Goal: Transaction & Acquisition: Purchase product/service

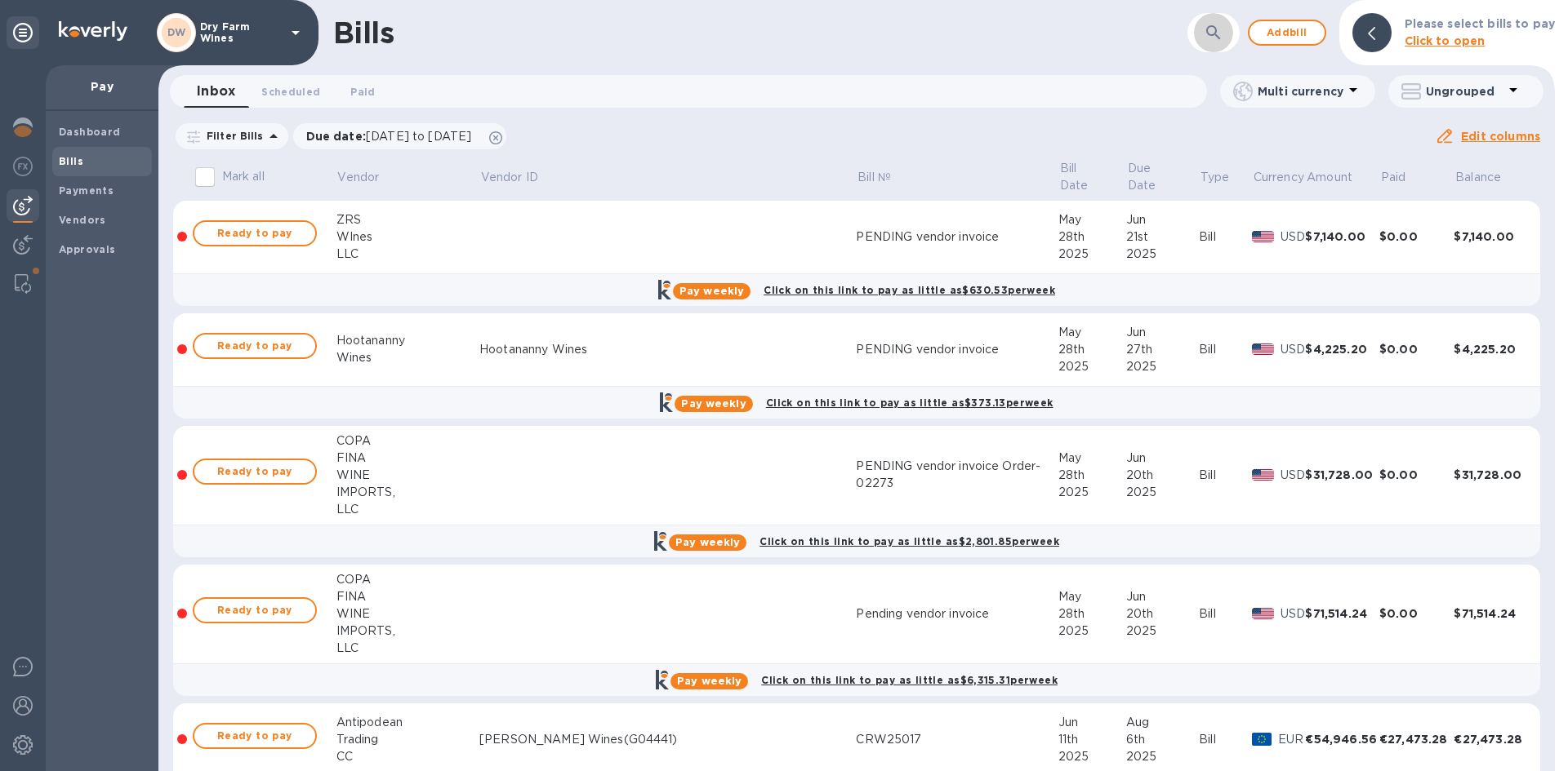
click at [1223, 36] on icon "button" at bounding box center [1213, 32] width 20 height 20
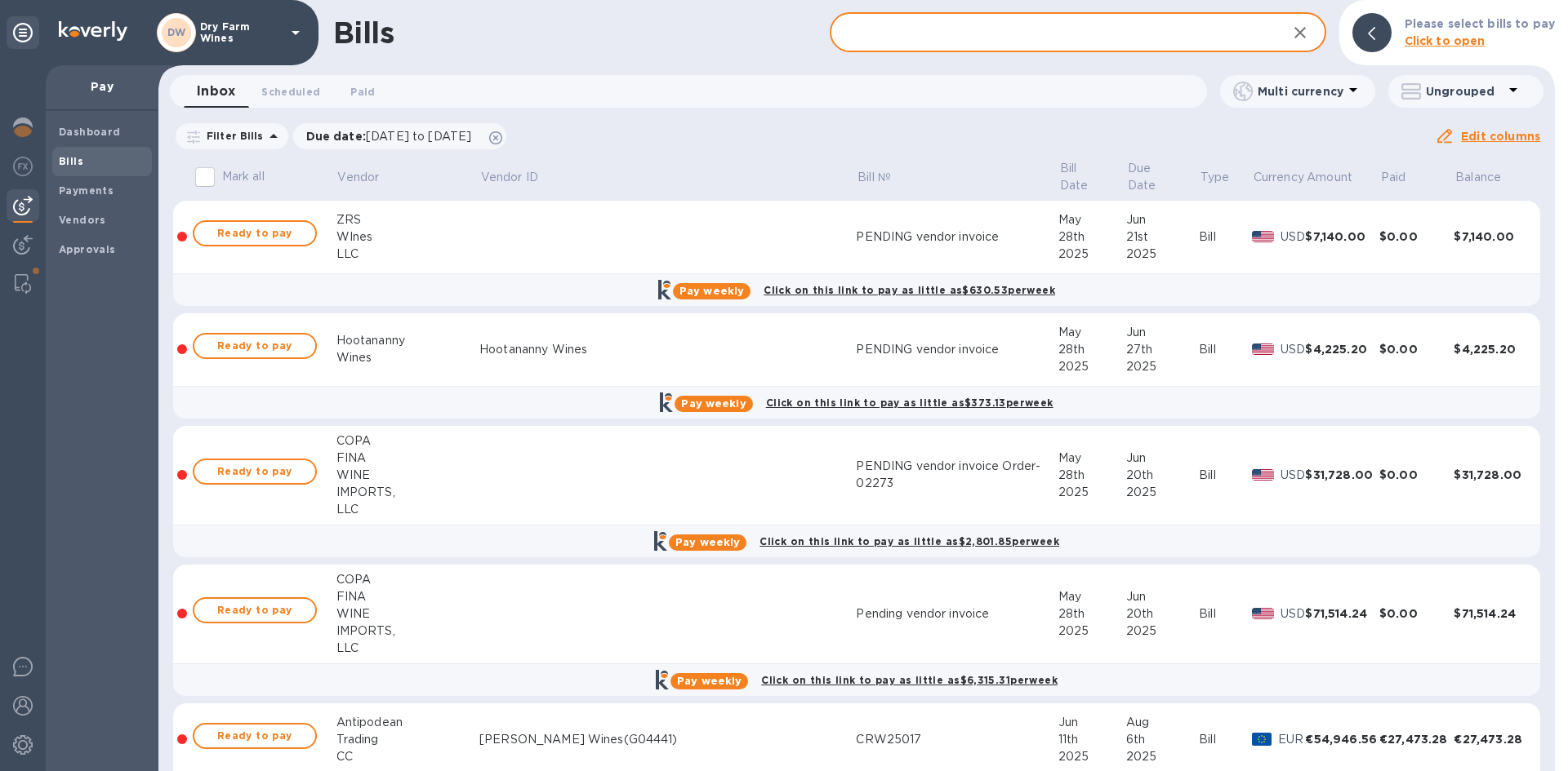
paste input "20250026"
type input "20250026"
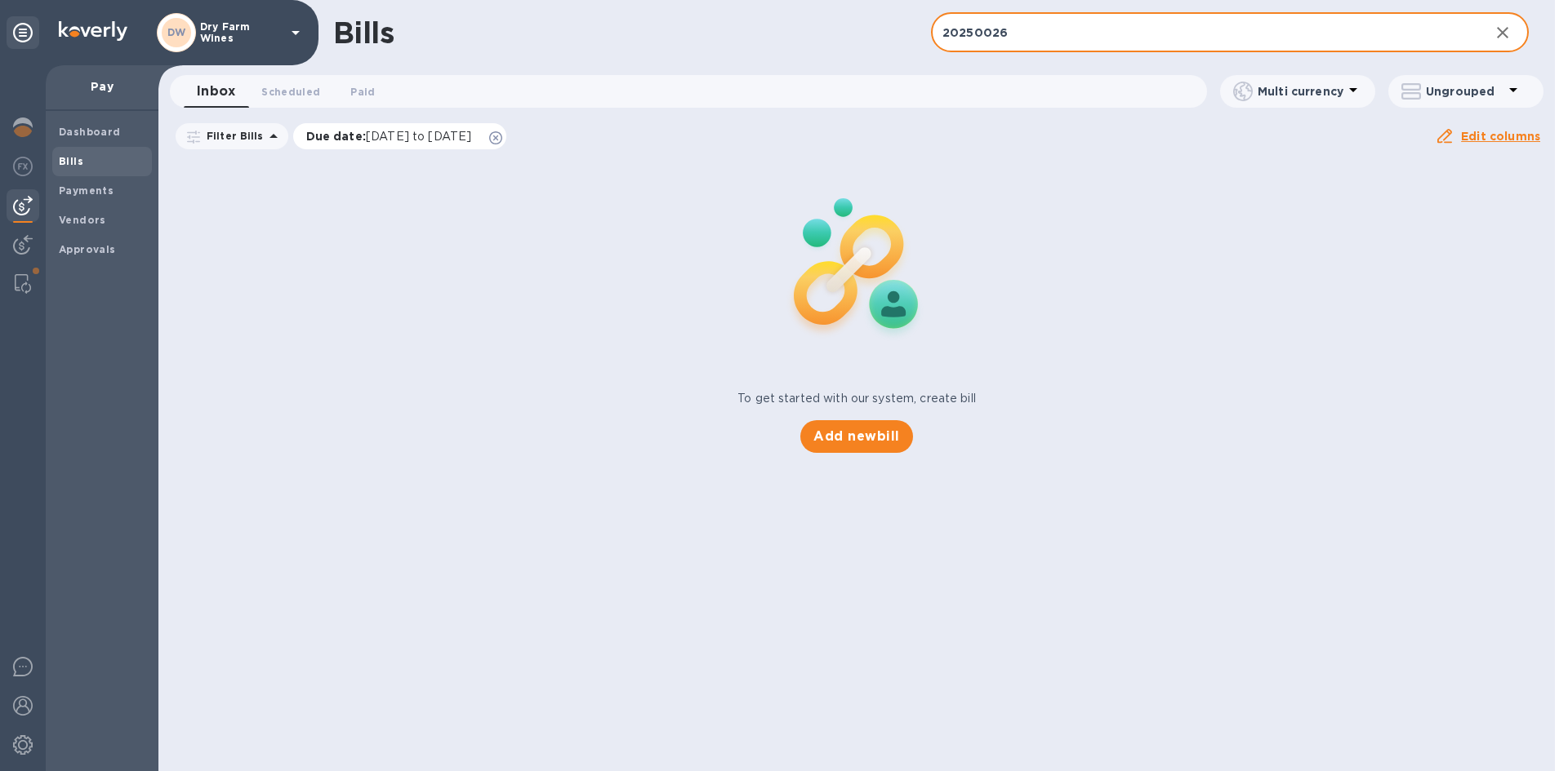
drag, startPoint x: 545, startPoint y: 144, endPoint x: 535, endPoint y: 144, distance: 10.0
click at [510, 145] on div "Due date : [DATE] to [DATE]" at bounding box center [400, 137] width 219 height 31
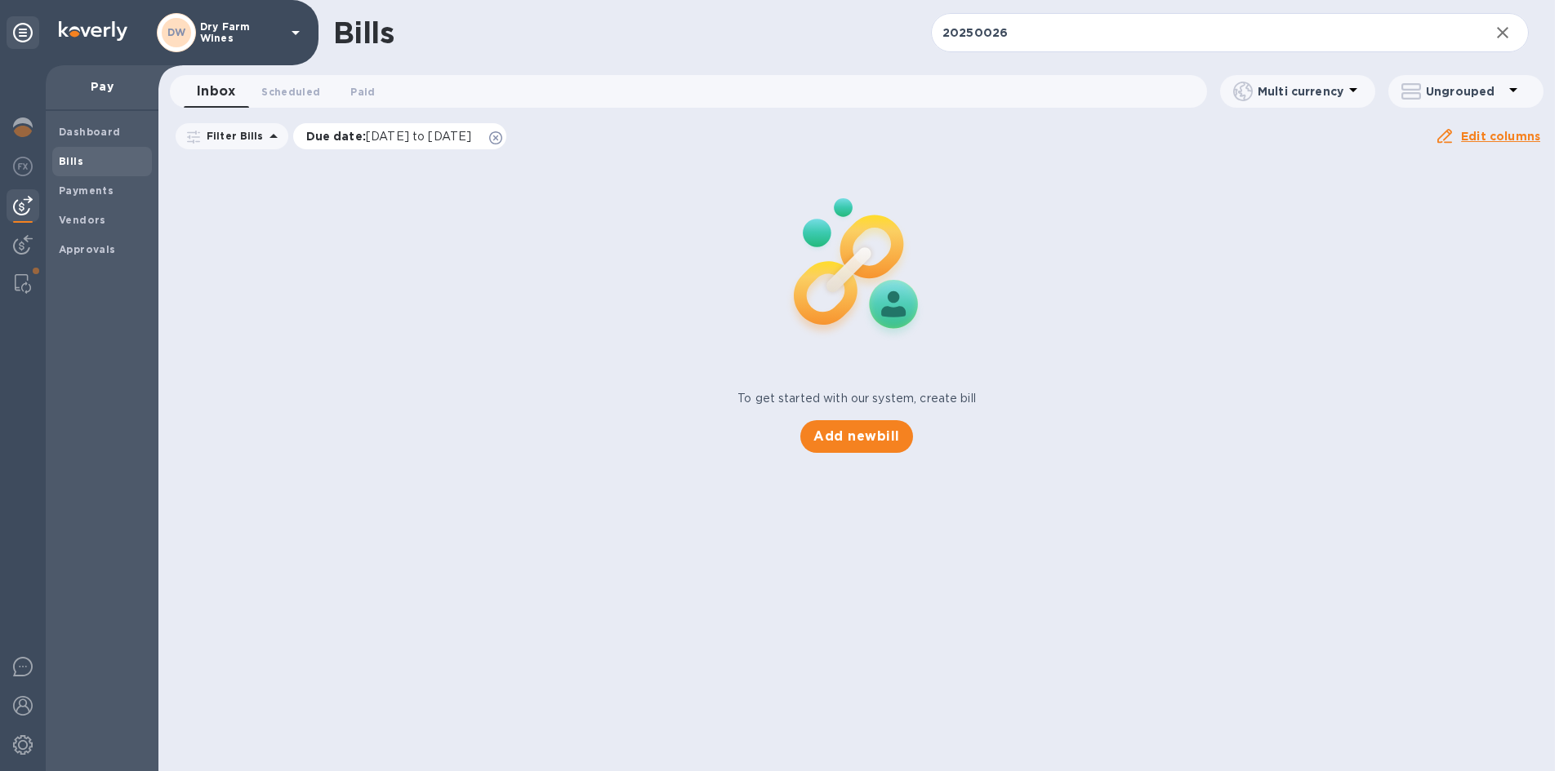
click at [507, 144] on div "Due date : [DATE] to [DATE]" at bounding box center [400, 137] width 214 height 27
click at [502, 142] on icon at bounding box center [495, 138] width 13 height 13
click at [1020, 26] on input "20250026" at bounding box center [1204, 32] width 545 height 40
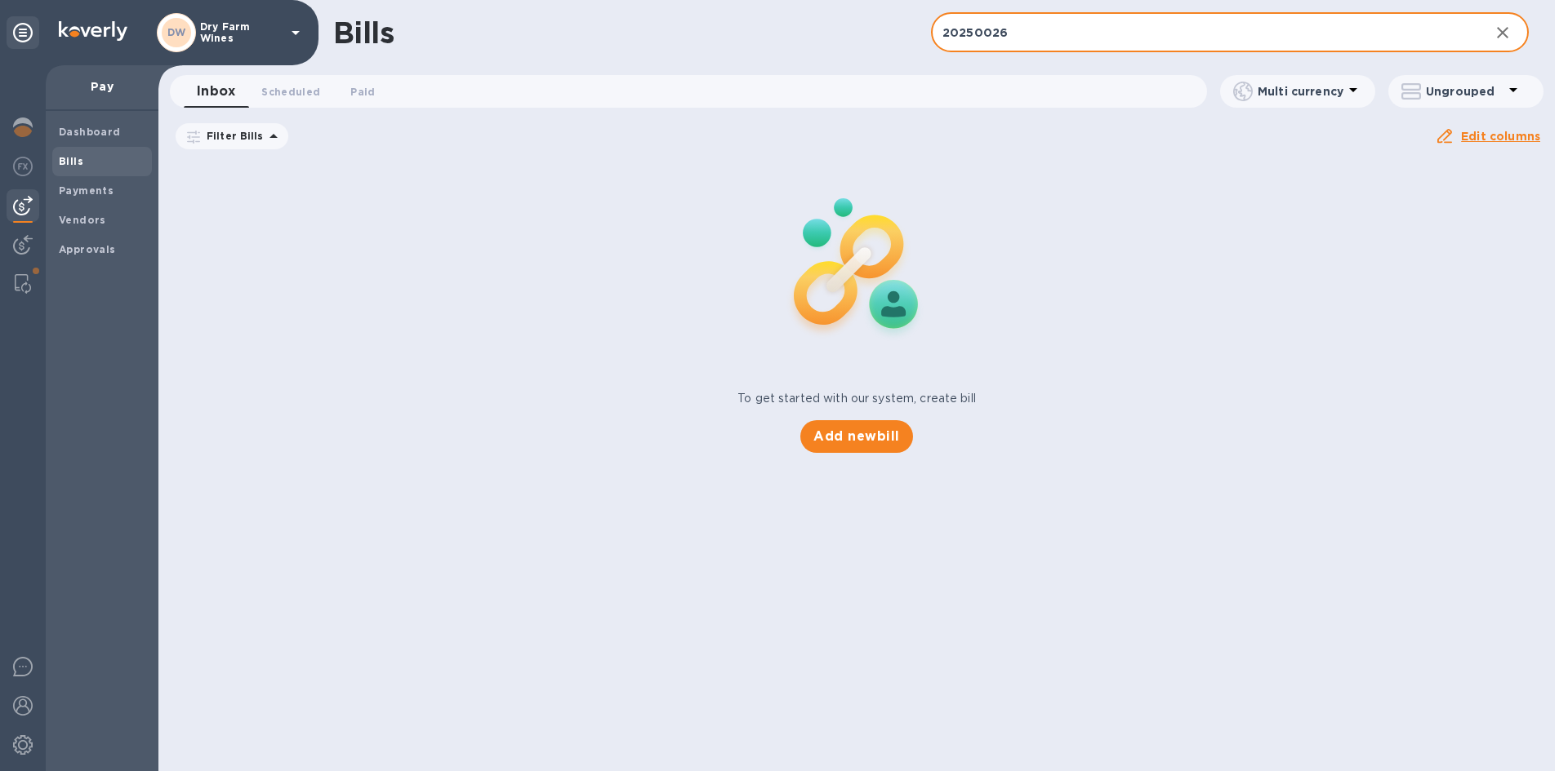
click at [1022, 27] on input "20250026" at bounding box center [1204, 32] width 545 height 40
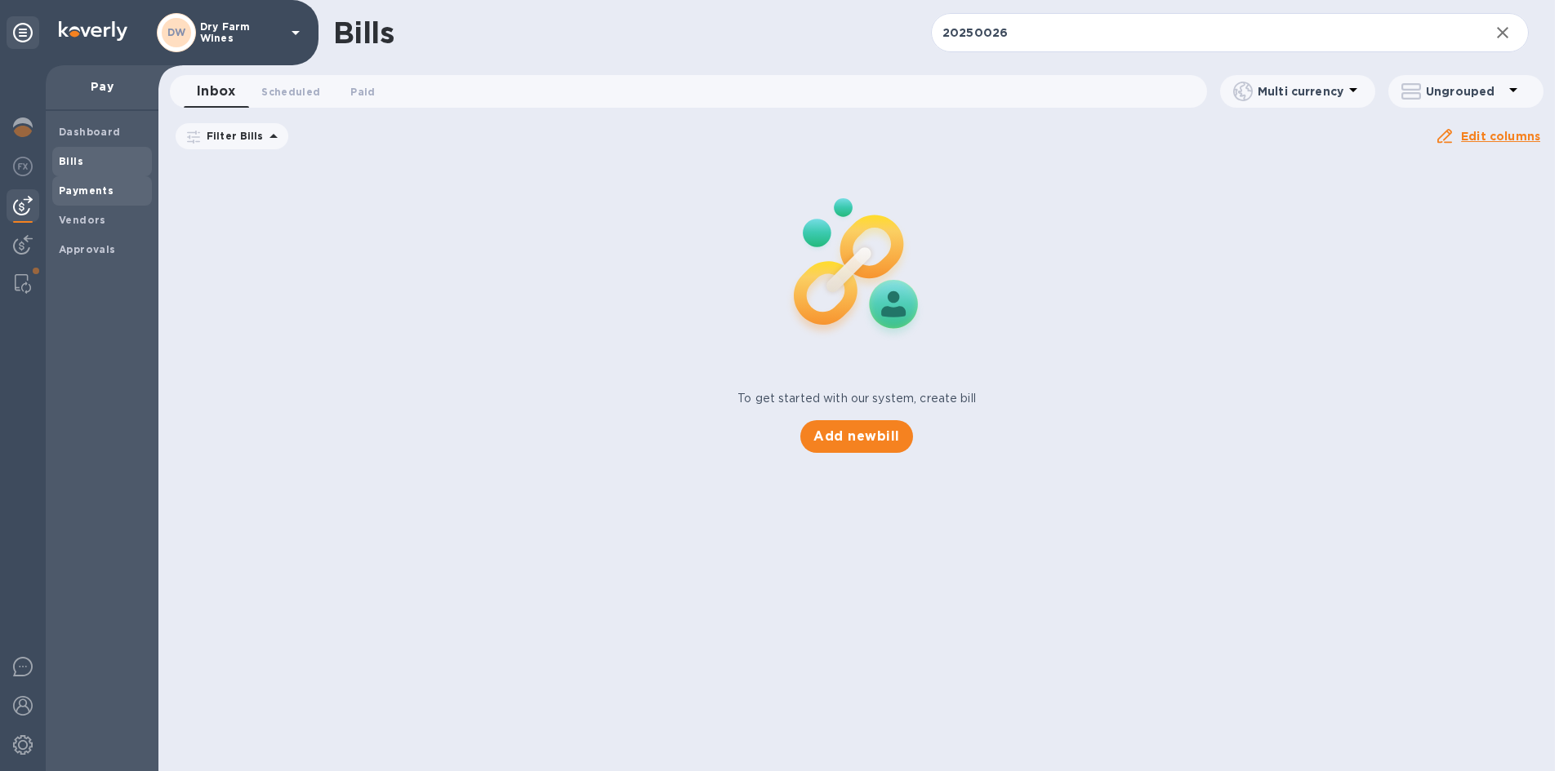
drag, startPoint x: 86, startPoint y: 225, endPoint x: 138, endPoint y: 200, distance: 57.7
click at [86, 225] on b "Vendors" at bounding box center [83, 220] width 47 height 12
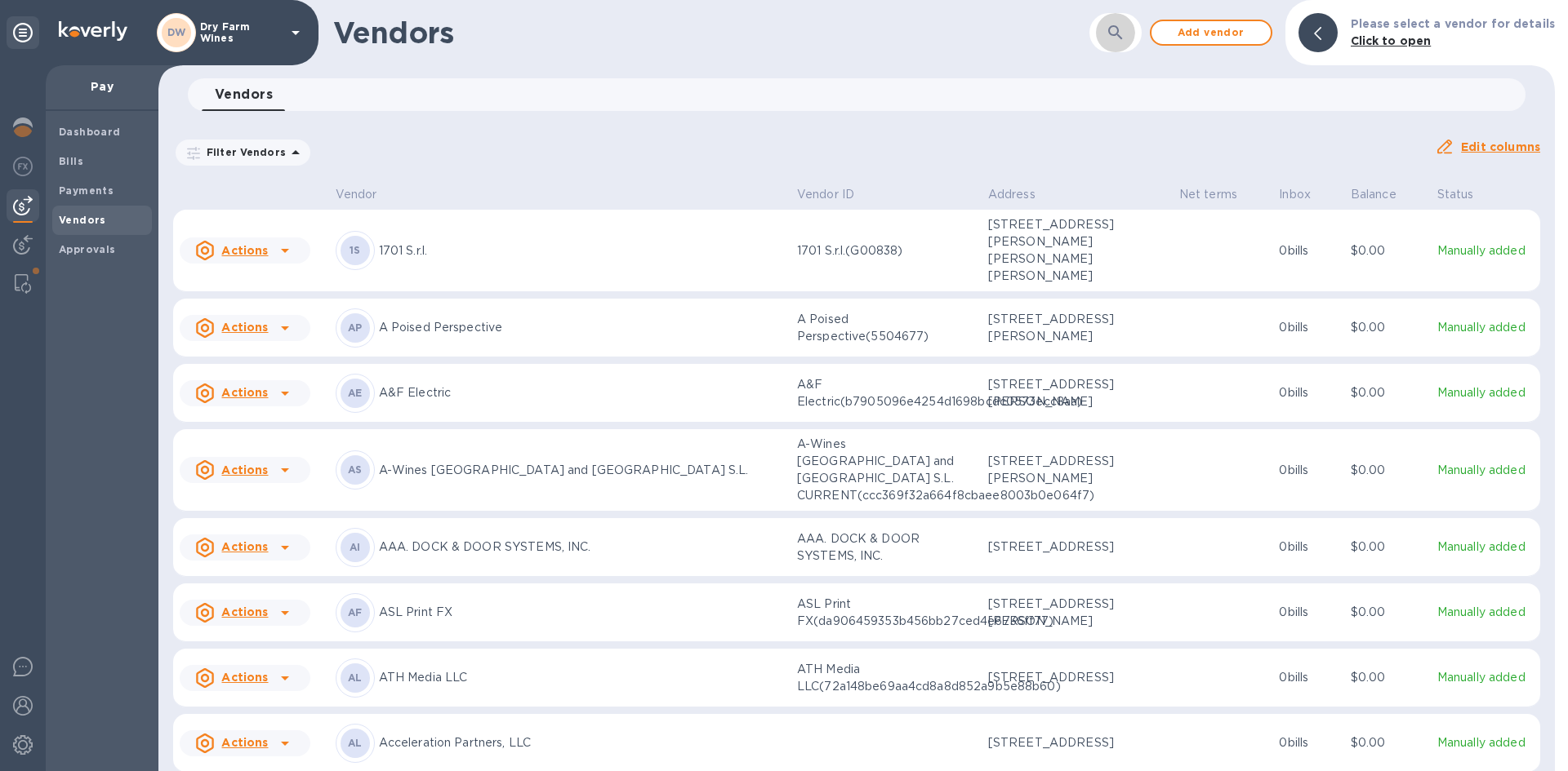
click at [1135, 40] on button "button" at bounding box center [1115, 32] width 39 height 39
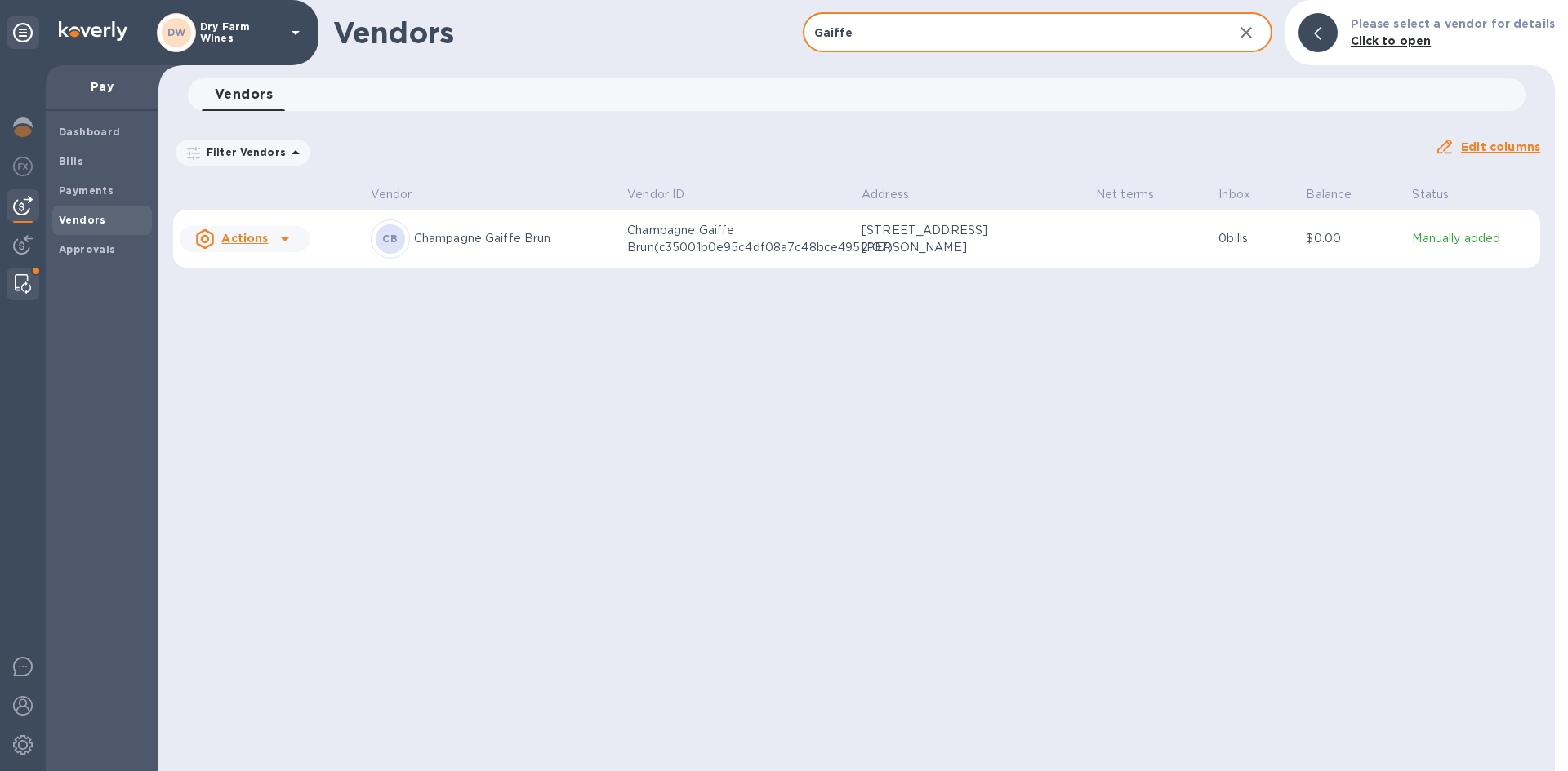
type input "Gaiffe"
click at [23, 274] on img at bounding box center [23, 284] width 17 height 20
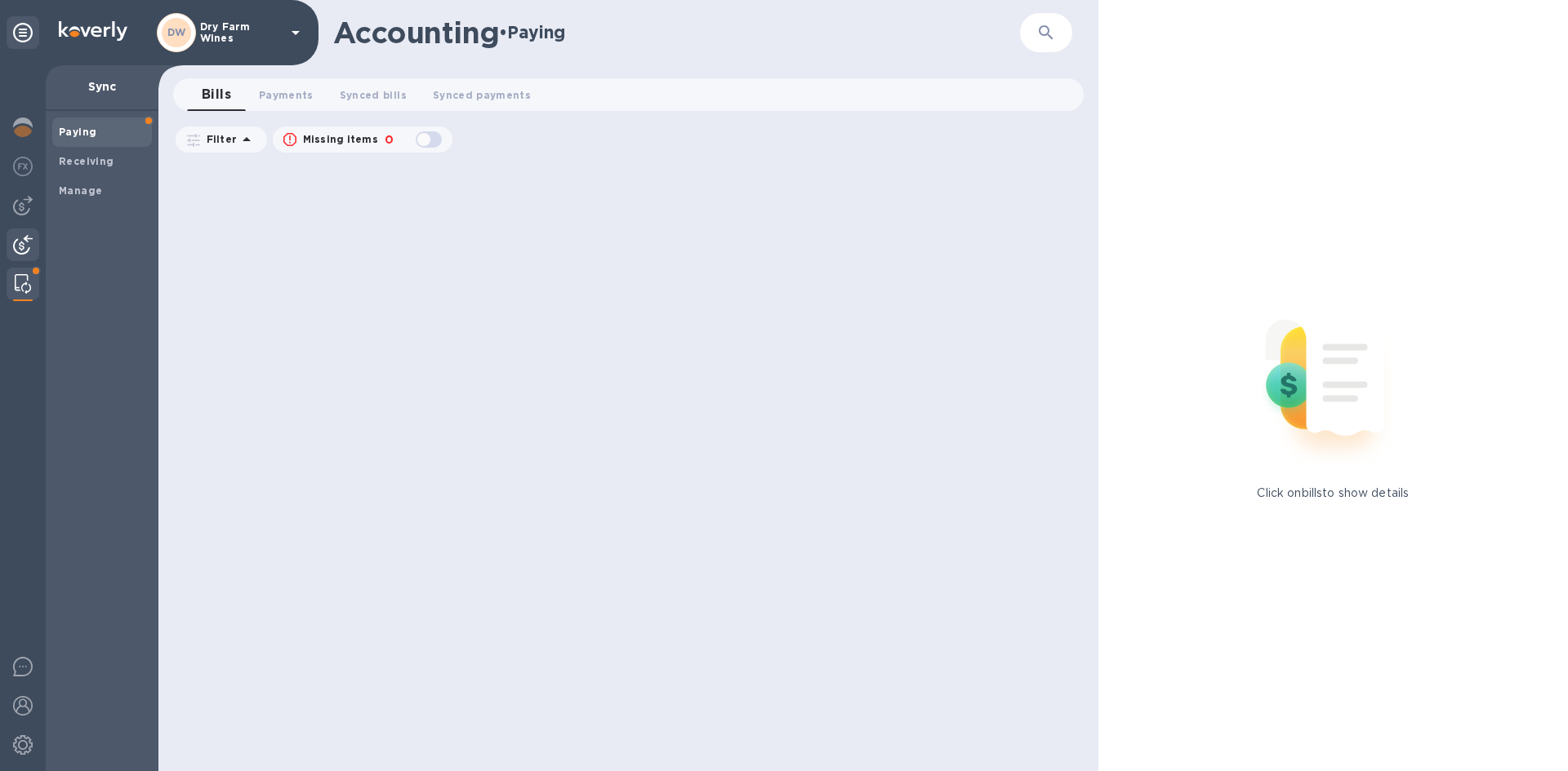
click at [20, 244] on img at bounding box center [23, 245] width 20 height 20
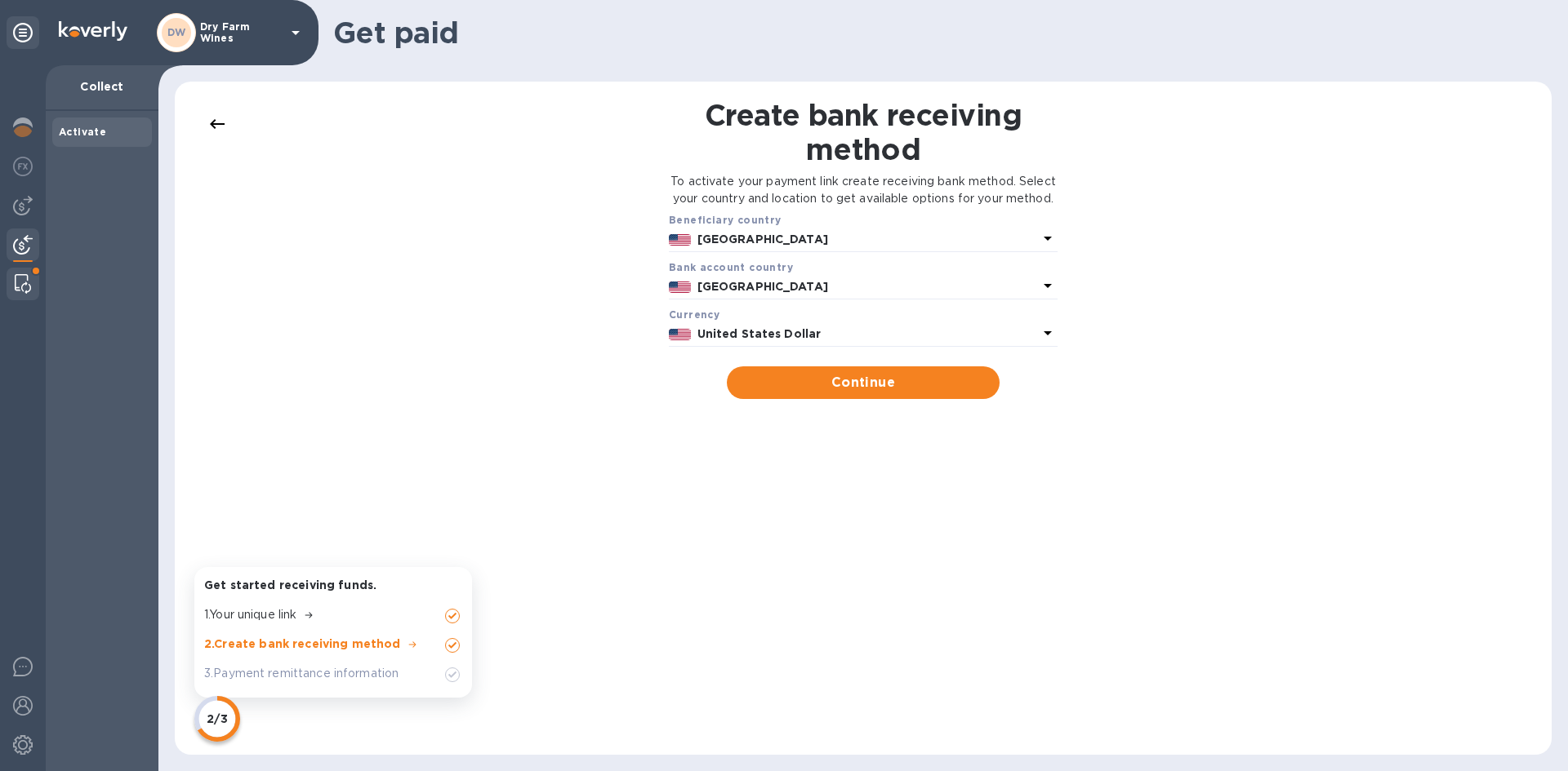
drag, startPoint x: 28, startPoint y: 278, endPoint x: 27, endPoint y: 268, distance: 10.0
click at [28, 277] on img at bounding box center [23, 284] width 17 height 20
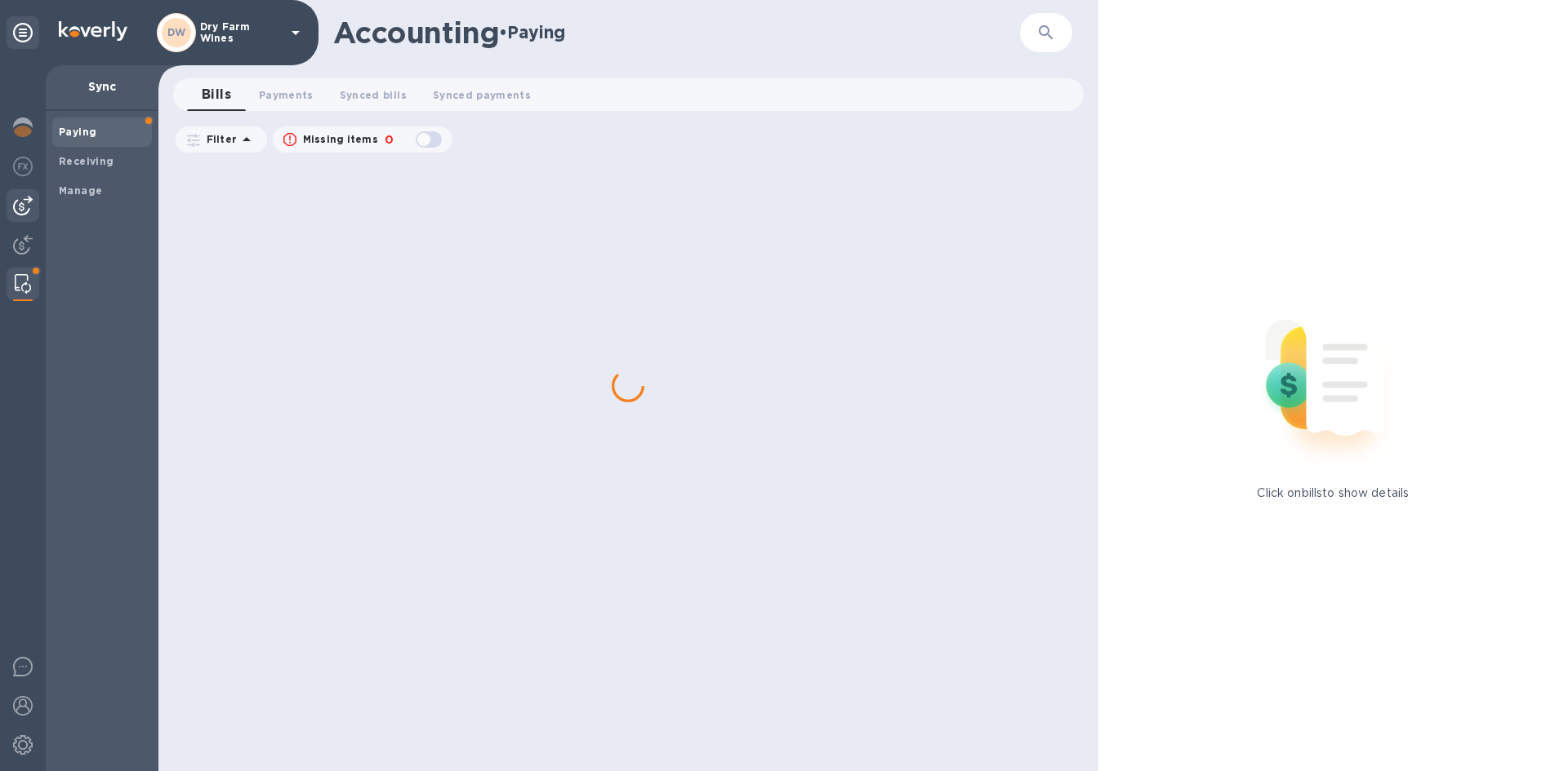
click at [31, 193] on div at bounding box center [23, 205] width 32 height 32
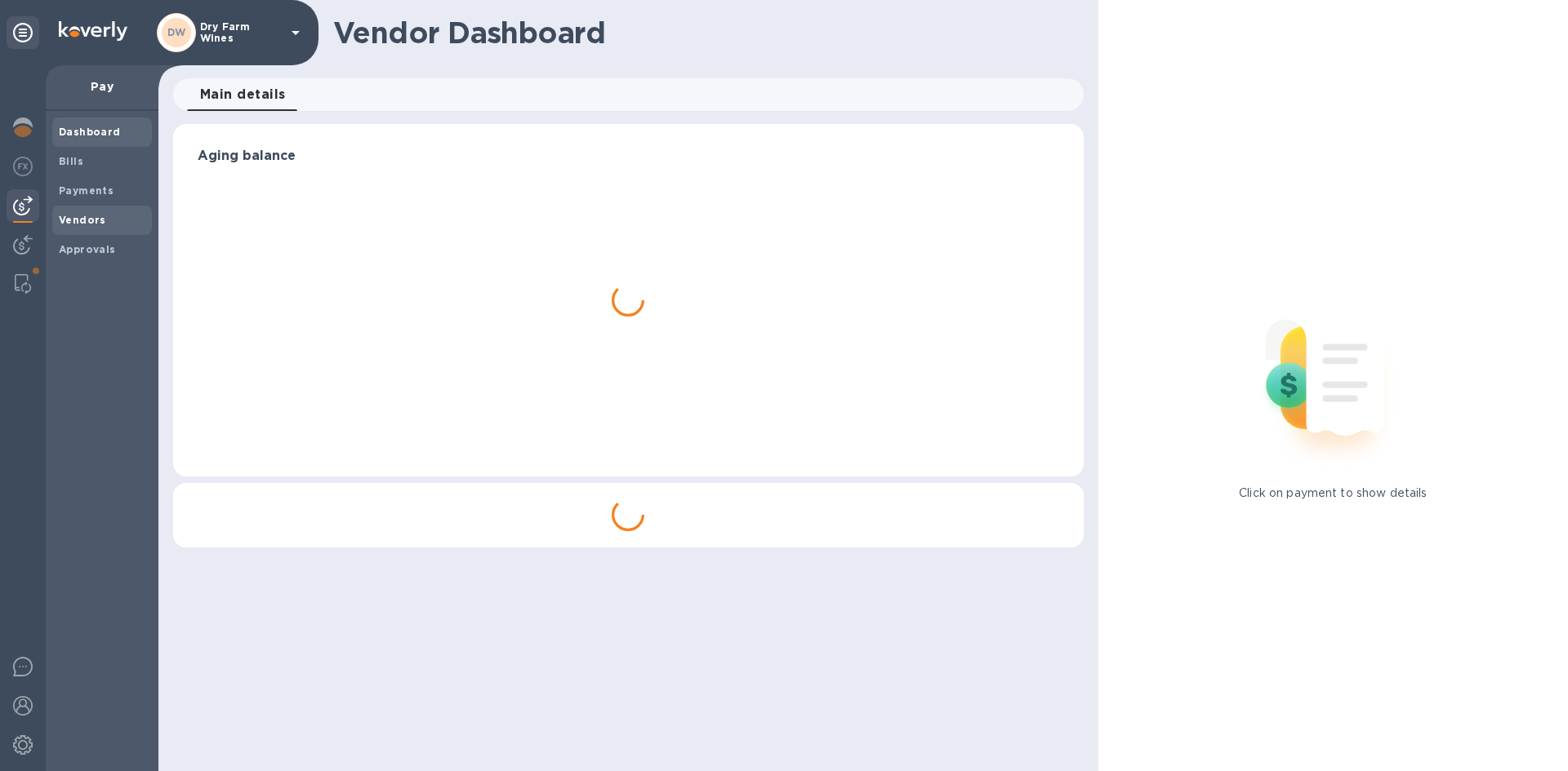
click at [63, 218] on b "Vendors" at bounding box center [83, 220] width 47 height 12
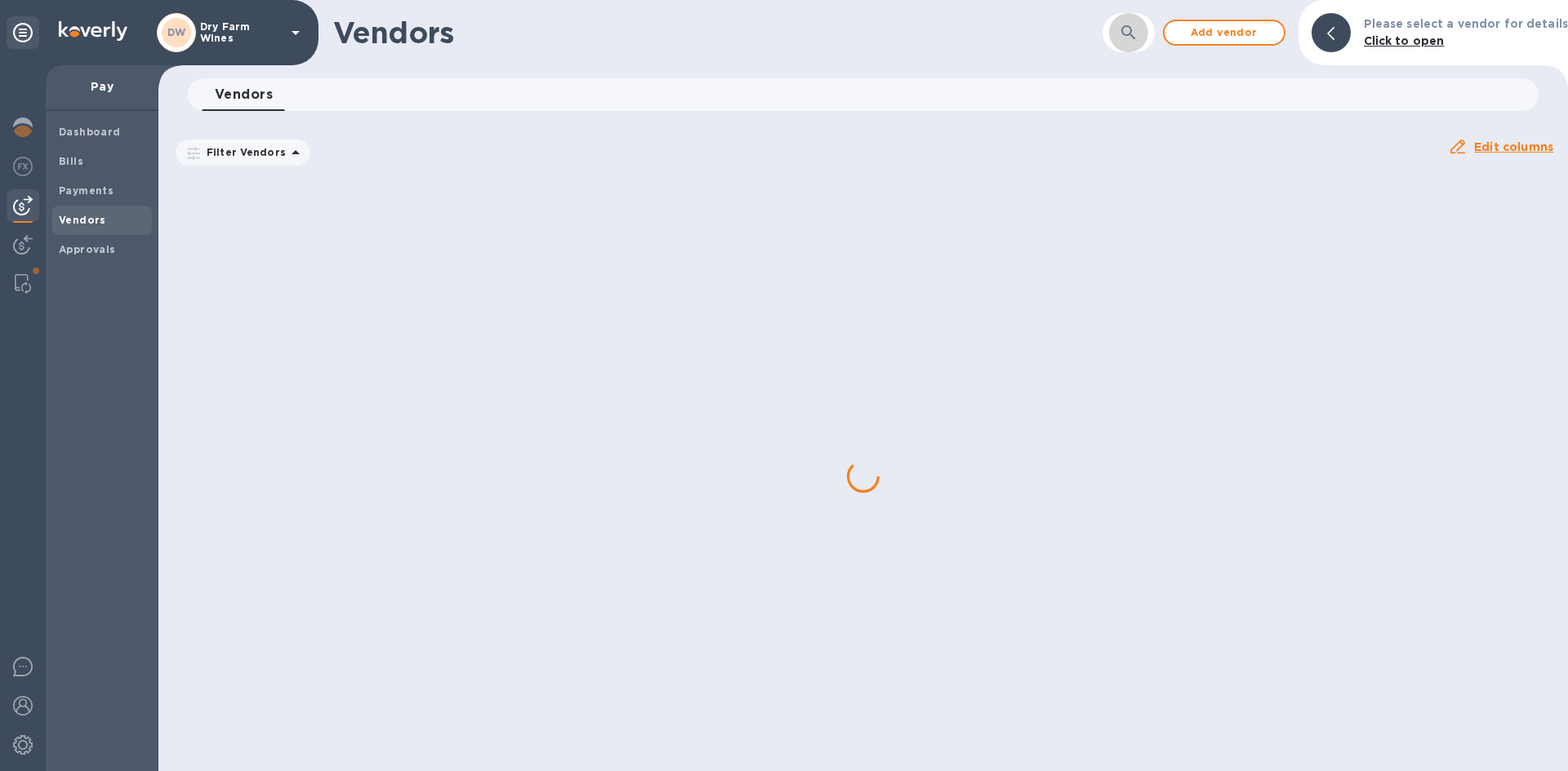
click at [1148, 33] on button "button" at bounding box center [1129, 32] width 39 height 39
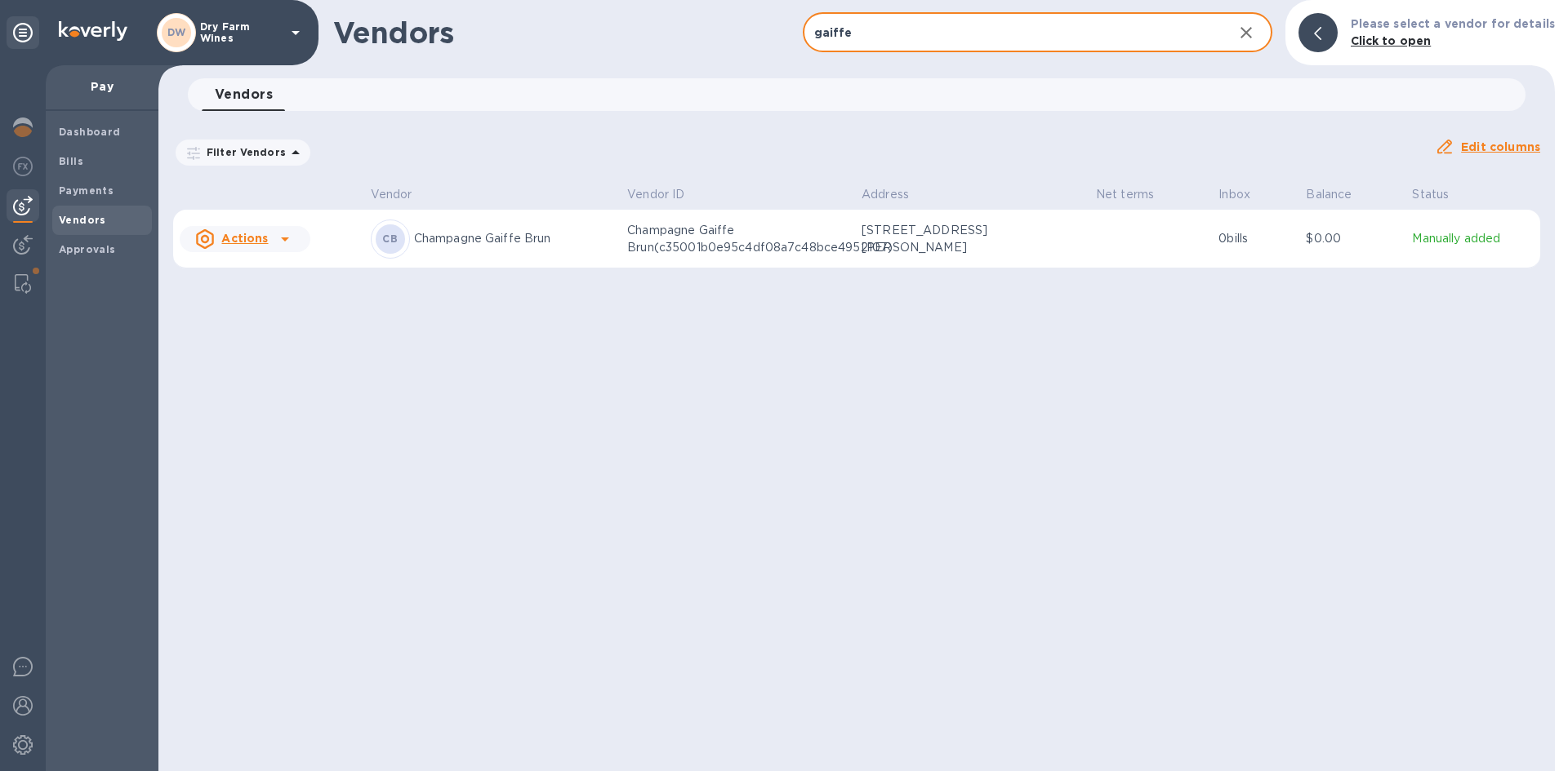
type input "gaiffe"
click at [5, 273] on div at bounding box center [23, 417] width 46 height 706
click at [22, 278] on img at bounding box center [23, 284] width 17 height 20
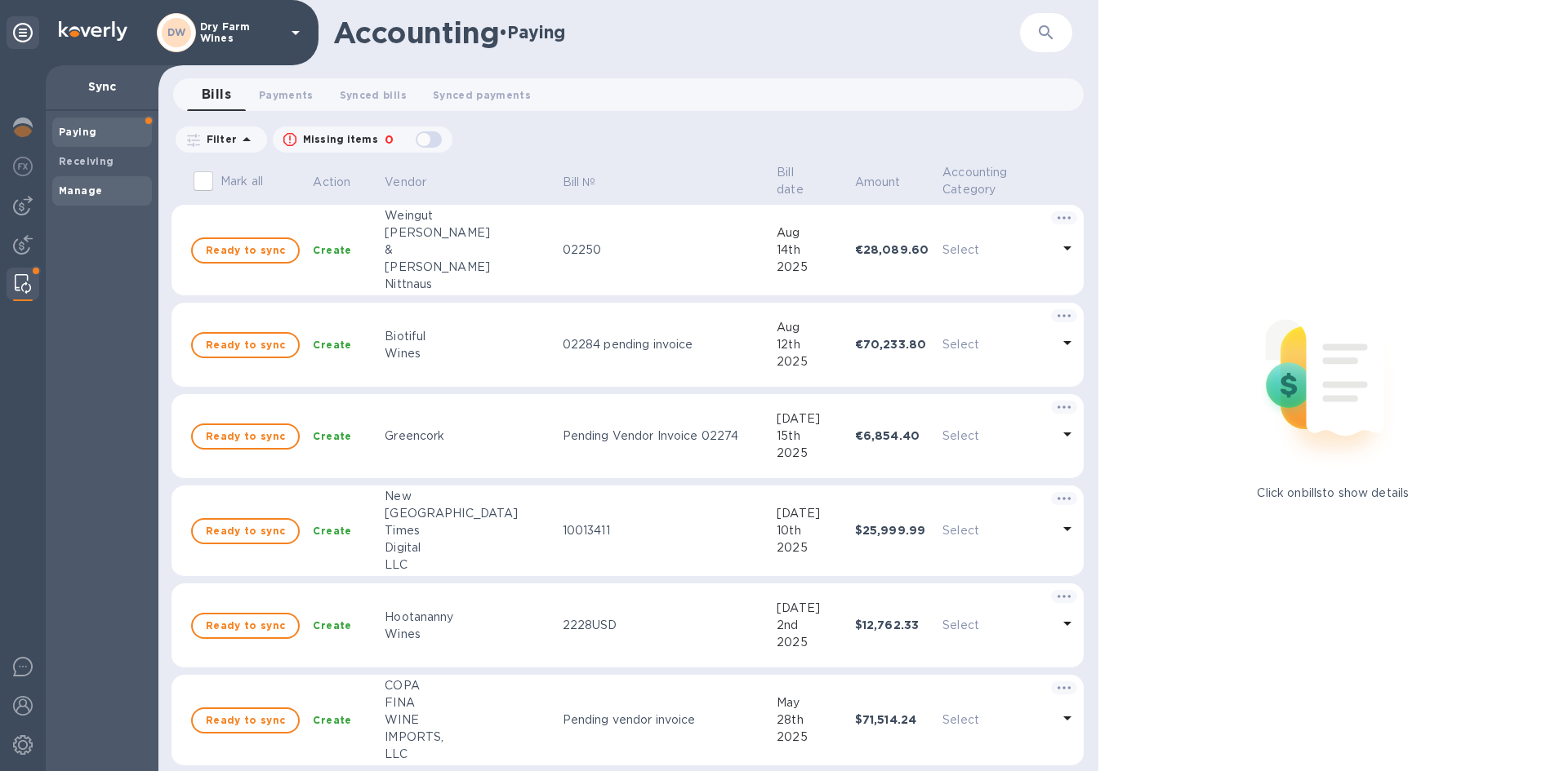
click at [95, 195] on b "Manage" at bounding box center [81, 191] width 43 height 12
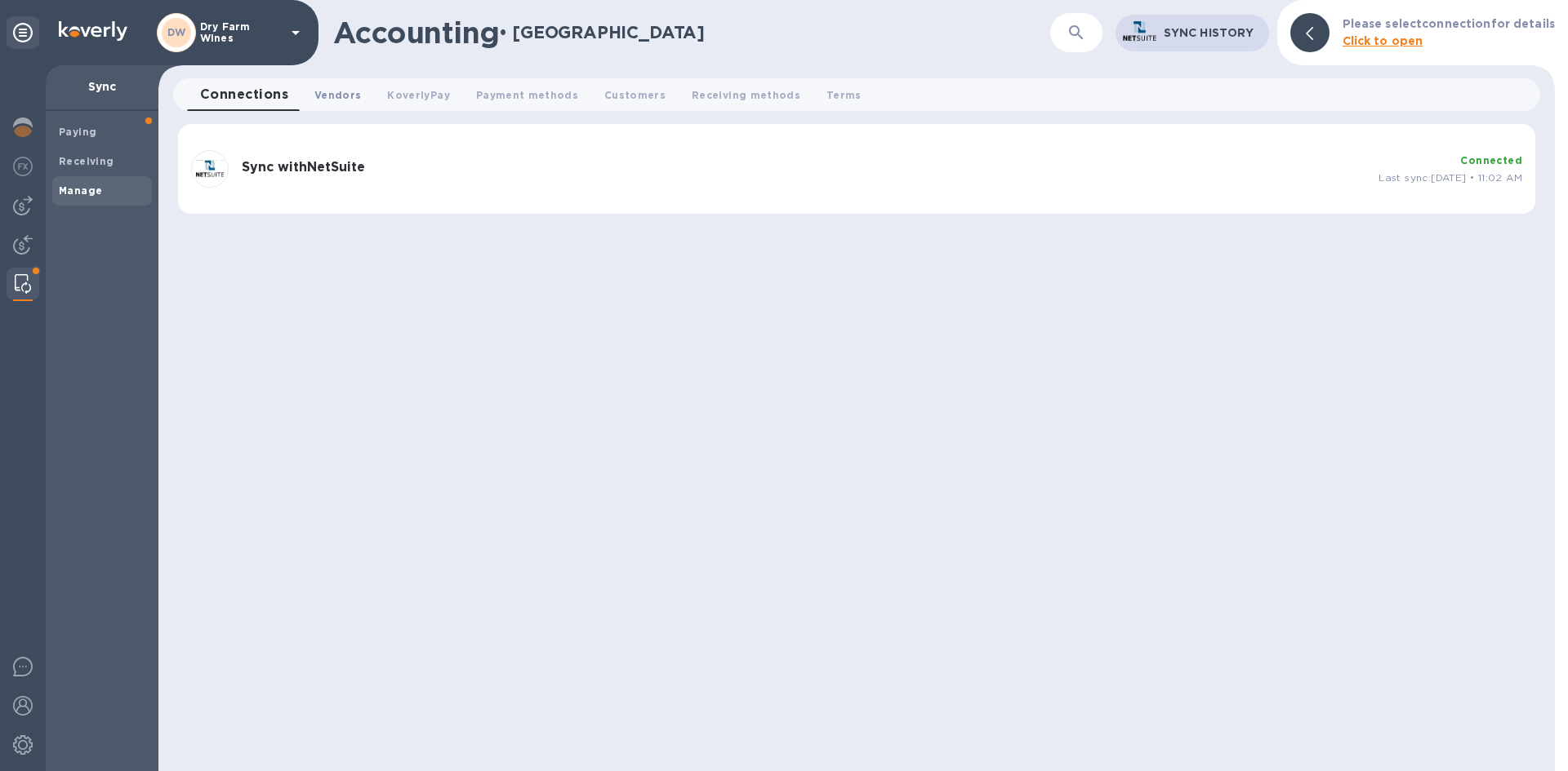
click at [327, 92] on span "Vendors 0" at bounding box center [337, 94] width 46 height 17
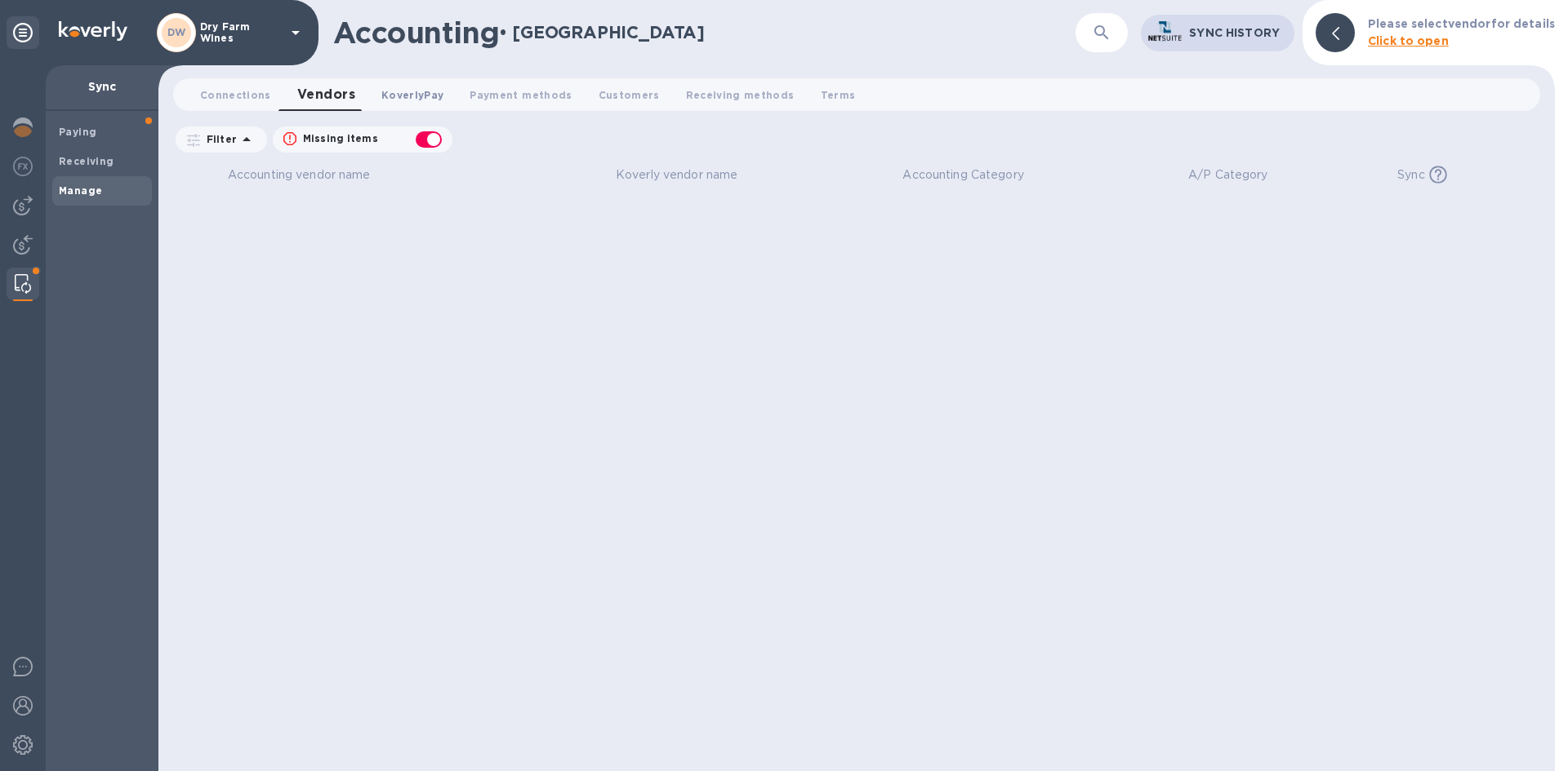
click at [369, 94] on button "KoverlyPay 0" at bounding box center [413, 94] width 88 height 32
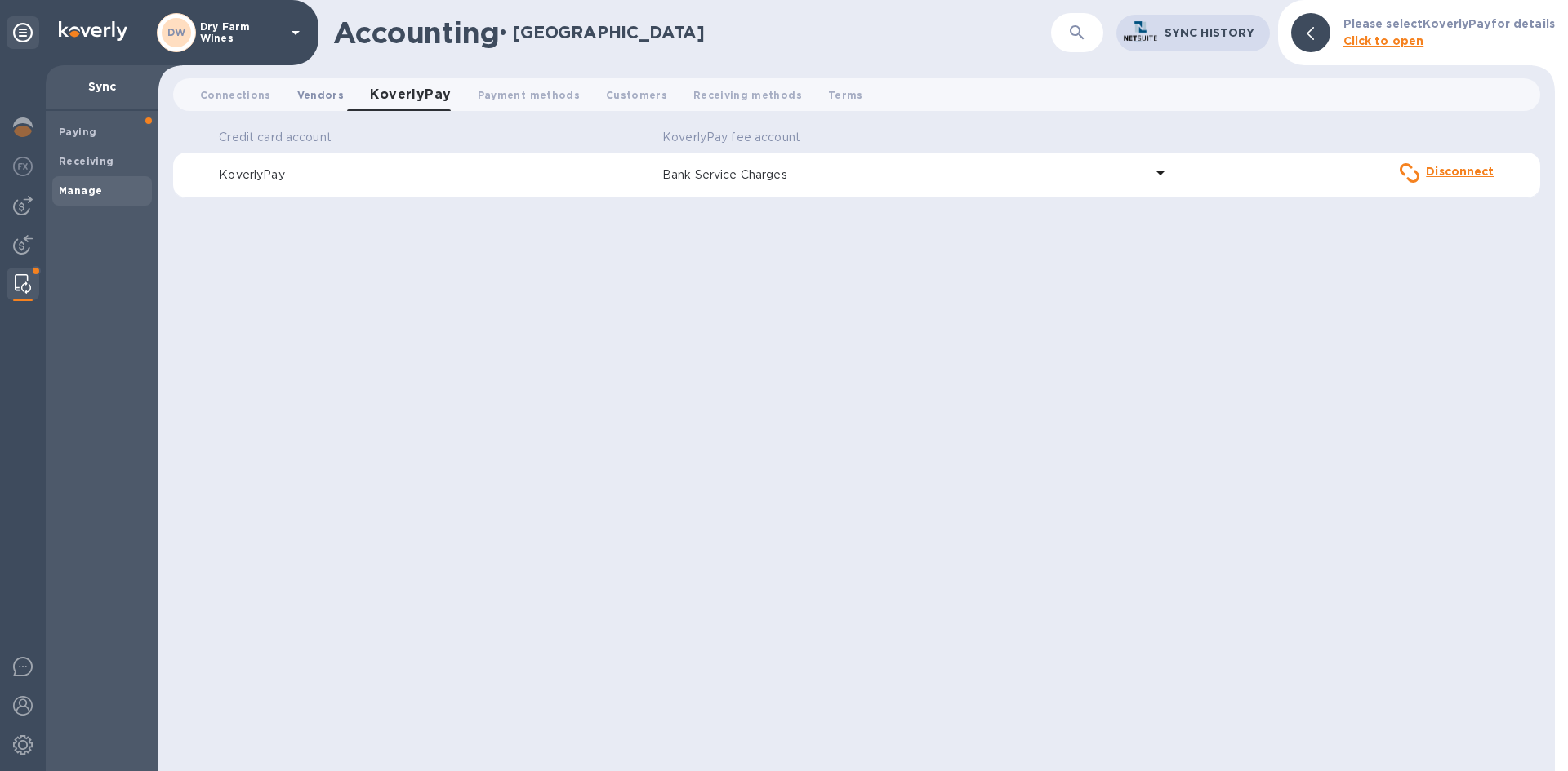
click at [346, 94] on button "Vendors 0" at bounding box center [320, 94] width 73 height 32
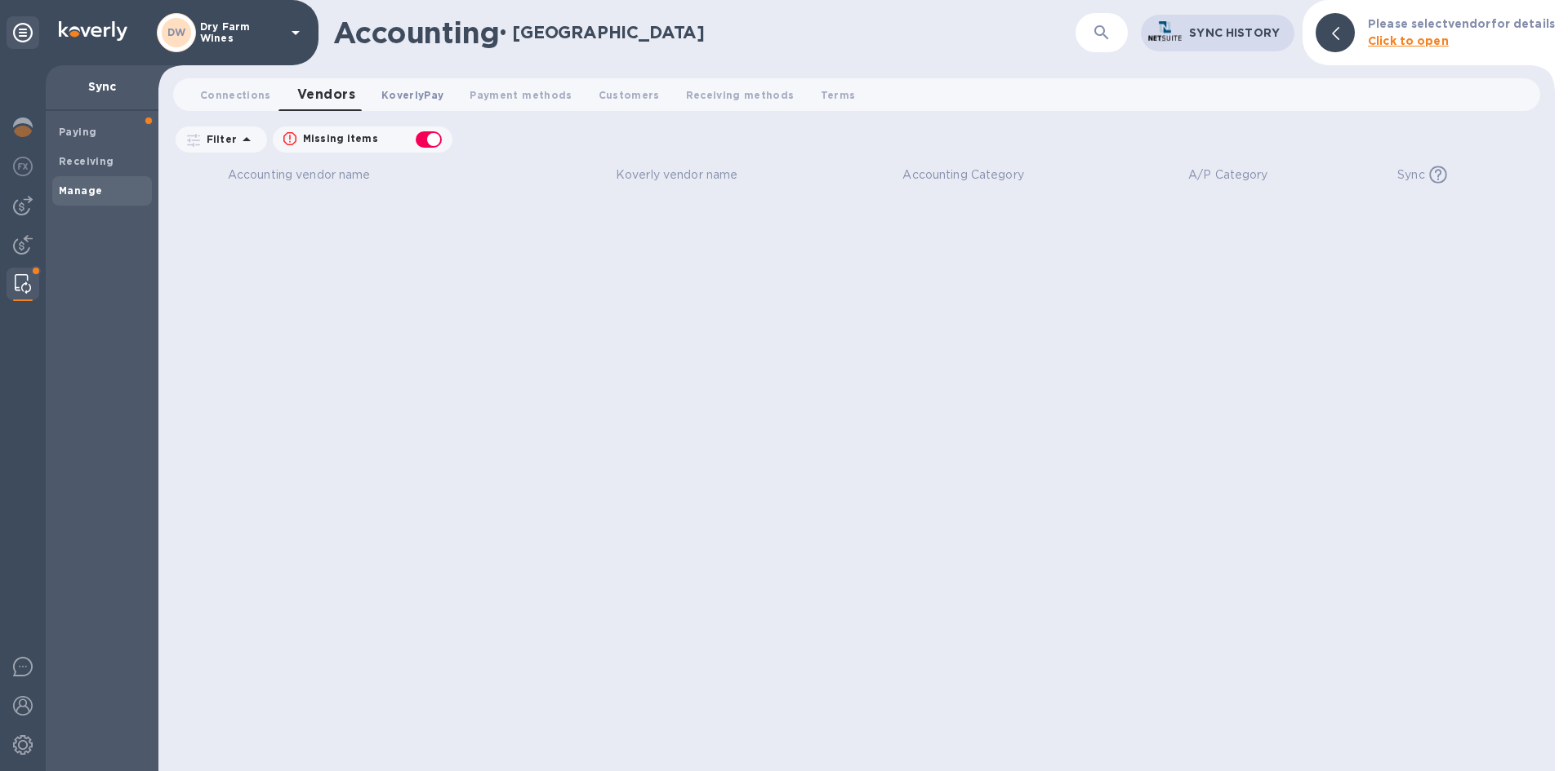
click at [399, 88] on span "KoverlyPay 0" at bounding box center [412, 94] width 62 height 17
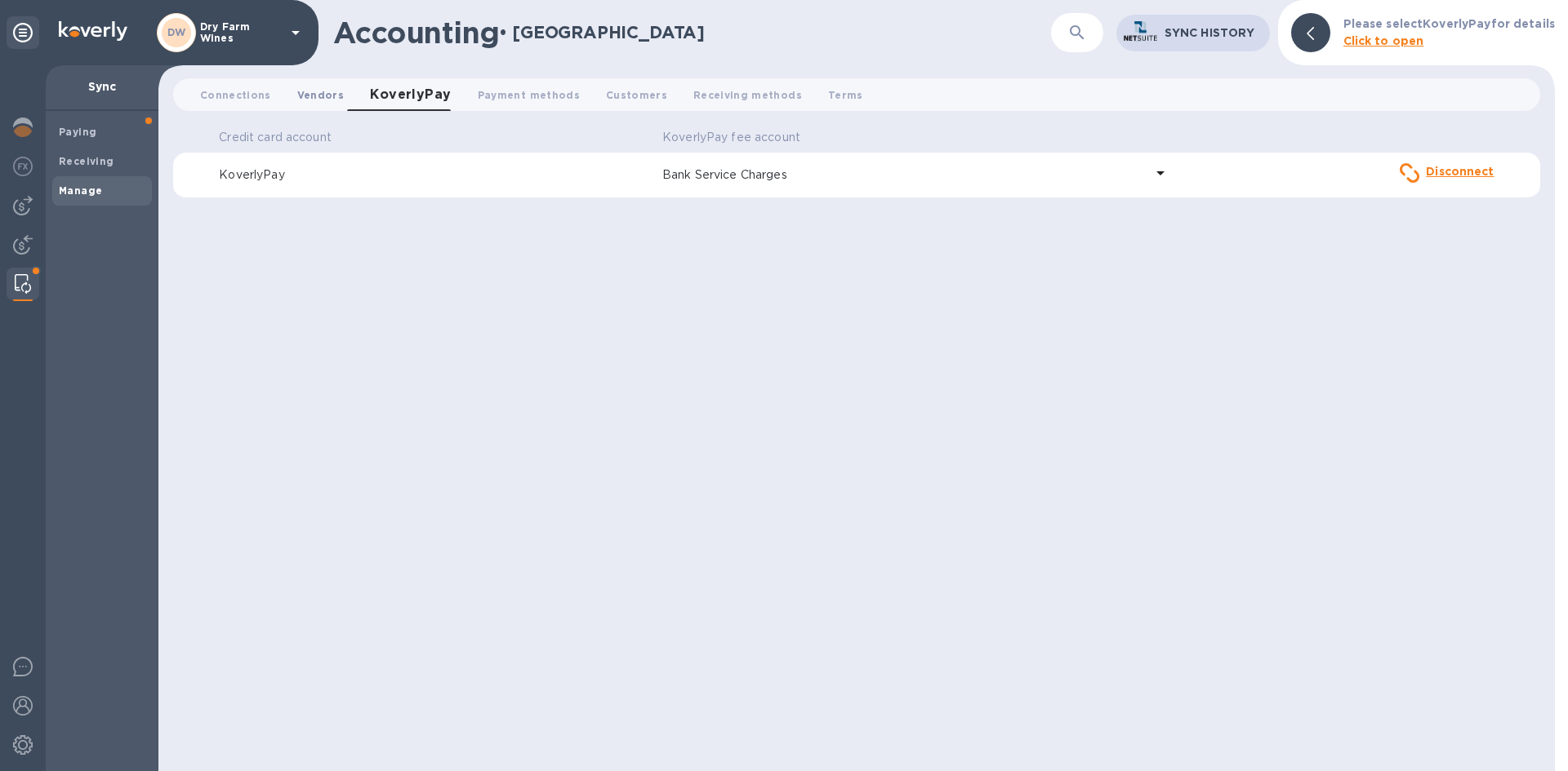
click at [308, 94] on span "Vendors 0" at bounding box center [320, 94] width 46 height 17
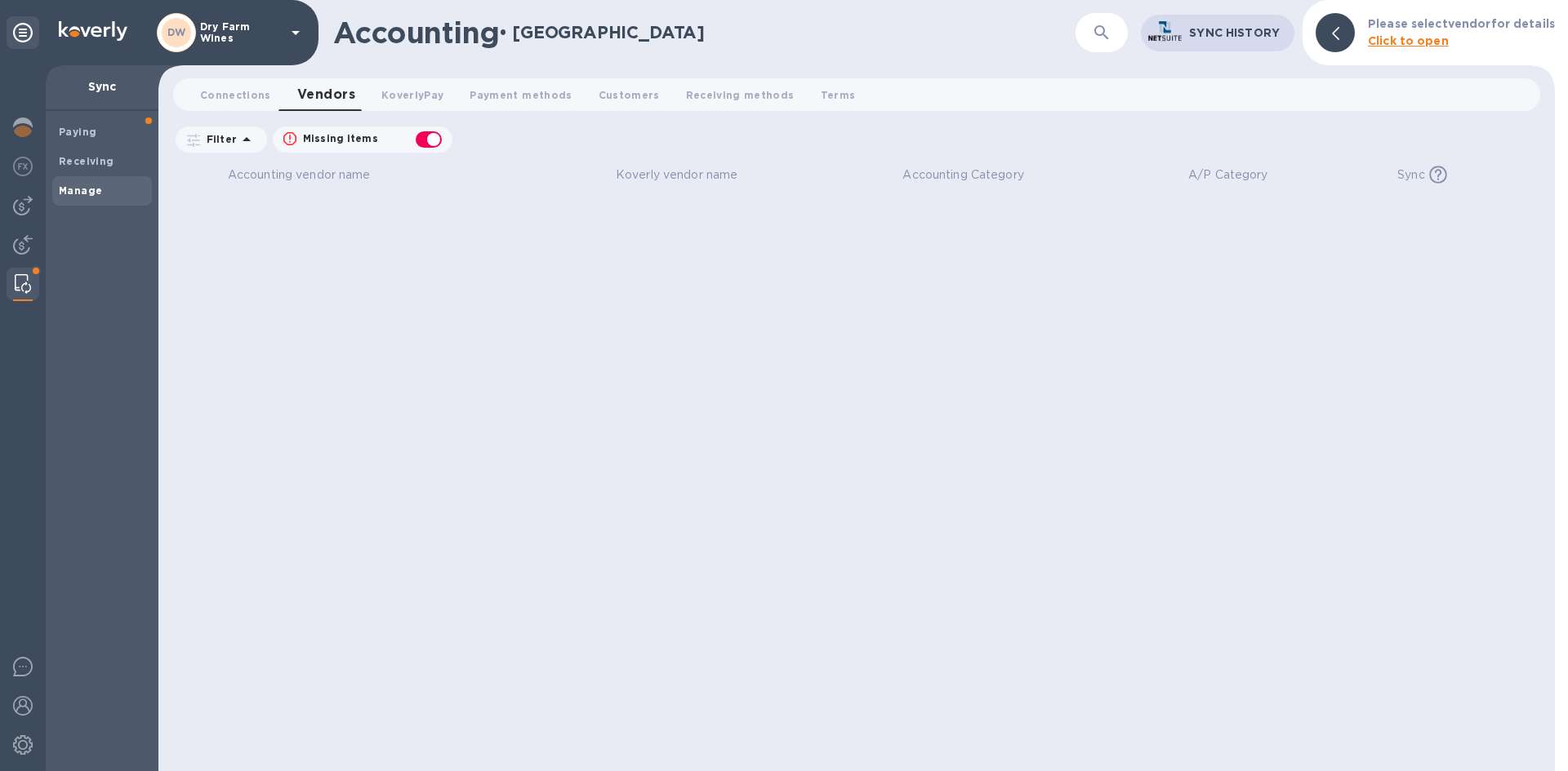
click at [1097, 31] on icon "button" at bounding box center [1101, 32] width 14 height 14
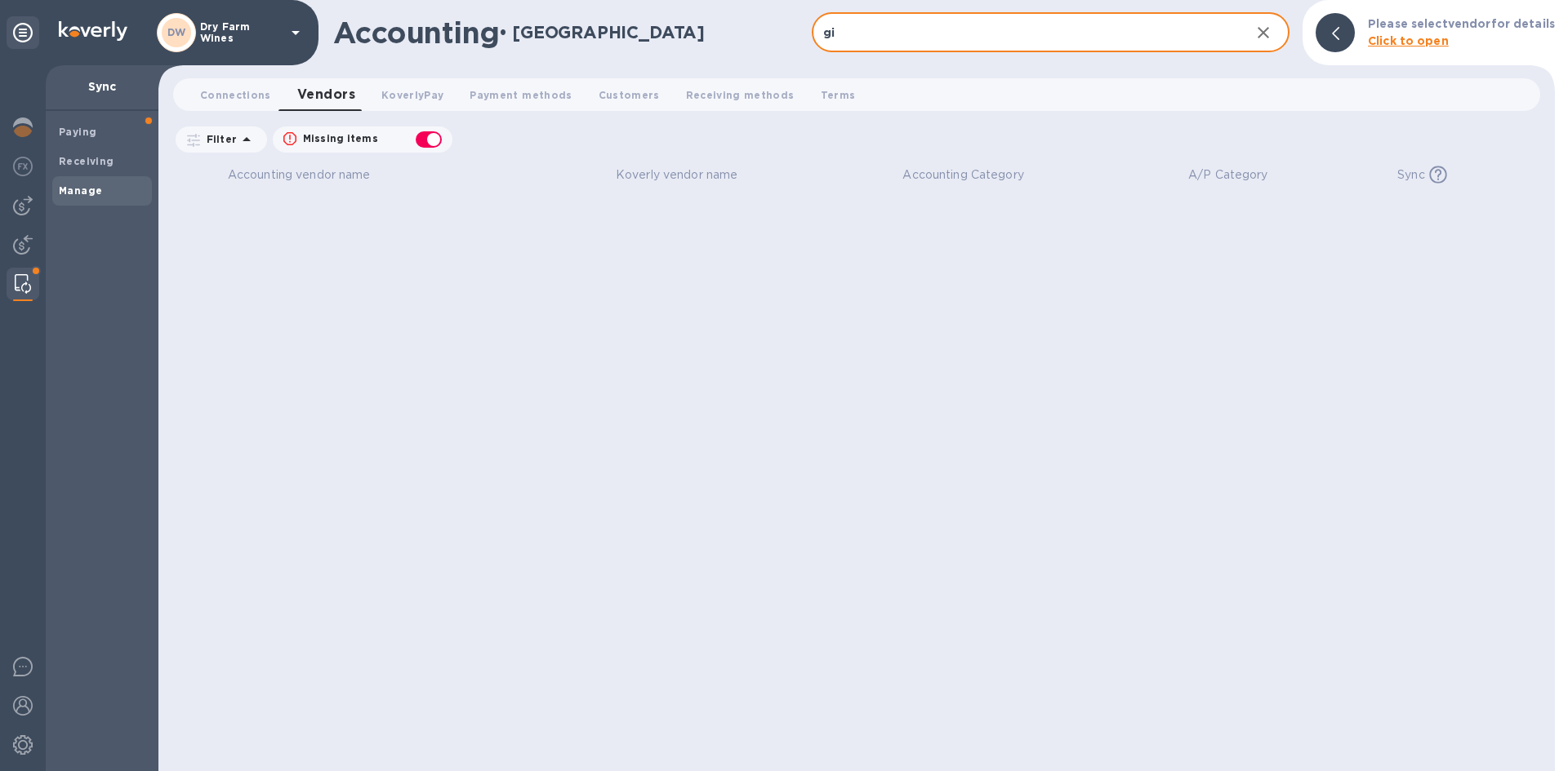
type input "g"
type input "Gaiffe"
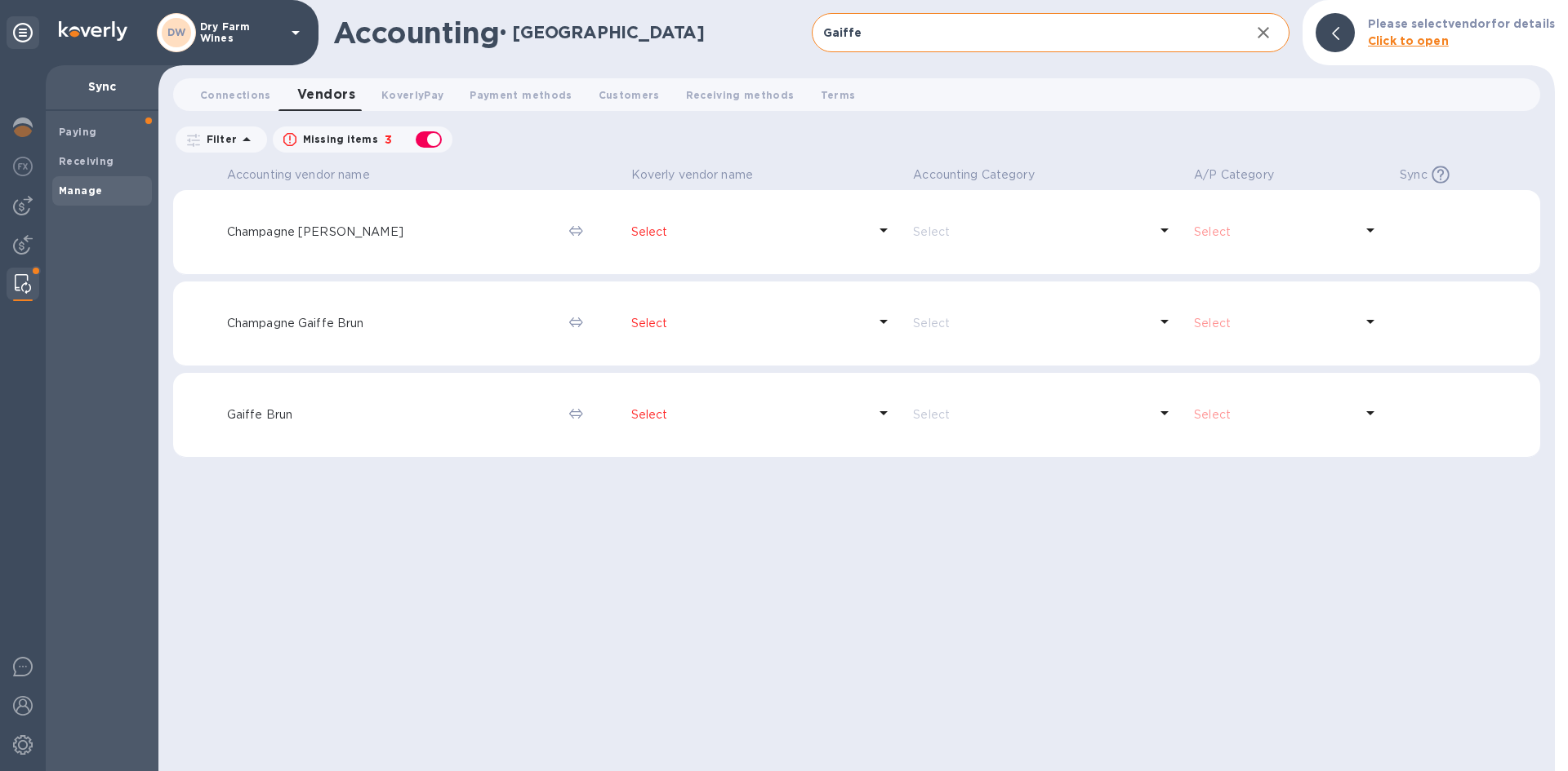
click at [648, 325] on p "Select" at bounding box center [750, 323] width 237 height 17
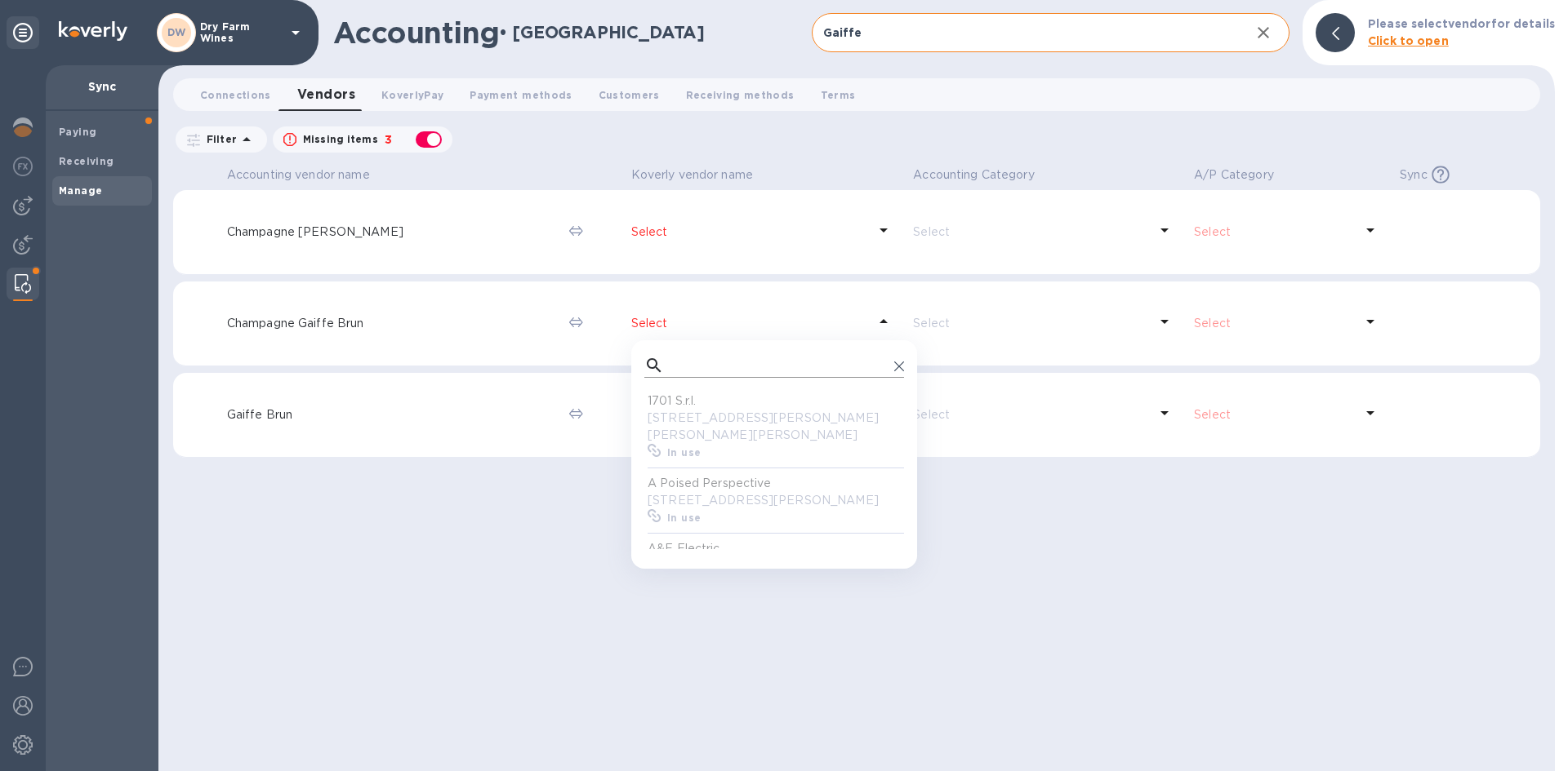
scroll to position [151, 253]
click at [670, 360] on input "text" at bounding box center [778, 365] width 217 height 25
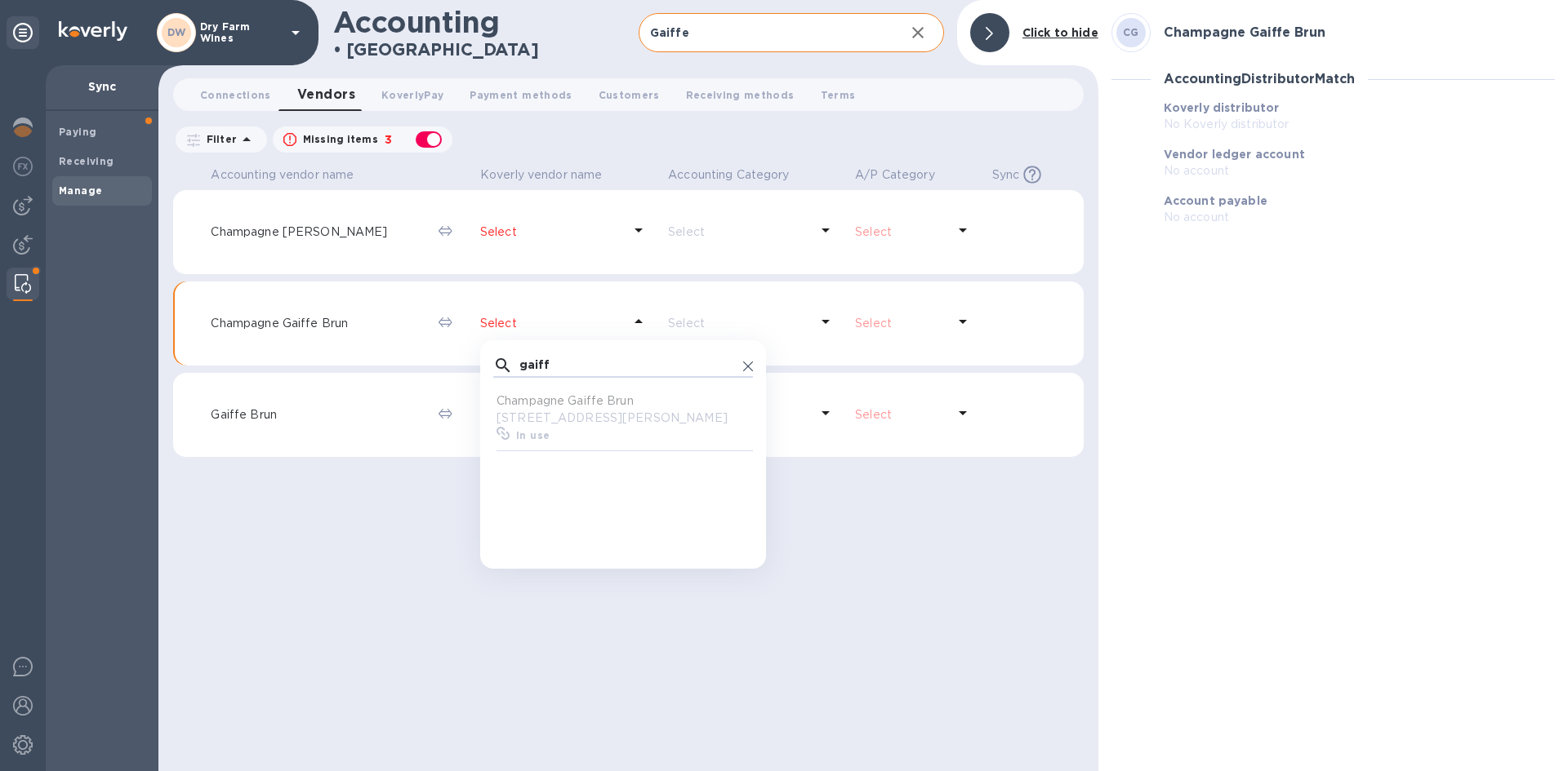
scroll to position [151, 253]
type input "gaiff"
click at [645, 413] on p "[STREET_ADDRESS][PERSON_NAME]" at bounding box center [626, 417] width 259 height 17
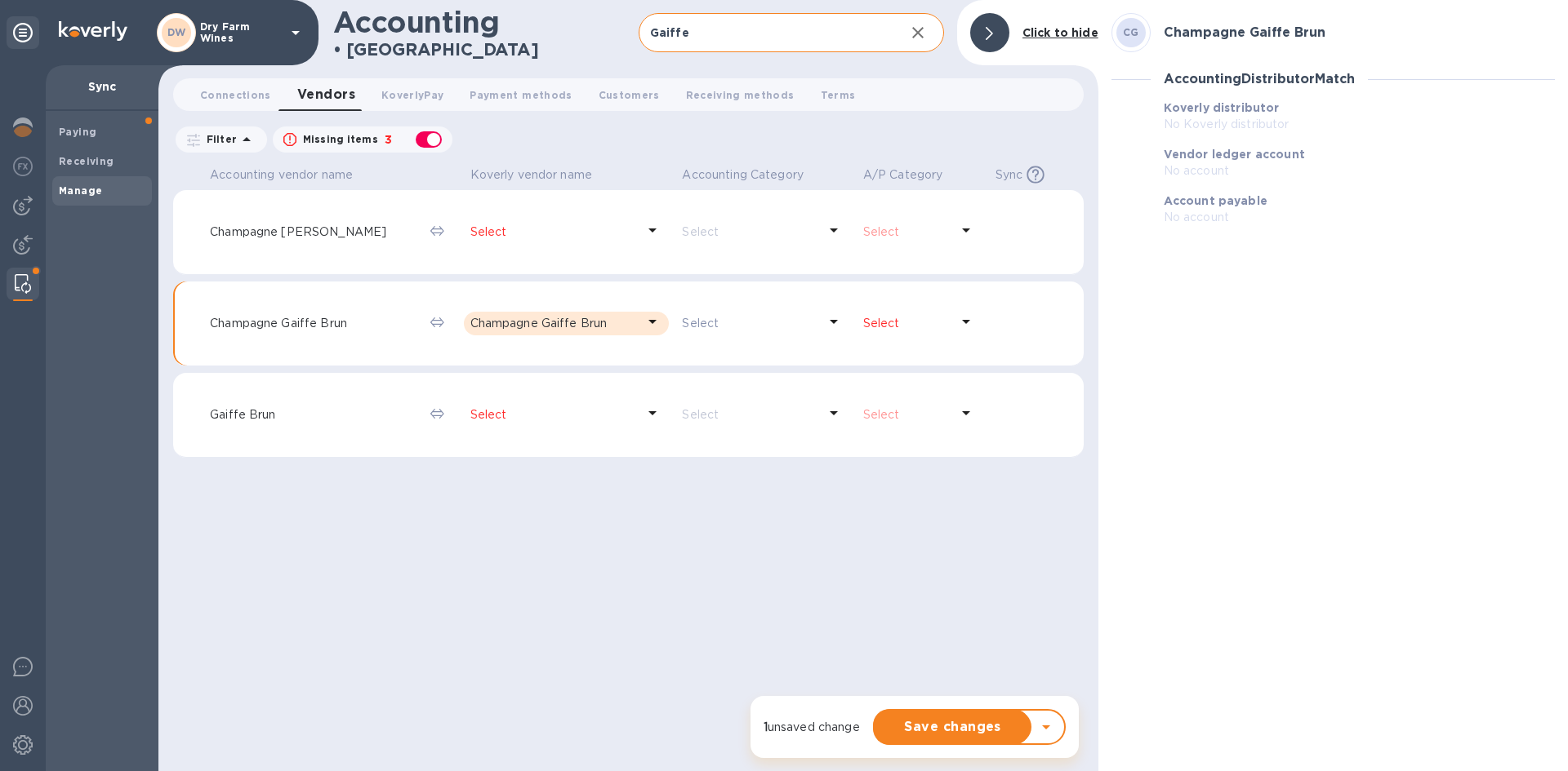
click at [868, 322] on p "Select" at bounding box center [907, 323] width 86 height 17
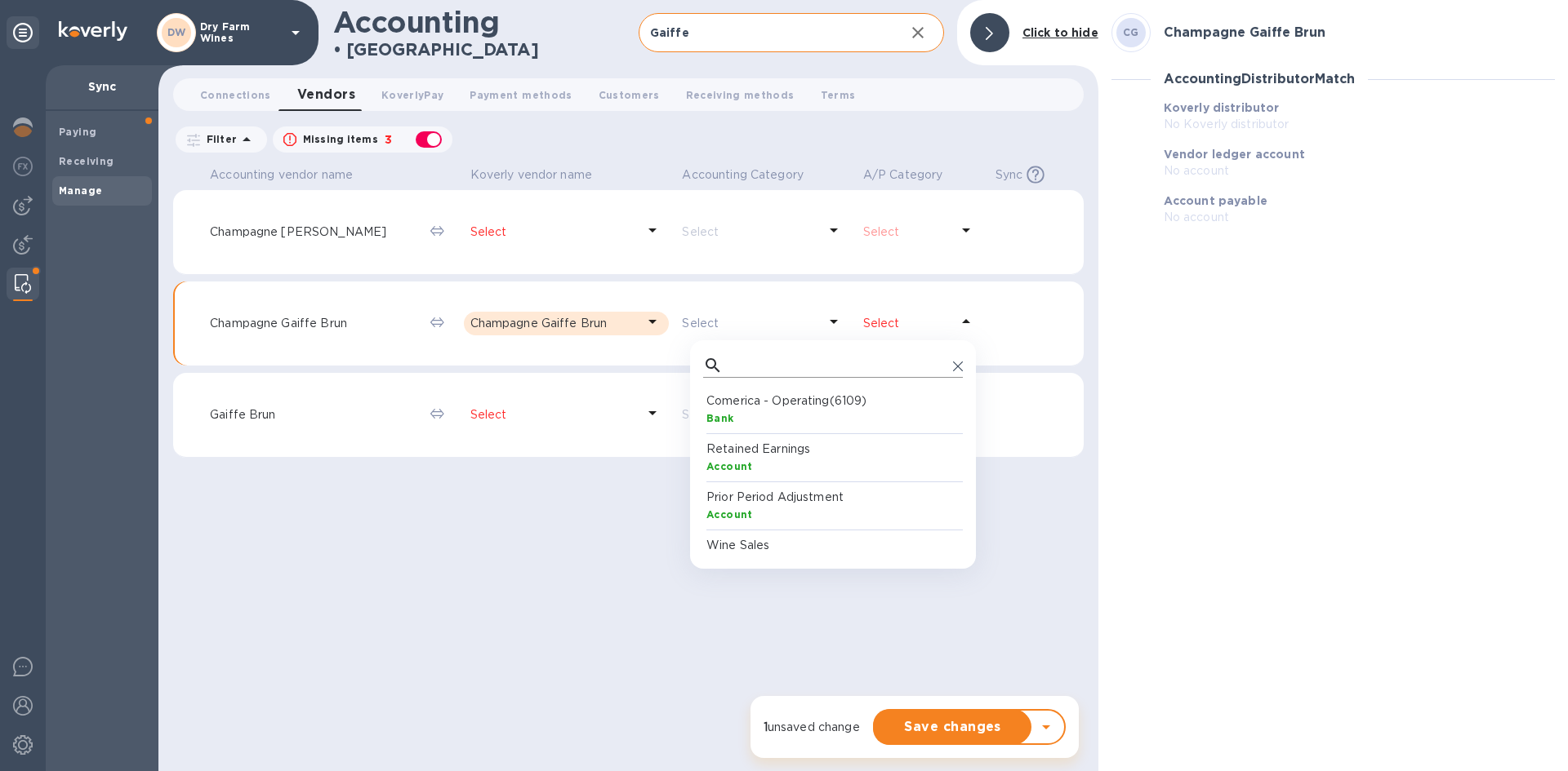
click at [833, 365] on input "text" at bounding box center [837, 365] width 217 height 25
type input "accoun"
click at [791, 401] on p "Accounts Payable" at bounding box center [836, 401] width 259 height 17
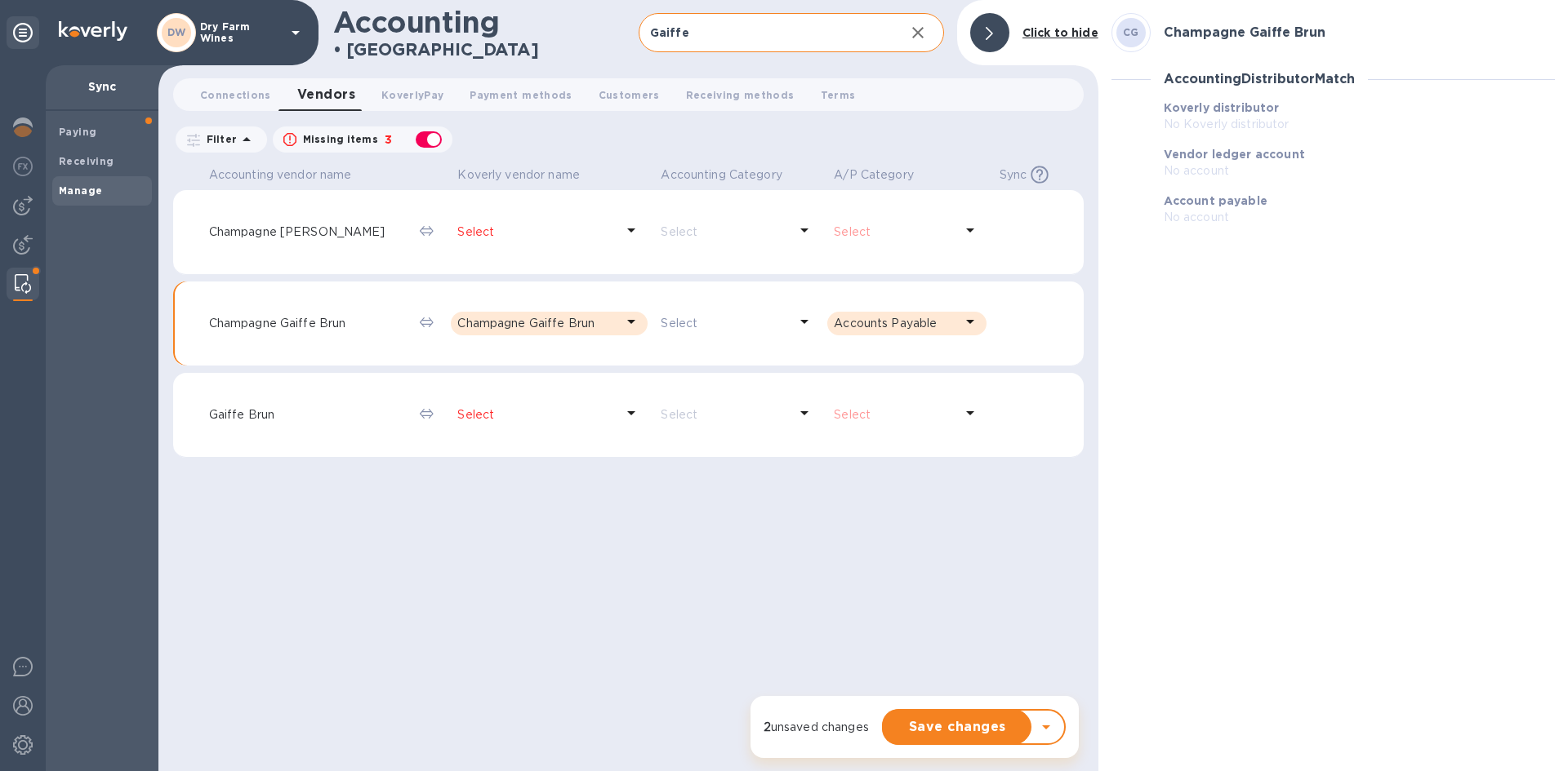
click at [990, 705] on div "Save changes Review changes" at bounding box center [974, 728] width 196 height 49
click at [987, 723] on span "Save changes" at bounding box center [958, 728] width 122 height 20
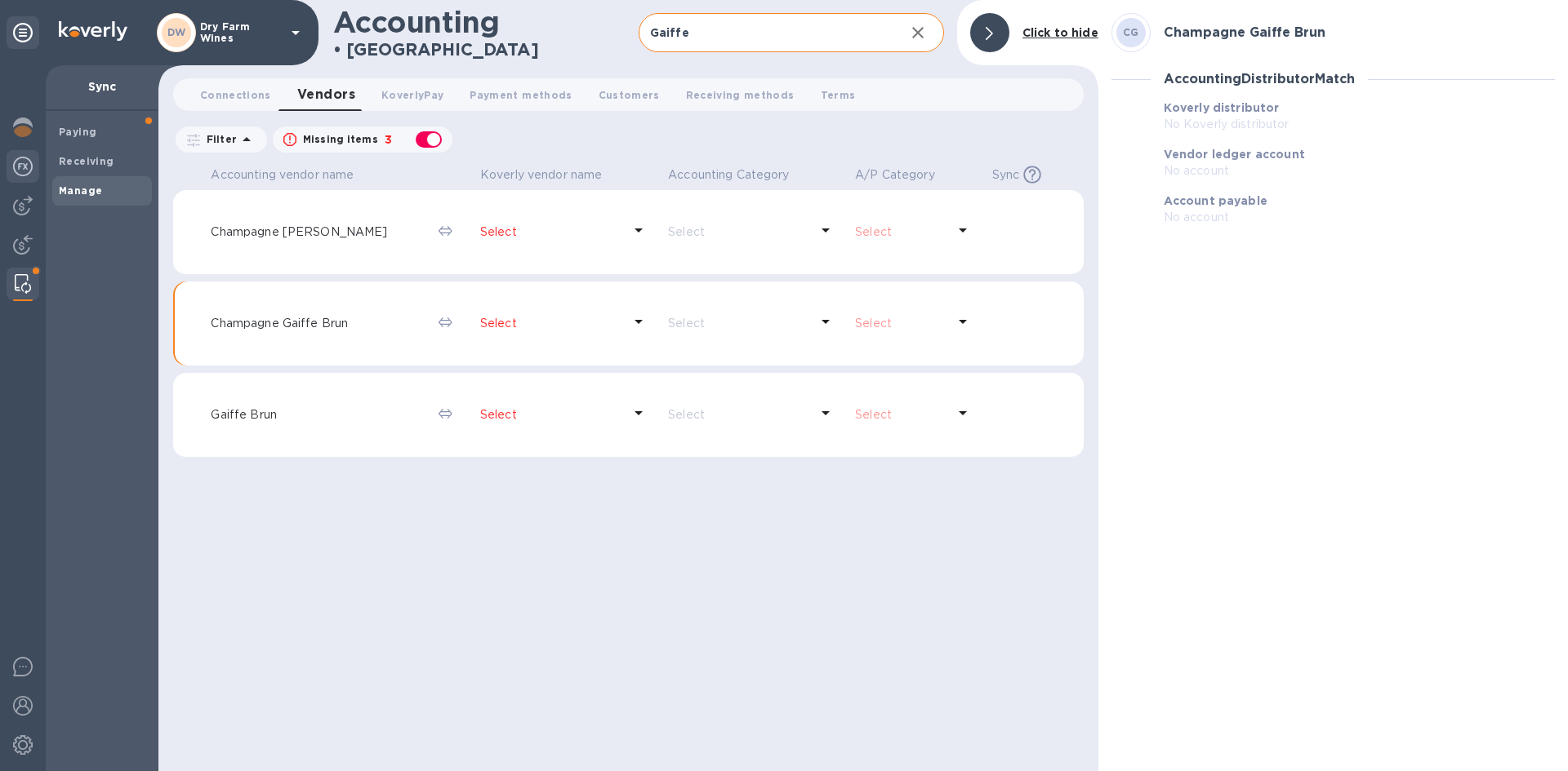
click at [15, 162] on img at bounding box center [23, 167] width 20 height 20
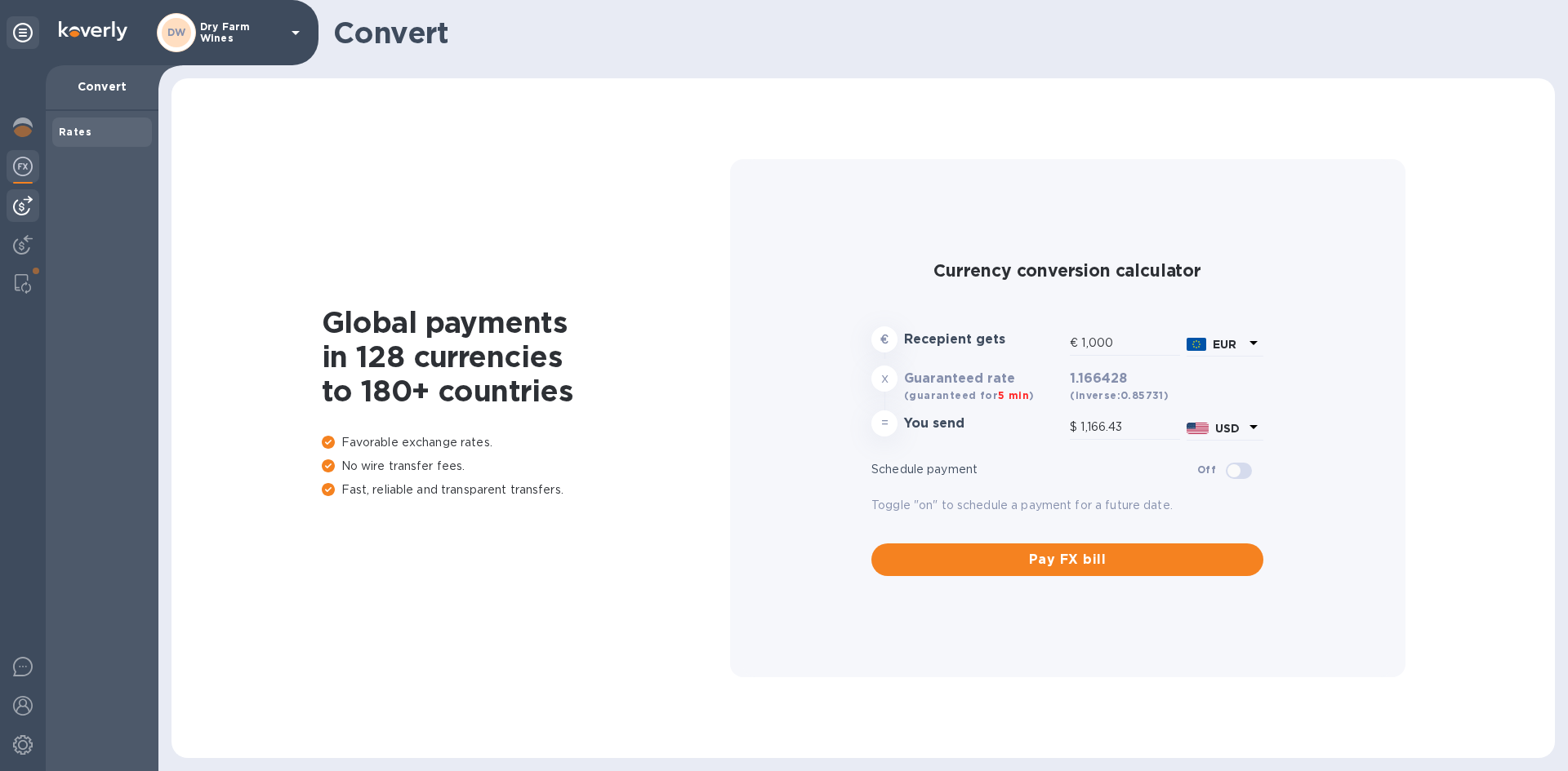
click at [13, 210] on img at bounding box center [23, 205] width 20 height 20
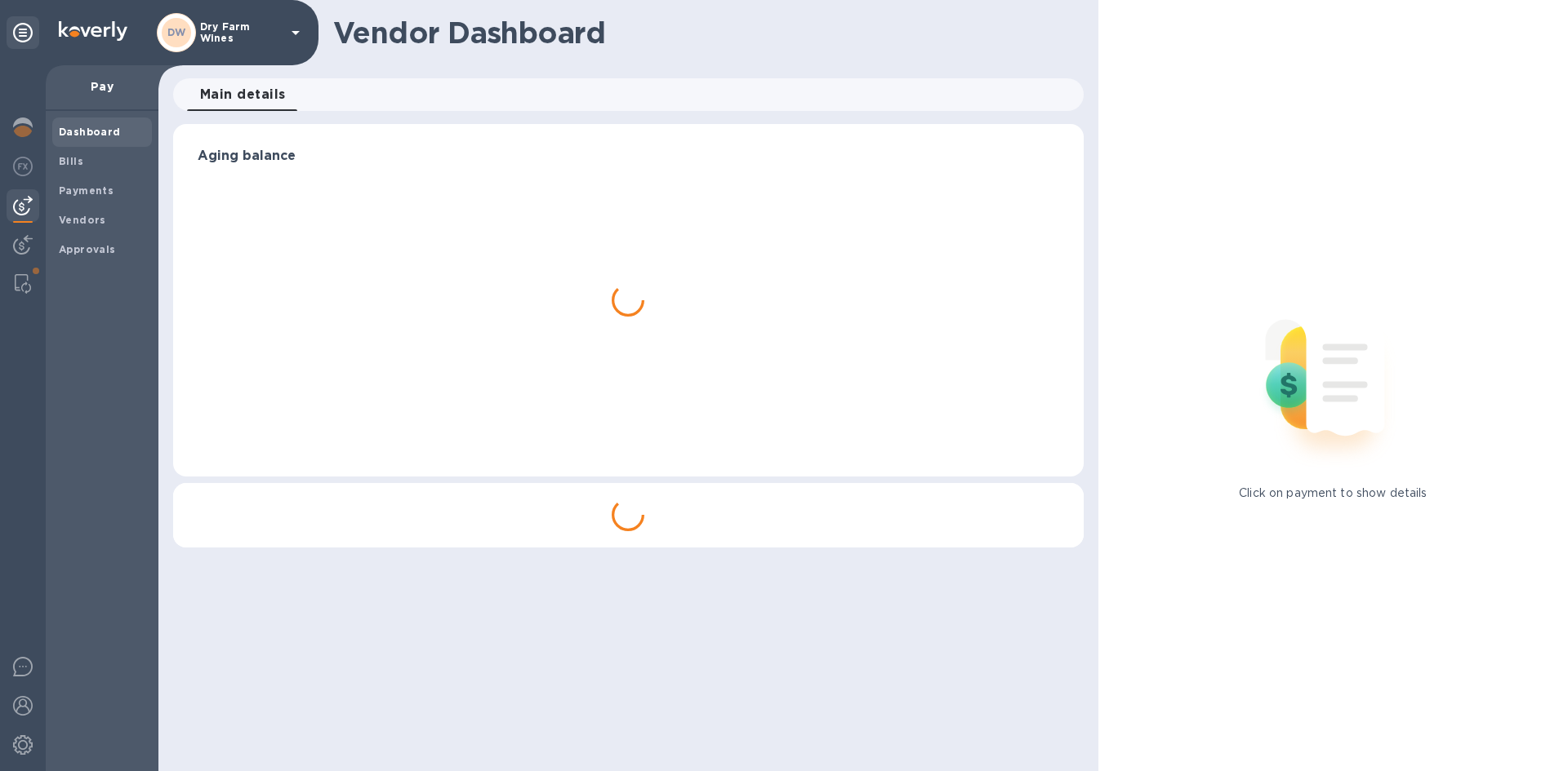
drag, startPoint x: 34, startPoint y: 272, endPoint x: 80, endPoint y: 243, distance: 54.4
click at [33, 271] on span at bounding box center [36, 271] width 10 height 10
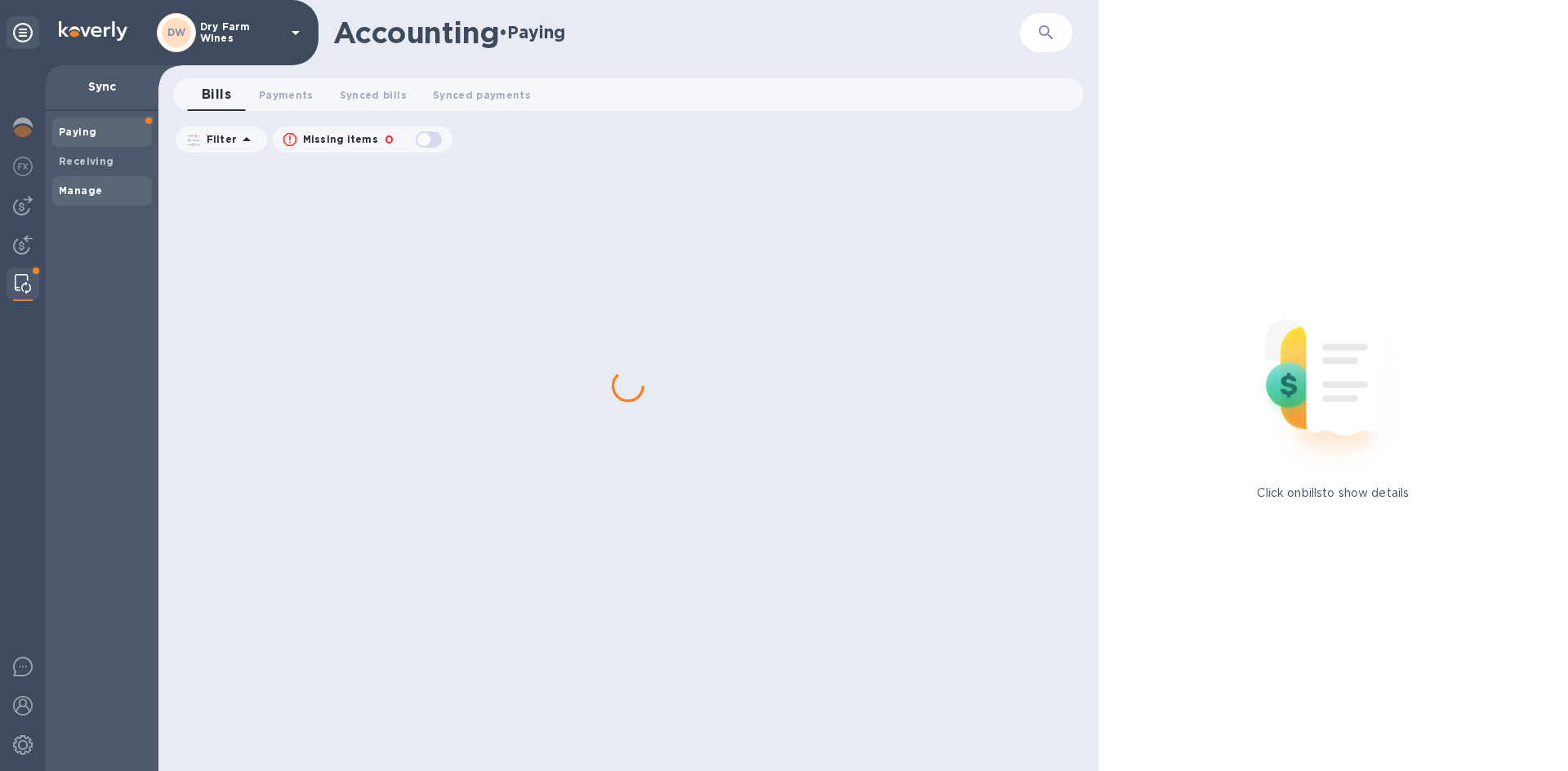
click at [125, 182] on div "Manage" at bounding box center [101, 192] width 99 height 29
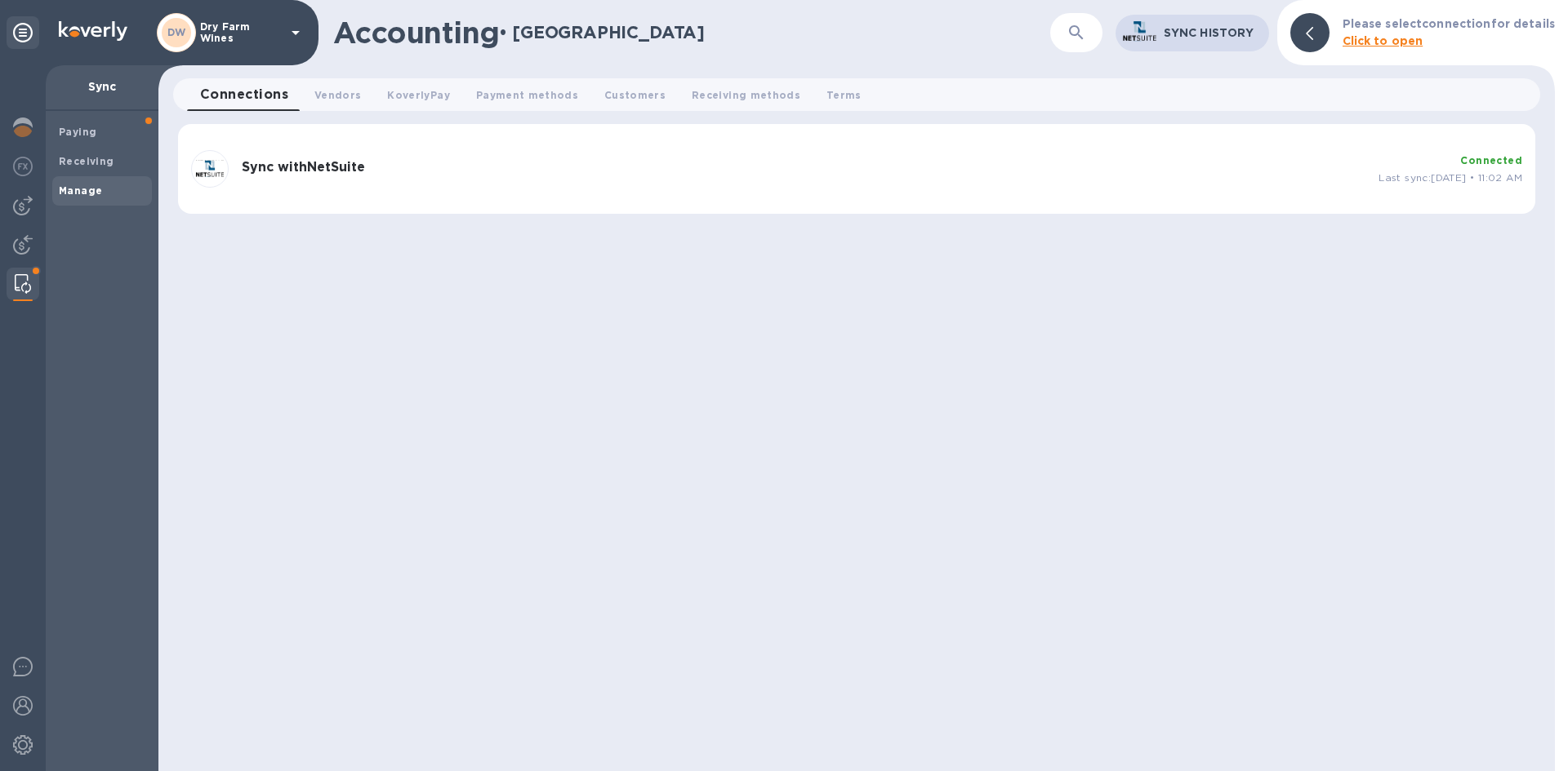
click at [349, 156] on div "Sync with NetSuite" at bounding box center [803, 169] width 1137 height 31
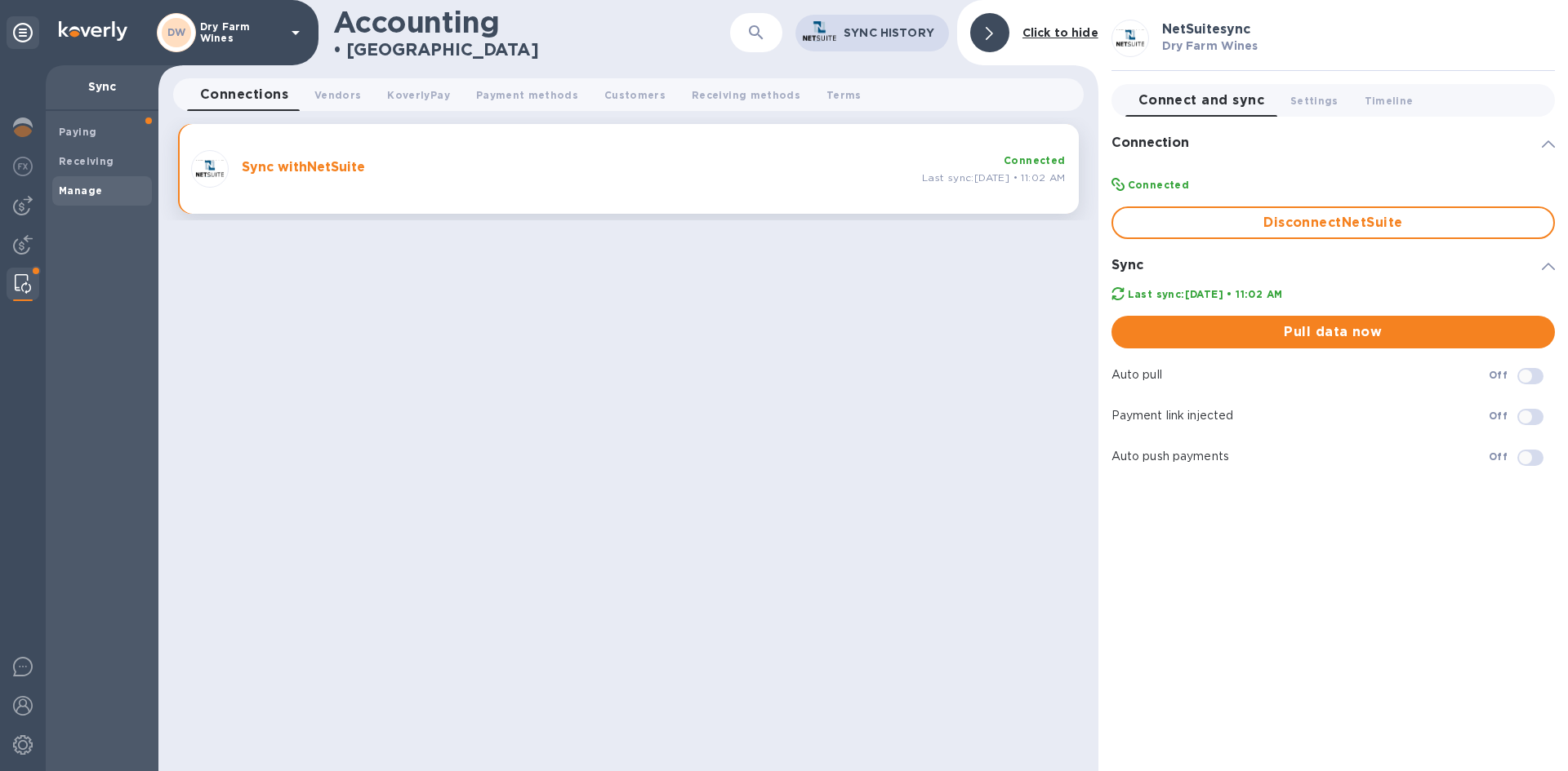
checkbox input "true"
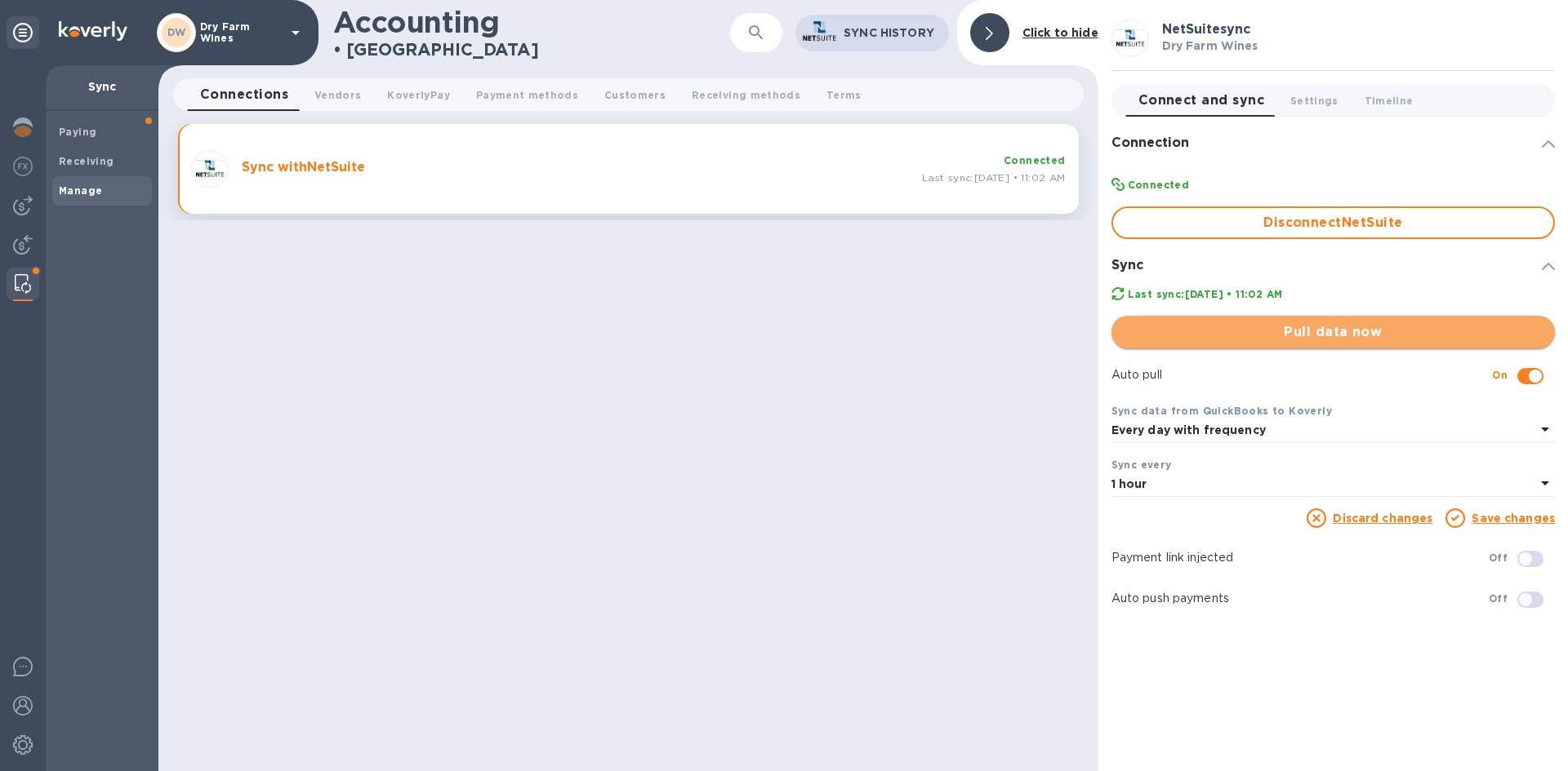
click at [1298, 331] on span "Pull data now" at bounding box center [1333, 332] width 418 height 20
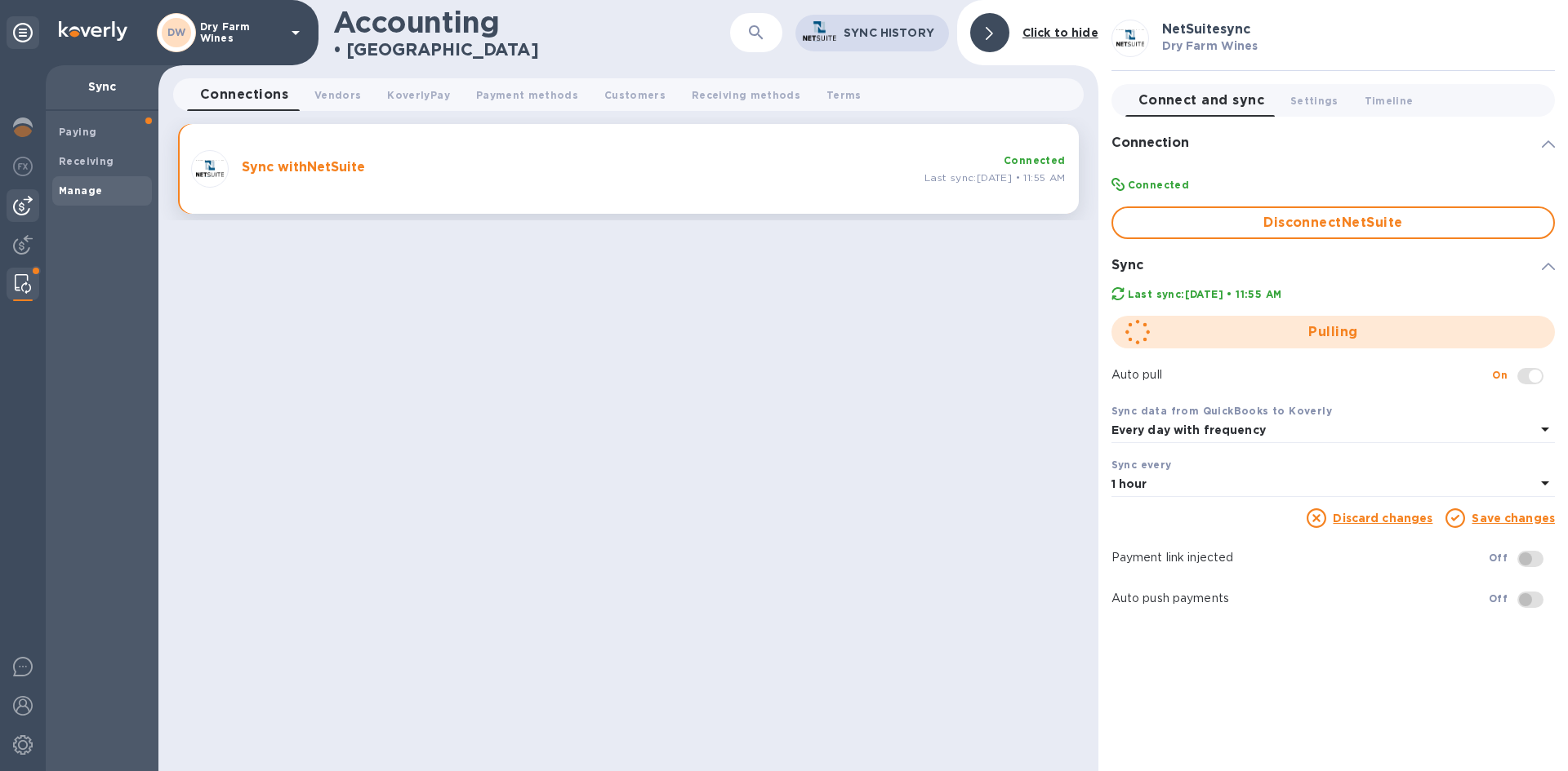
click at [38, 207] on div at bounding box center [23, 205] width 32 height 32
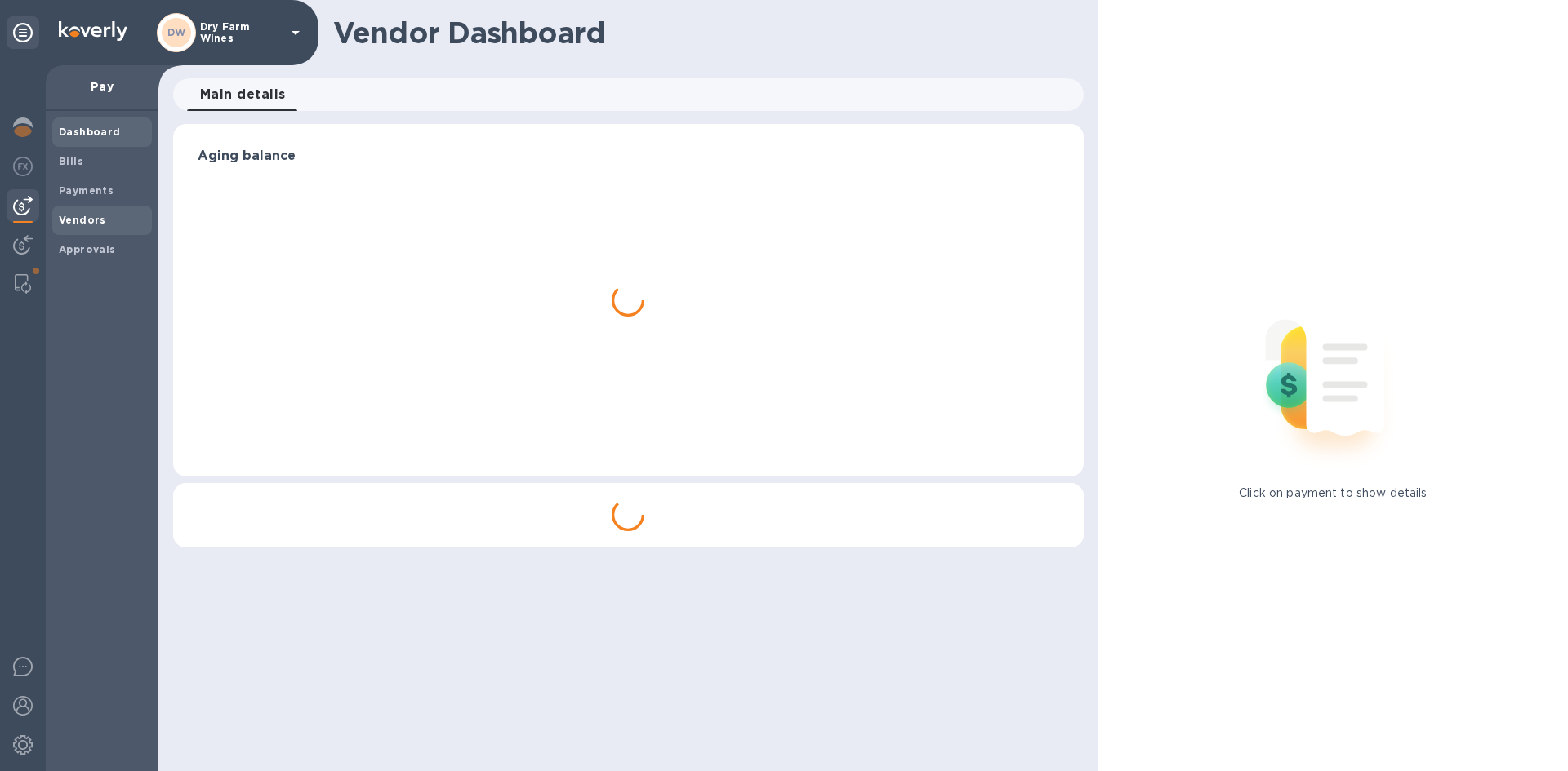
click at [96, 207] on div "Vendors" at bounding box center [101, 220] width 99 height 29
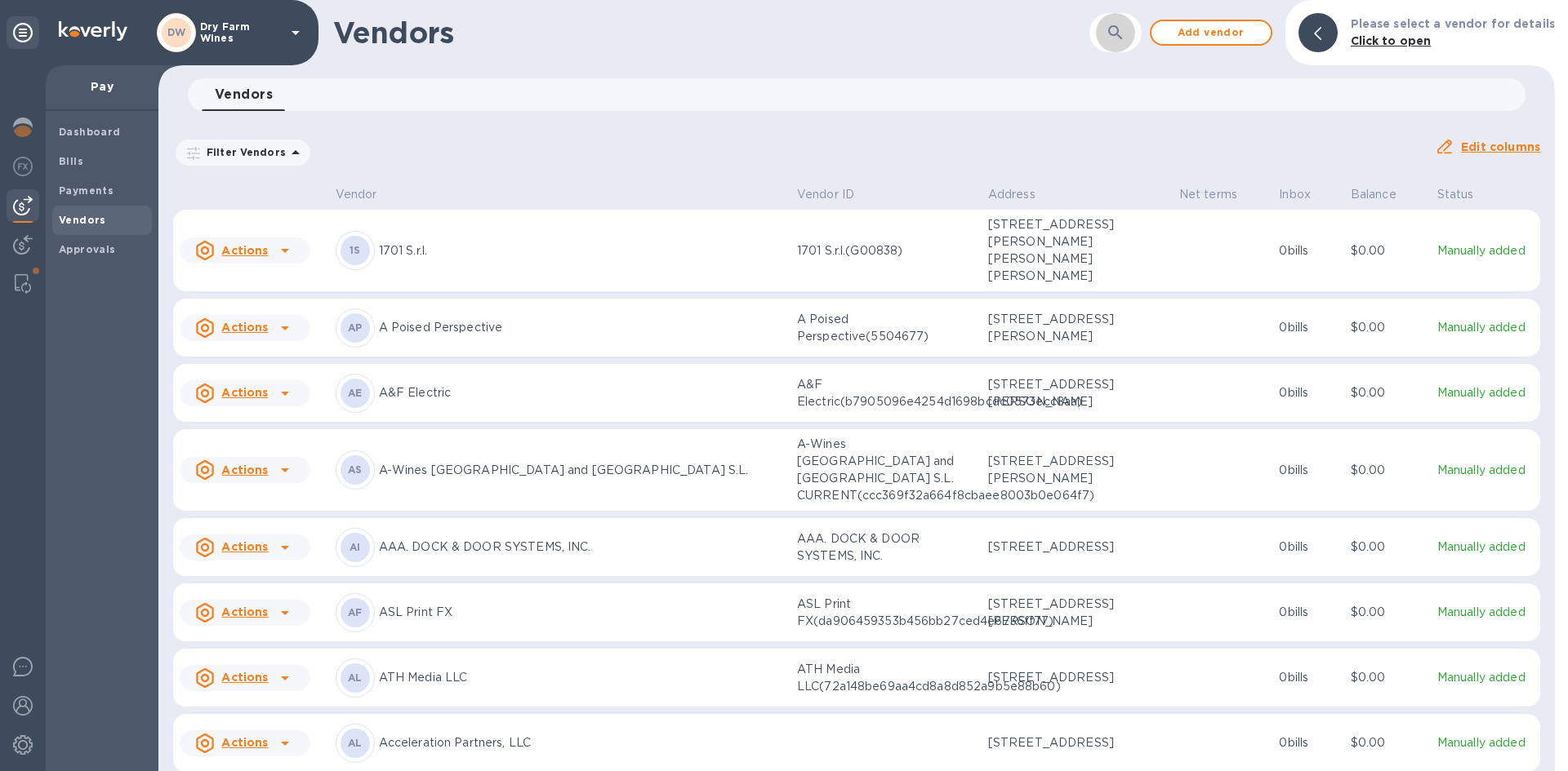
click at [1114, 31] on icon "button" at bounding box center [1115, 32] width 20 height 20
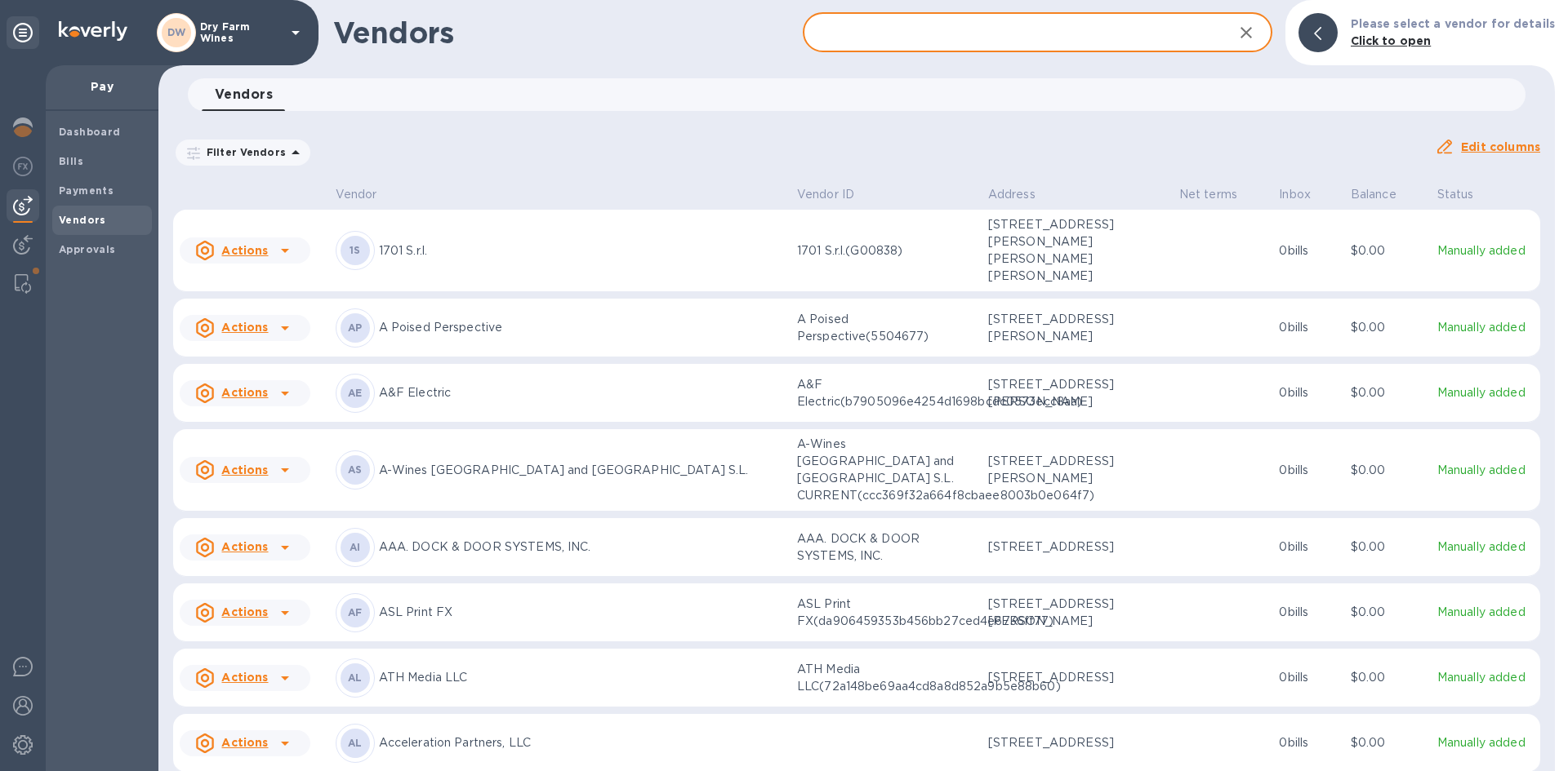
paste input "20250026"
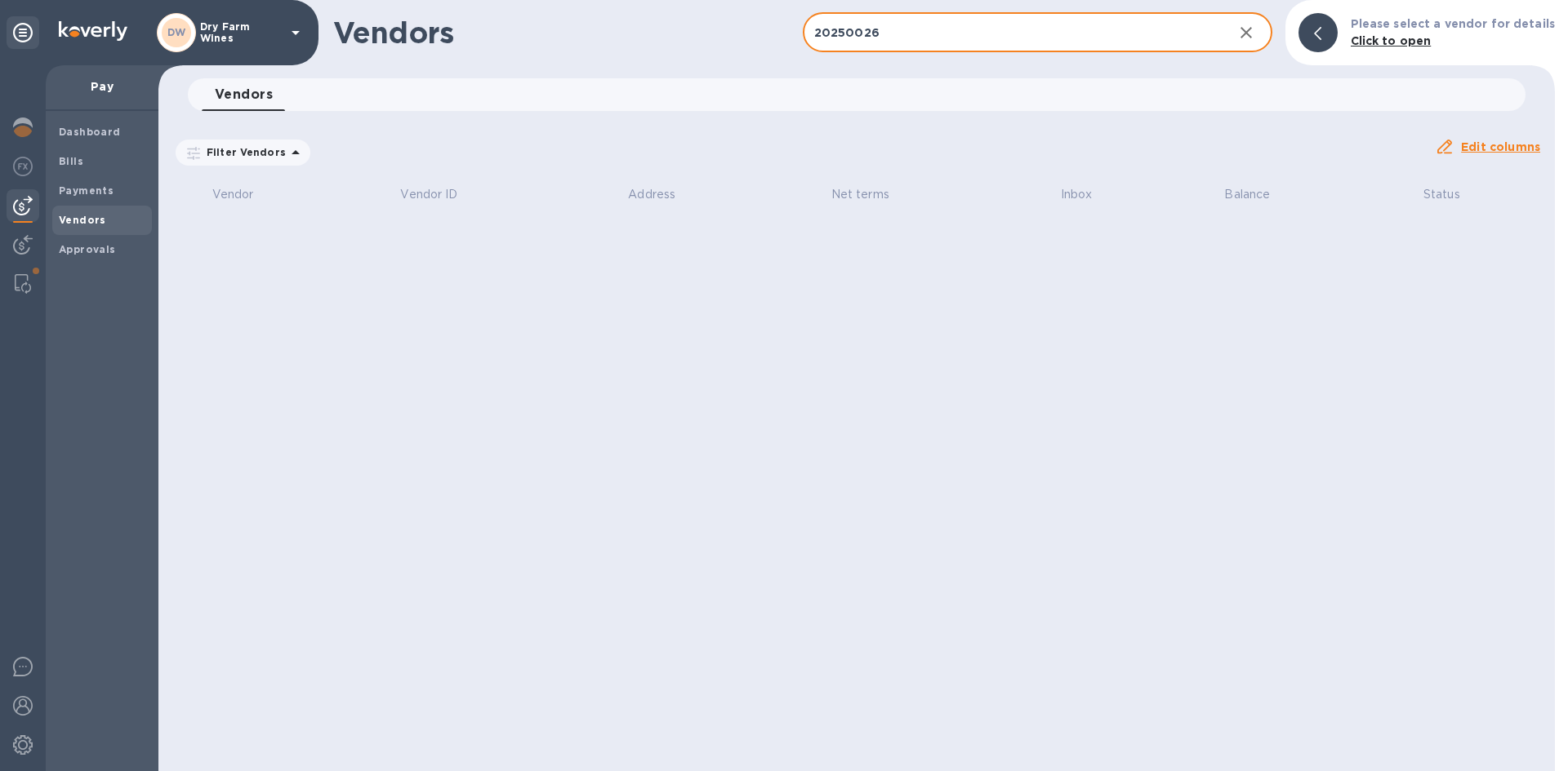
drag, startPoint x: 922, startPoint y: 31, endPoint x: 804, endPoint y: 31, distance: 118.0
click at [804, 31] on div "Vendors 20250026 ​ Add vendor Please select a vendor for details Click to open" at bounding box center [856, 32] width 1396 height 65
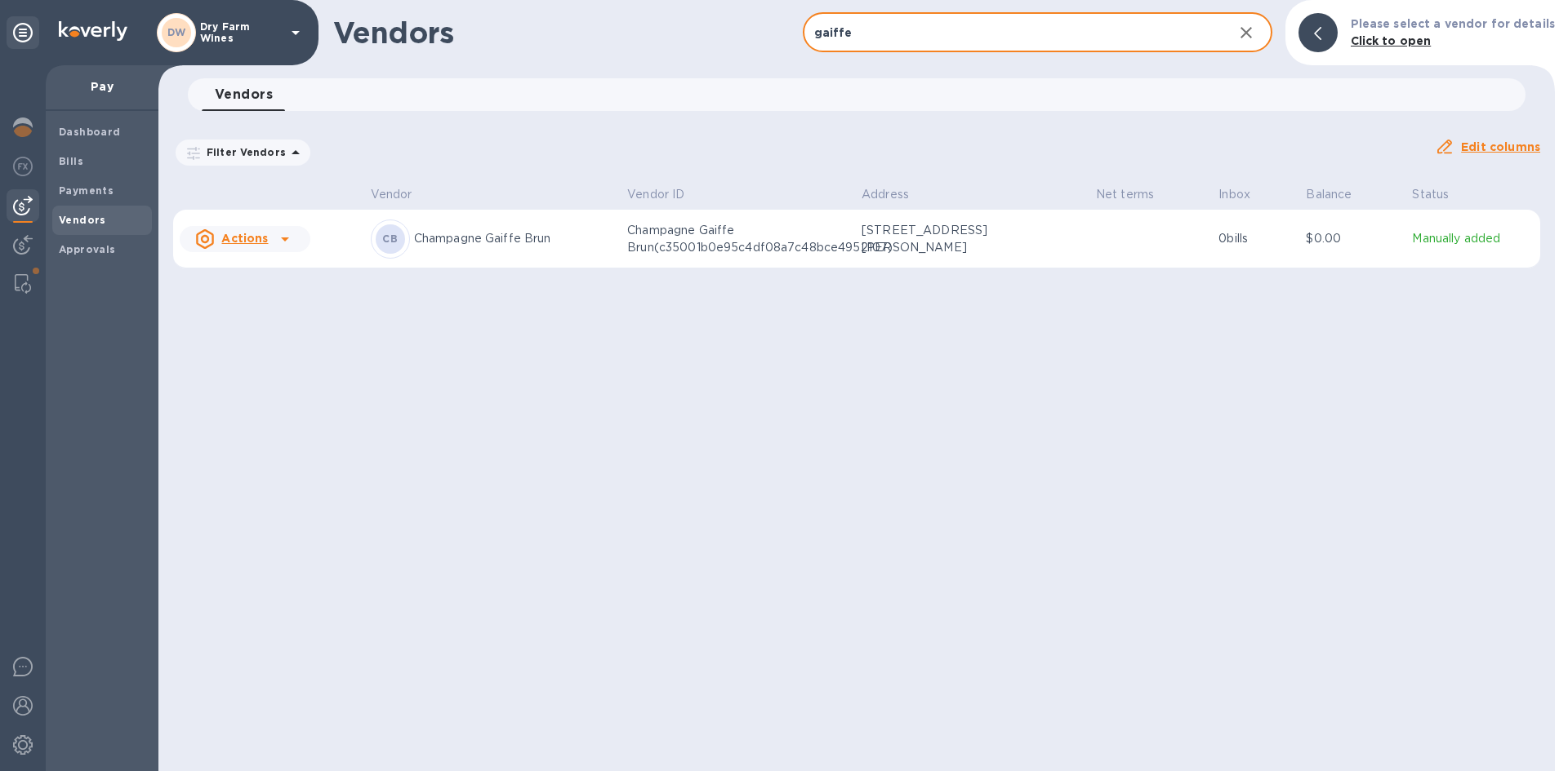
type input "gaiffe"
click at [534, 253] on div "[PERSON_NAME] [PERSON_NAME] [PERSON_NAME]" at bounding box center [492, 240] width 244 height 39
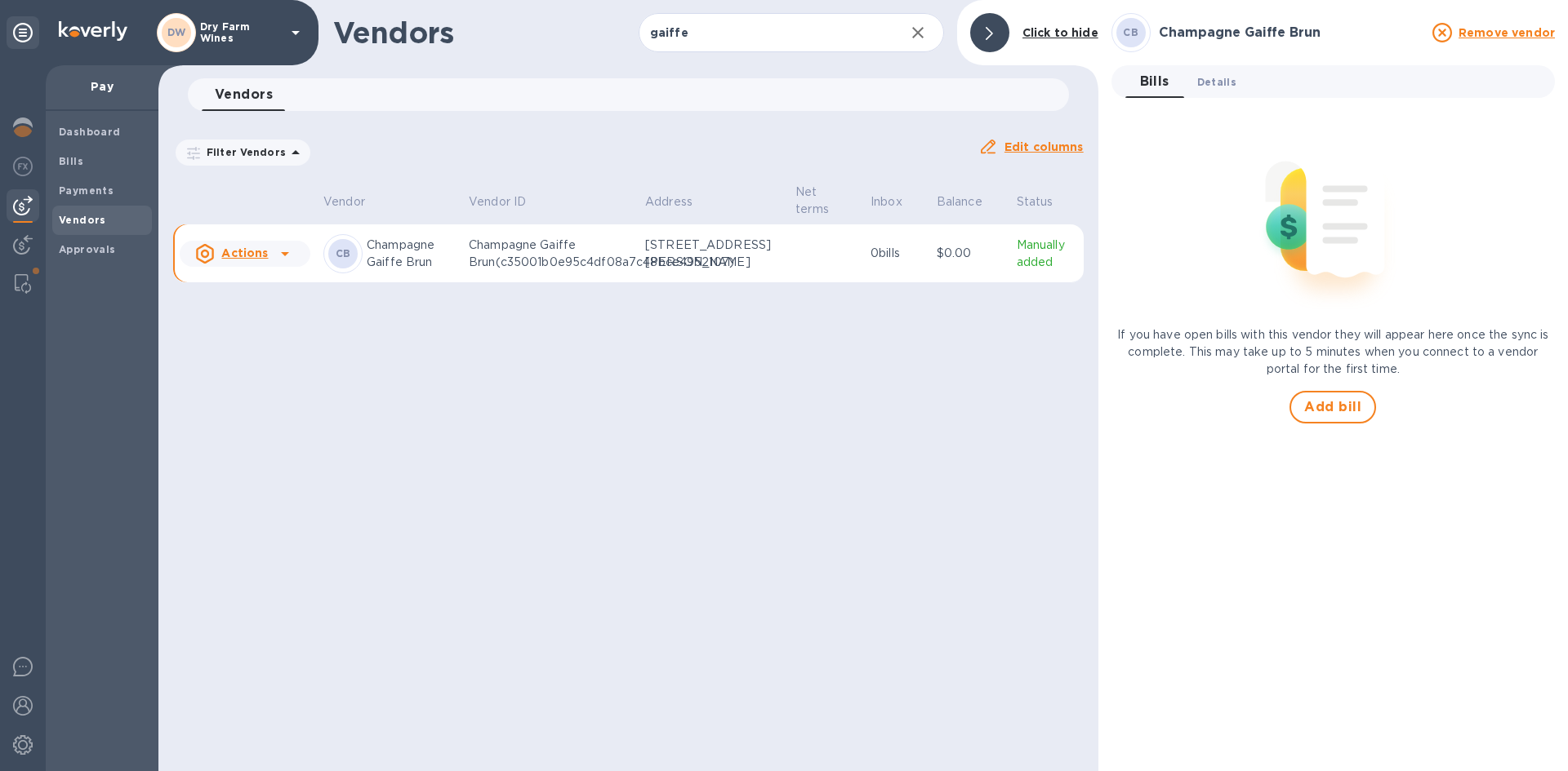
click at [1220, 84] on span "Details 0" at bounding box center [1217, 82] width 39 height 17
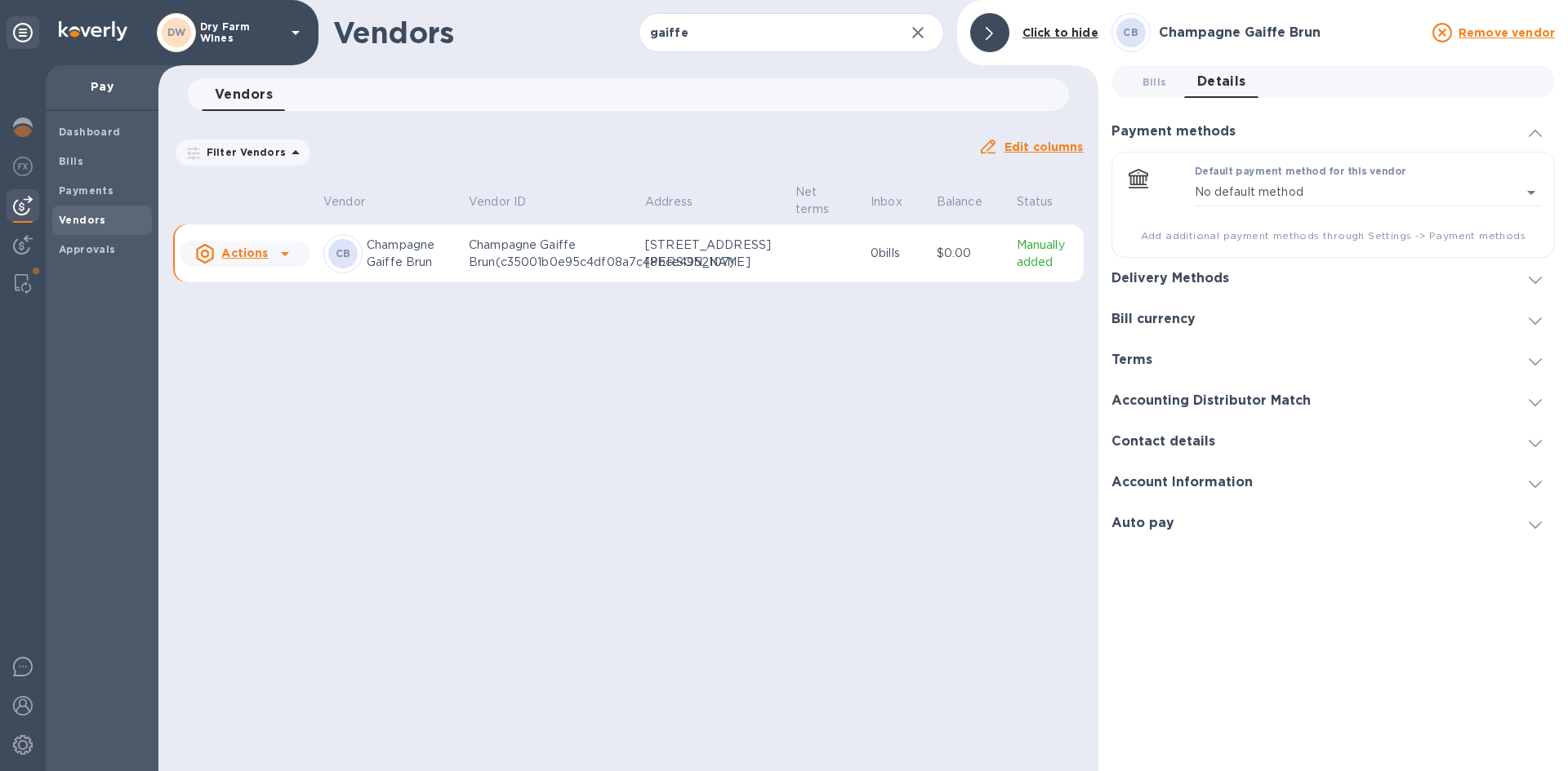
click at [1231, 283] on div "Delivery Methods" at bounding box center [1176, 279] width 131 height 16
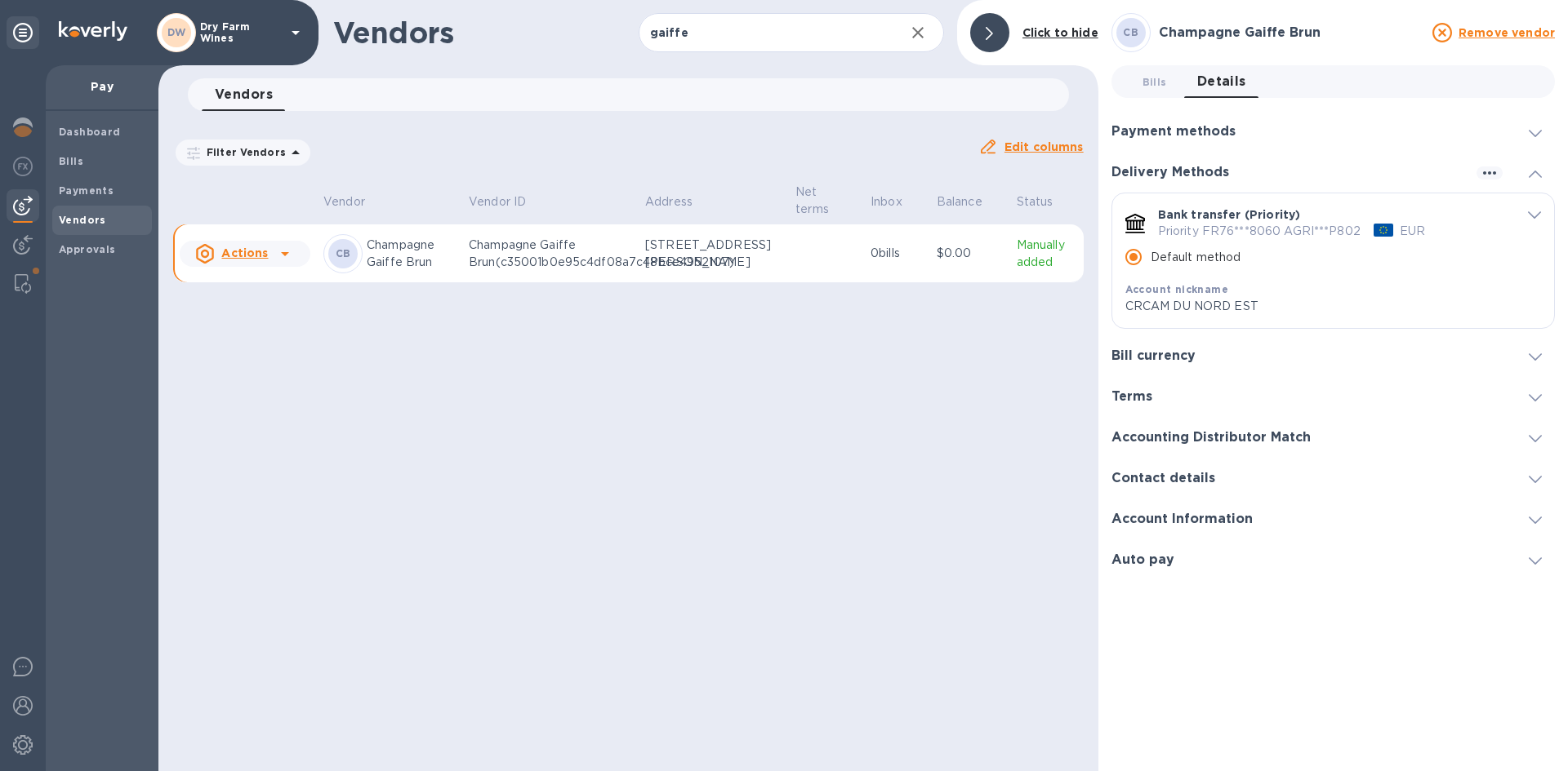
click at [1540, 215] on icon "default-method" at bounding box center [1534, 214] width 13 height 7
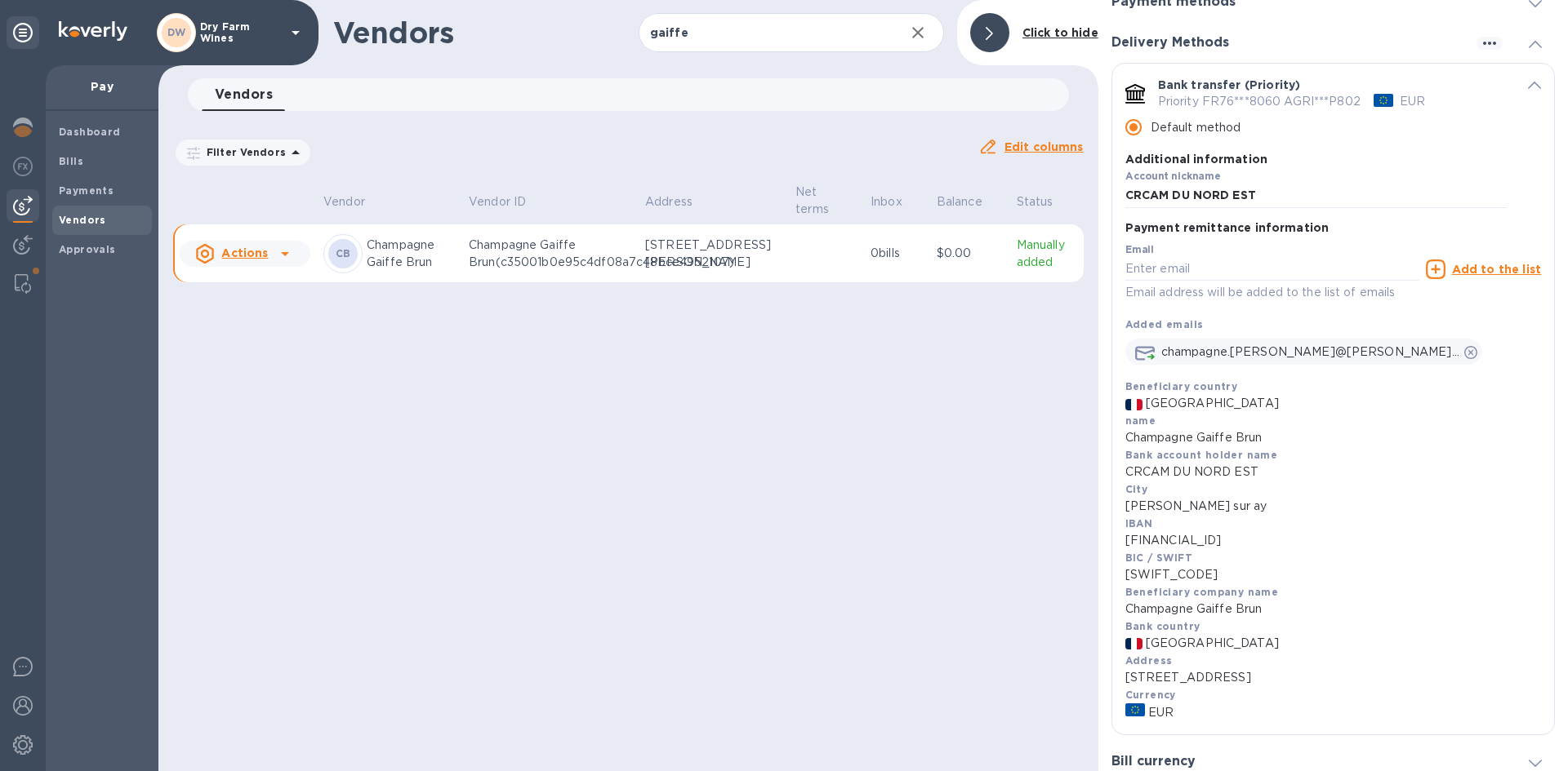
scroll to position [326, 0]
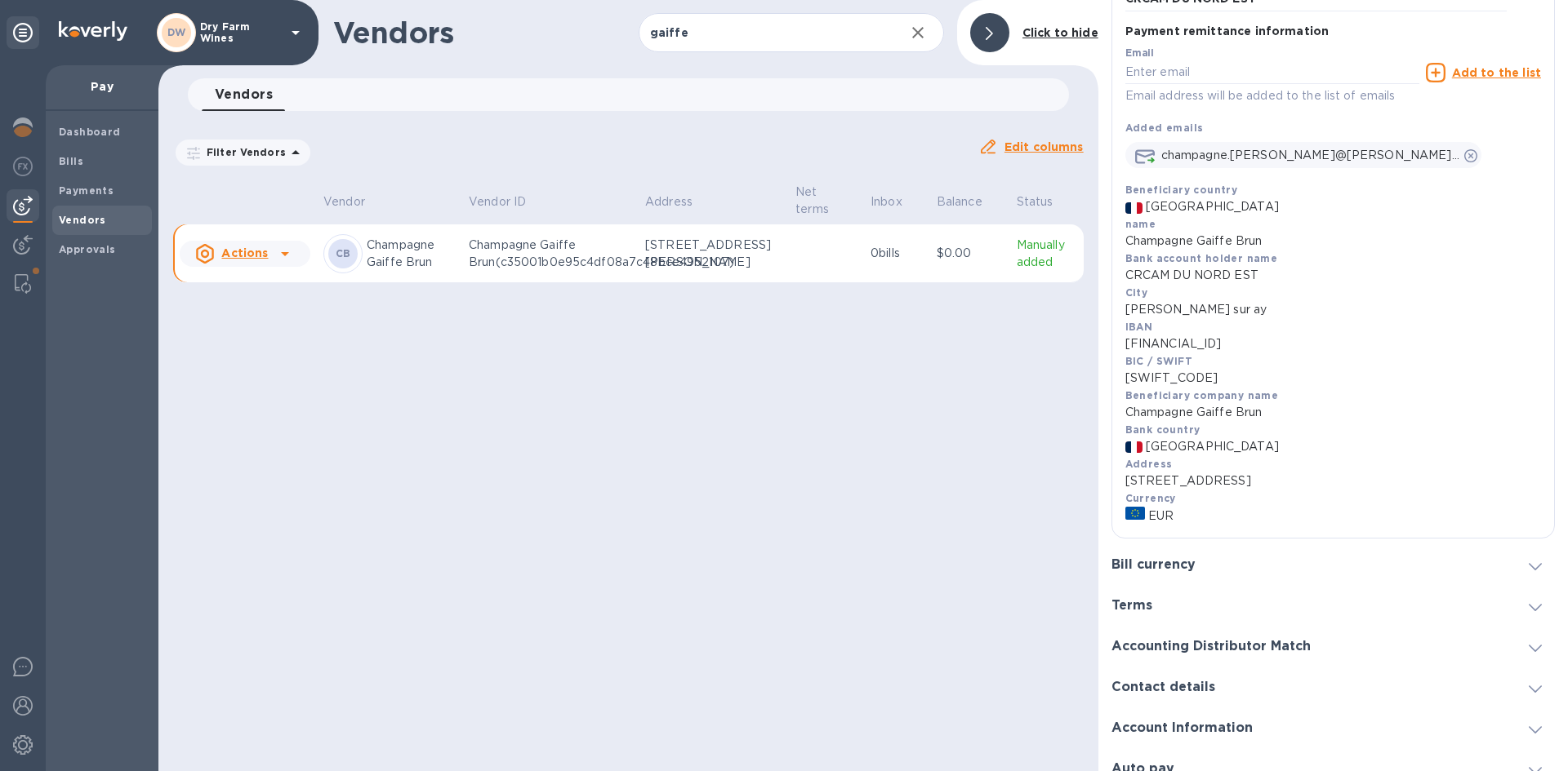
click at [789, 471] on div "Vendors gaiffe ​ Add vendor Click to hide Vendors 0 Filter Vendors Auto pay: Al…" at bounding box center [628, 385] width 940 height 771
click at [65, 162] on b "Bills" at bounding box center [71, 161] width 25 height 12
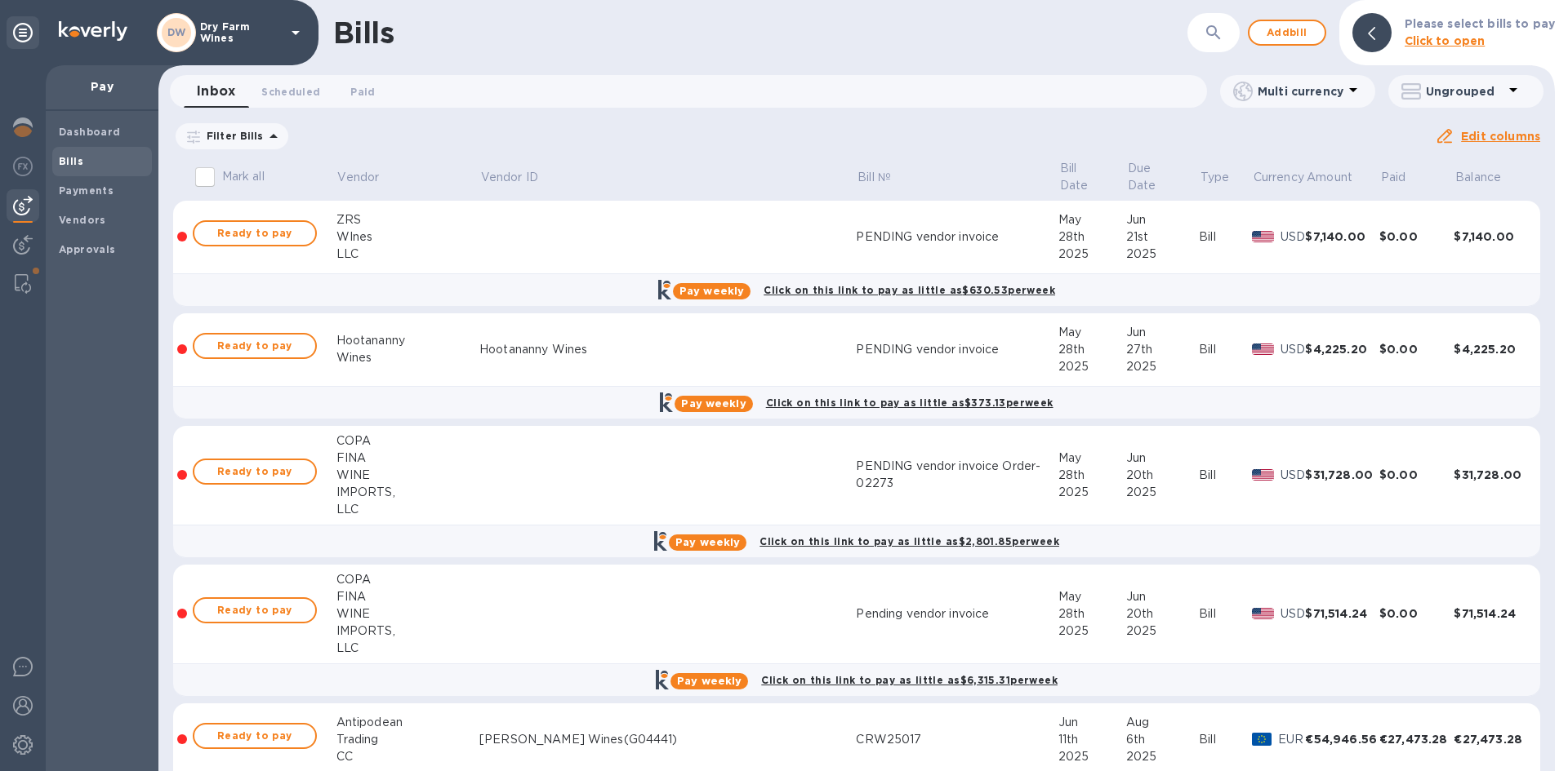
click at [0, 0] on icon at bounding box center [0, 0] width 0 height 0
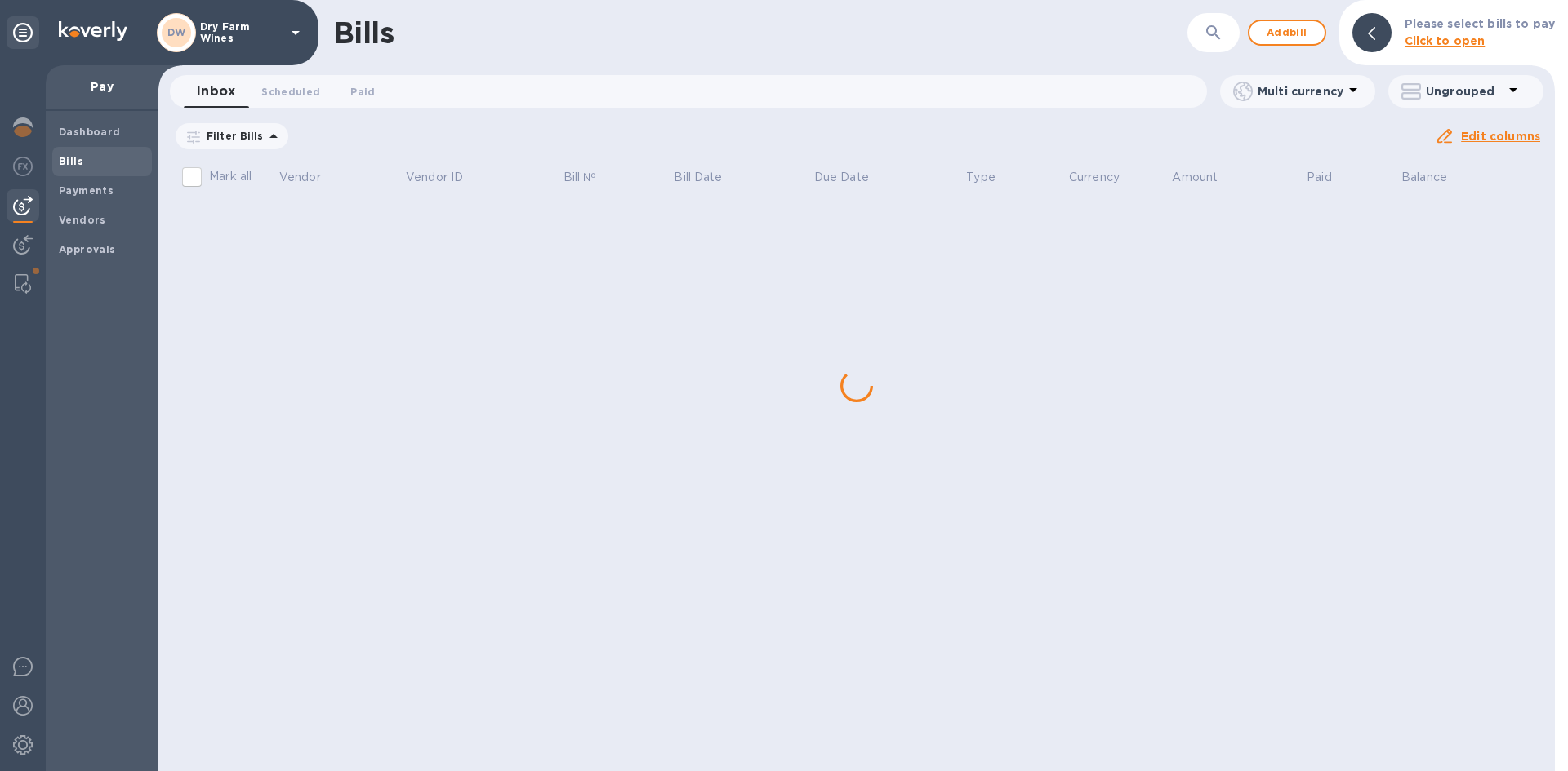
click at [1203, 34] on button "button" at bounding box center [1213, 32] width 39 height 39
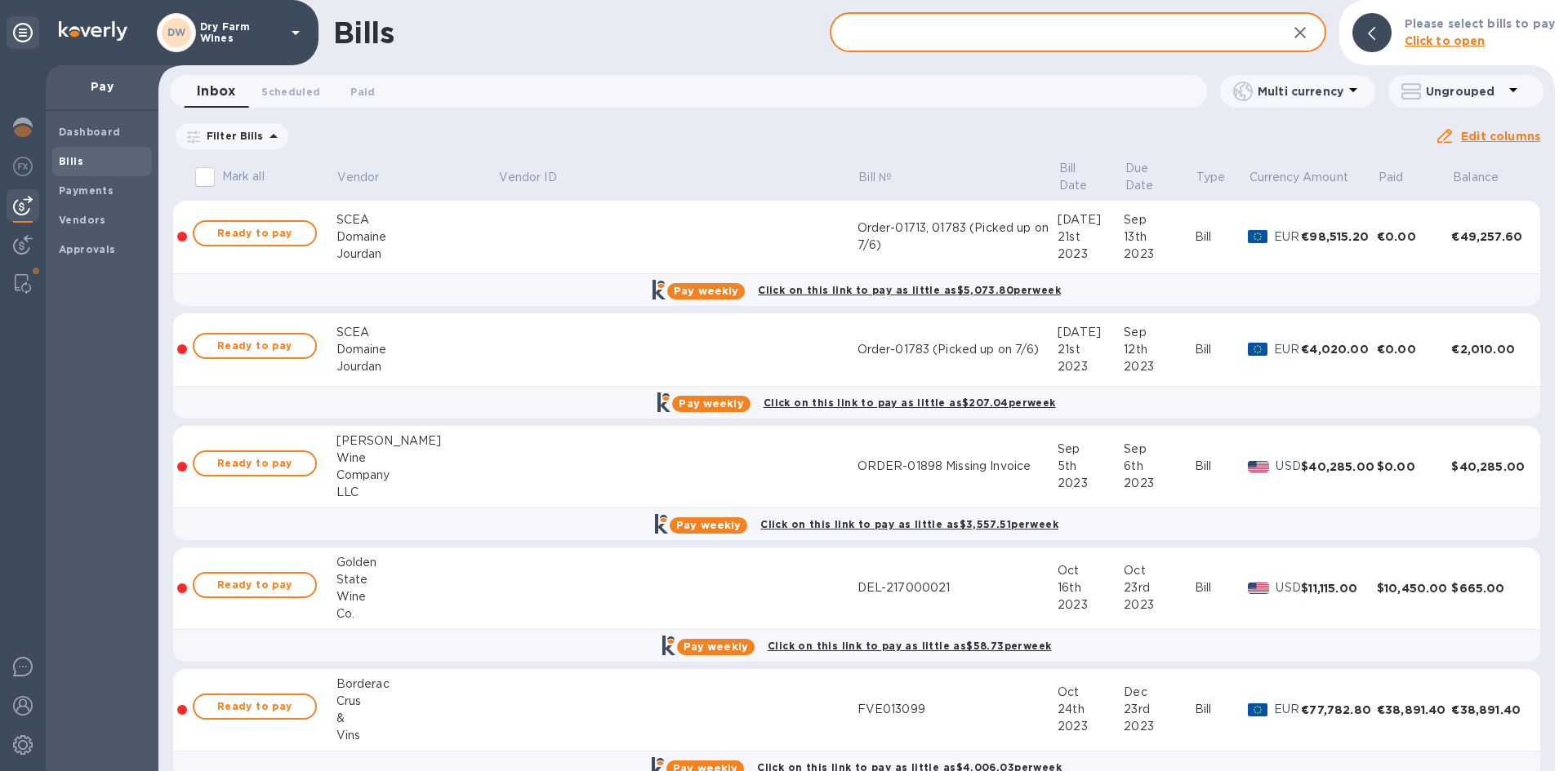
paste input "20250026"
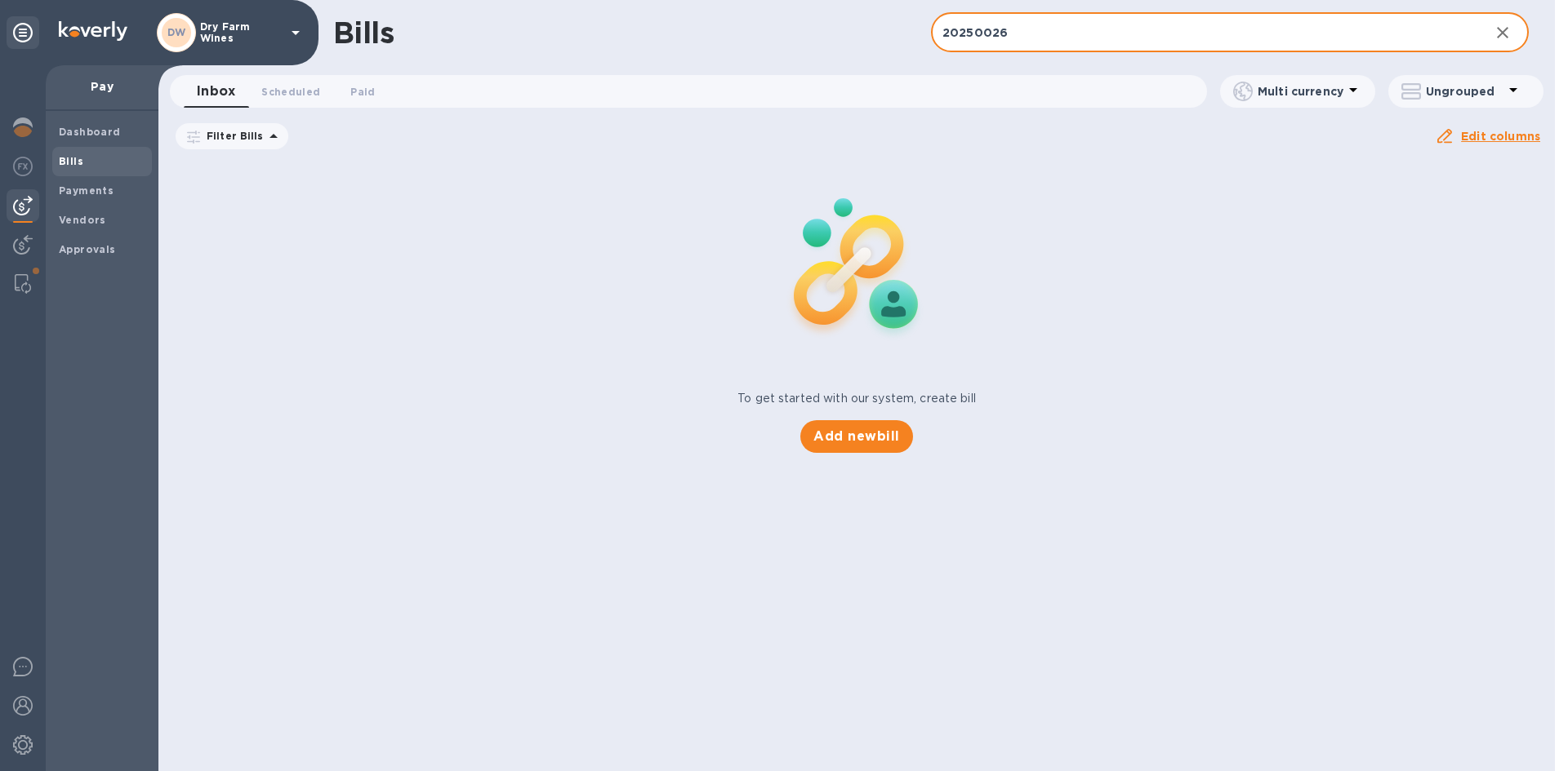
type input "20250026"
click at [1507, 29] on icon "button" at bounding box center [1503, 32] width 12 height 12
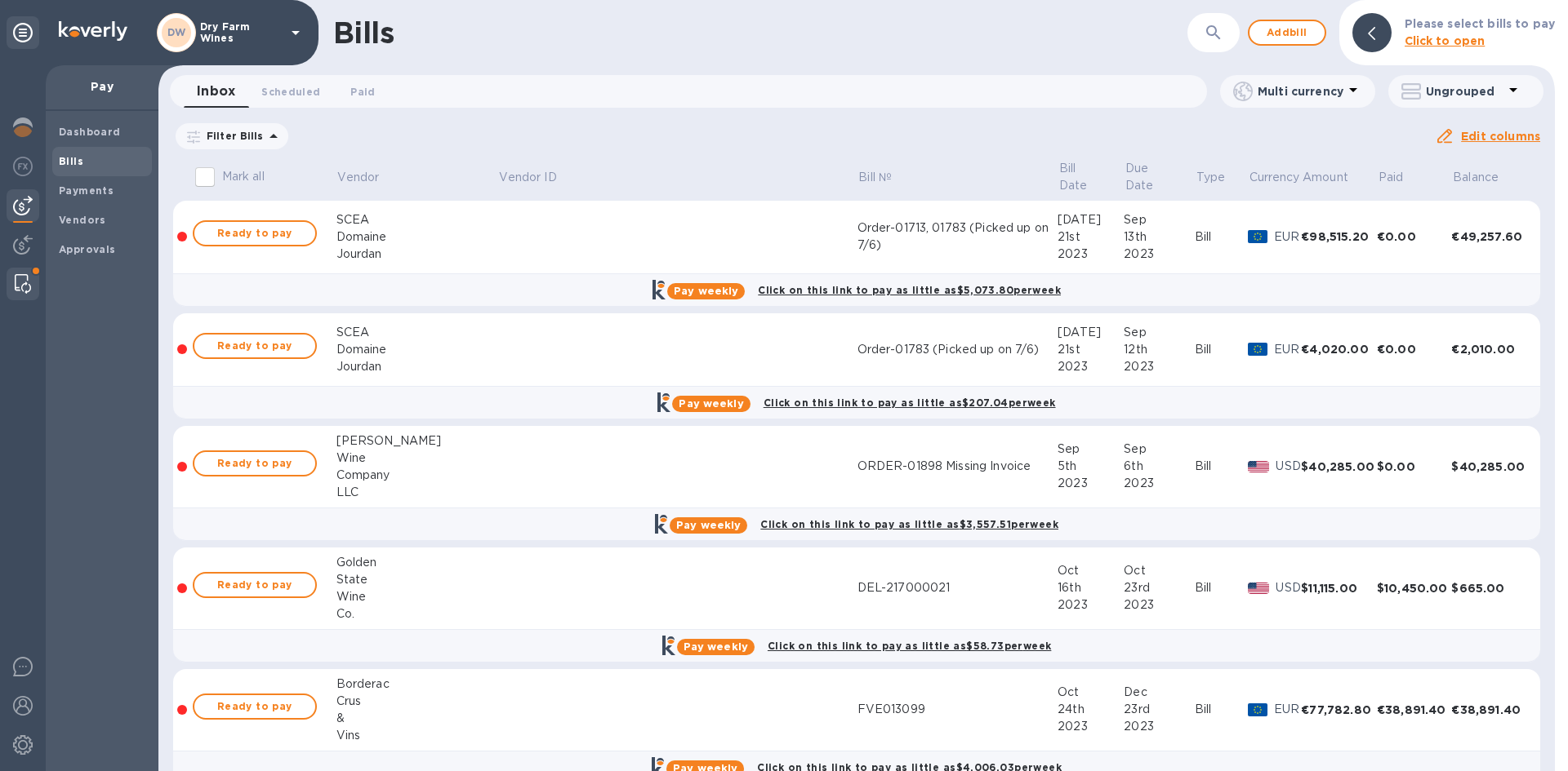
click at [33, 273] on span at bounding box center [36, 271] width 10 height 10
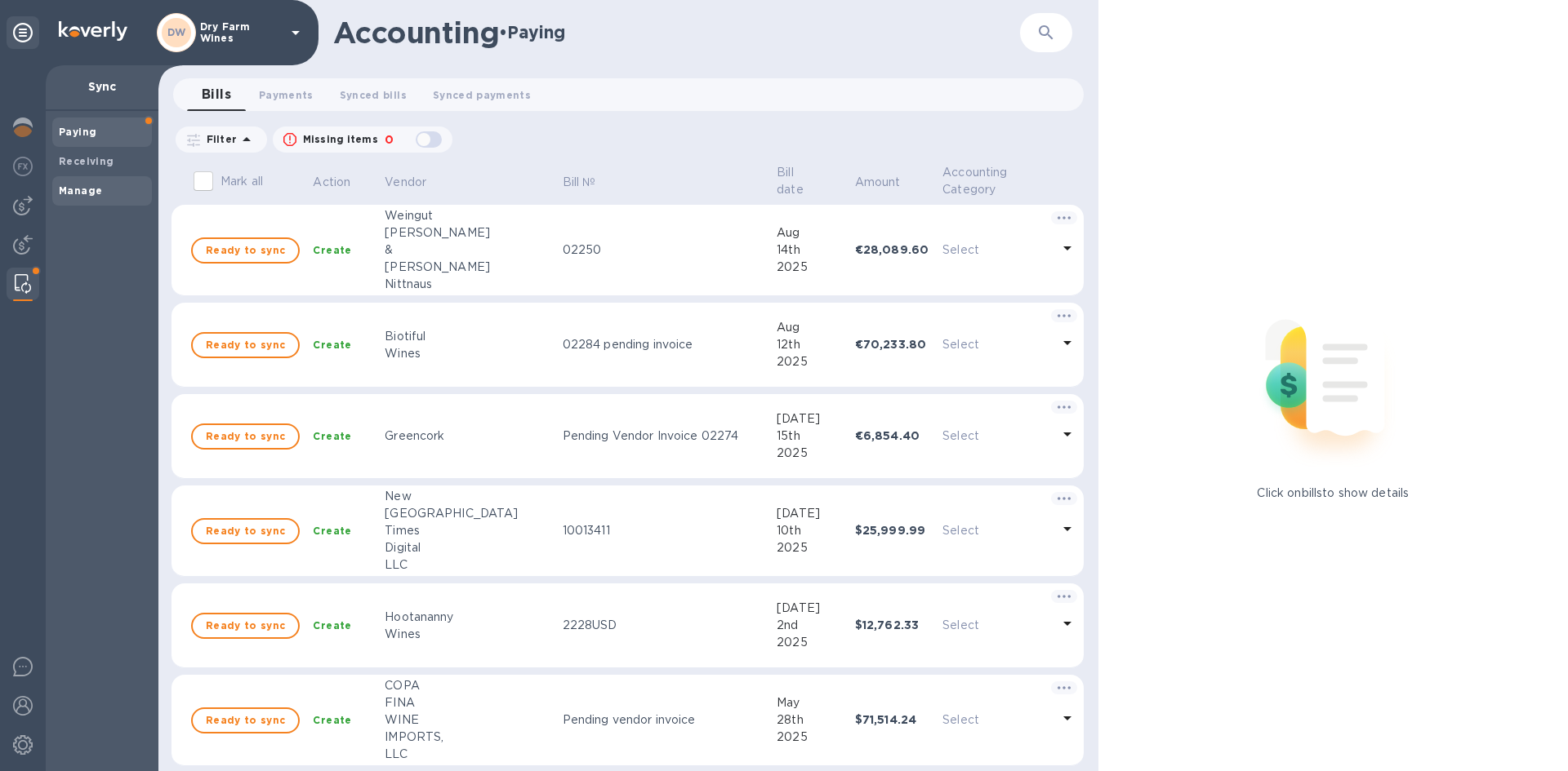
drag, startPoint x: 119, startPoint y: 173, endPoint x: 109, endPoint y: 187, distance: 17.2
click at [109, 186] on div "Paying Receiving Manage" at bounding box center [101, 162] width 99 height 88
click at [107, 185] on span "Manage" at bounding box center [102, 191] width 86 height 17
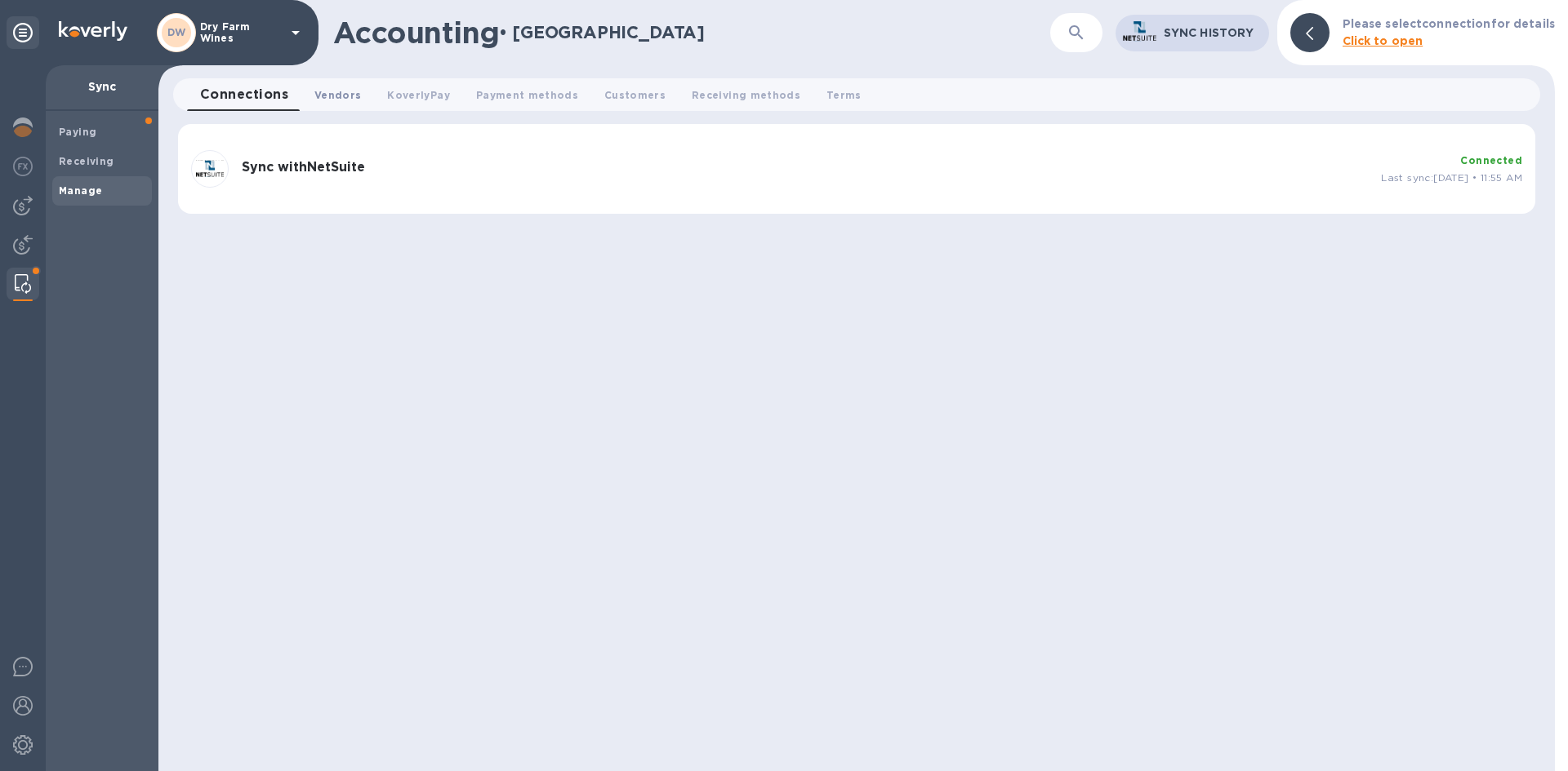
click at [328, 88] on span "Vendors 0" at bounding box center [337, 94] width 46 height 17
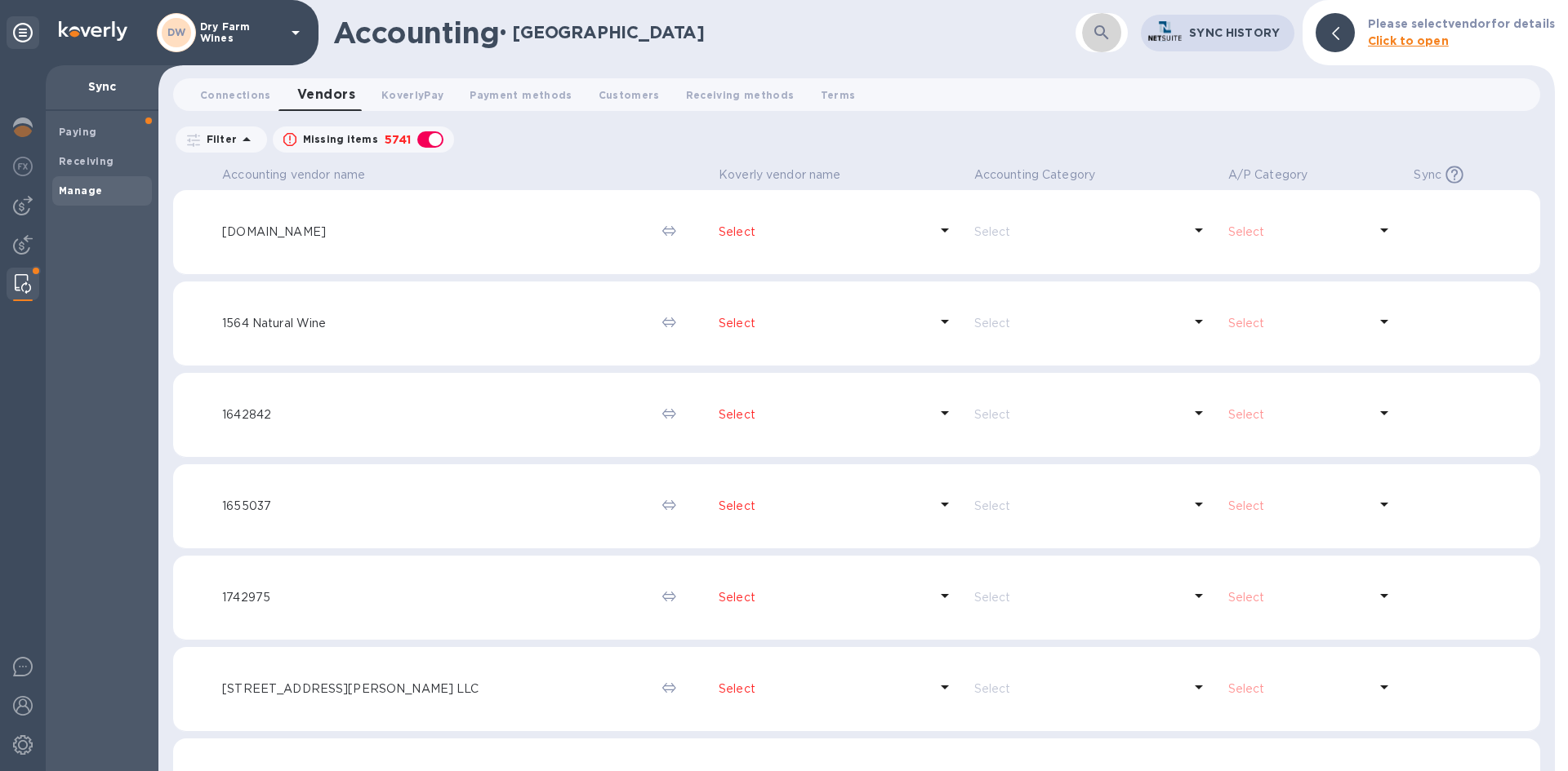
click at [1095, 39] on icon "button" at bounding box center [1101, 32] width 20 height 20
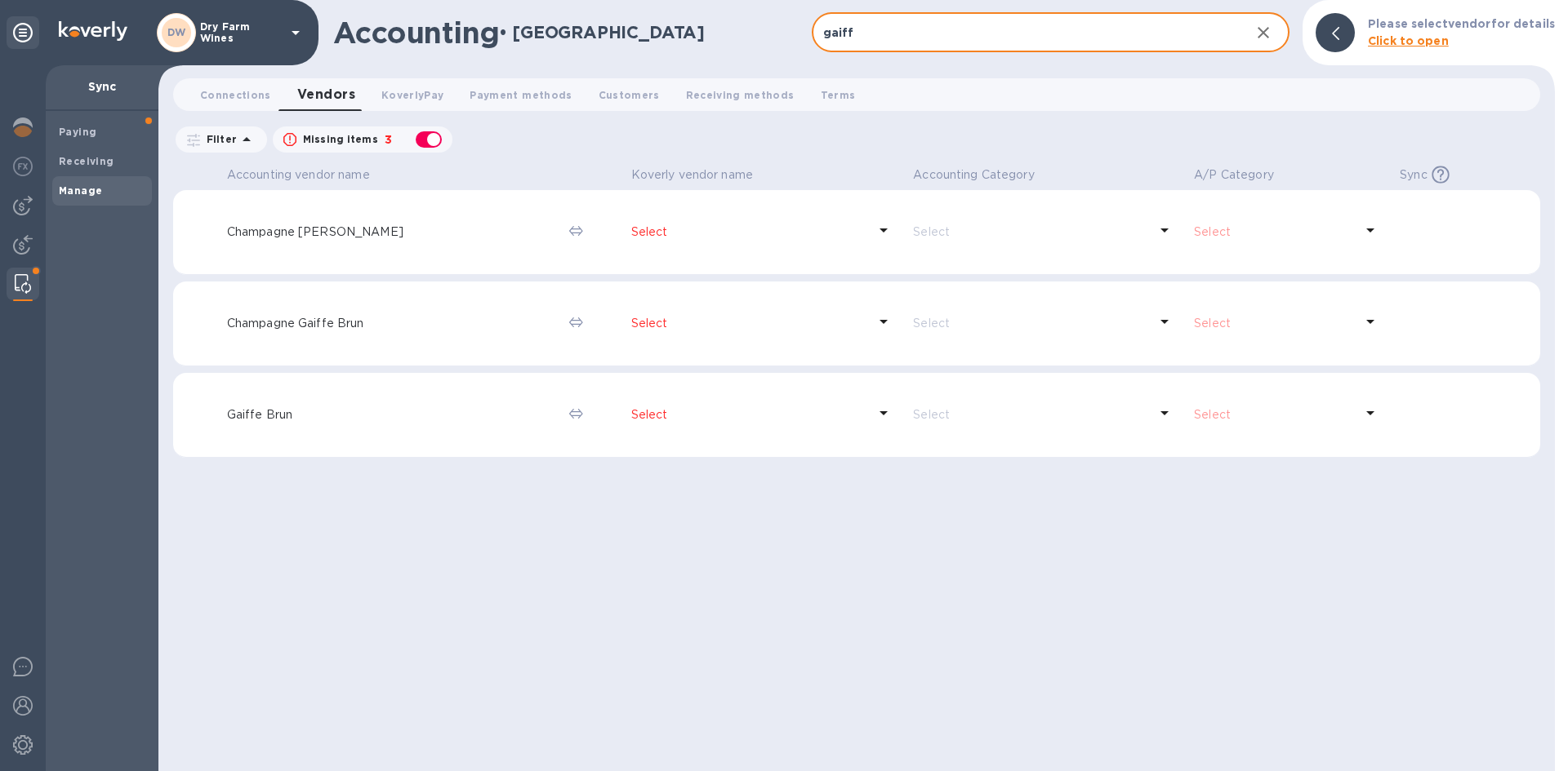
type input "gaiff"
click at [738, 336] on div "Select" at bounding box center [762, 323] width 269 height 30
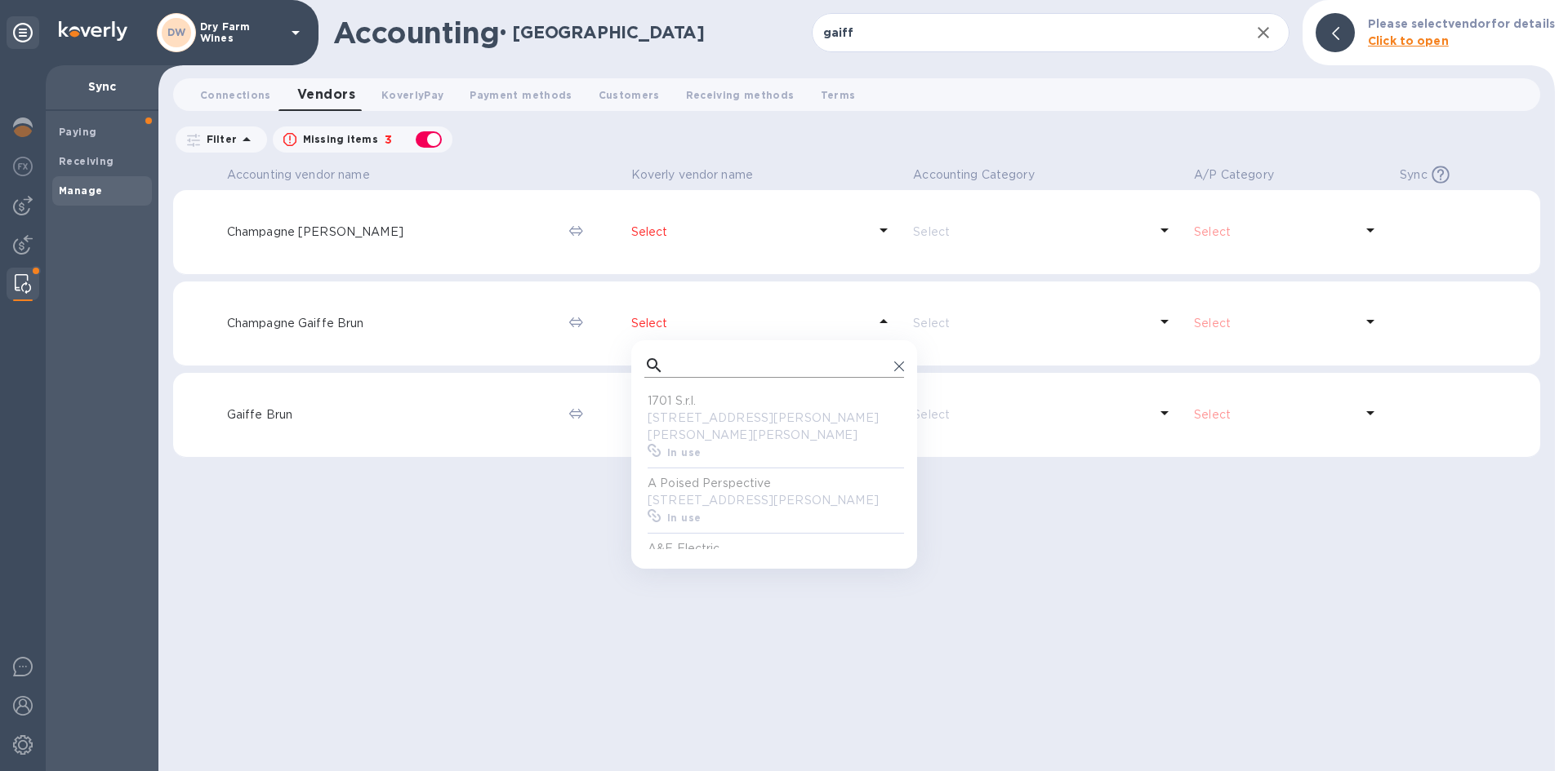
scroll to position [151, 253]
click at [725, 362] on input "text" at bounding box center [778, 365] width 217 height 25
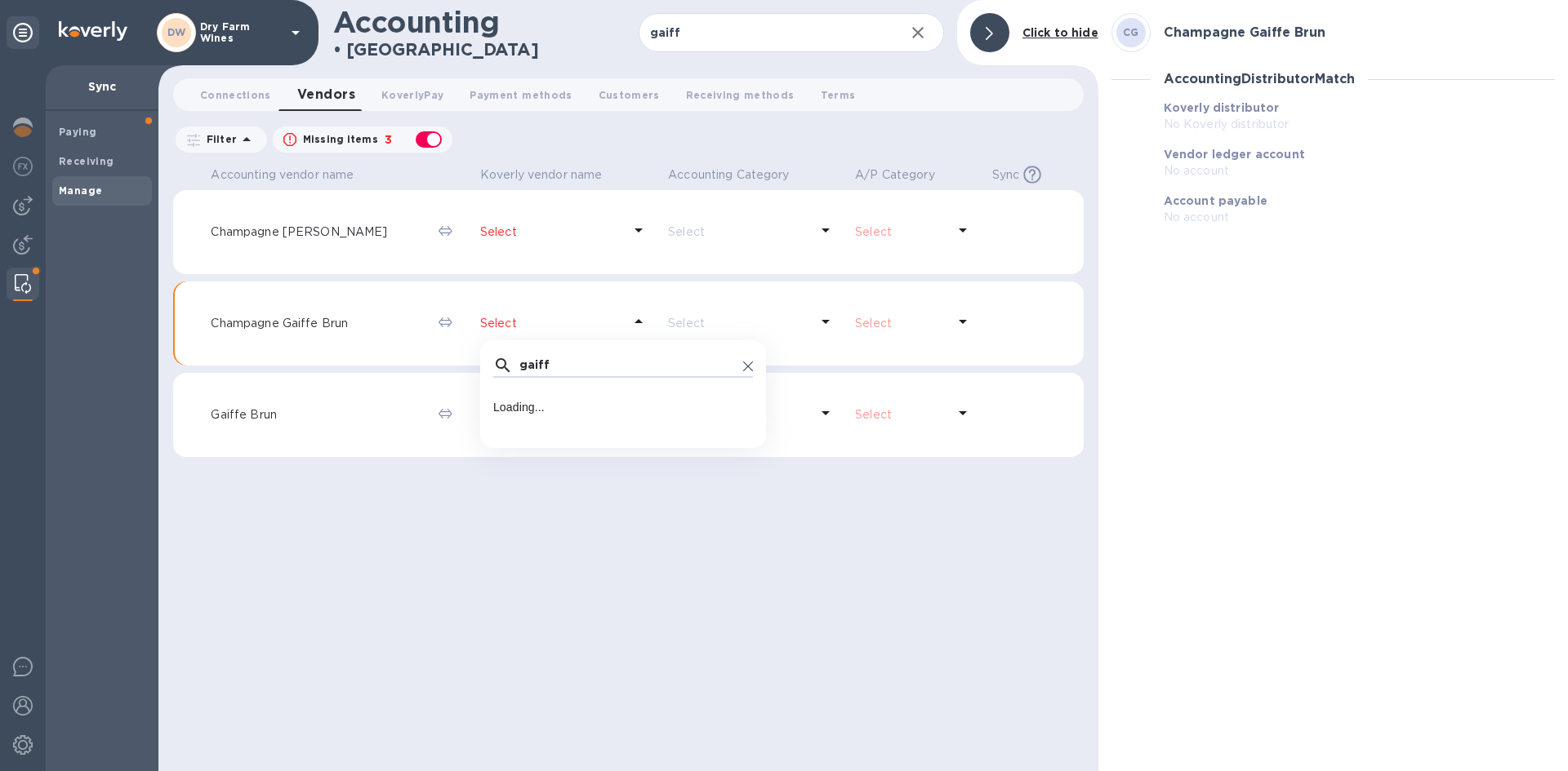
type input "gaiff"
click at [746, 360] on div "gaiff ​ Loading..." at bounding box center [623, 384] width 286 height 62
click at [743, 361] on icon at bounding box center [748, 366] width 10 height 10
click at [526, 360] on input "text" at bounding box center [628, 365] width 217 height 25
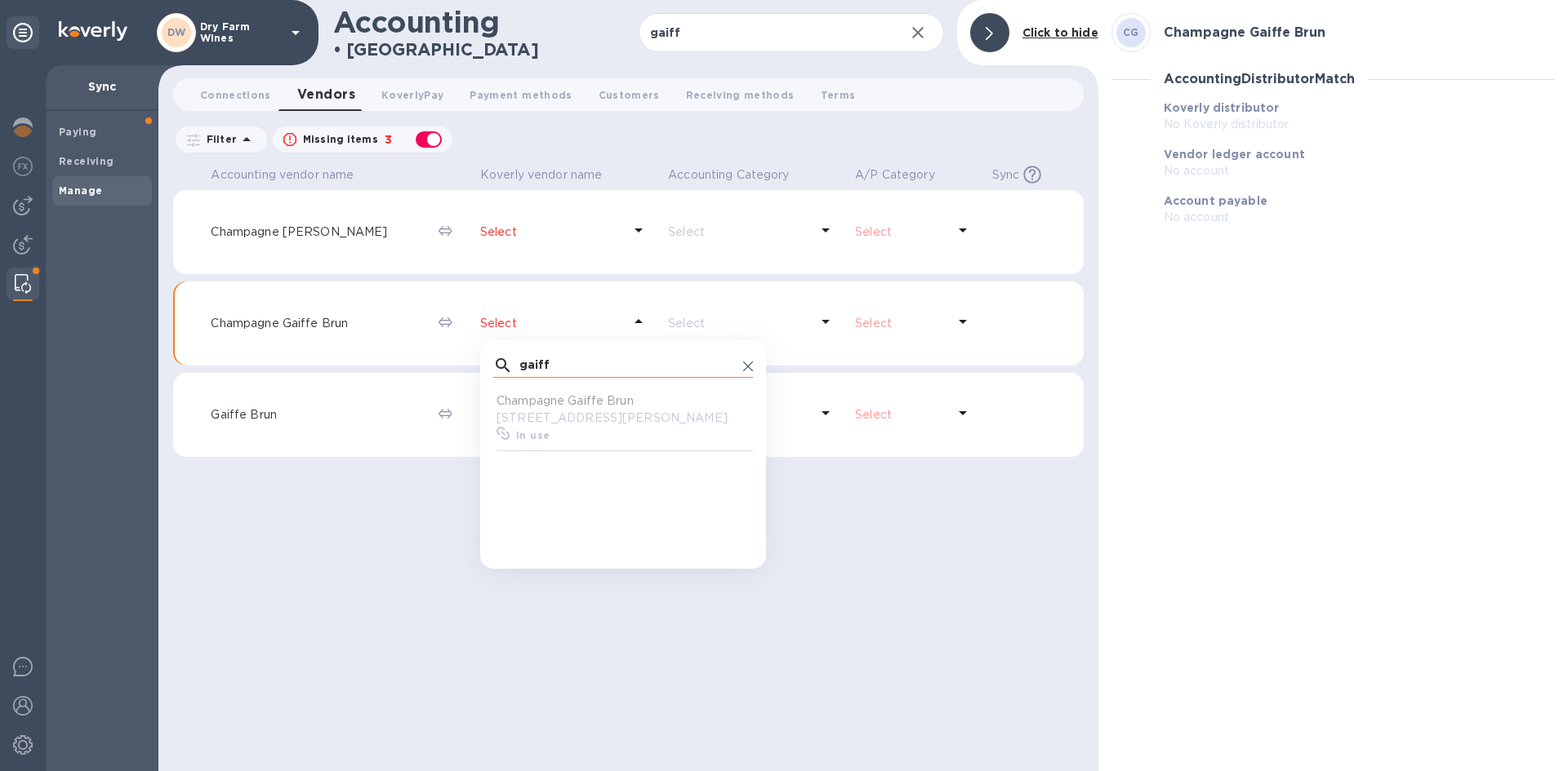
scroll to position [151, 253]
type input "gaiff"
click at [538, 427] on p "[STREET_ADDRESS][PERSON_NAME]" at bounding box center [626, 417] width 259 height 17
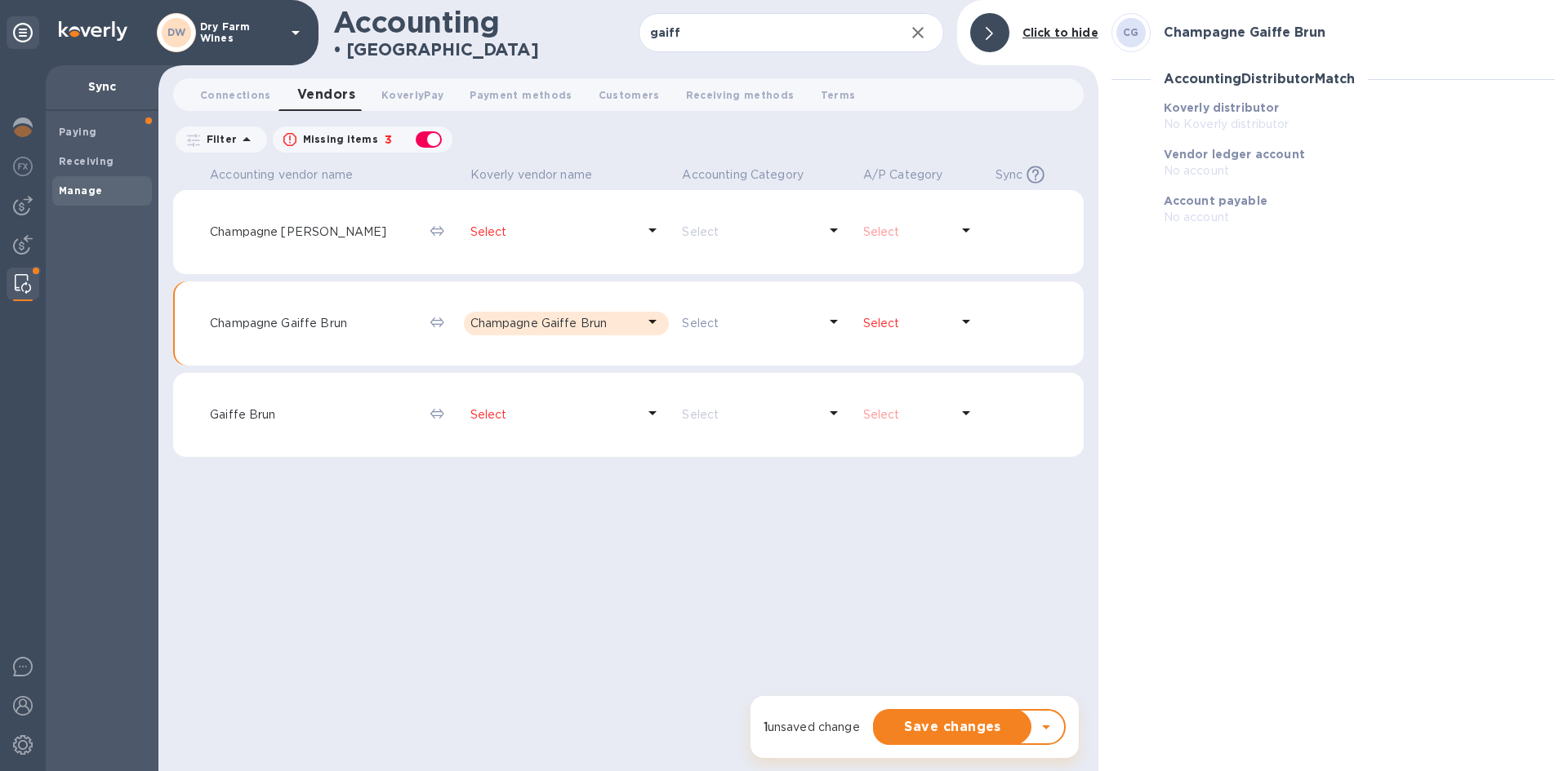
click at [860, 309] on div "Select" at bounding box center [919, 323] width 119 height 30
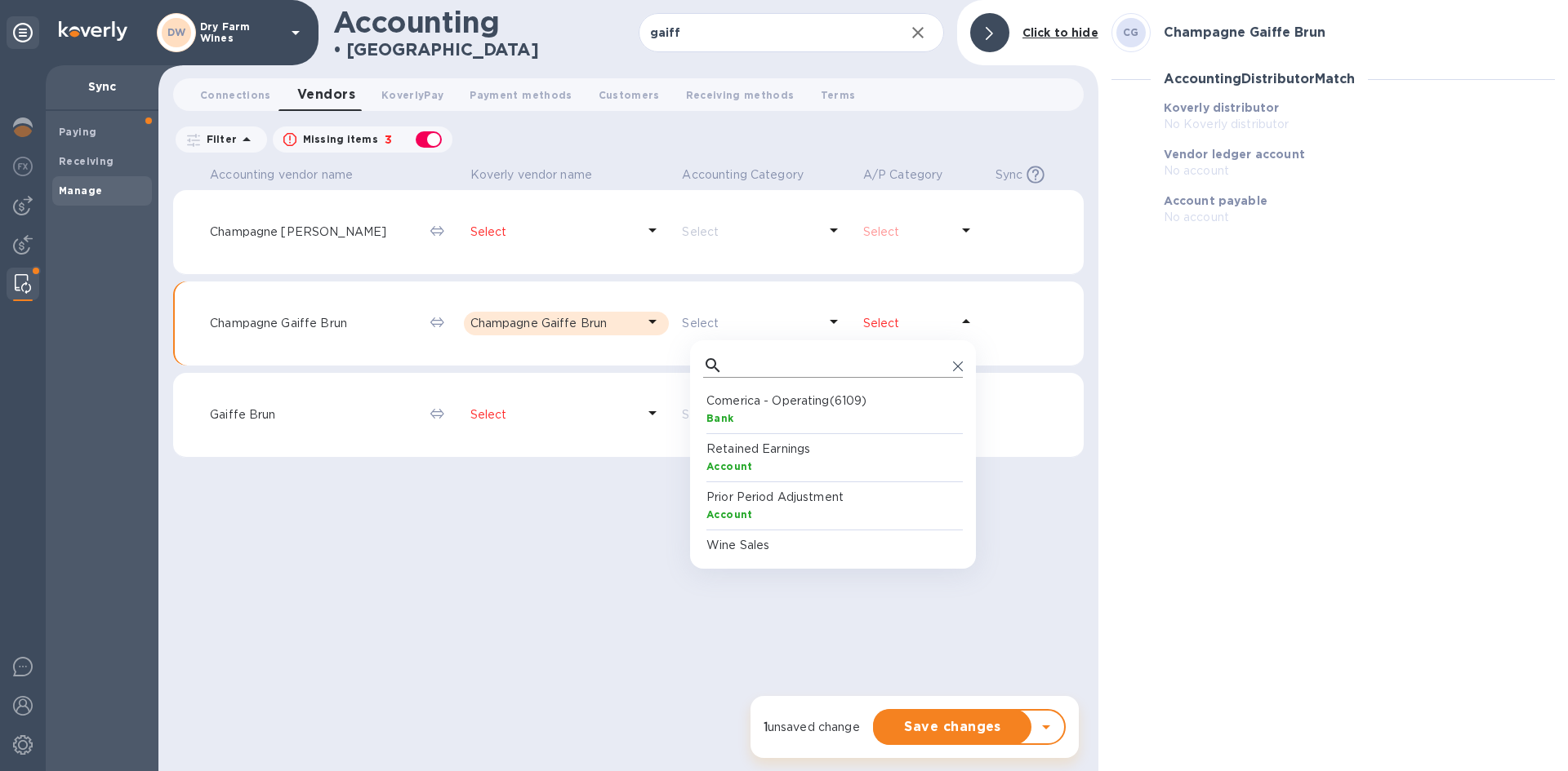
click at [838, 369] on input "text" at bounding box center [837, 365] width 217 height 25
type input "account"
click at [772, 405] on p "Accounts Payable" at bounding box center [836, 401] width 259 height 17
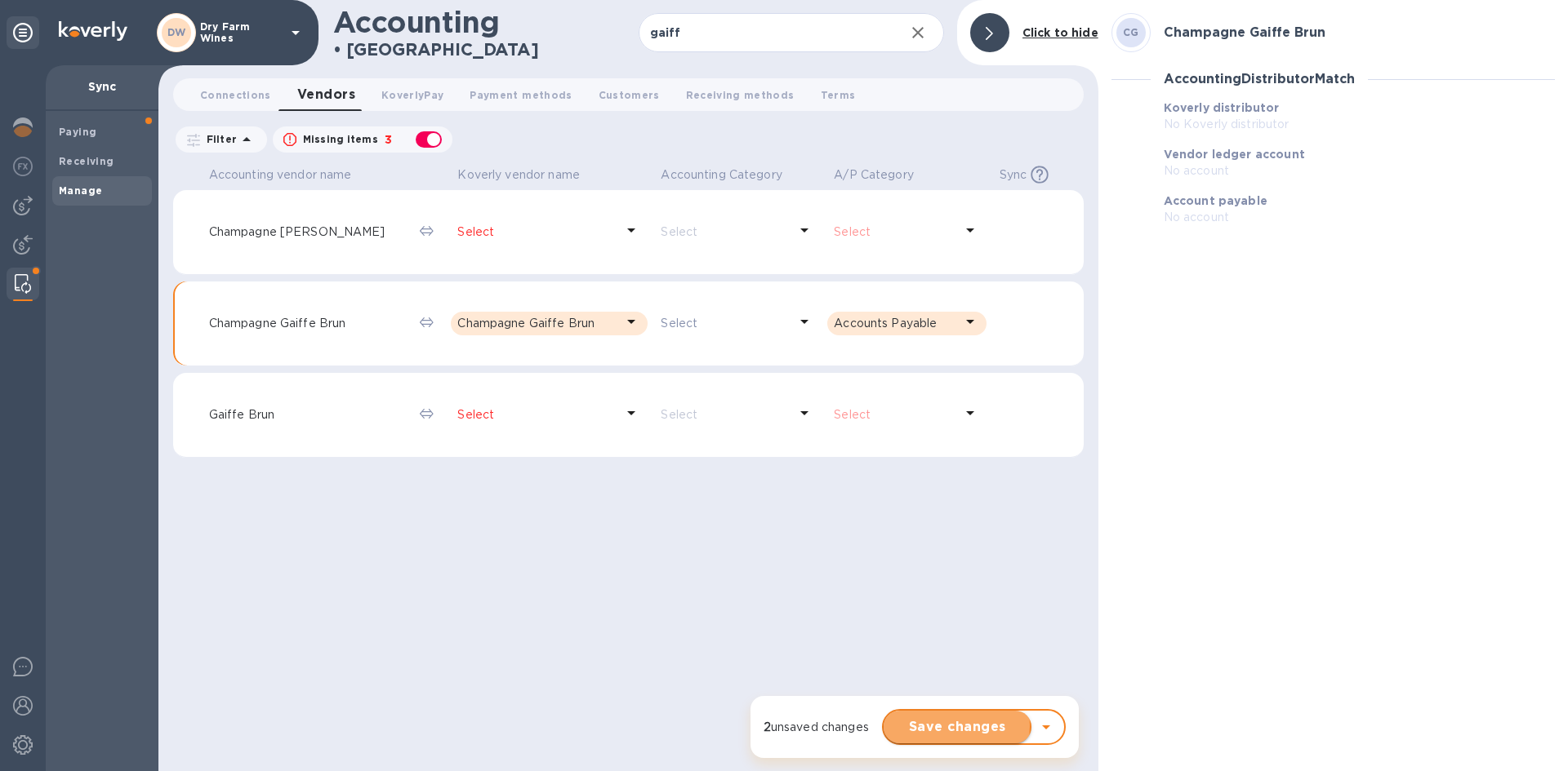
click at [931, 726] on span "Save changes" at bounding box center [958, 728] width 122 height 20
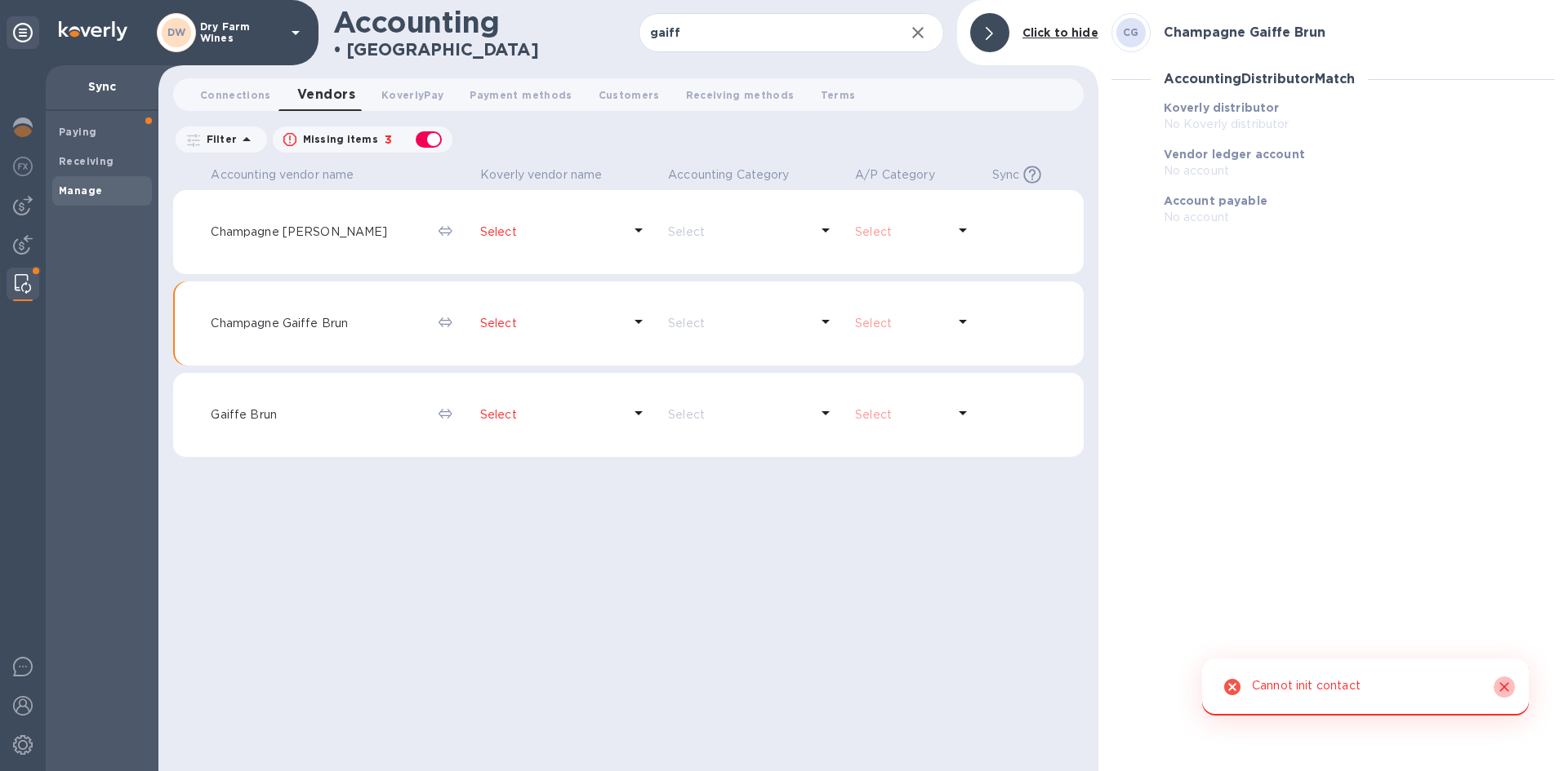
click at [1509, 685] on icon "Close" at bounding box center [1504, 688] width 17 height 17
click at [26, 283] on img at bounding box center [23, 284] width 17 height 20
click at [17, 229] on div at bounding box center [23, 247] width 32 height 36
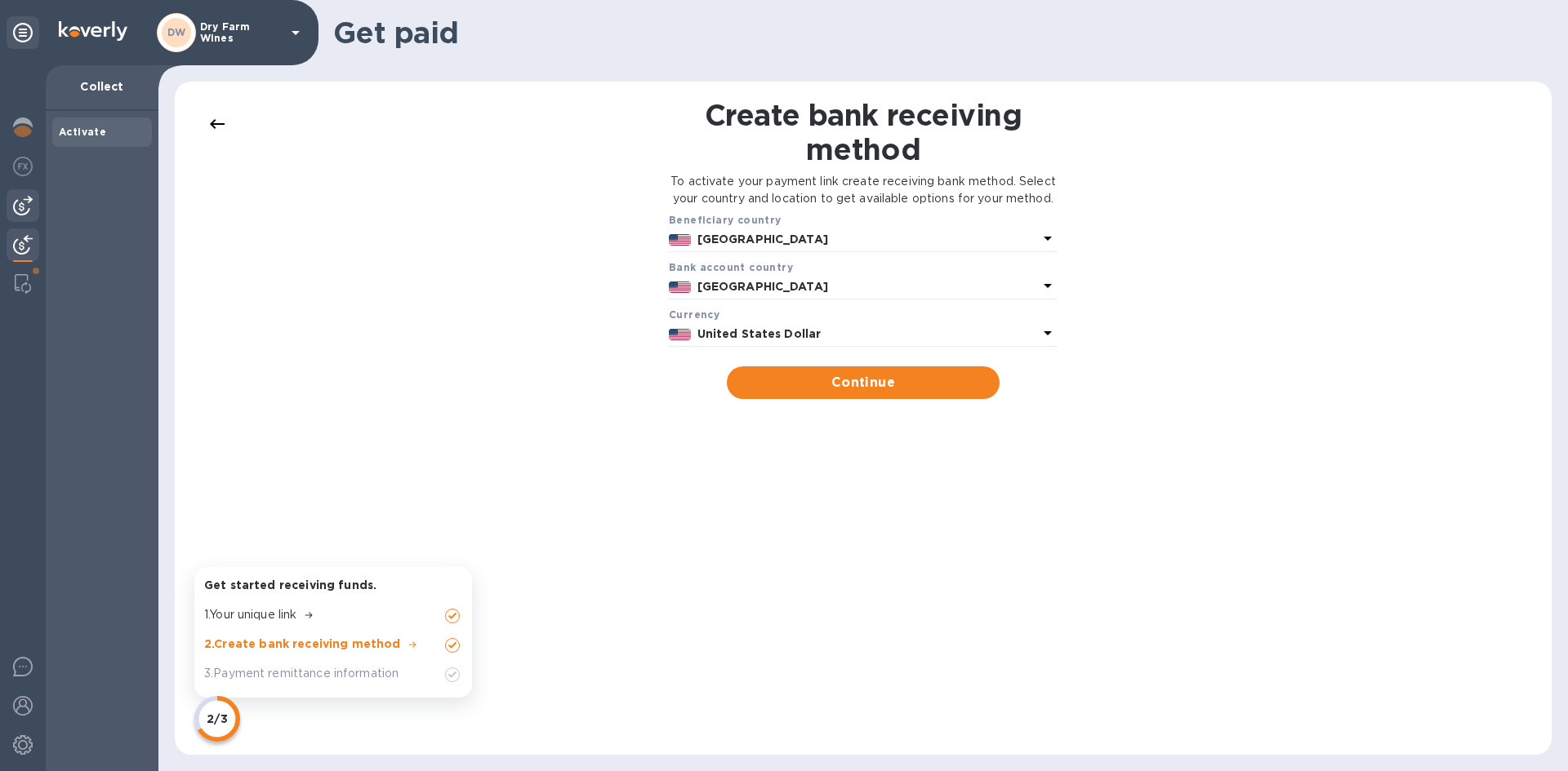
click at [21, 199] on img at bounding box center [23, 205] width 20 height 20
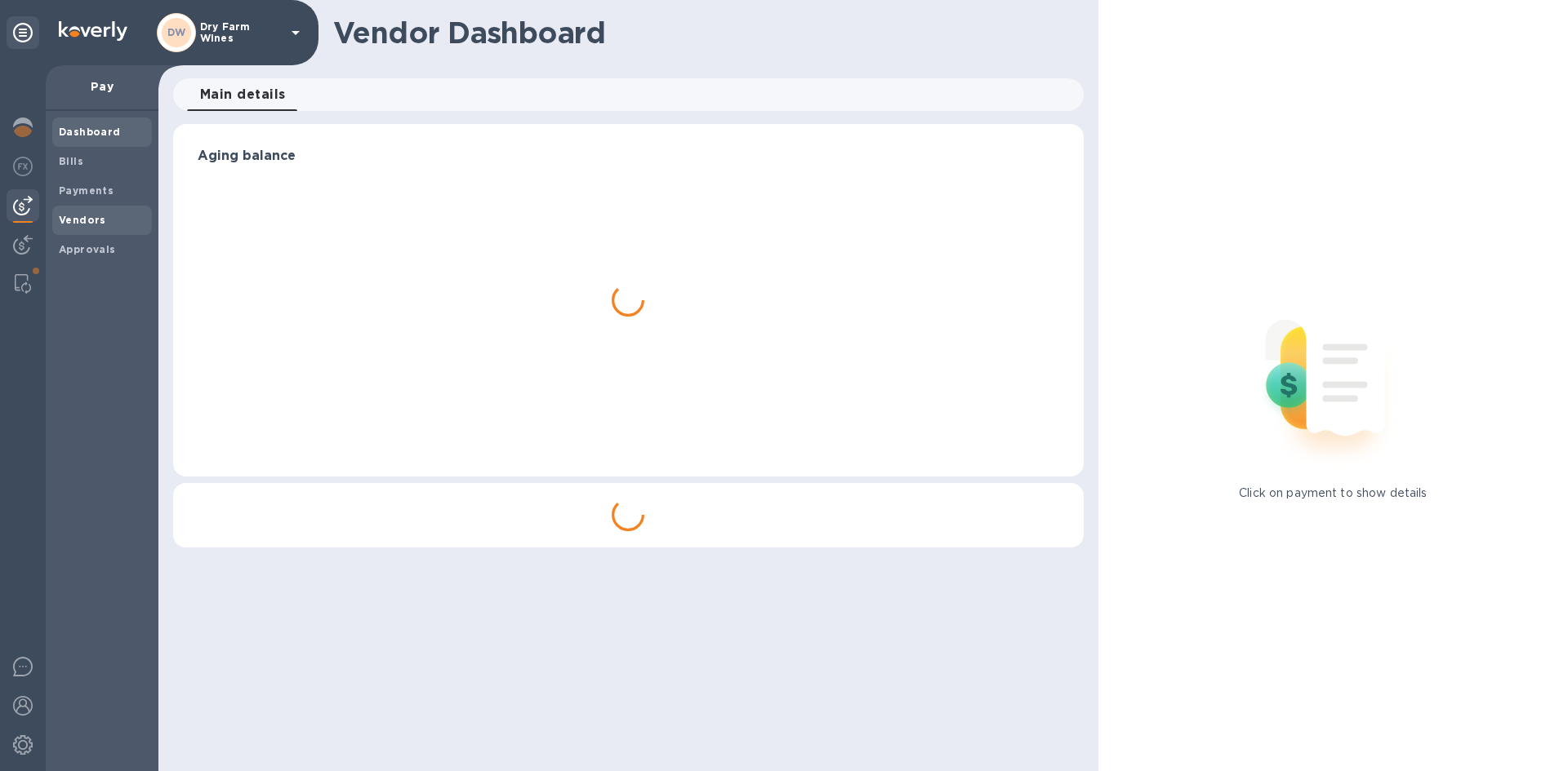
click at [80, 220] on b "Vendors" at bounding box center [83, 220] width 47 height 12
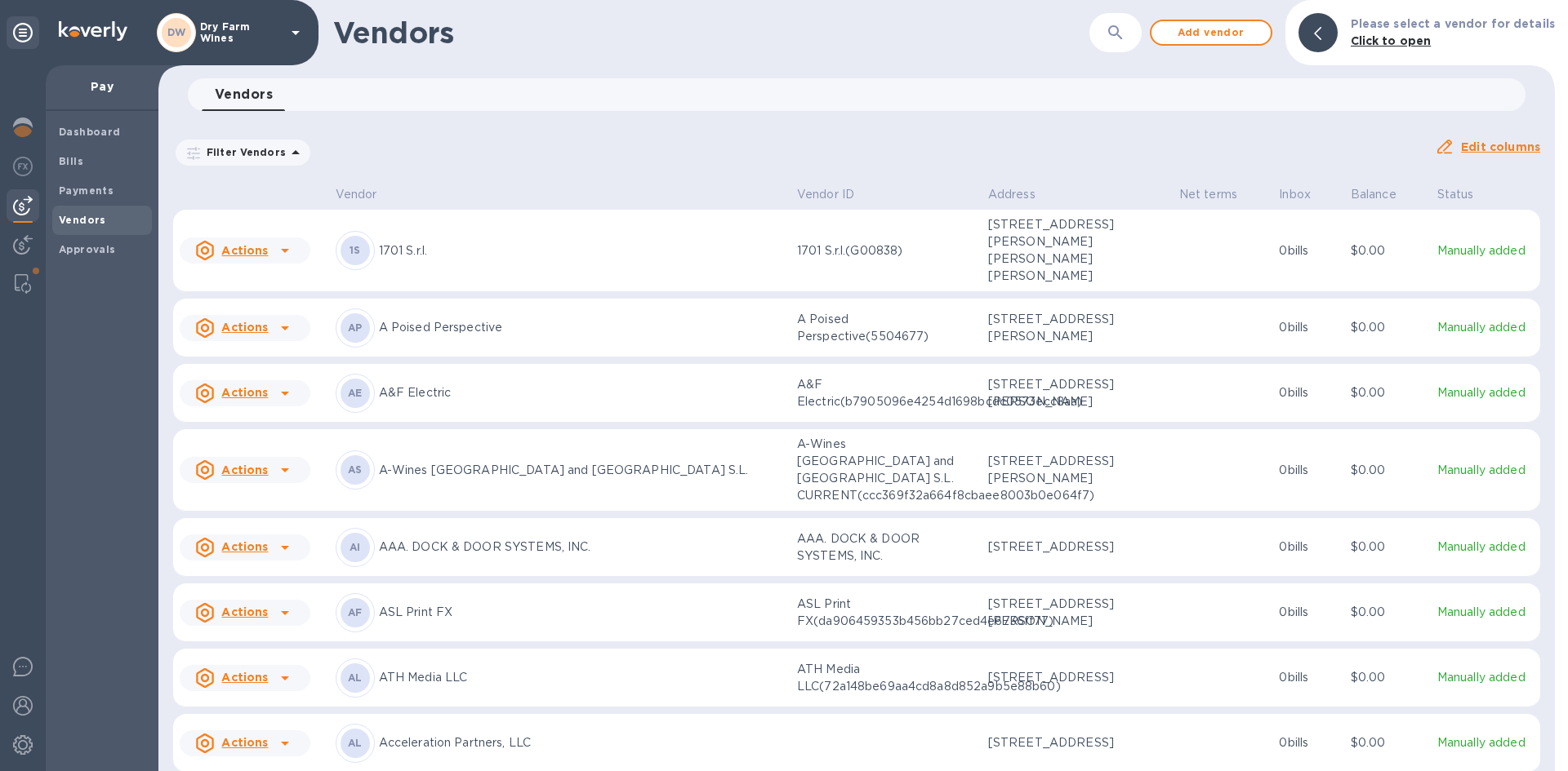
click at [1125, 47] on button "button" at bounding box center [1115, 32] width 39 height 39
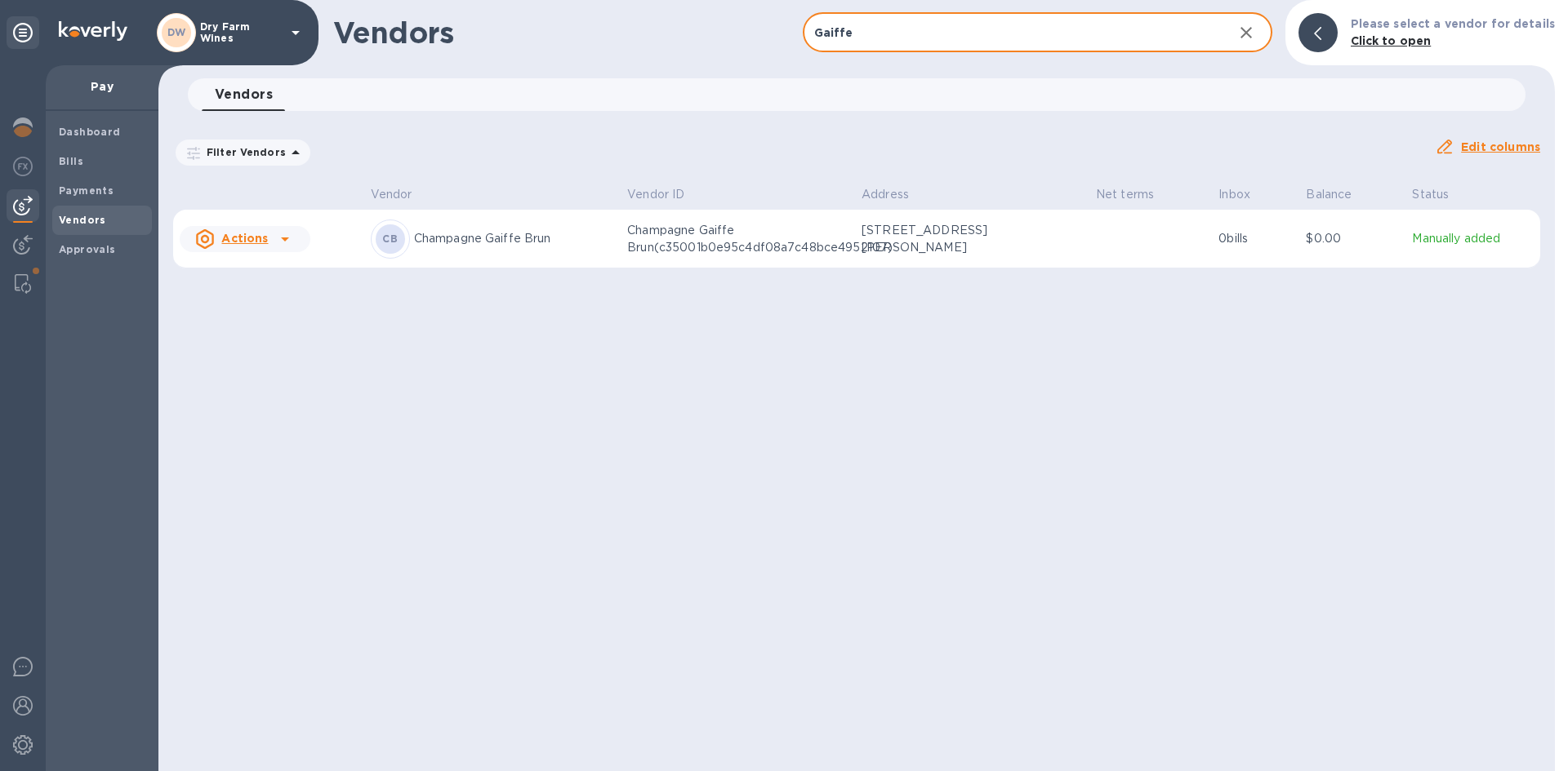
type input "Gaiffe"
click at [1405, 258] on td "Manually added" at bounding box center [1472, 240] width 135 height 59
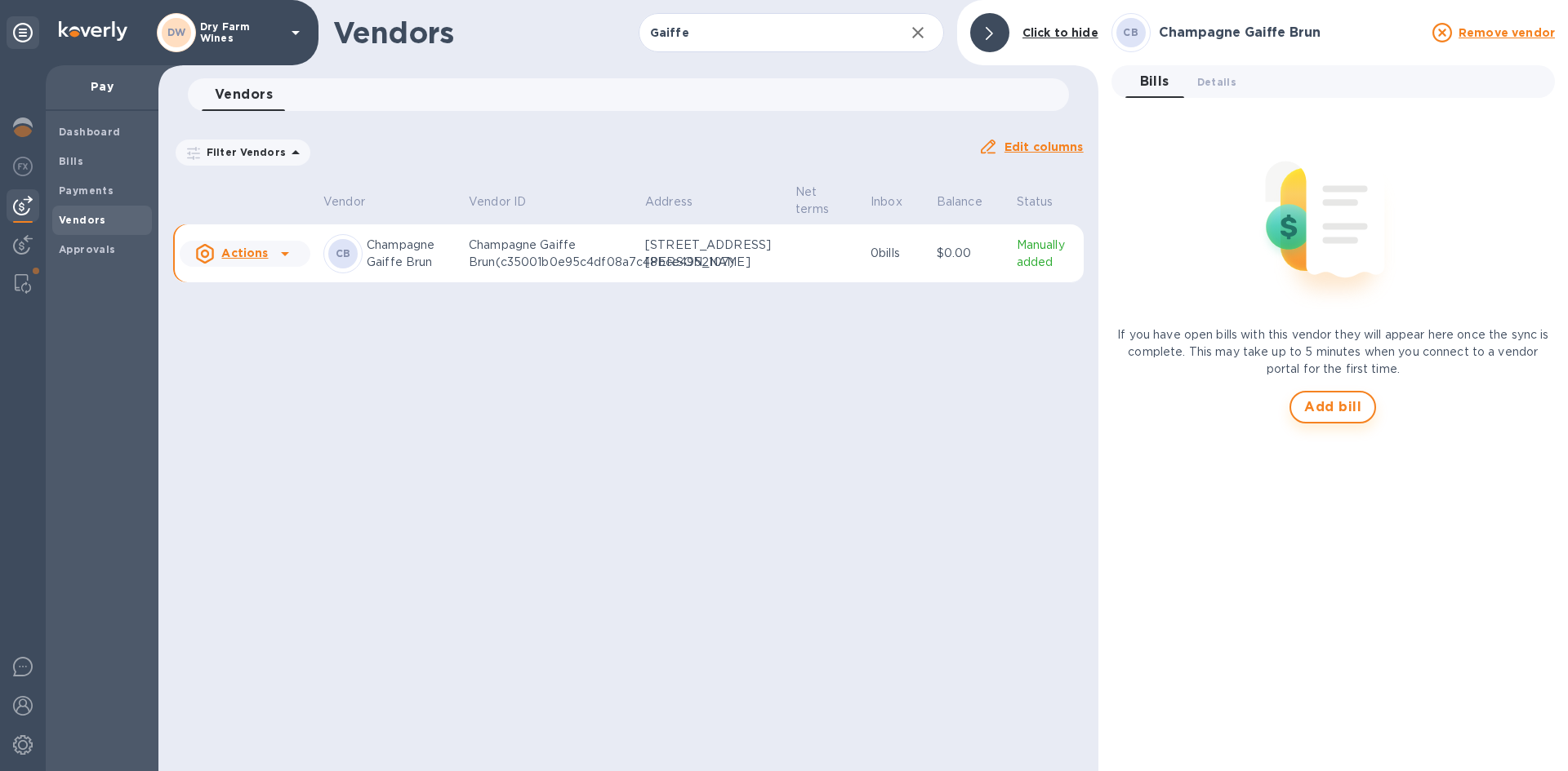
click at [1316, 404] on span "Add bill" at bounding box center [1332, 408] width 57 height 20
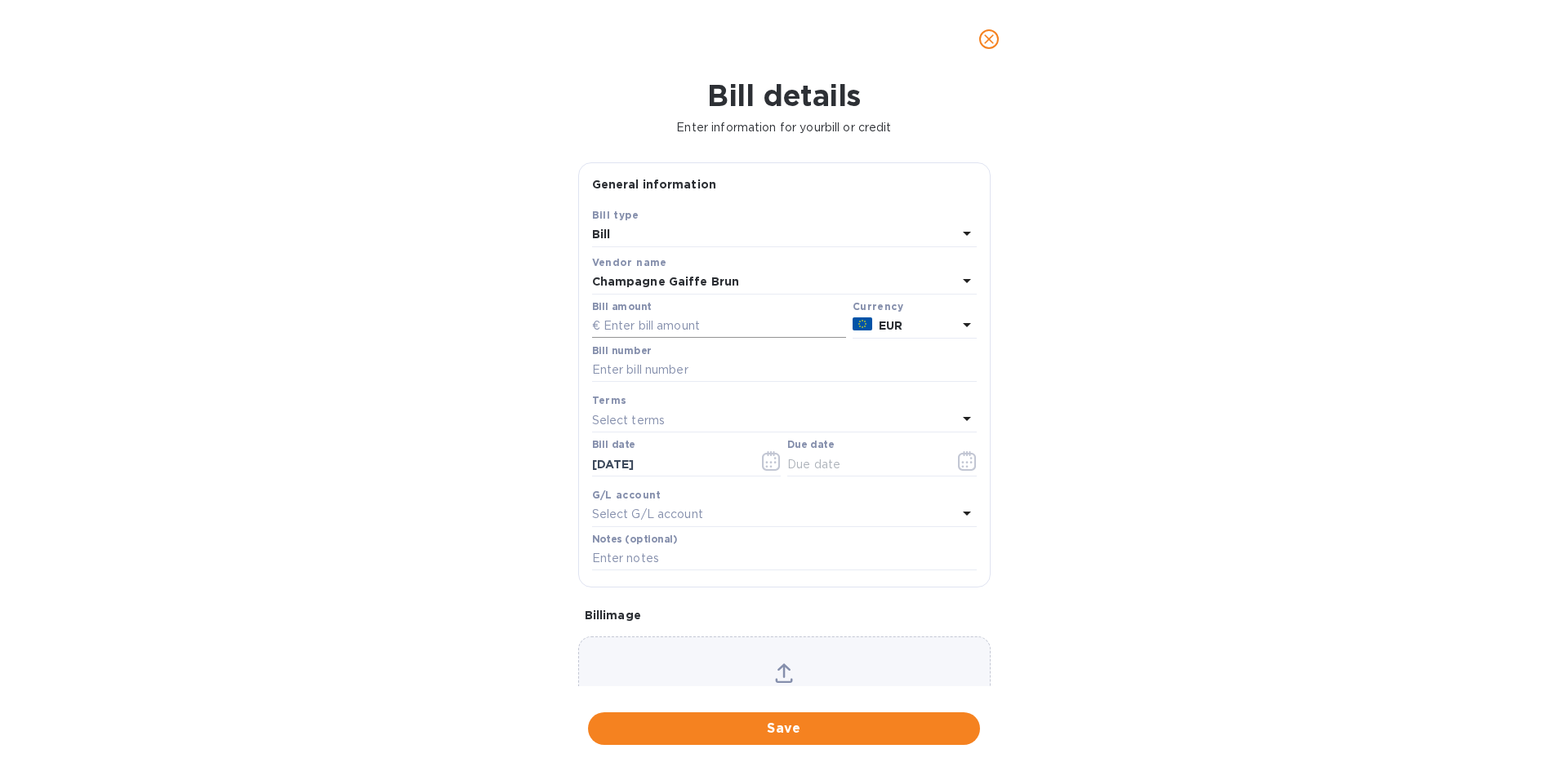
click at [622, 322] on input "text" at bounding box center [719, 326] width 254 height 25
type input "230.55"
click at [602, 368] on input "text" at bounding box center [784, 370] width 384 height 25
type input "20250026"
click at [622, 422] on p "Select terms" at bounding box center [629, 420] width 74 height 17
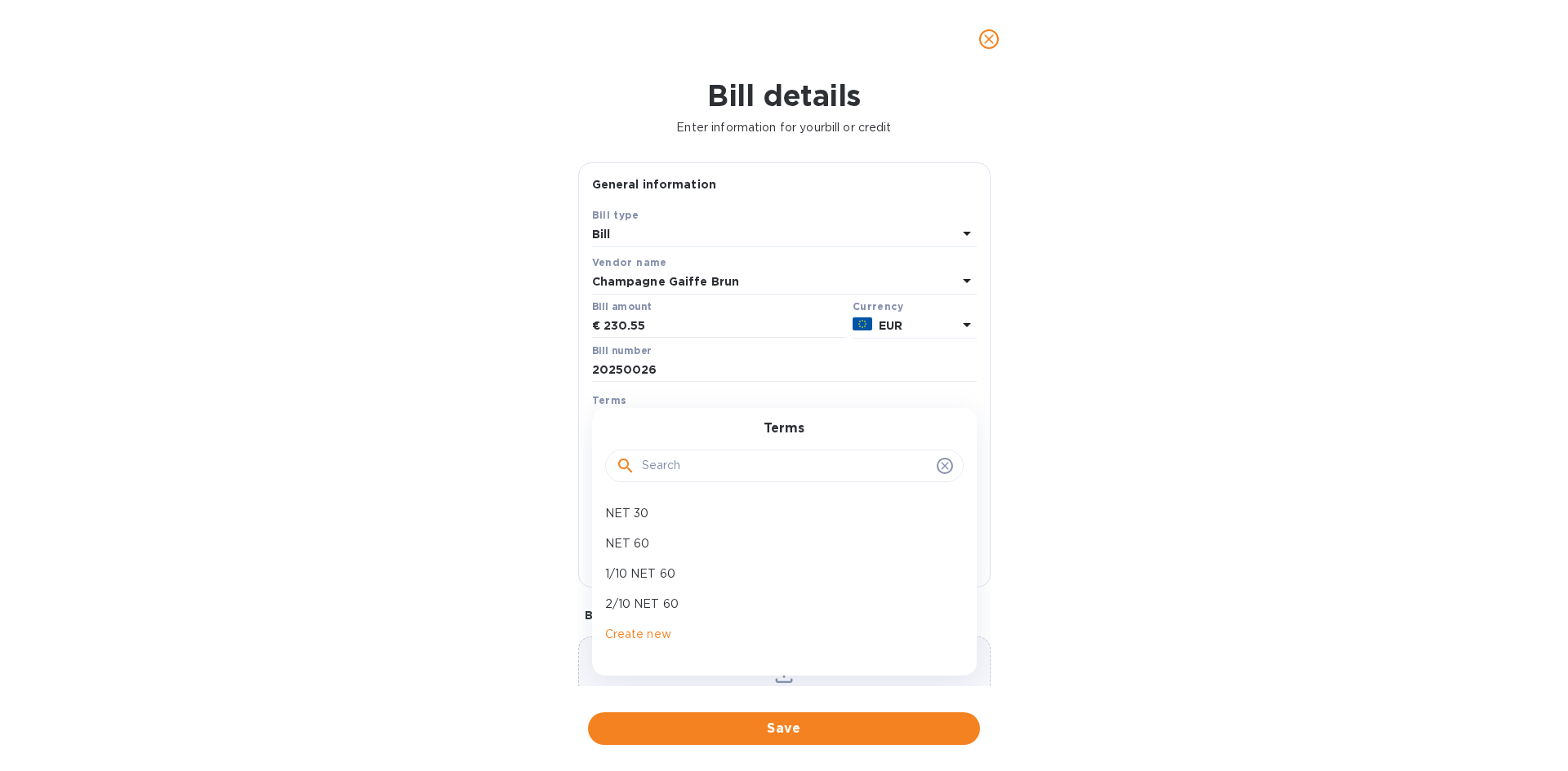
click at [573, 404] on div "General information Save Bill type Bill Vendor name Champagne Gaiffe [PERSON_NA…" at bounding box center [784, 424] width 428 height 524
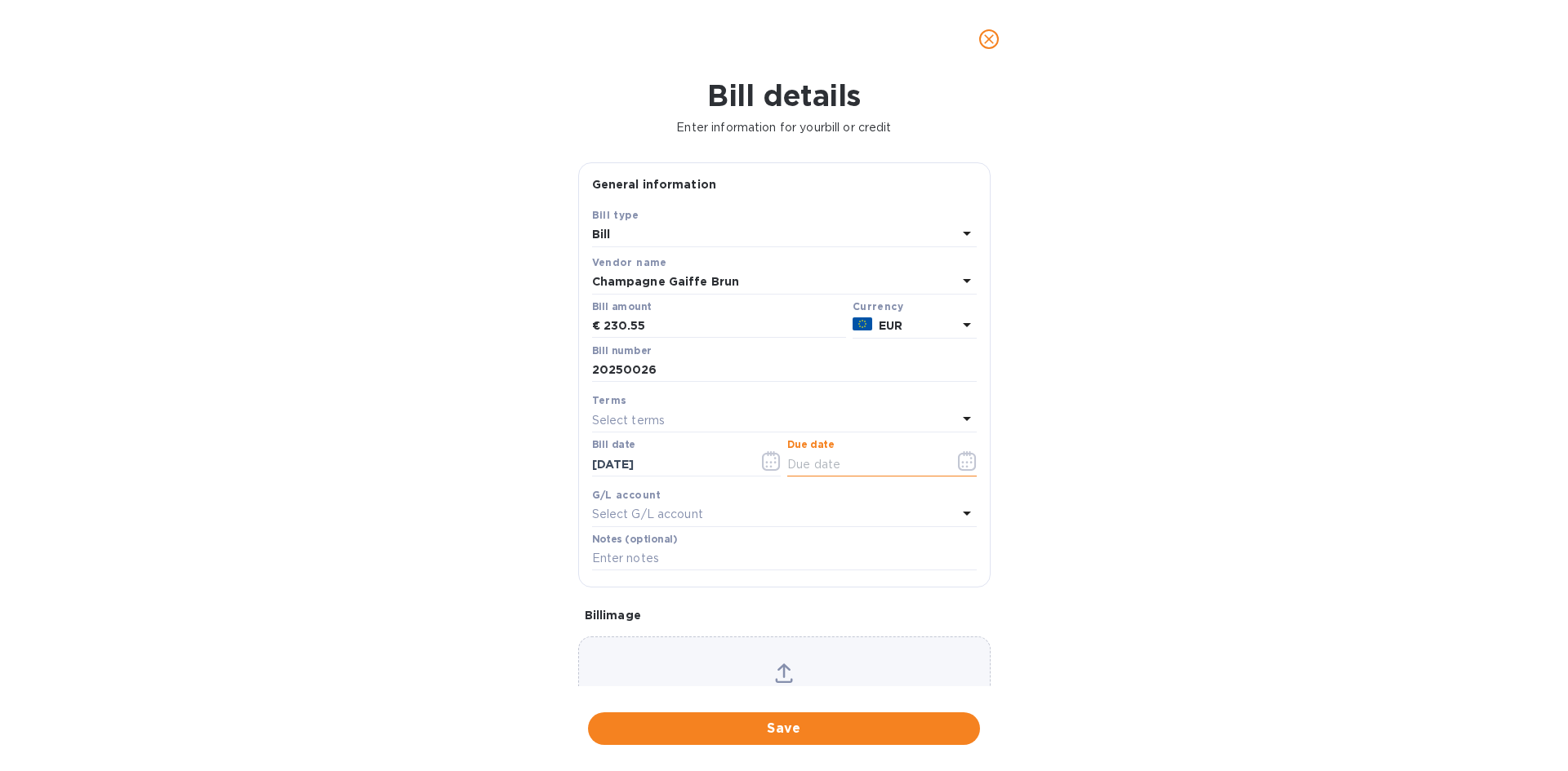
click at [792, 461] on input "text" at bounding box center [864, 464] width 154 height 25
click at [967, 457] on icon "button" at bounding box center [967, 462] width 19 height 20
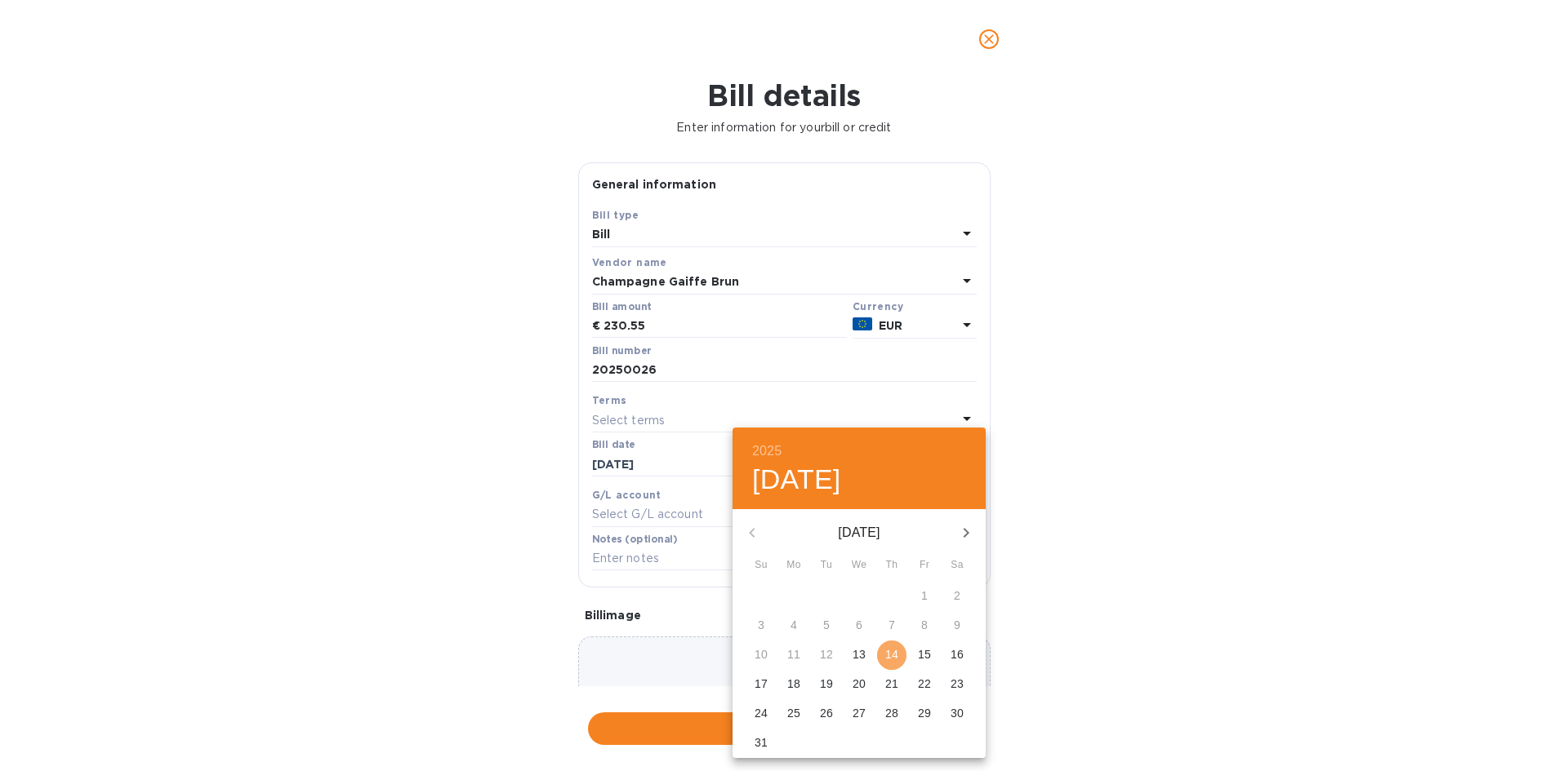
click at [893, 650] on p "14" at bounding box center [891, 654] width 13 height 17
type input "[DATE]"
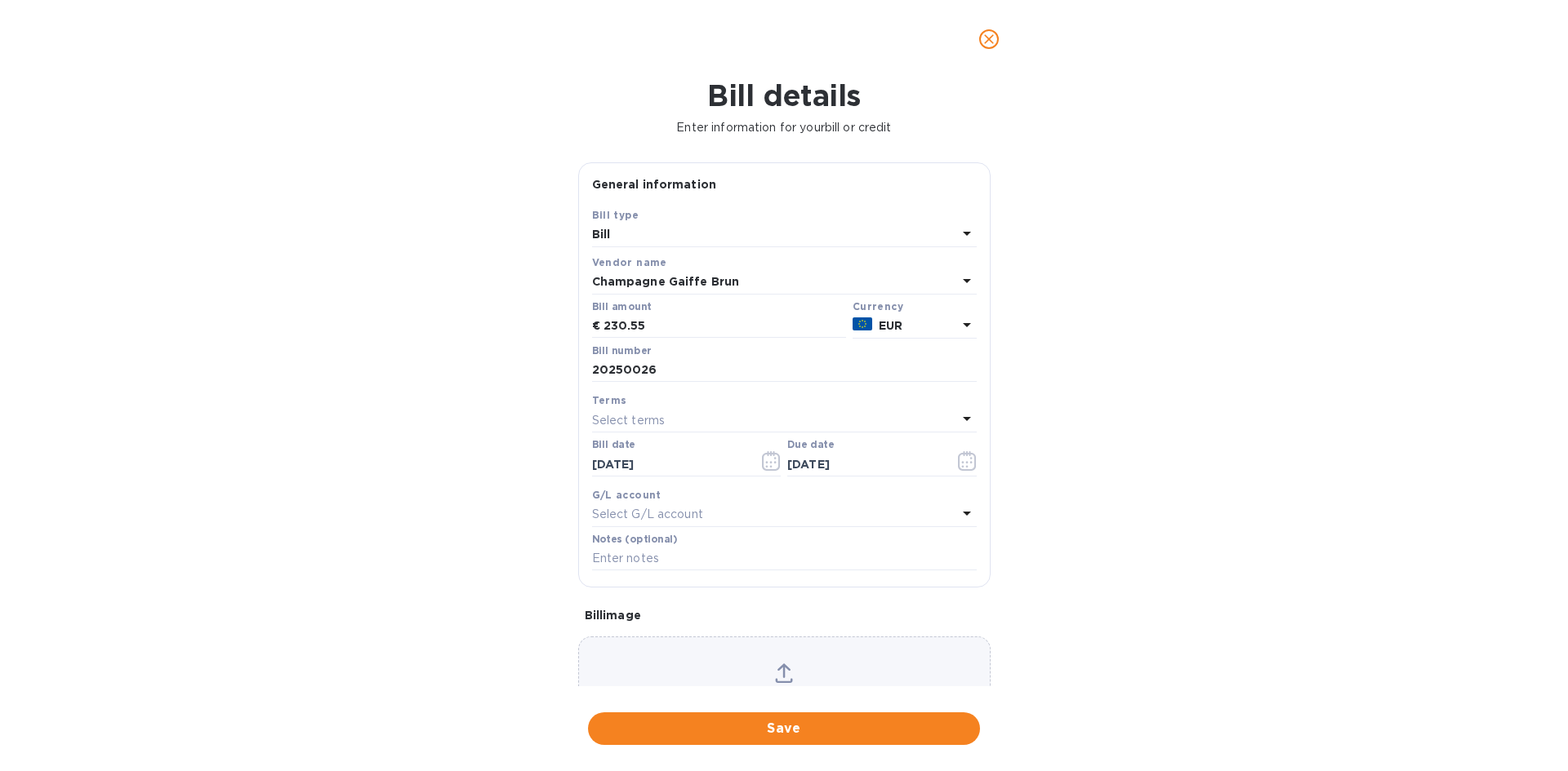
click at [555, 522] on div "Bill details Enter information for your bill or credit General information Save…" at bounding box center [784, 425] width 1568 height 693
click at [602, 549] on input "text" at bounding box center [784, 559] width 384 height 25
paste input "Sample Reimbursement"
type input "Sample Reimbursement"
click at [532, 490] on div "Bill details Enter information for your bill or credit General information Save…" at bounding box center [784, 425] width 1568 height 693
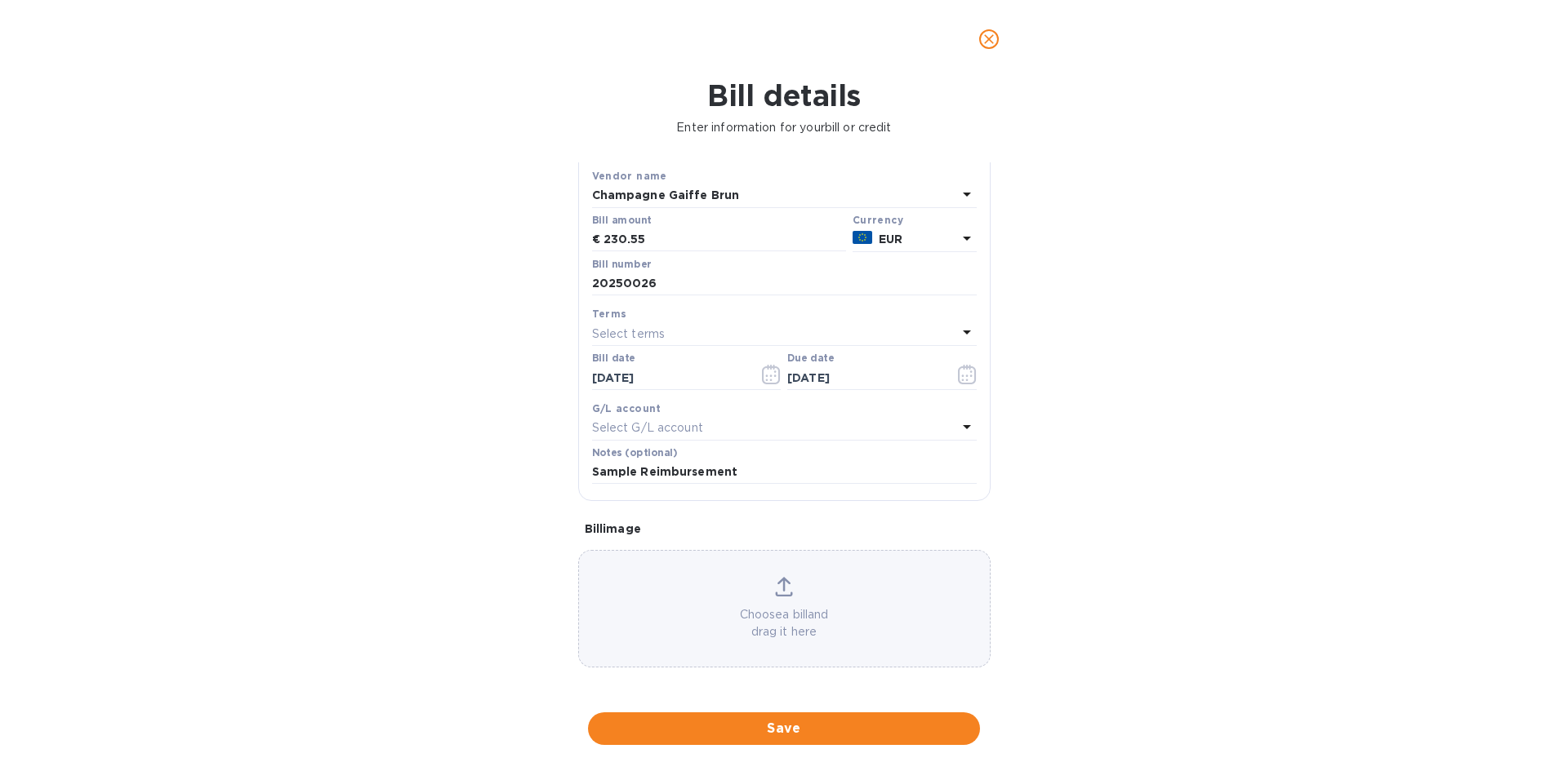
scroll to position [87, 0]
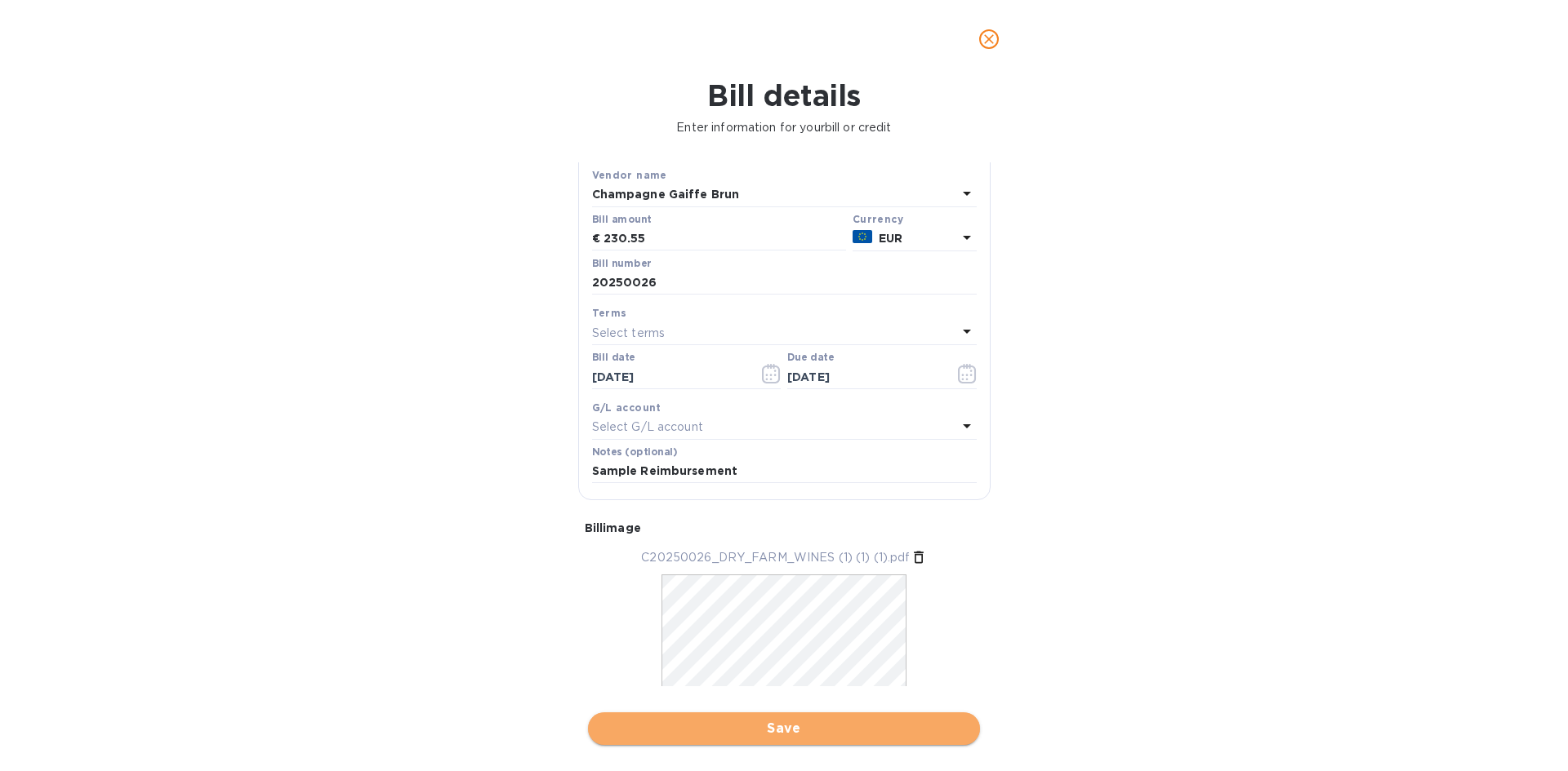
click at [621, 717] on button "Save" at bounding box center [783, 729] width 392 height 32
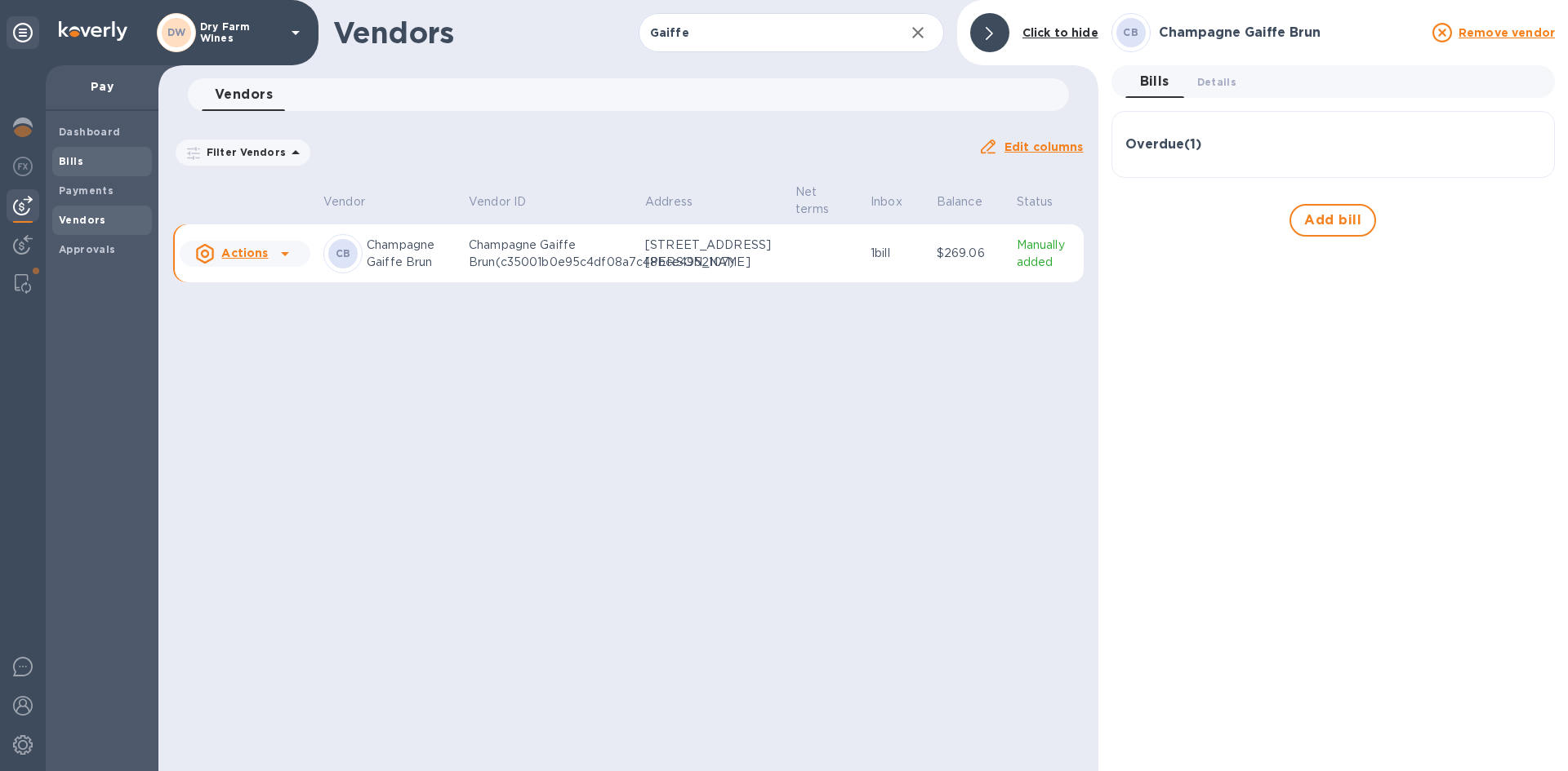
click at [103, 157] on span "Bills" at bounding box center [102, 161] width 86 height 17
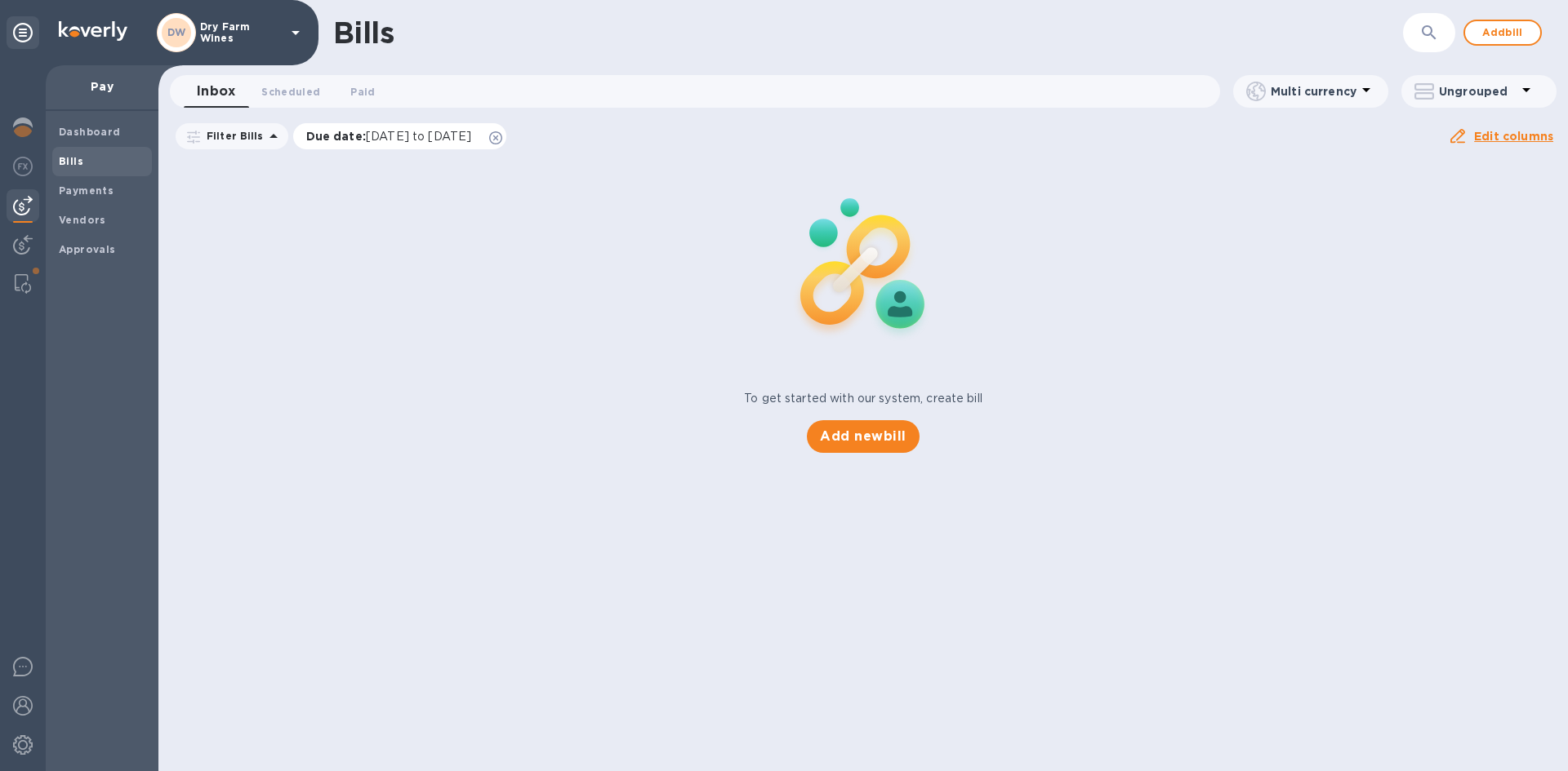
click at [502, 138] on icon at bounding box center [495, 138] width 13 height 13
click at [1418, 32] on button "button" at bounding box center [1429, 32] width 39 height 39
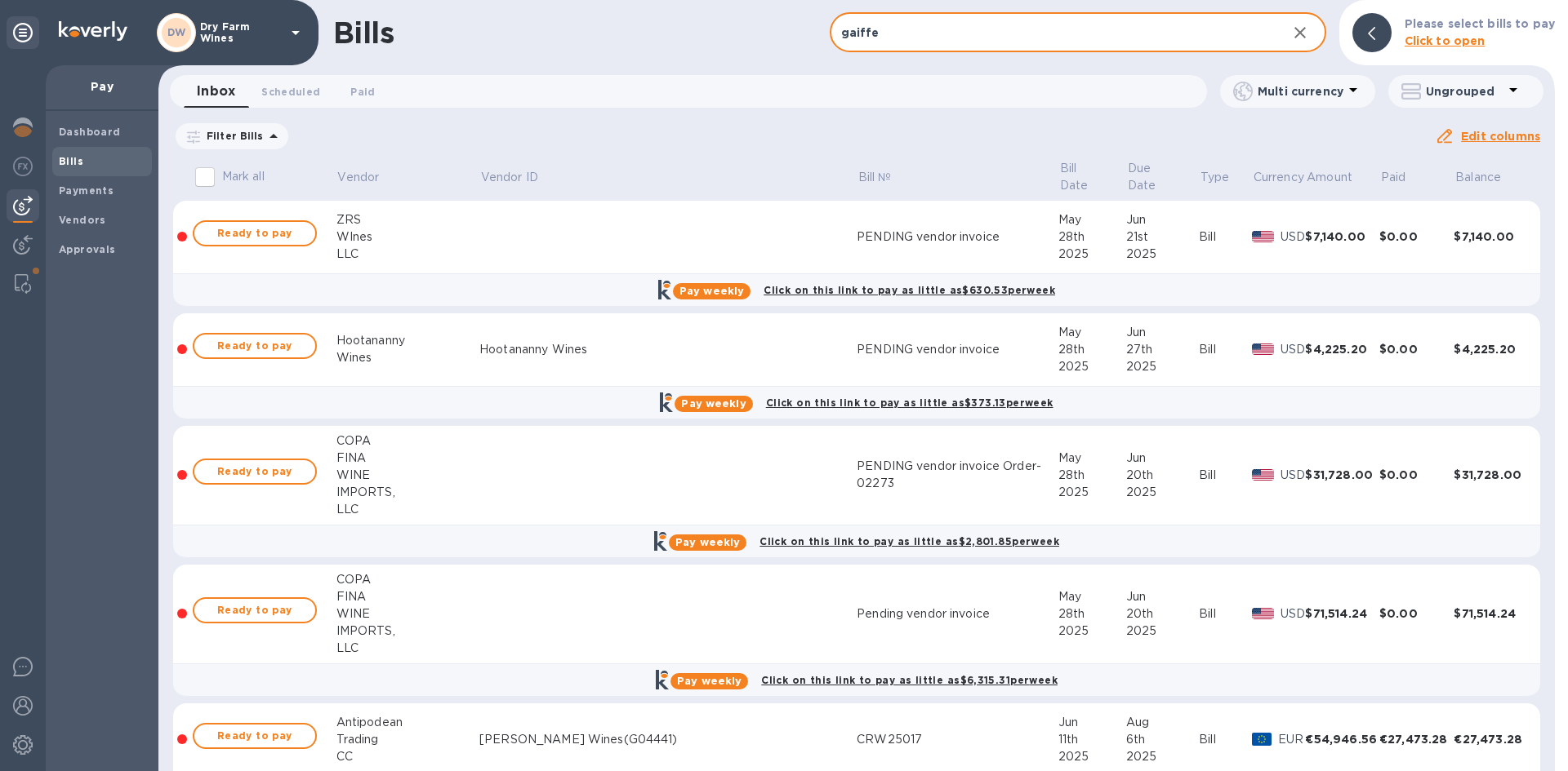
type input "gaiffe"
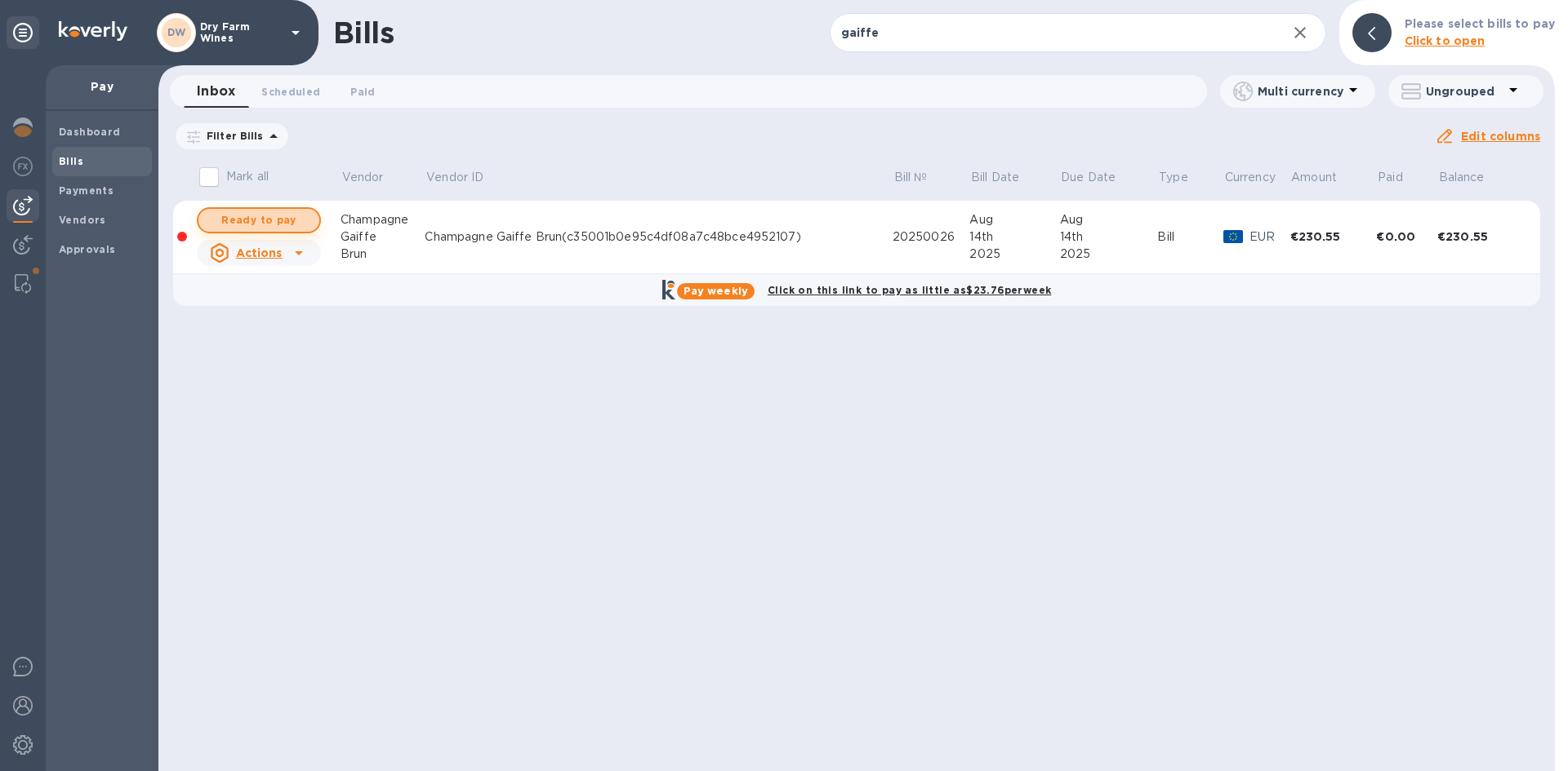
click at [293, 221] on span "Ready to pay" at bounding box center [258, 220] width 94 height 20
checkbox input "true"
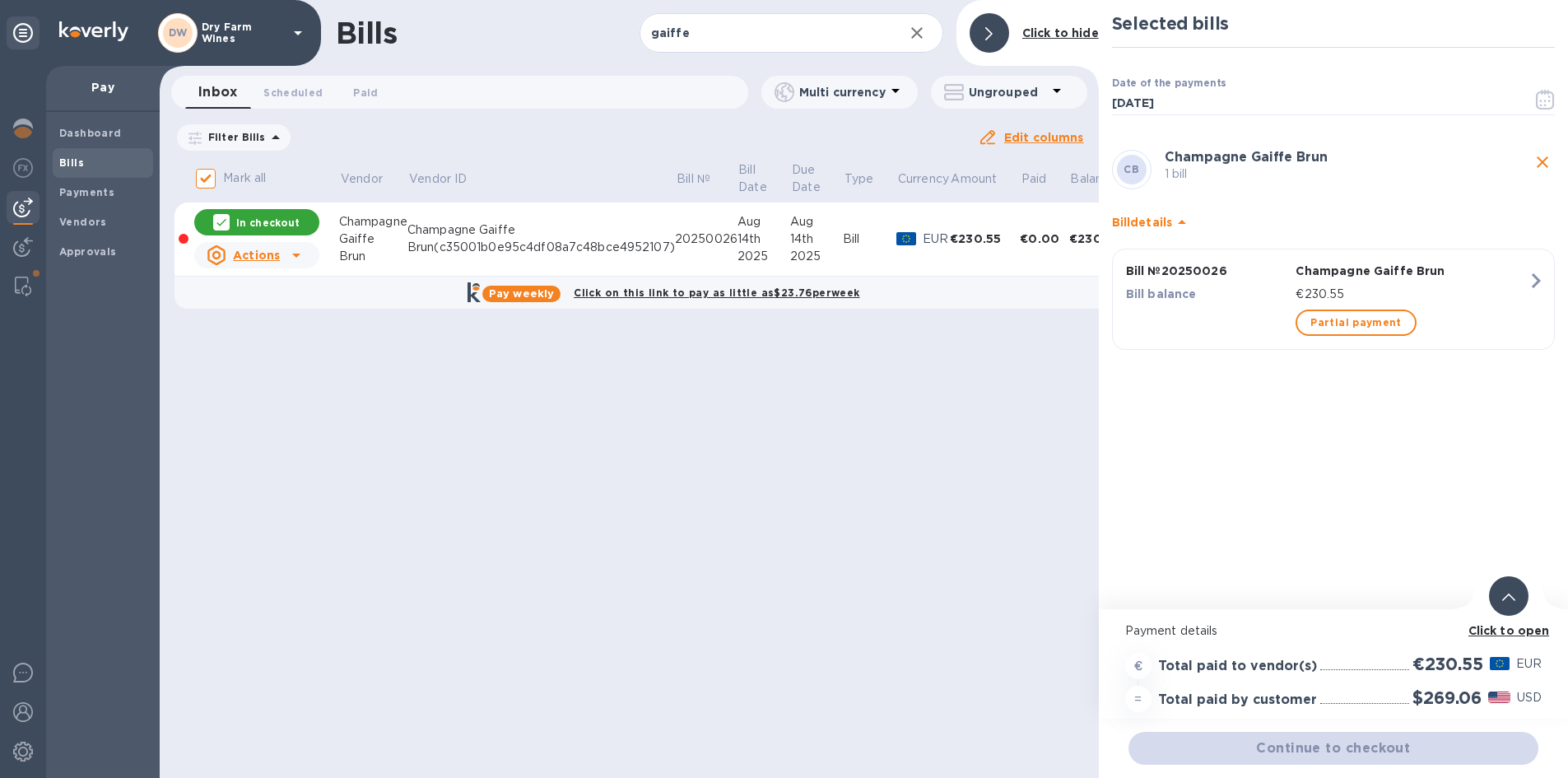
click at [1271, 538] on div "Selected bills Date of the payments [DATE] ​ [PERSON_NAME] [PERSON_NAME] [PERSO…" at bounding box center [1334, 304] width 470 height 610
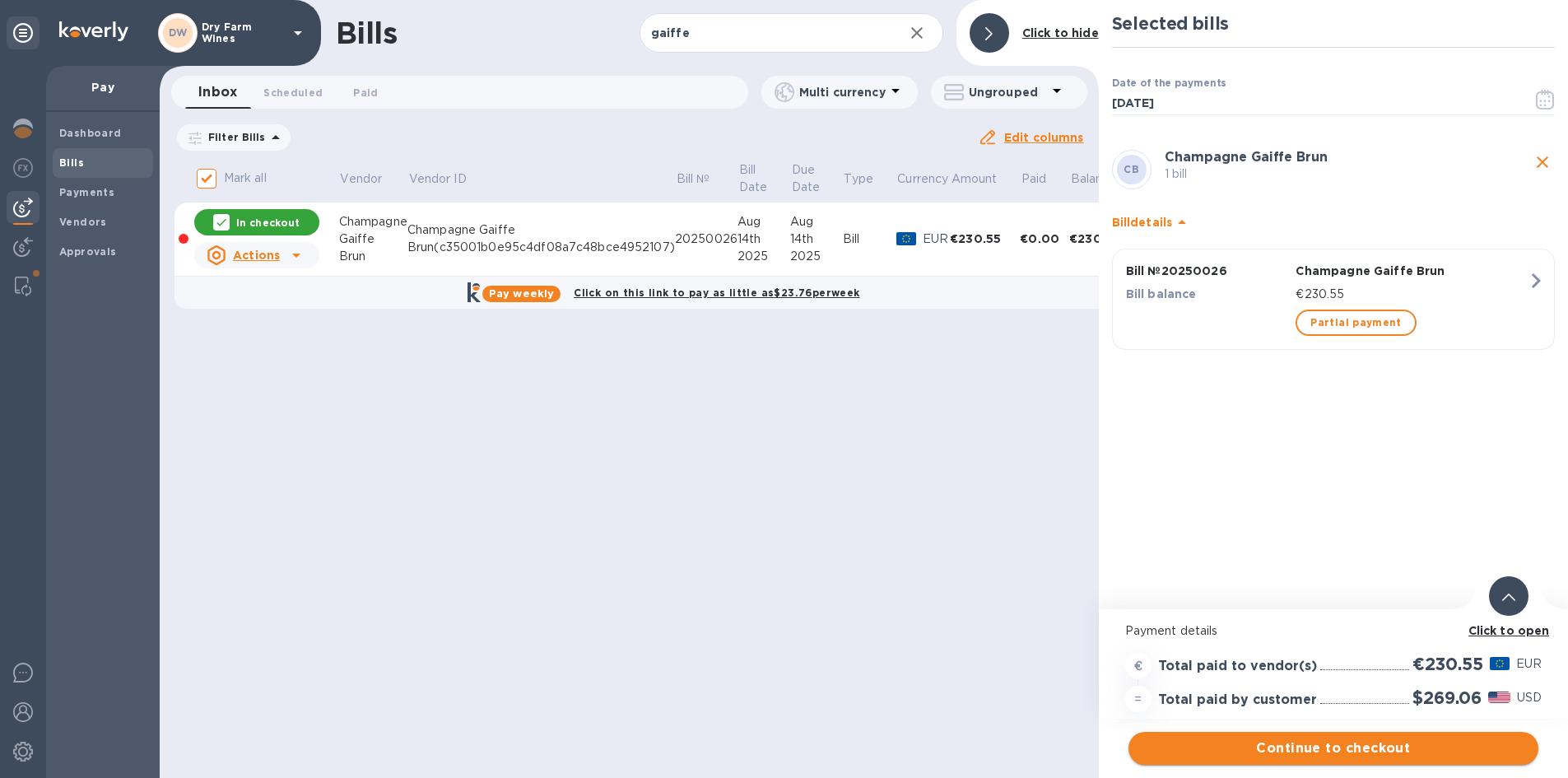
scroll to position [12, 0]
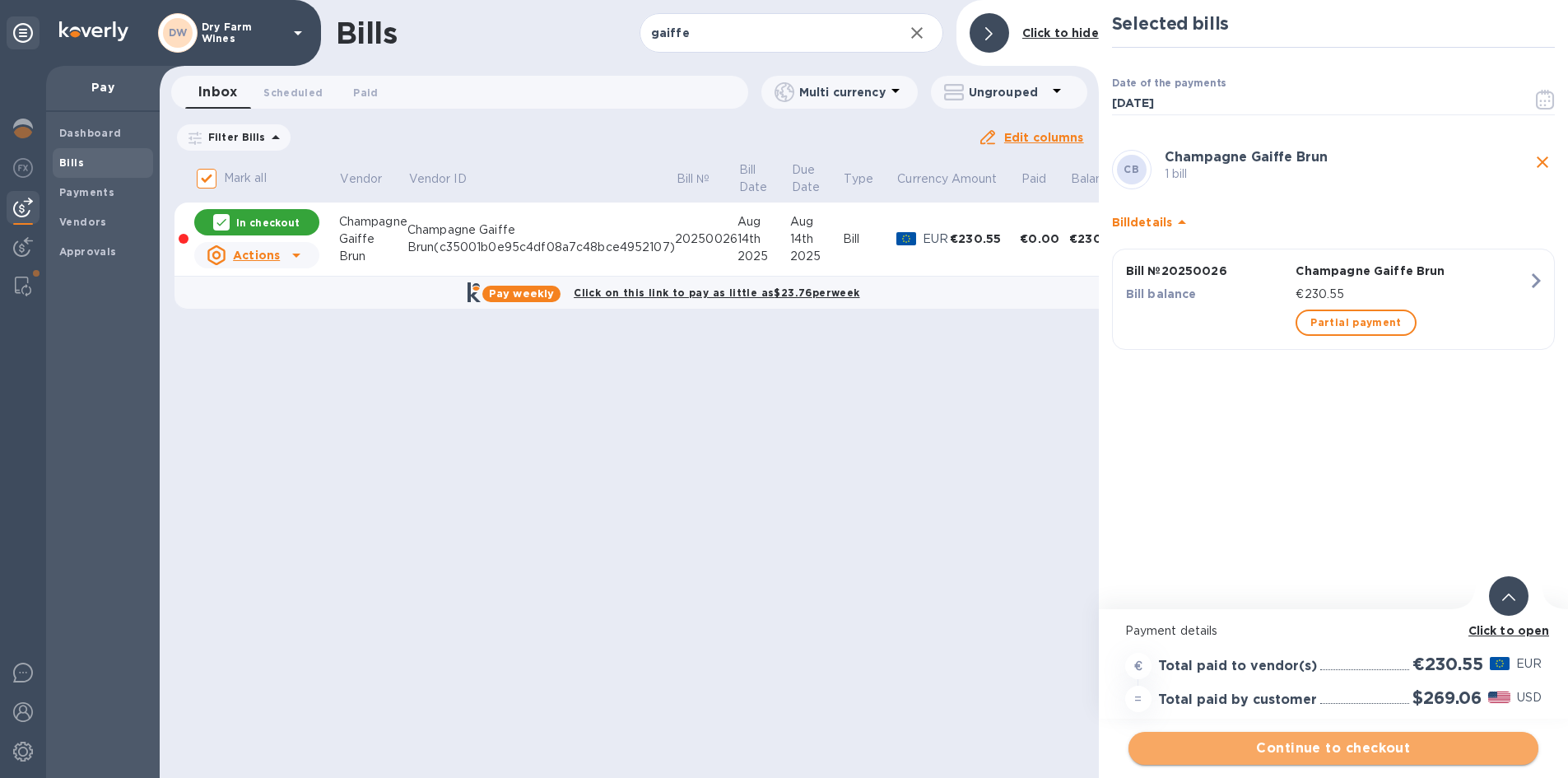
click at [1378, 739] on span "Continue to checkout" at bounding box center [1333, 749] width 383 height 20
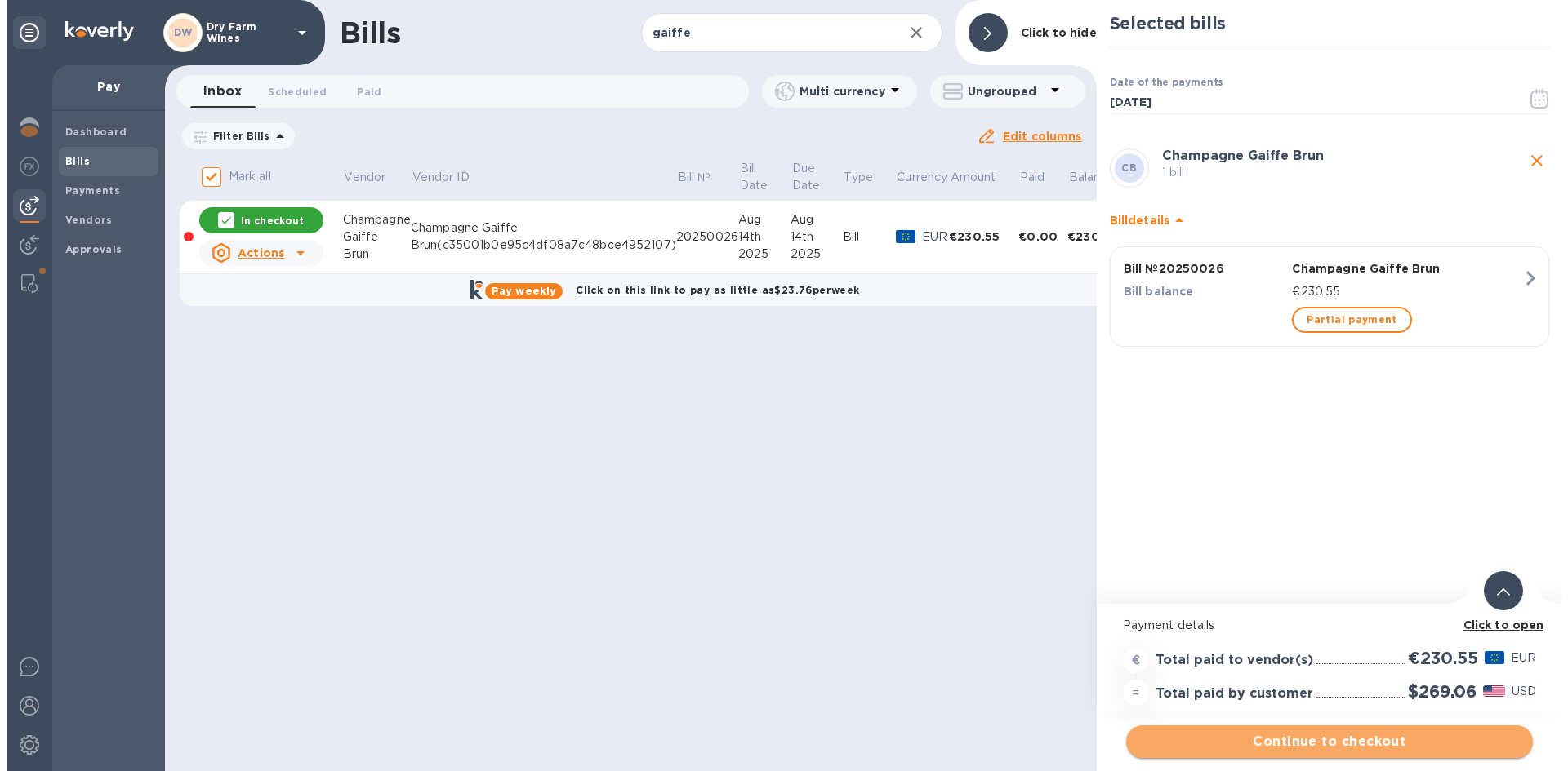
scroll to position [0, 0]
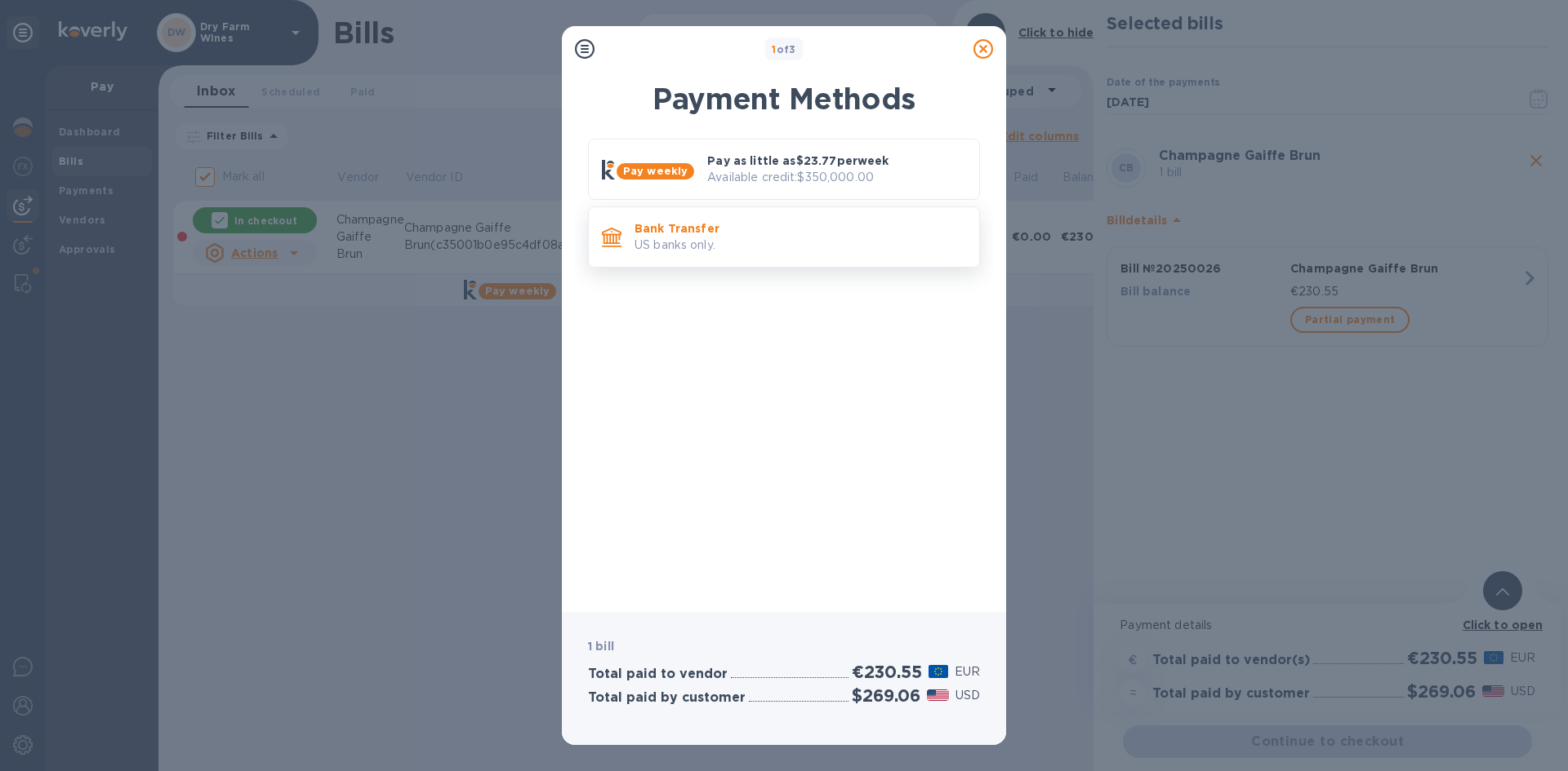
click at [830, 249] on p "US banks only." at bounding box center [800, 245] width 331 height 17
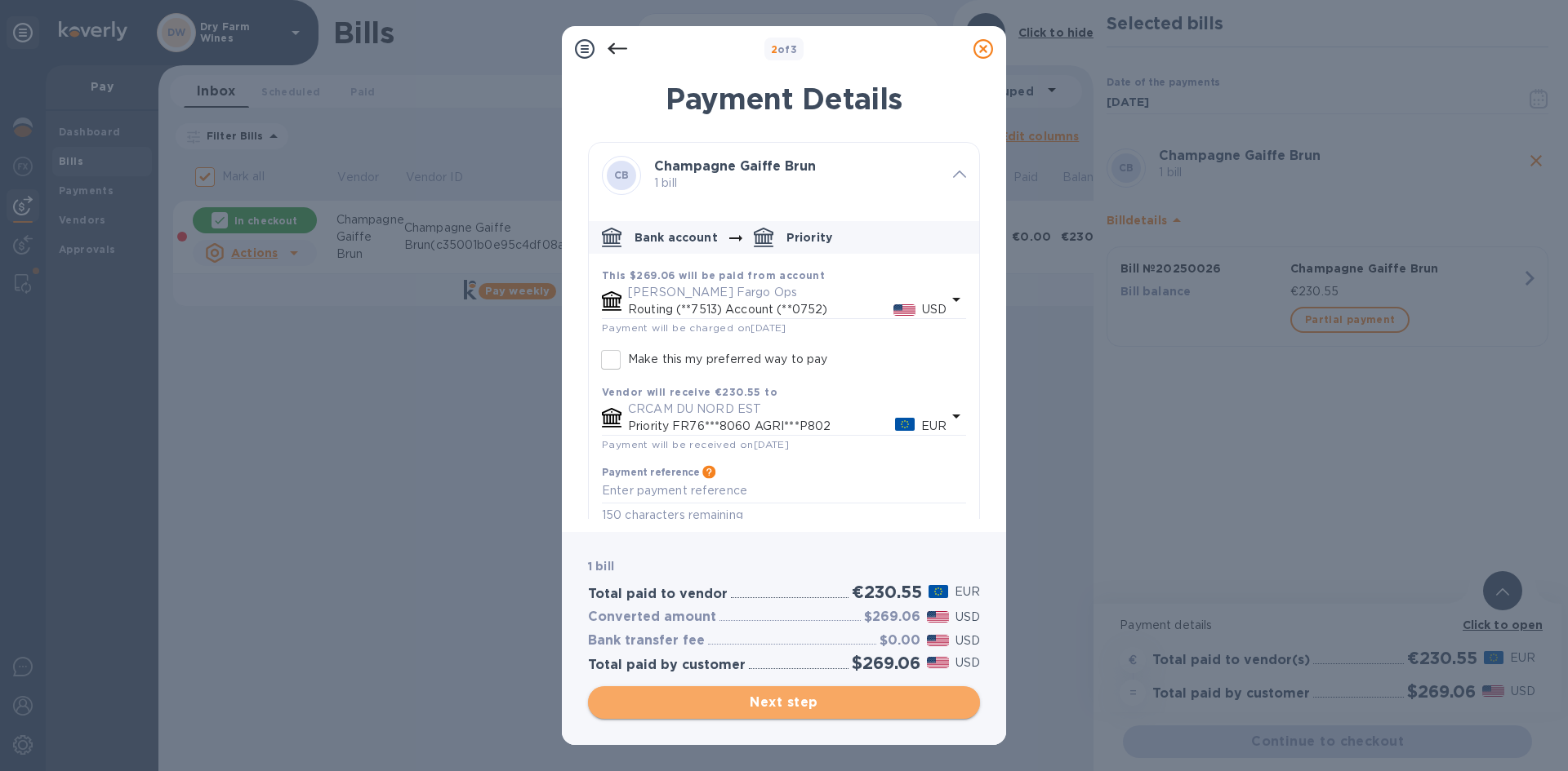
click at [792, 698] on span "Next step" at bounding box center [784, 703] width 365 height 20
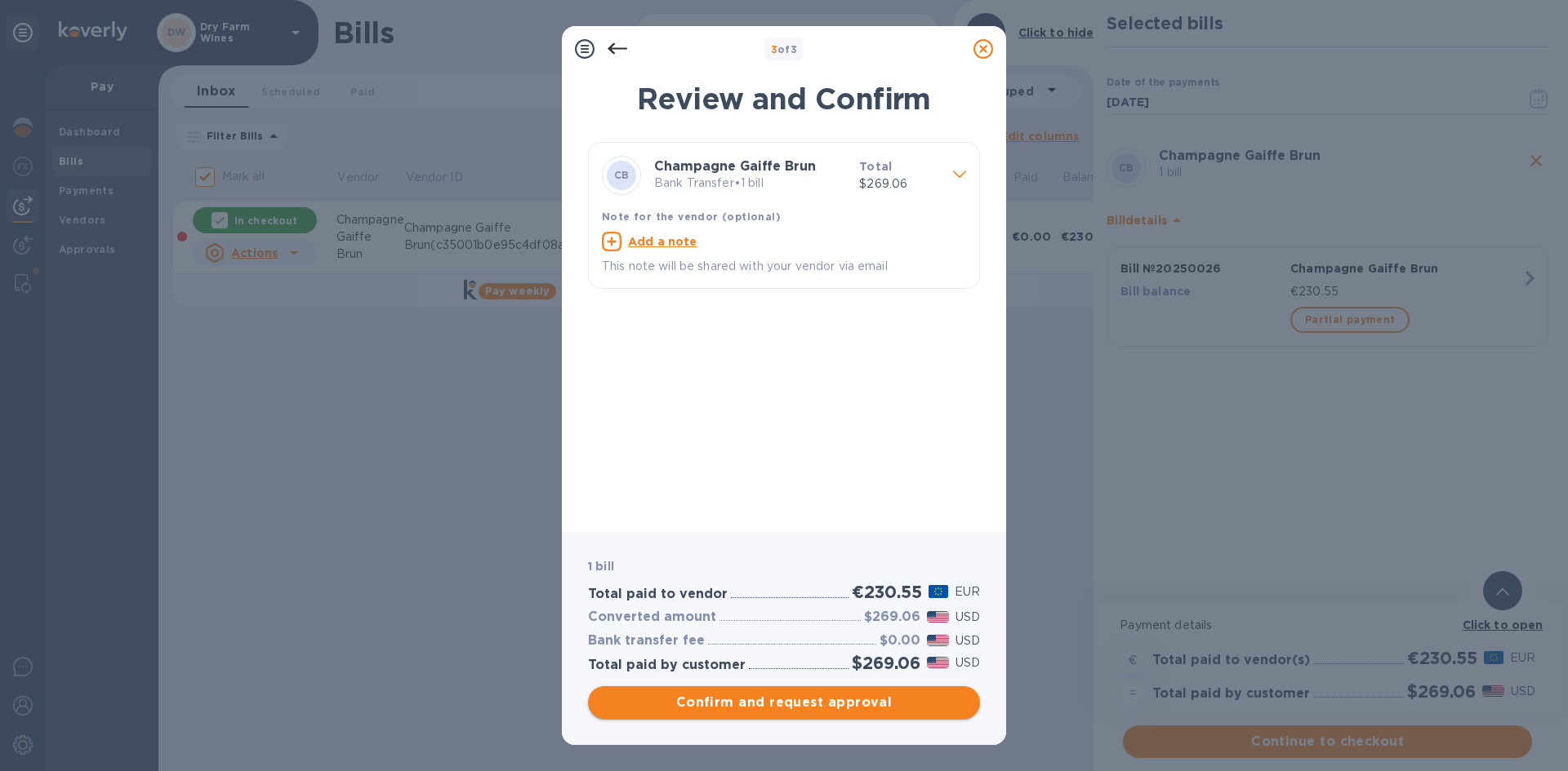
click at [792, 698] on span "Confirm and request approval" at bounding box center [784, 703] width 365 height 20
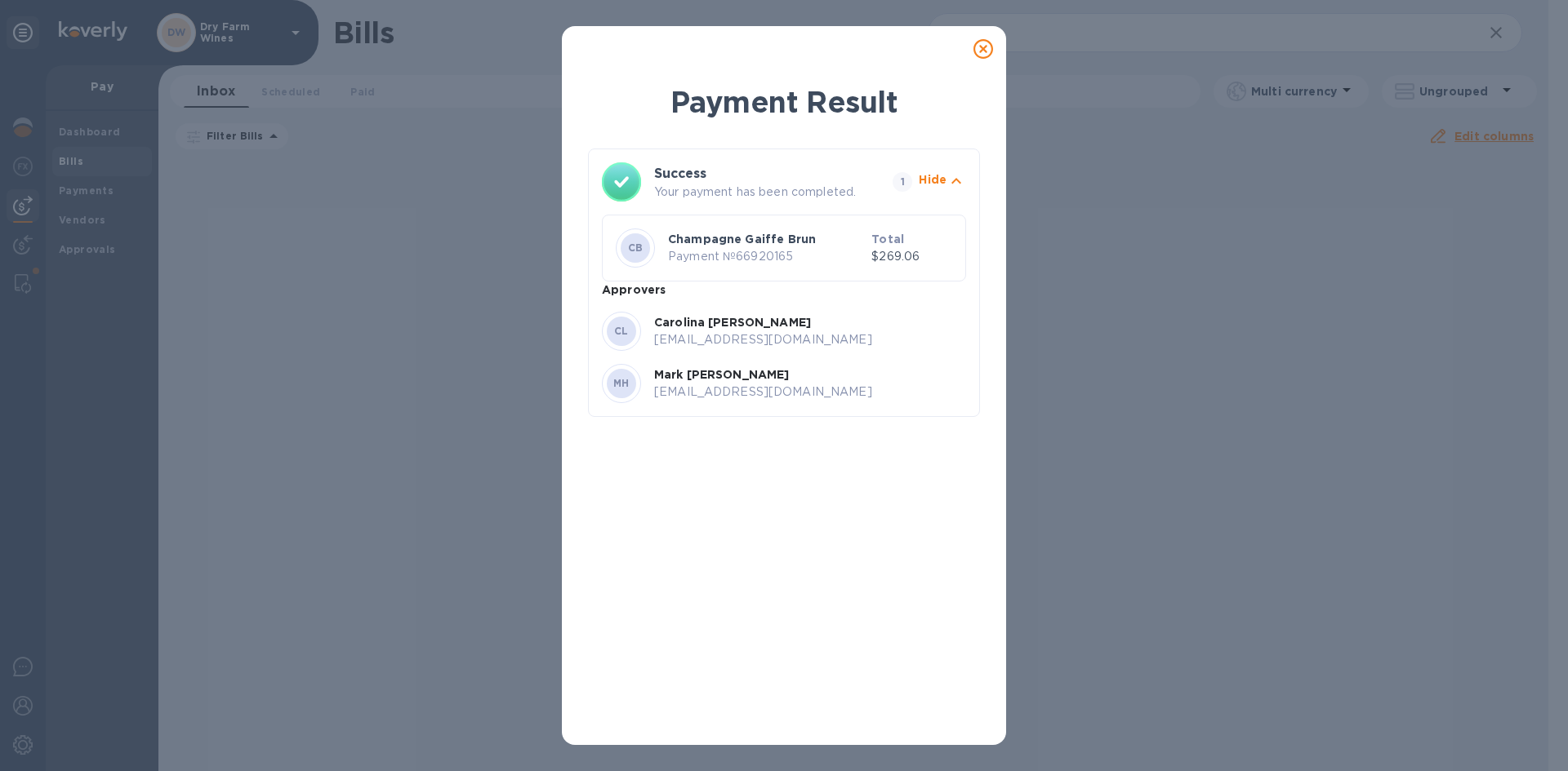
click at [998, 39] on div at bounding box center [982, 48] width 32 height 32
click at [989, 47] on icon at bounding box center [983, 49] width 20 height 20
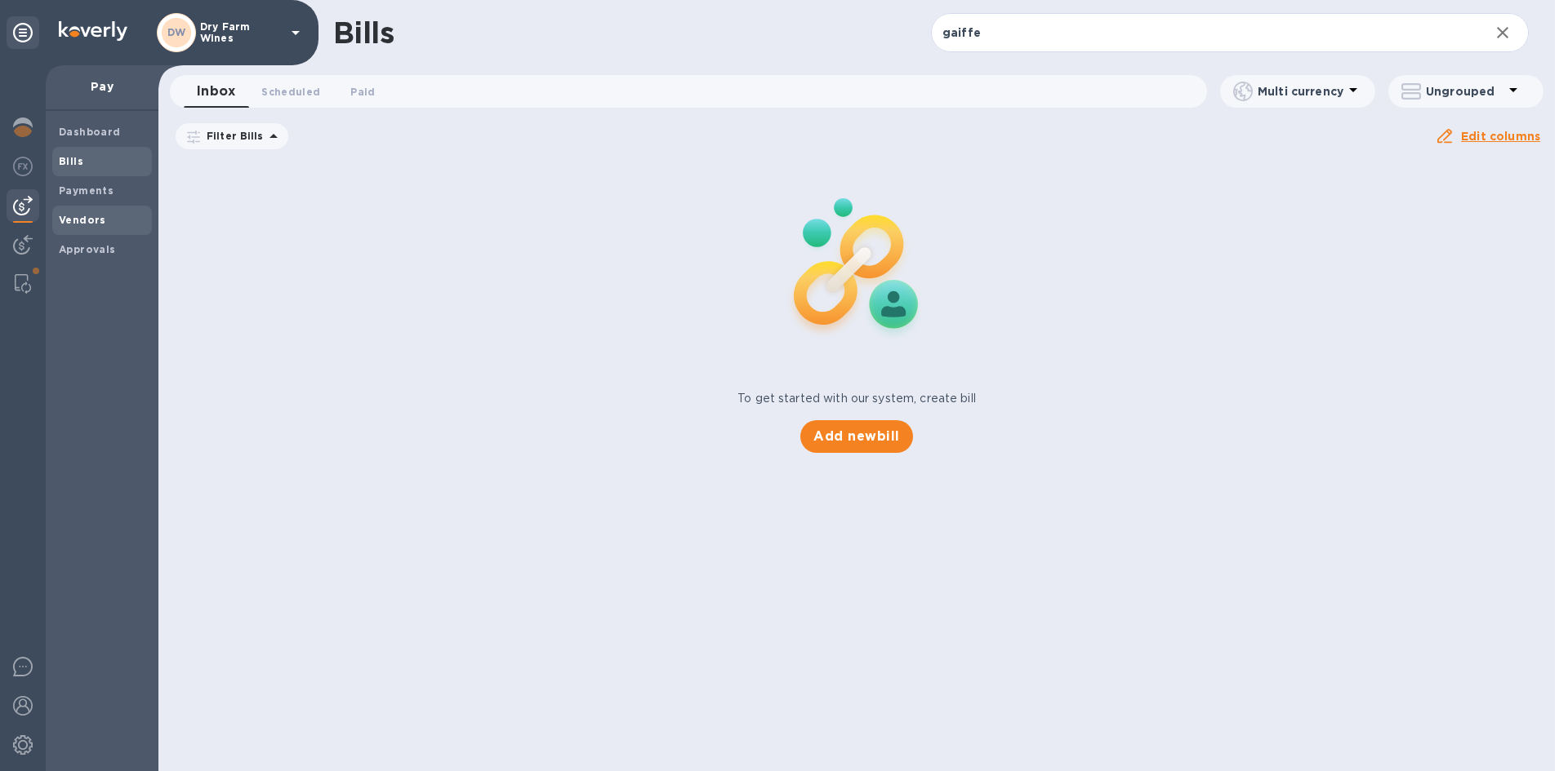
click at [111, 210] on div "Vendors" at bounding box center [101, 220] width 99 height 29
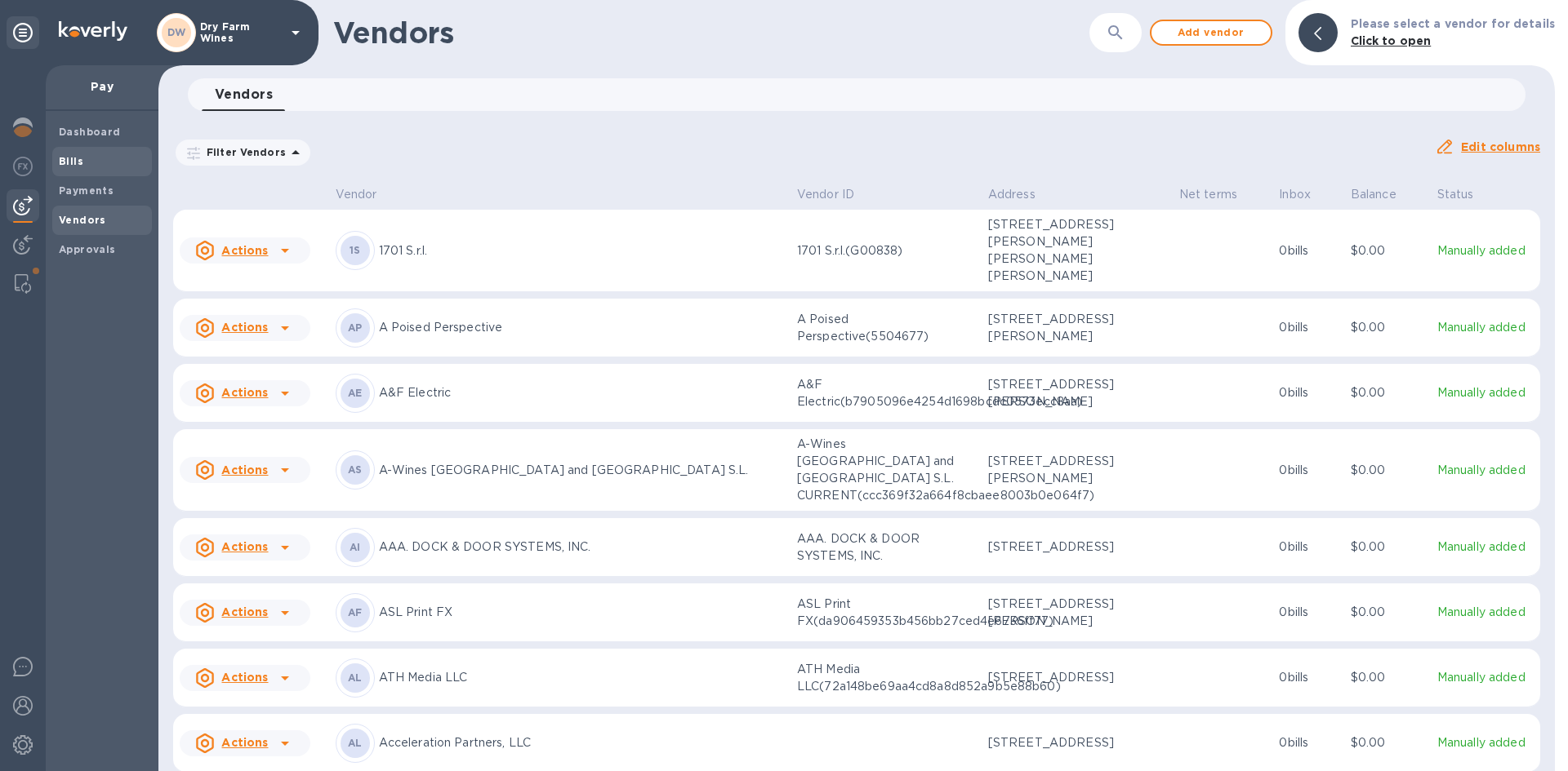
click at [98, 170] on div "Bills" at bounding box center [101, 162] width 99 height 29
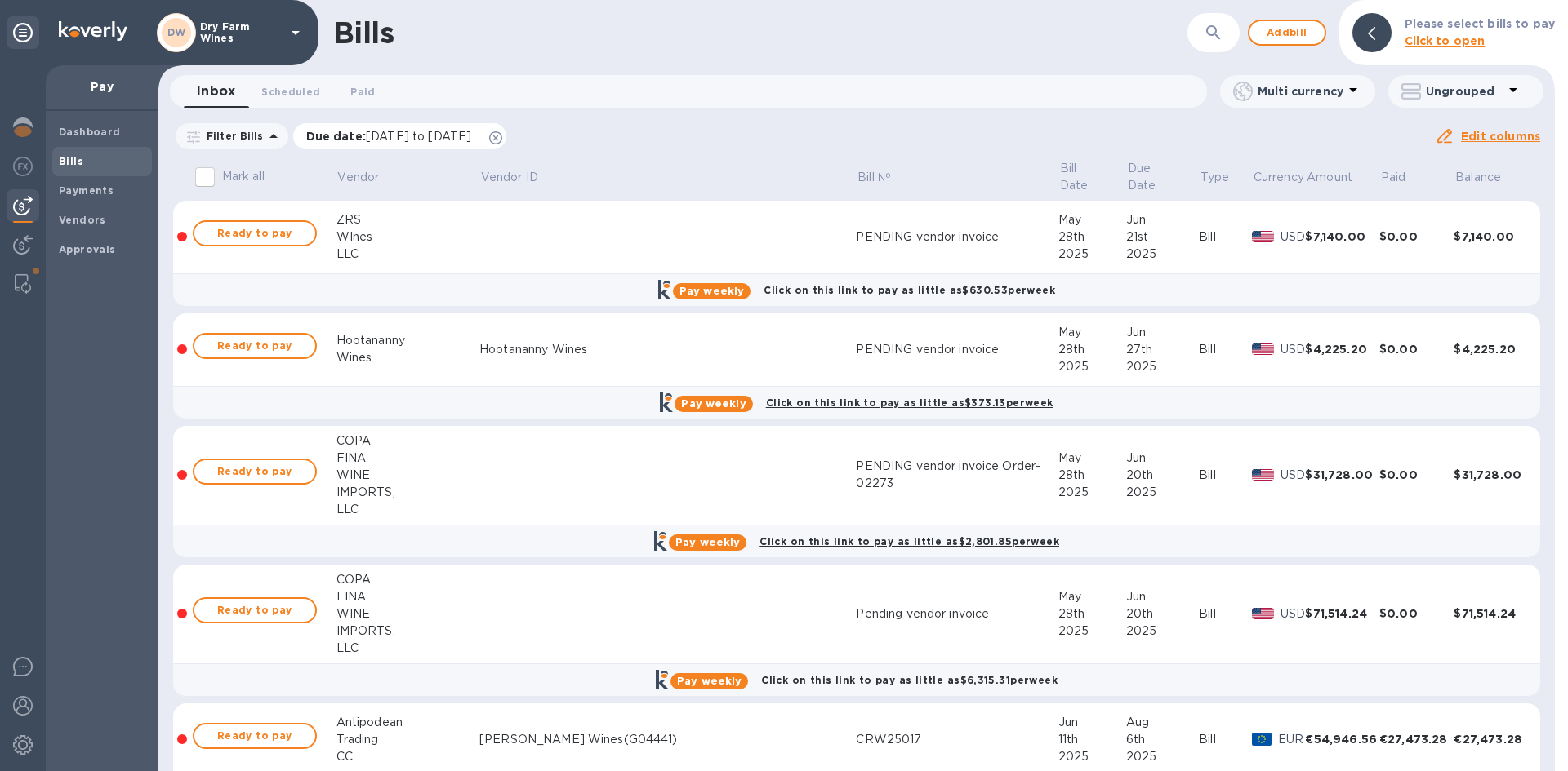
click at [507, 133] on div "Due date : [DATE] to [DATE]" at bounding box center [400, 137] width 214 height 27
click at [502, 138] on icon at bounding box center [495, 138] width 13 height 13
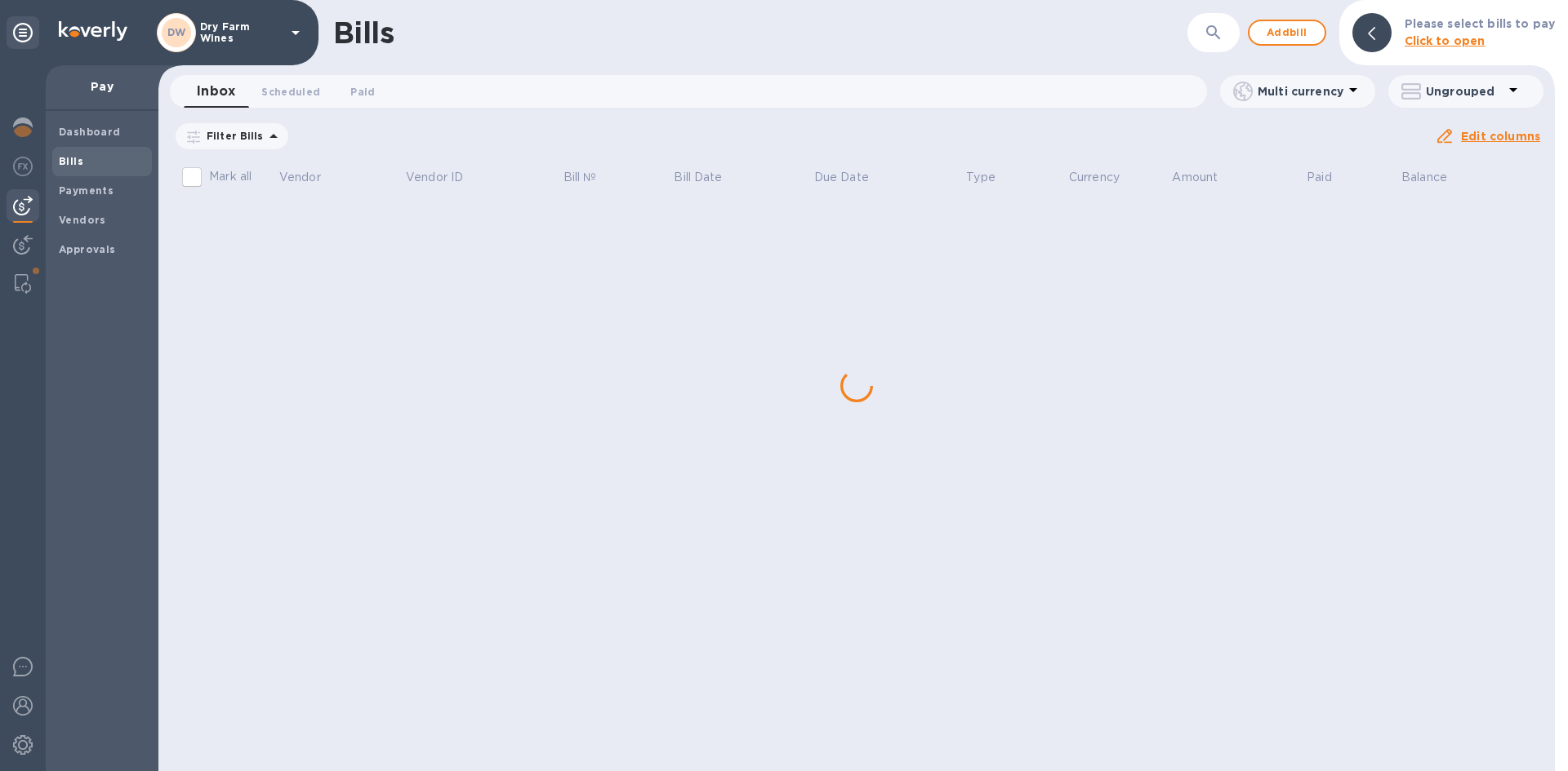
click at [1213, 21] on button "button" at bounding box center [1213, 32] width 39 height 39
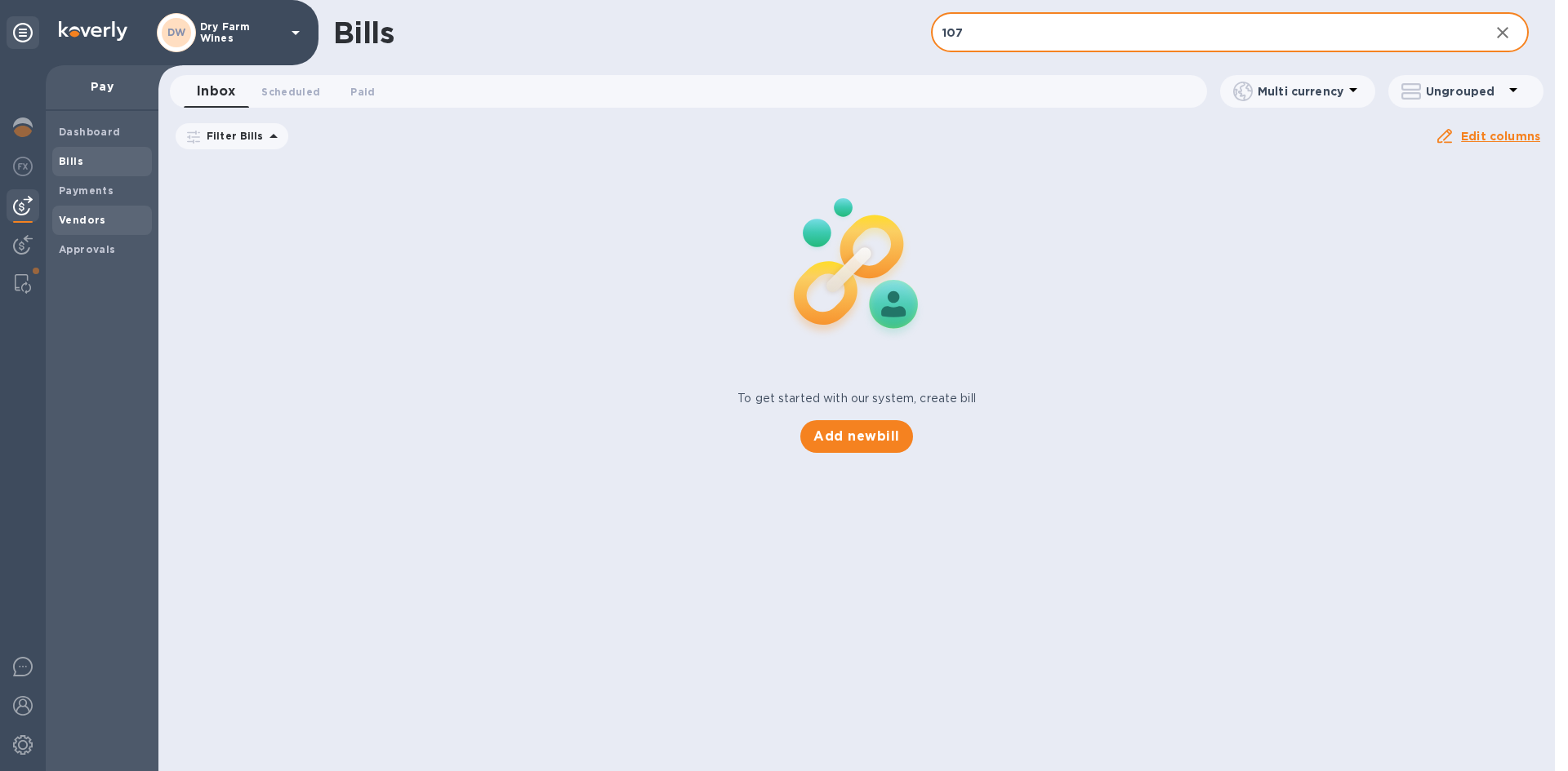
type input "107"
click at [114, 215] on span "Vendors" at bounding box center [102, 220] width 86 height 17
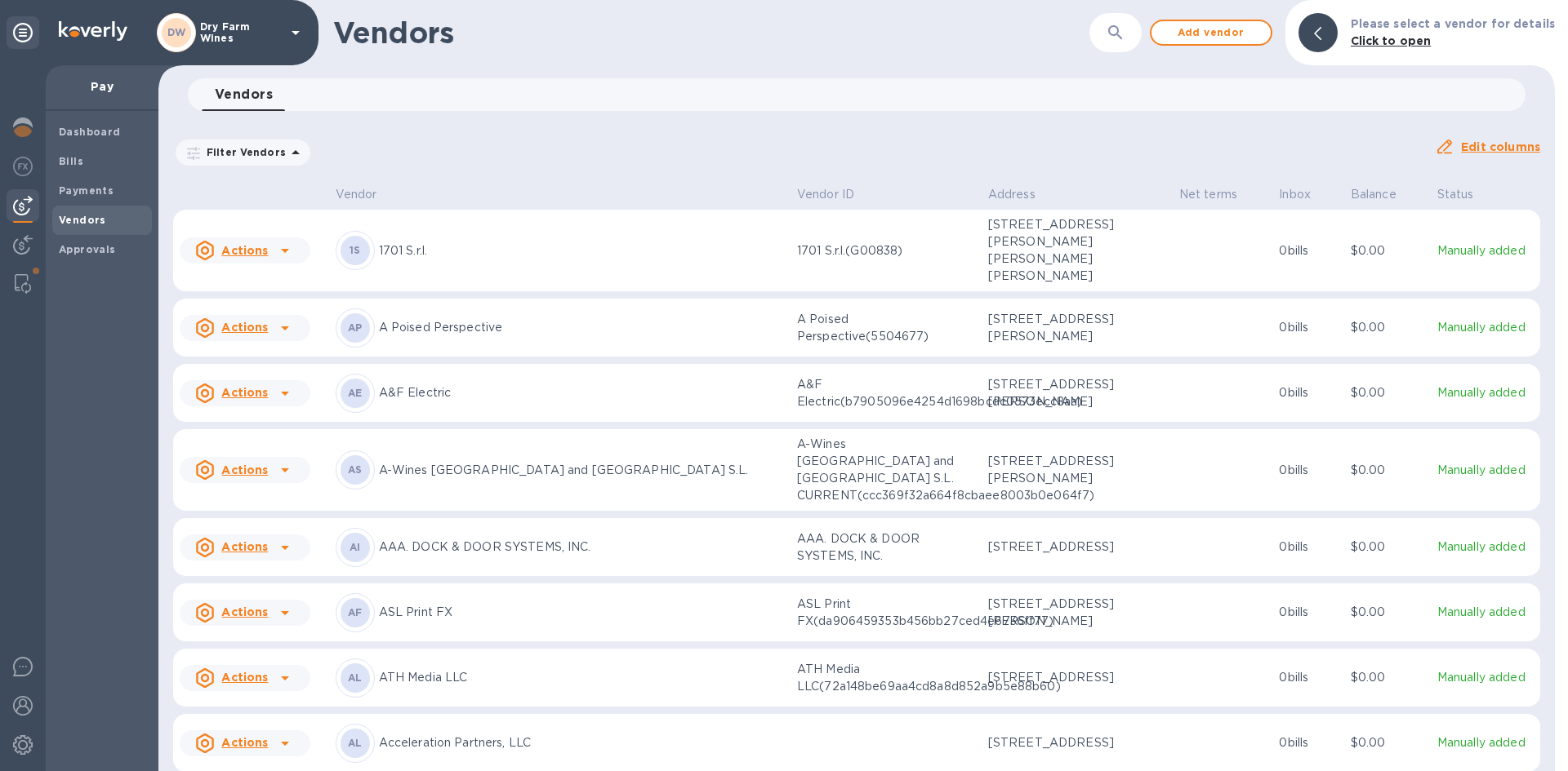
click at [1124, 46] on button "button" at bounding box center [1115, 32] width 39 height 39
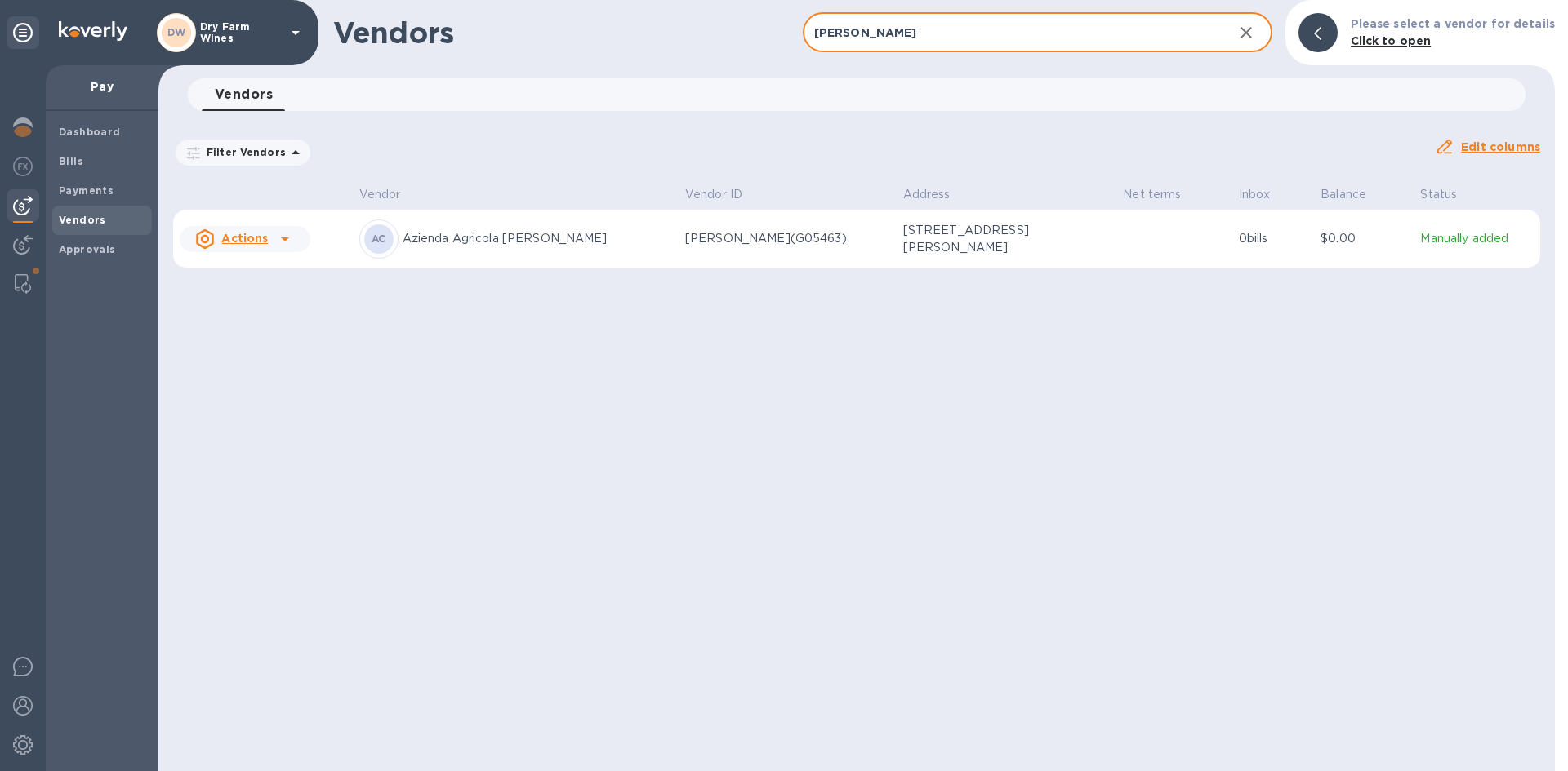
type input "[PERSON_NAME]"
click at [99, 212] on span "Vendors" at bounding box center [83, 220] width 47 height 17
click at [1248, 34] on icon "button" at bounding box center [1246, 32] width 20 height 20
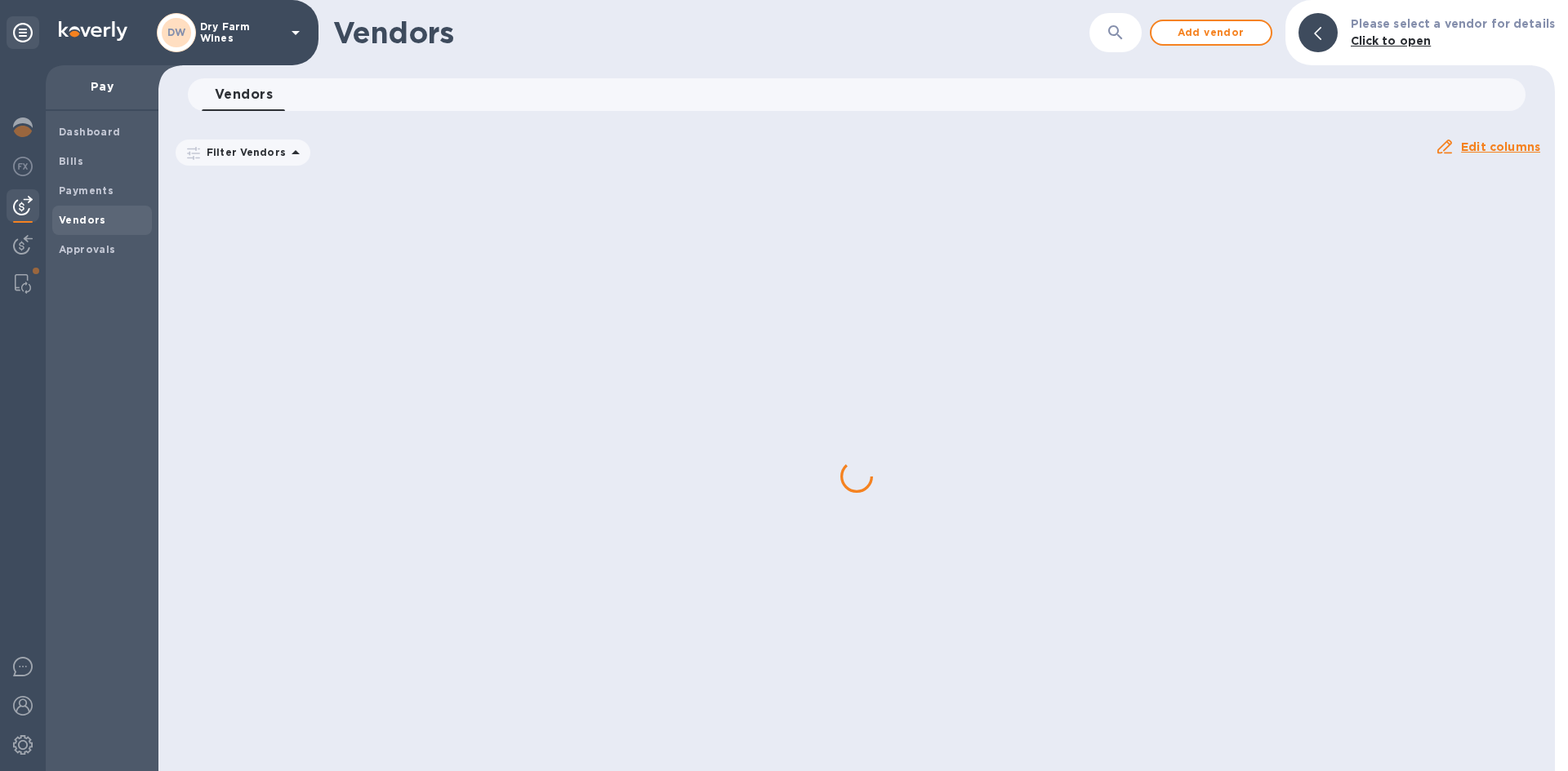
click at [1248, 34] on span "Add vendor" at bounding box center [1210, 32] width 93 height 20
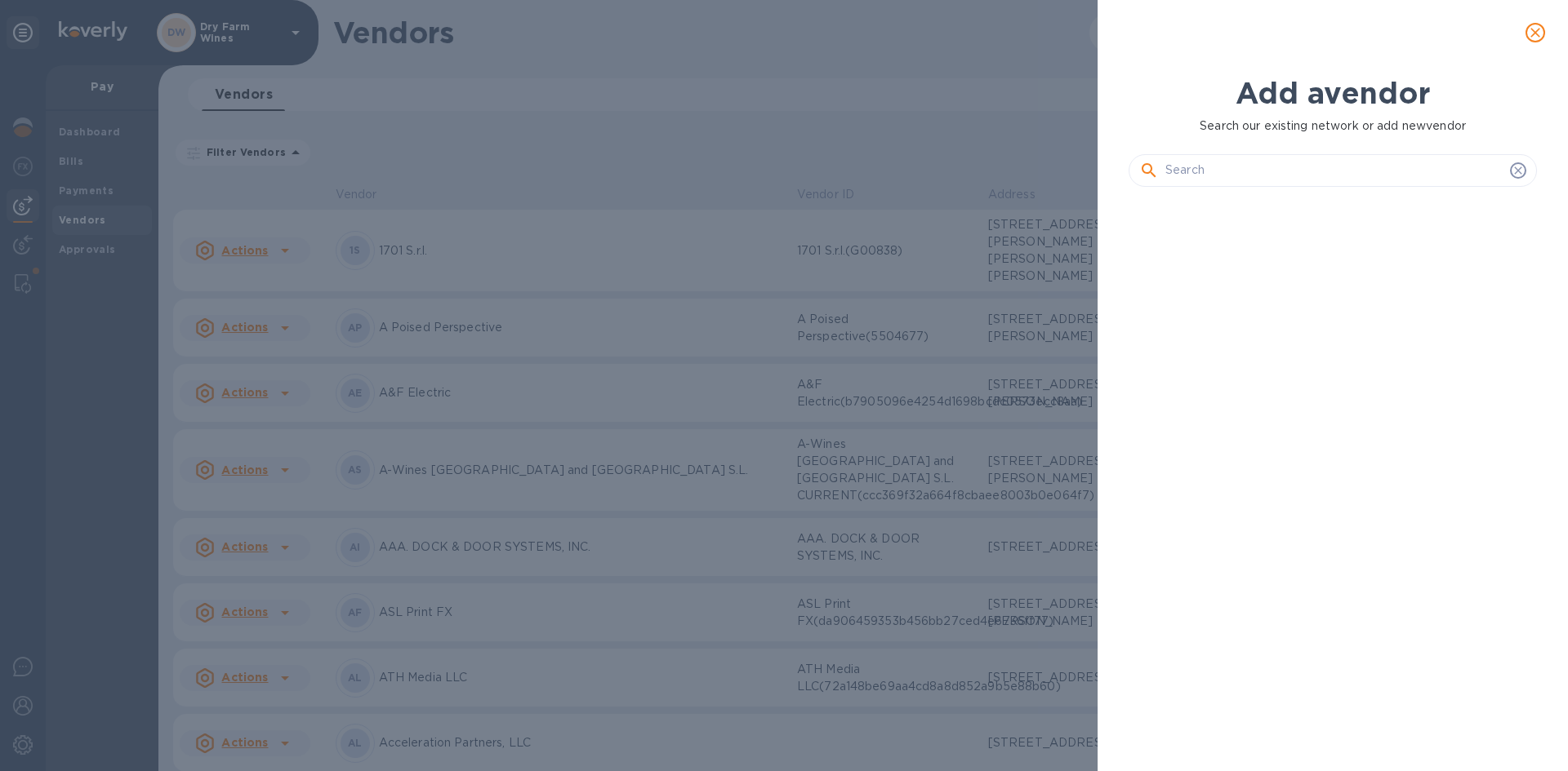
scroll to position [516, 415]
click at [1252, 170] on input "text" at bounding box center [1334, 170] width 338 height 25
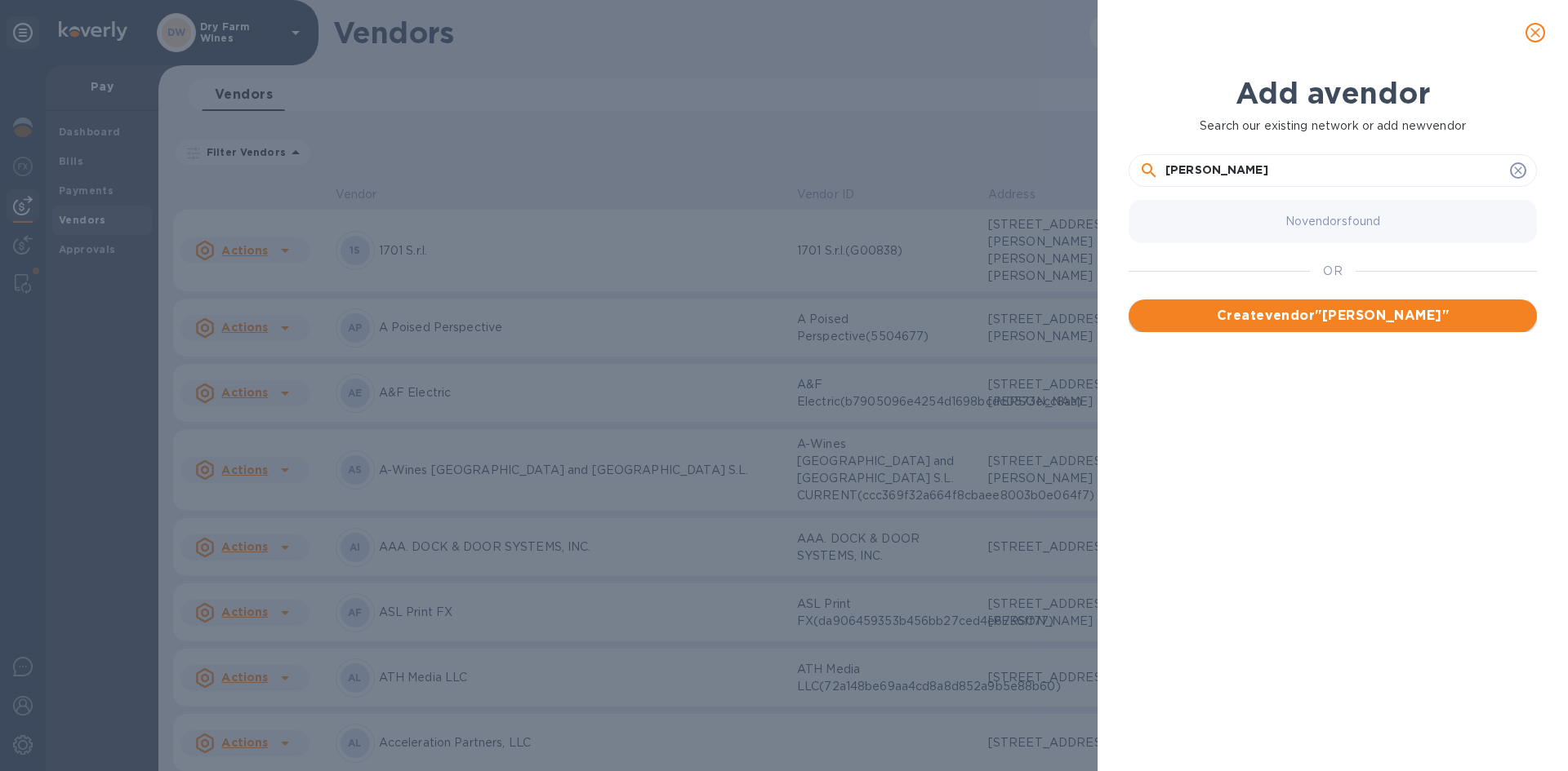
type input "[PERSON_NAME]"
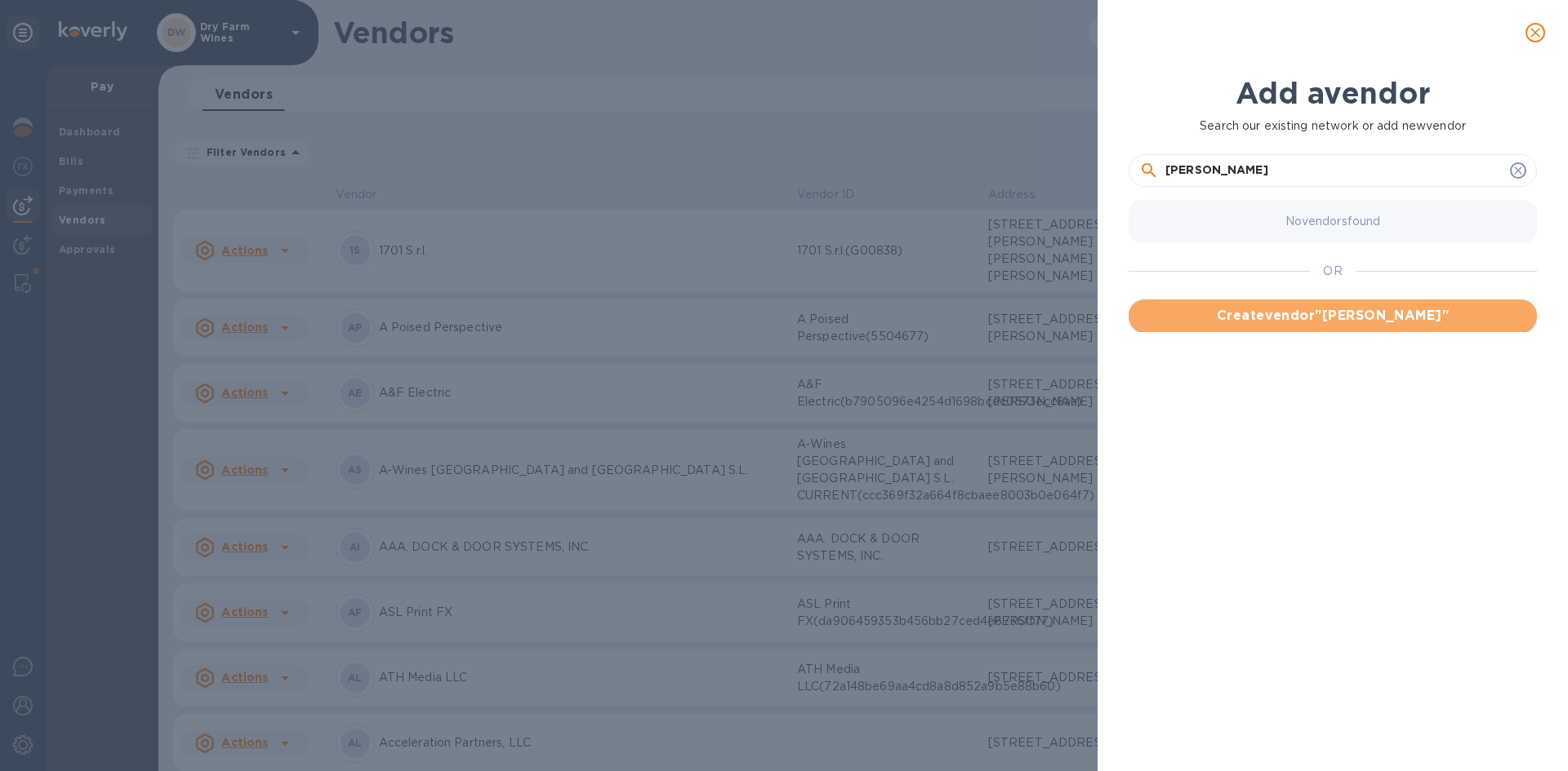
click at [1262, 325] on span "Create vendor " [PERSON_NAME] "" at bounding box center [1332, 316] width 382 height 20
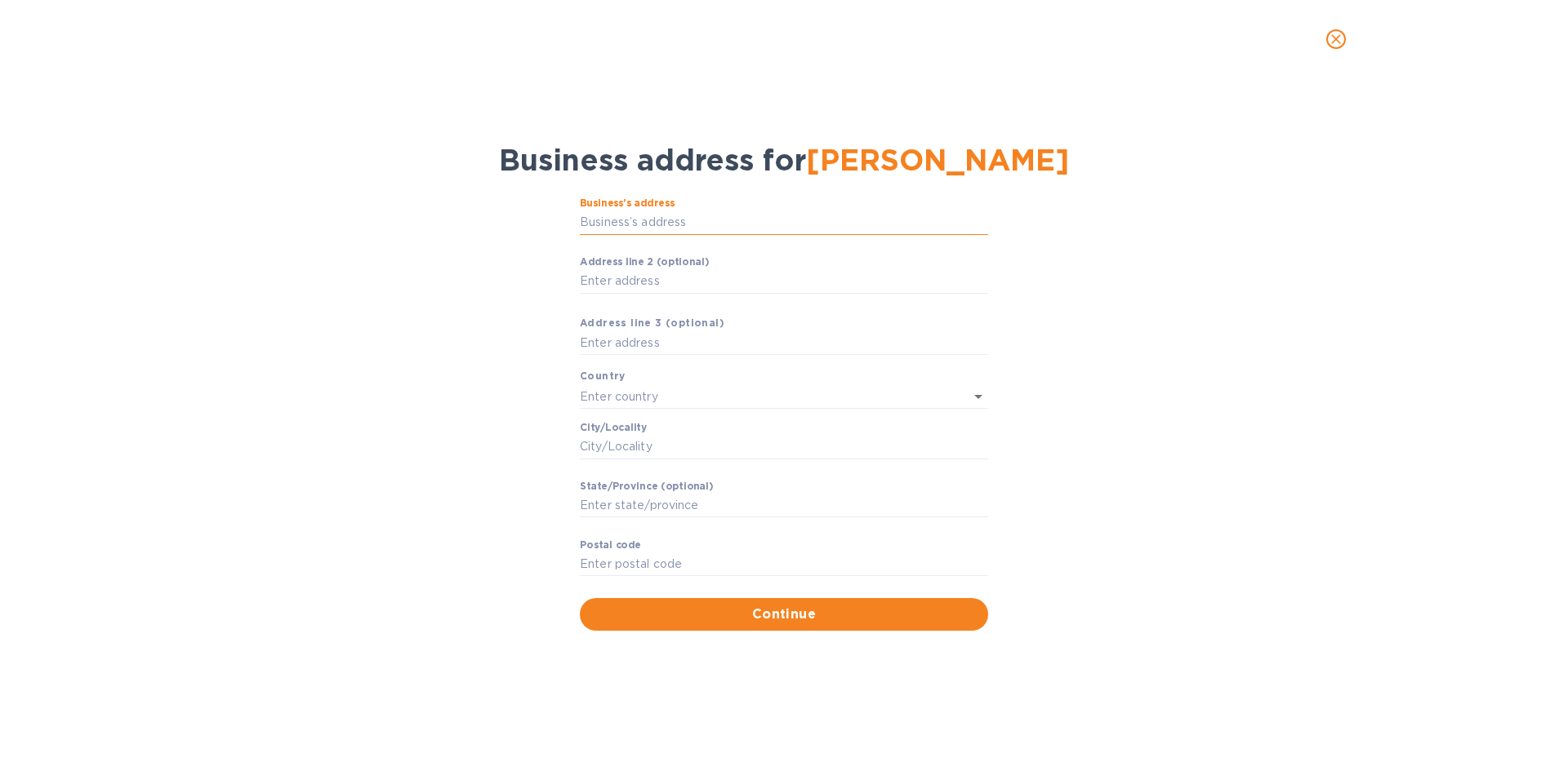
click at [703, 227] on input "Business’s аddress" at bounding box center [784, 222] width 409 height 25
paste input "text"
type input "[GEOGRAPHIC_DATA]"
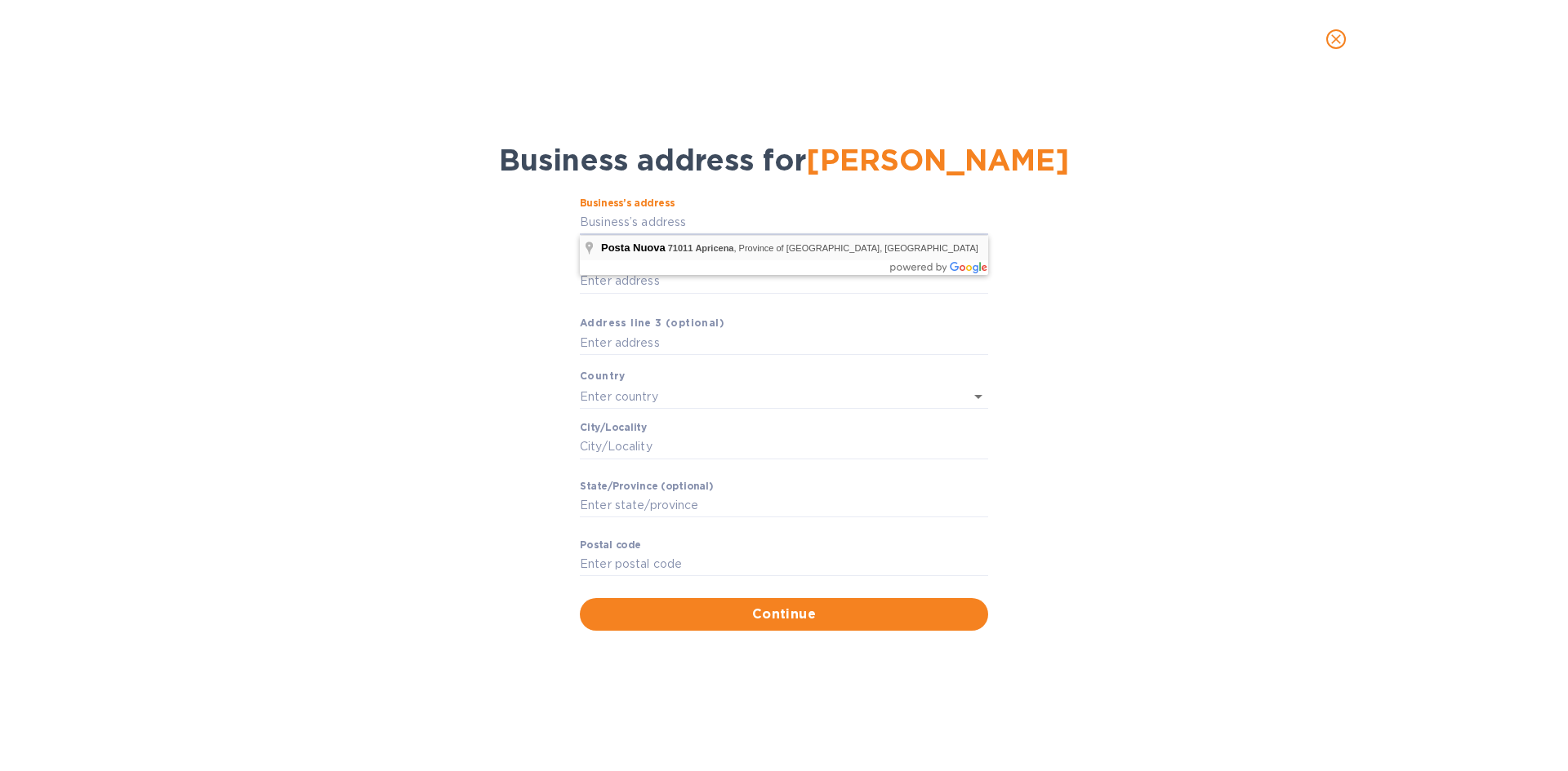
type input "71011"
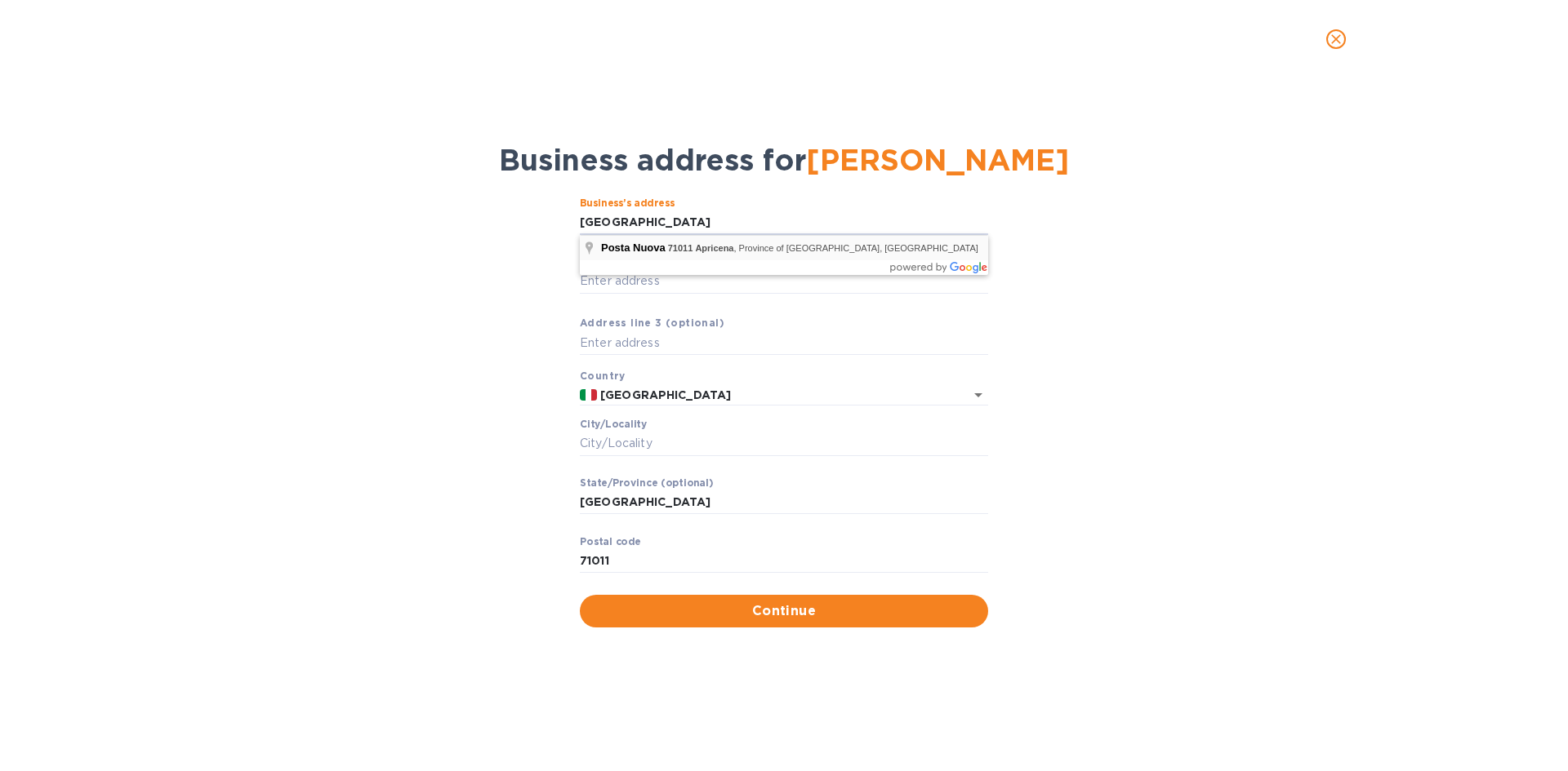
type input "[GEOGRAPHIC_DATA]"
click at [740, 611] on span "Continue" at bounding box center [783, 612] width 382 height 20
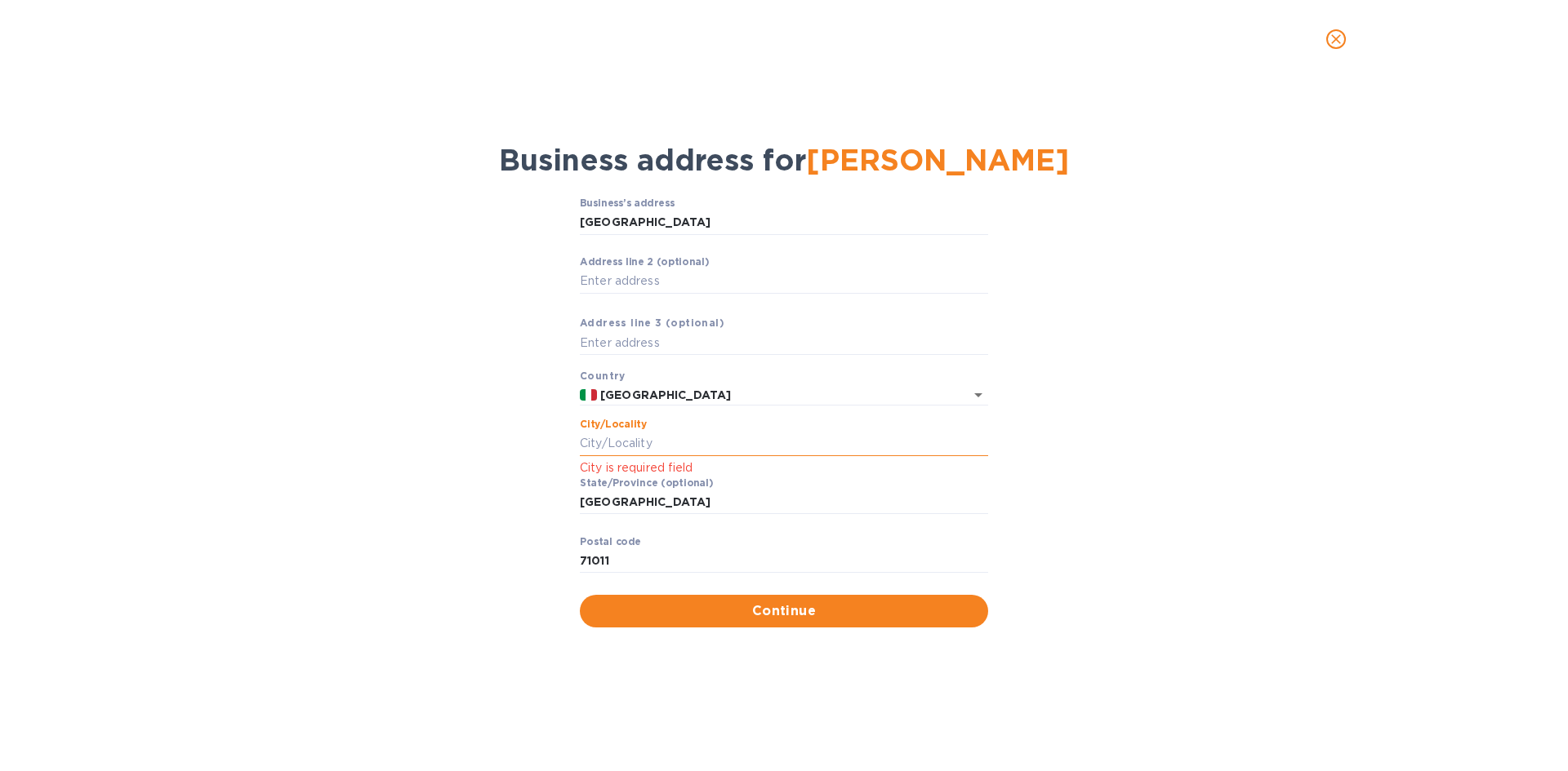
click at [649, 440] on input "Сity/Locаlity" at bounding box center [784, 444] width 409 height 25
type input "Apricena"
click at [670, 472] on p "City is required field" at bounding box center [784, 468] width 409 height 19
click at [653, 446] on input "Apricena" at bounding box center [784, 444] width 409 height 25
click at [645, 496] on input "[GEOGRAPHIC_DATA]" at bounding box center [784, 503] width 409 height 25
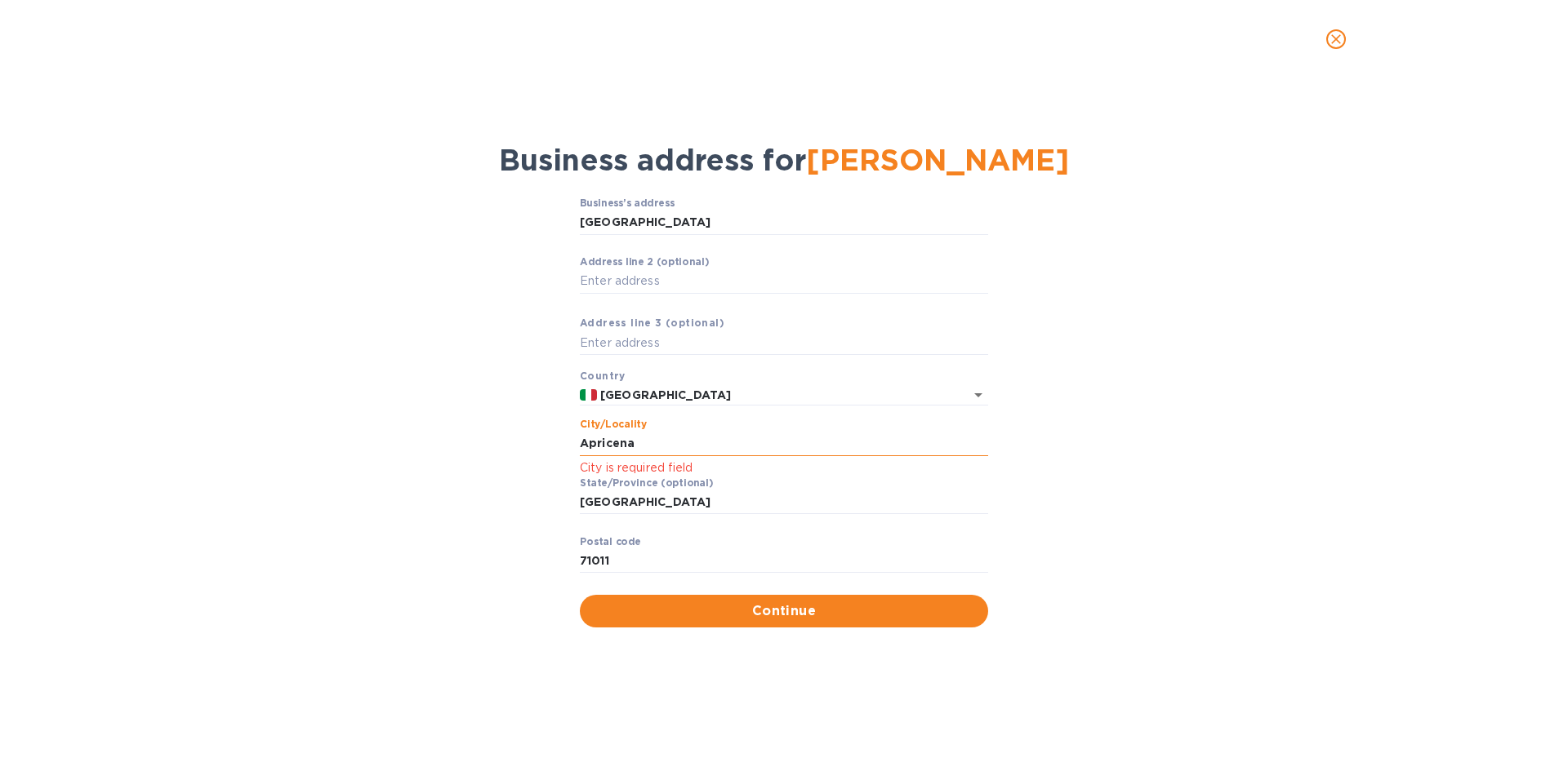
click at [640, 455] on input "Apricena" at bounding box center [784, 444] width 409 height 25
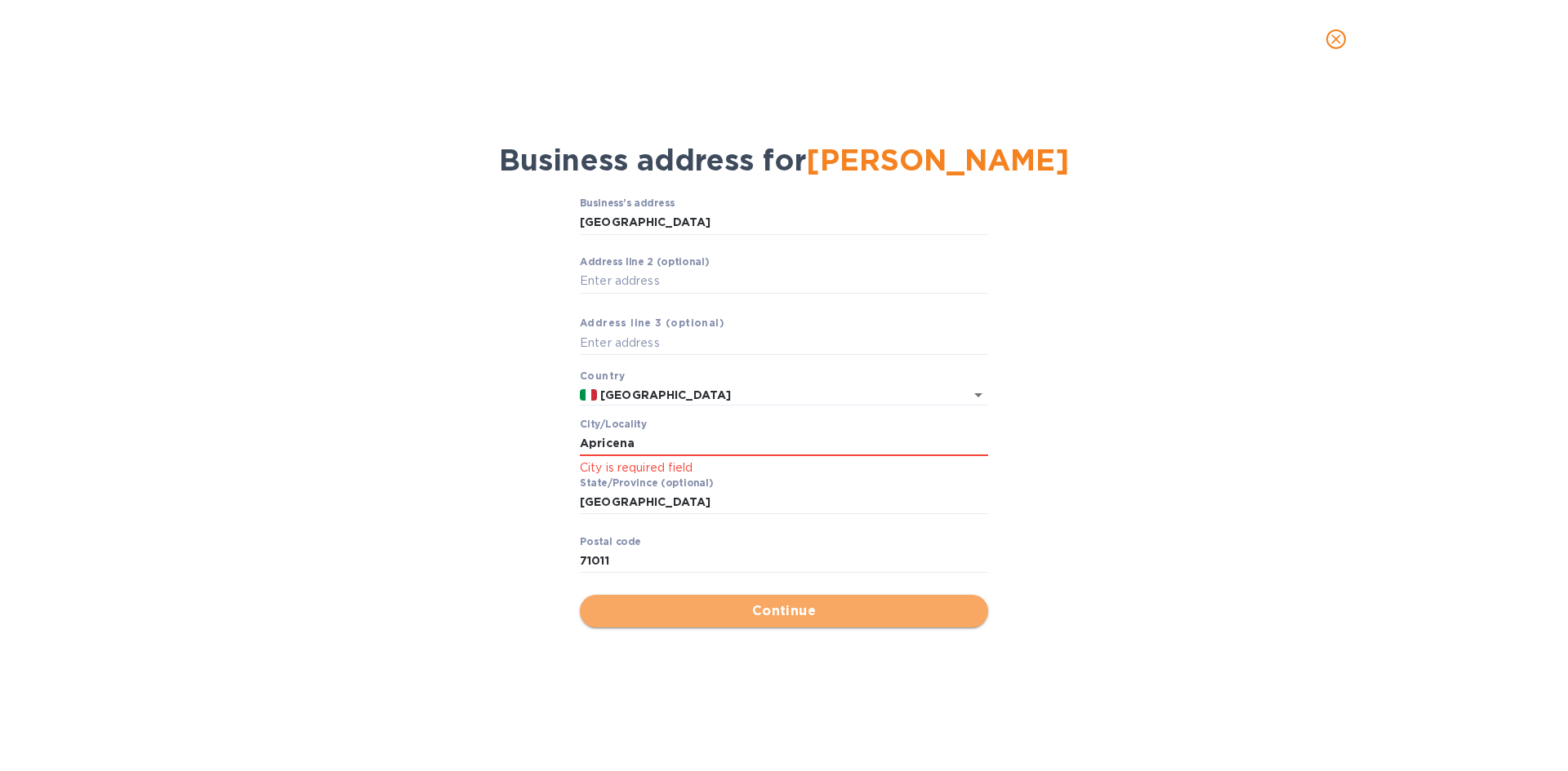
click at [646, 609] on span "Continue" at bounding box center [783, 612] width 382 height 20
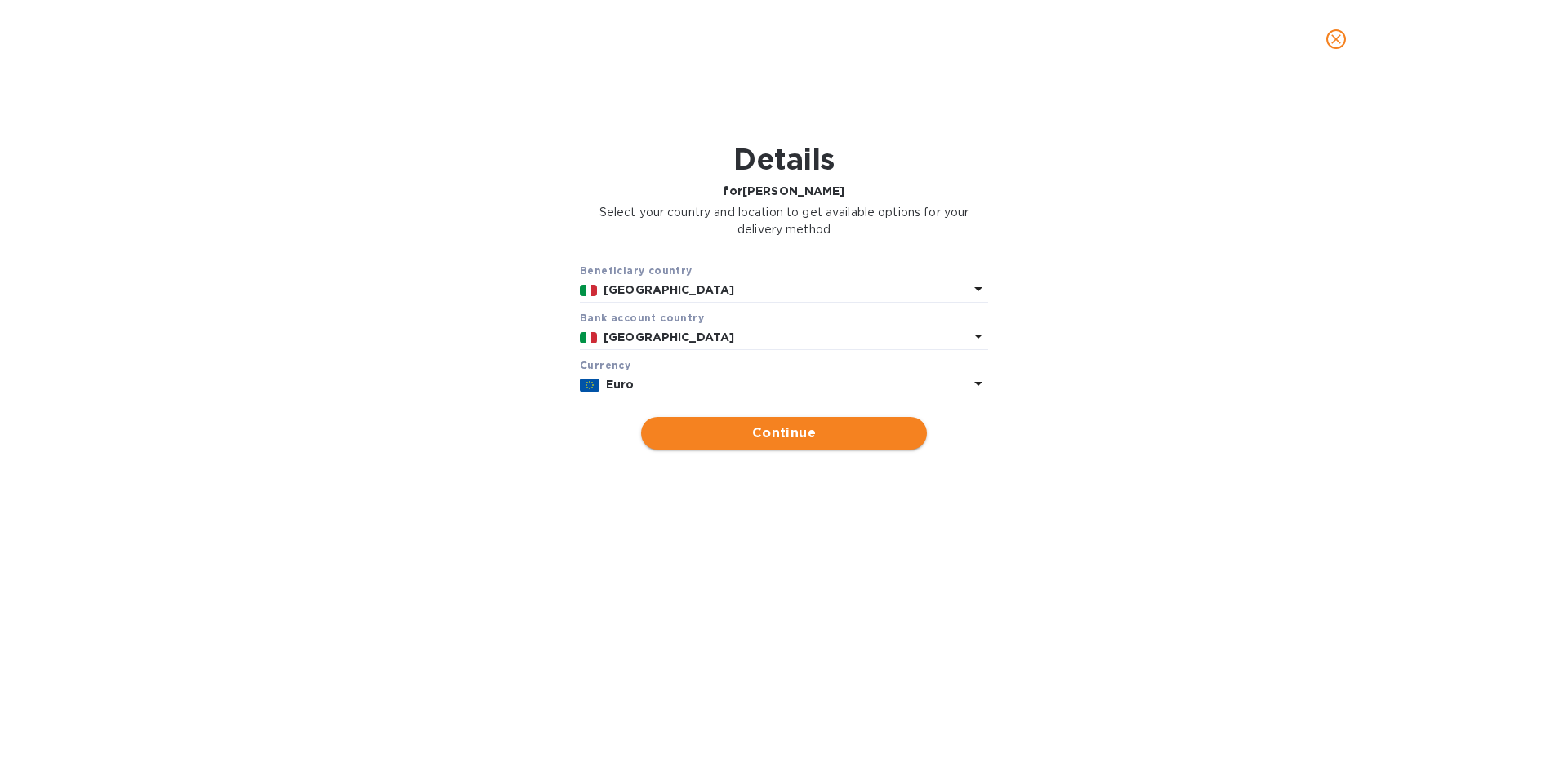
click at [708, 433] on span "Continue" at bounding box center [784, 433] width 259 height 20
type input "[PERSON_NAME]"
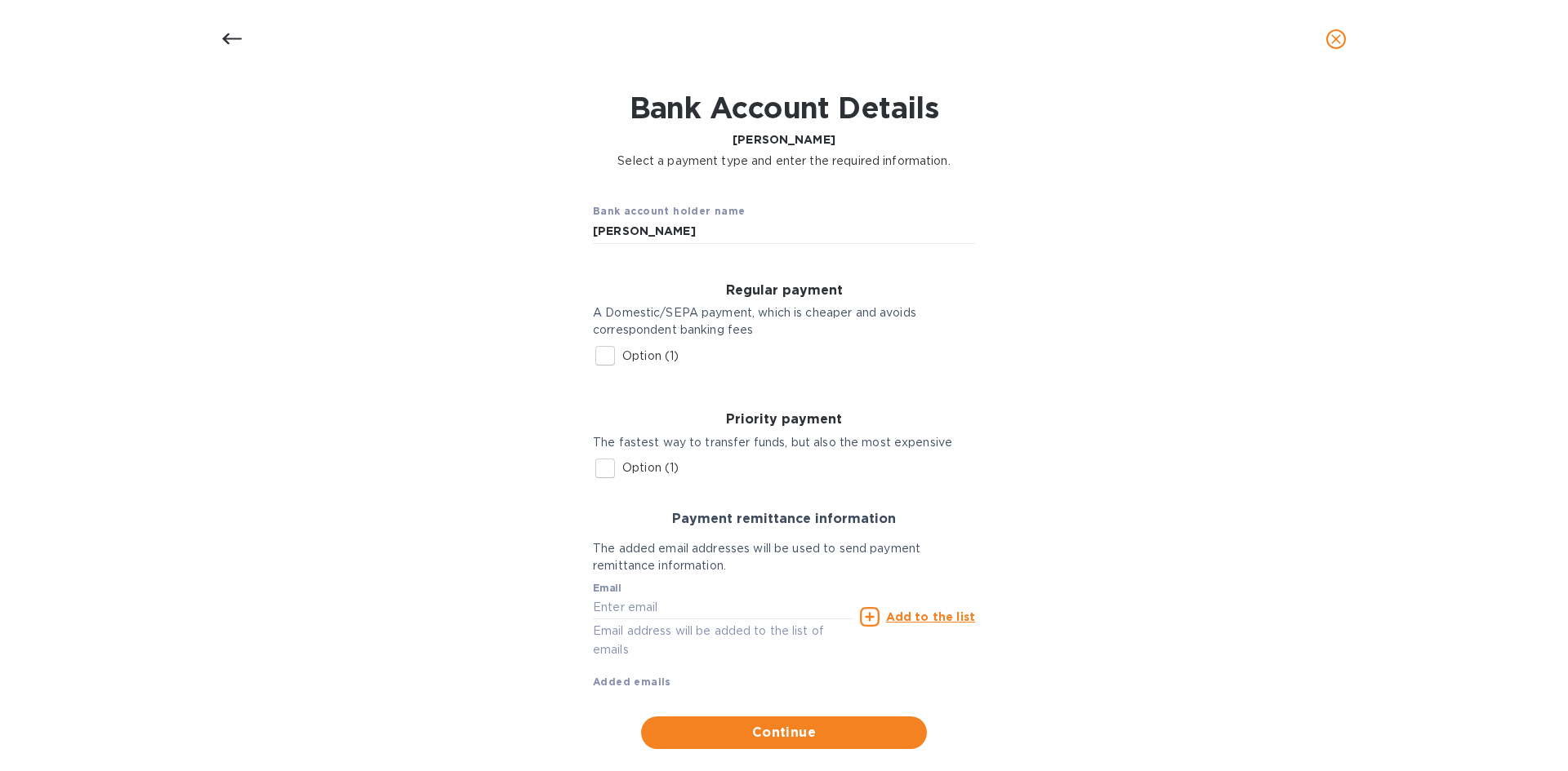
scroll to position [80, 0]
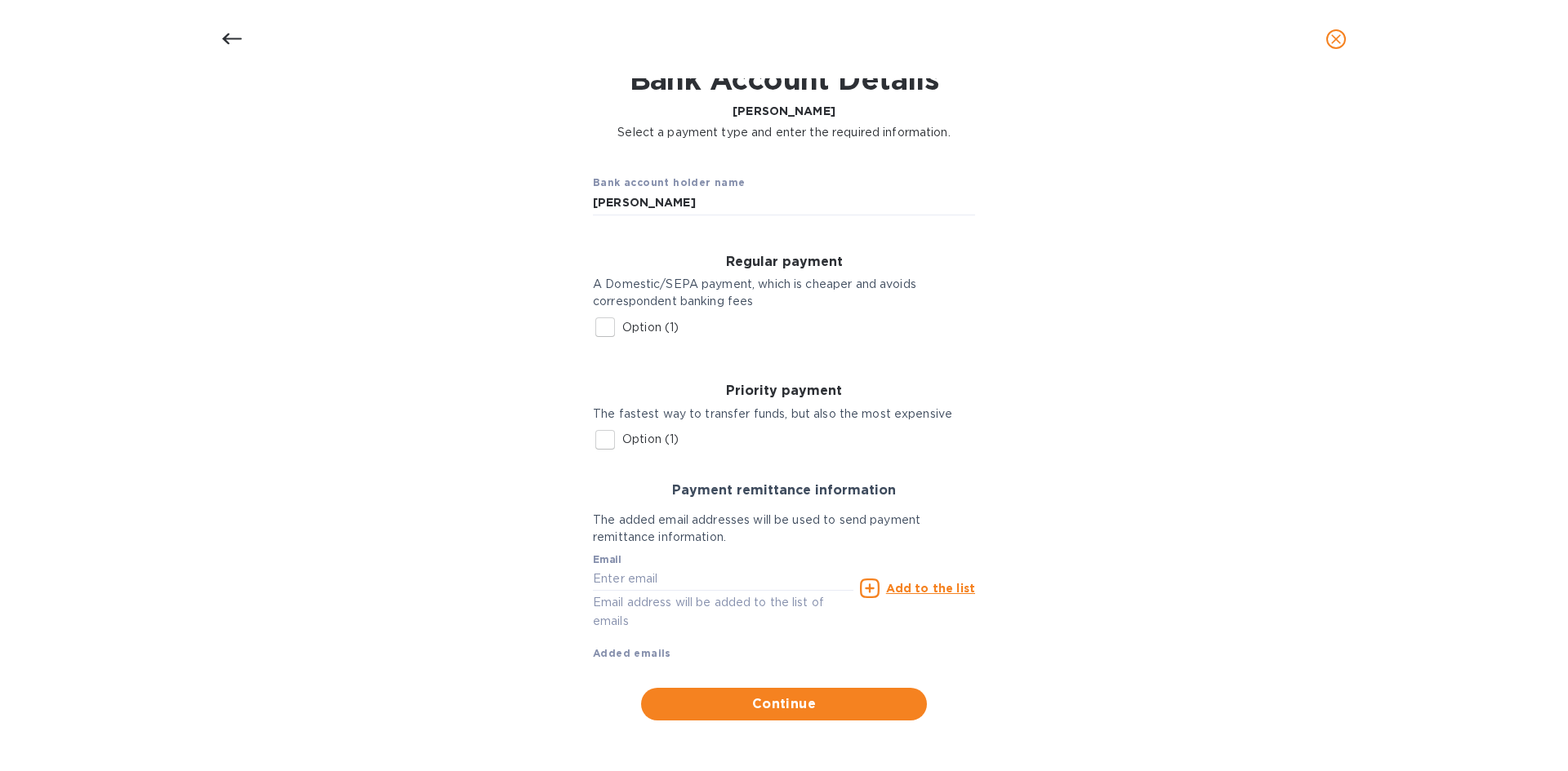
click at [650, 328] on p "Option (1)" at bounding box center [649, 327] width 56 height 17
click at [622, 328] on input "Option (1)" at bounding box center [604, 327] width 34 height 34
checkbox input "true"
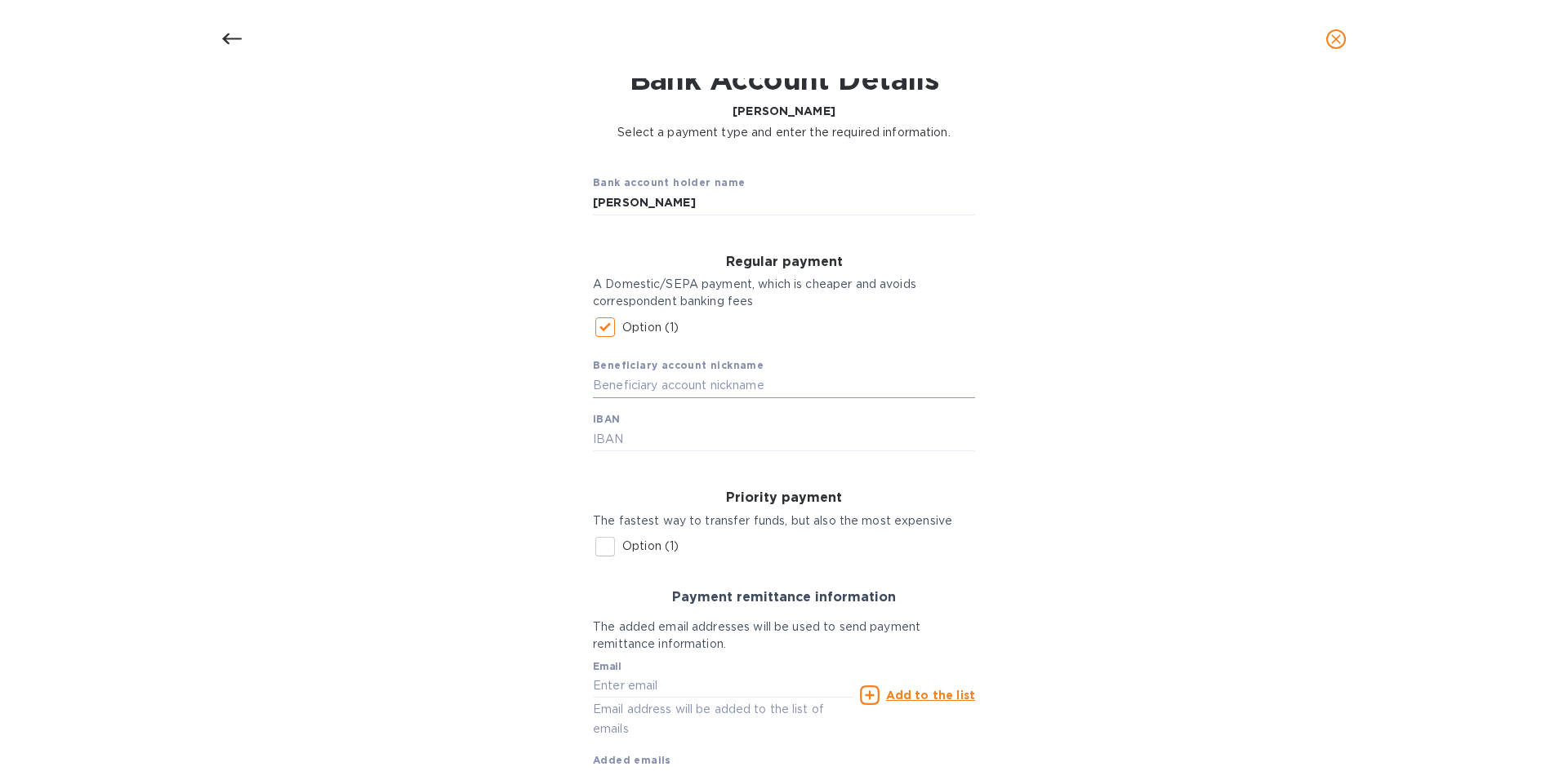
click at [644, 379] on input "text" at bounding box center [783, 386] width 382 height 25
type input "[PERSON_NAME]"
paste input "[FINANCIAL_ID]"
type input "[FINANCIAL_ID]"
click at [508, 375] on div "Bank account holder name [PERSON_NAME] Regular payment A Domestic/SEPA payment,…" at bounding box center [784, 494] width 1526 height 687
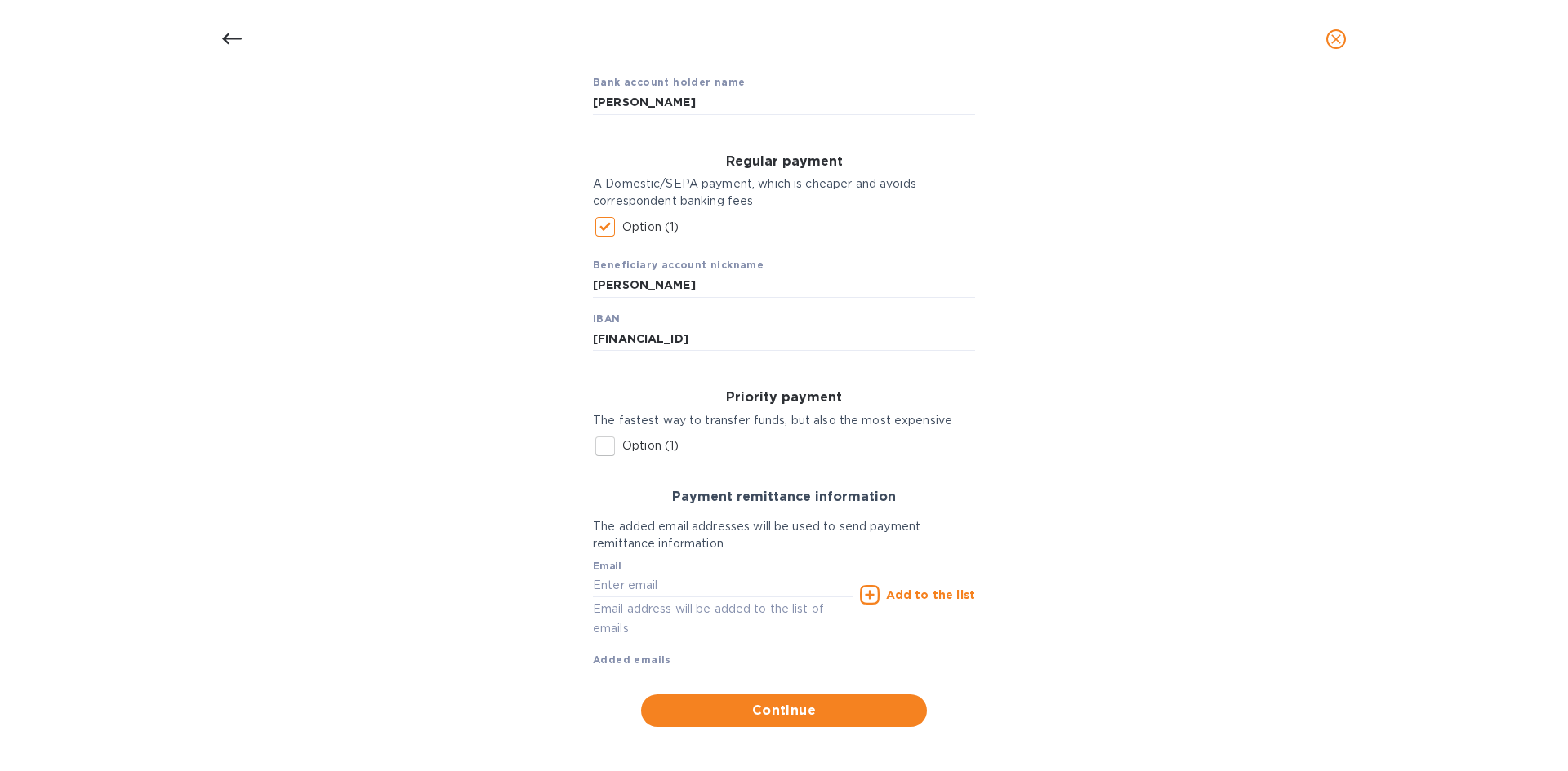
scroll to position [187, 0]
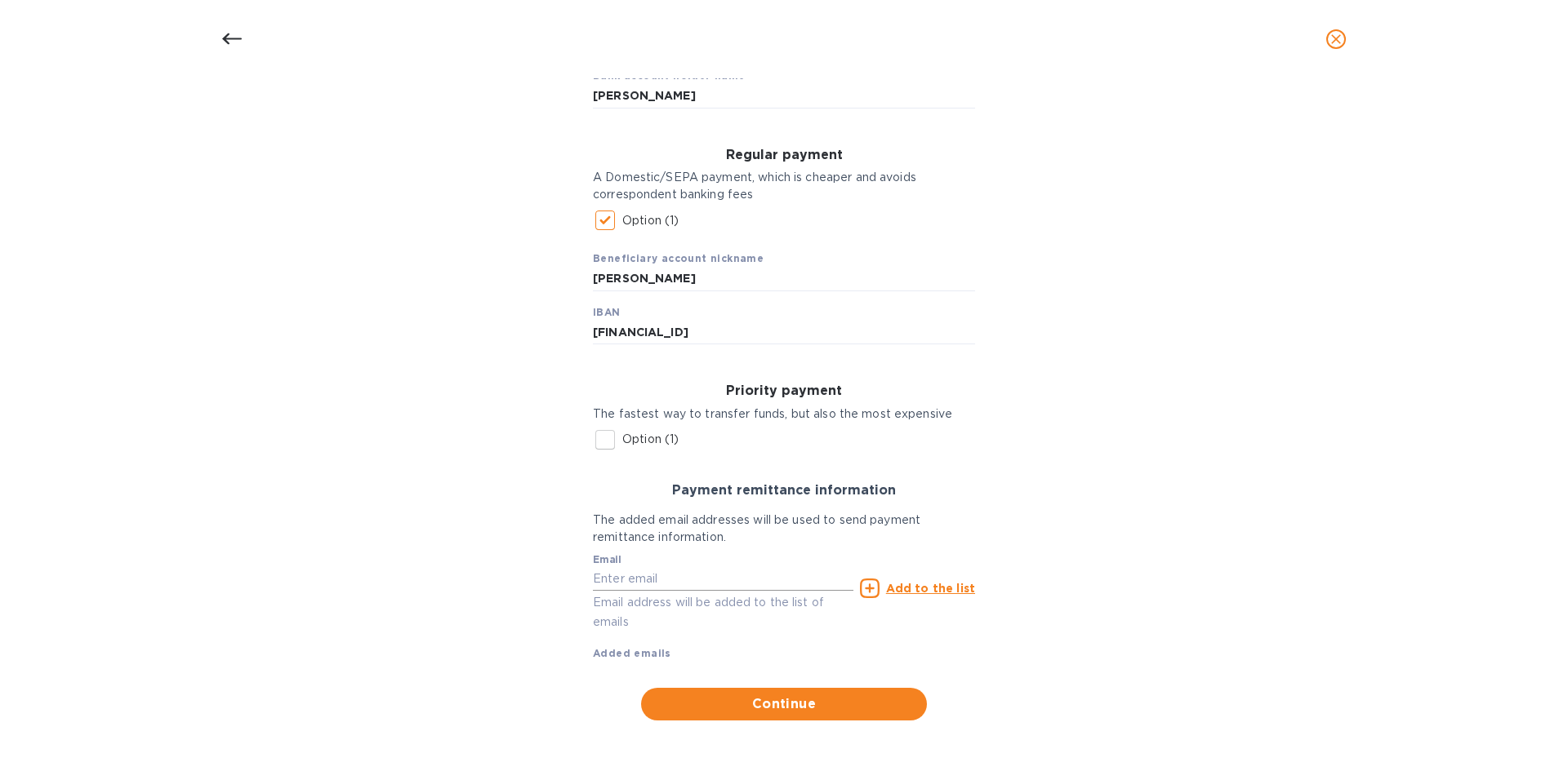
click at [613, 577] on input "text" at bounding box center [722, 579] width 260 height 25
paste input "[PERSON_NAME][EMAIL_ADDRESS][DOMAIN_NAME]"
click at [594, 578] on input "[PERSON_NAME][EMAIL_ADDRESS][DOMAIN_NAME]" at bounding box center [722, 579] width 260 height 25
type input "[PERSON_NAME][EMAIL_ADDRESS][DOMAIN_NAME]"
click at [906, 588] on u "Add to the list" at bounding box center [930, 588] width 89 height 13
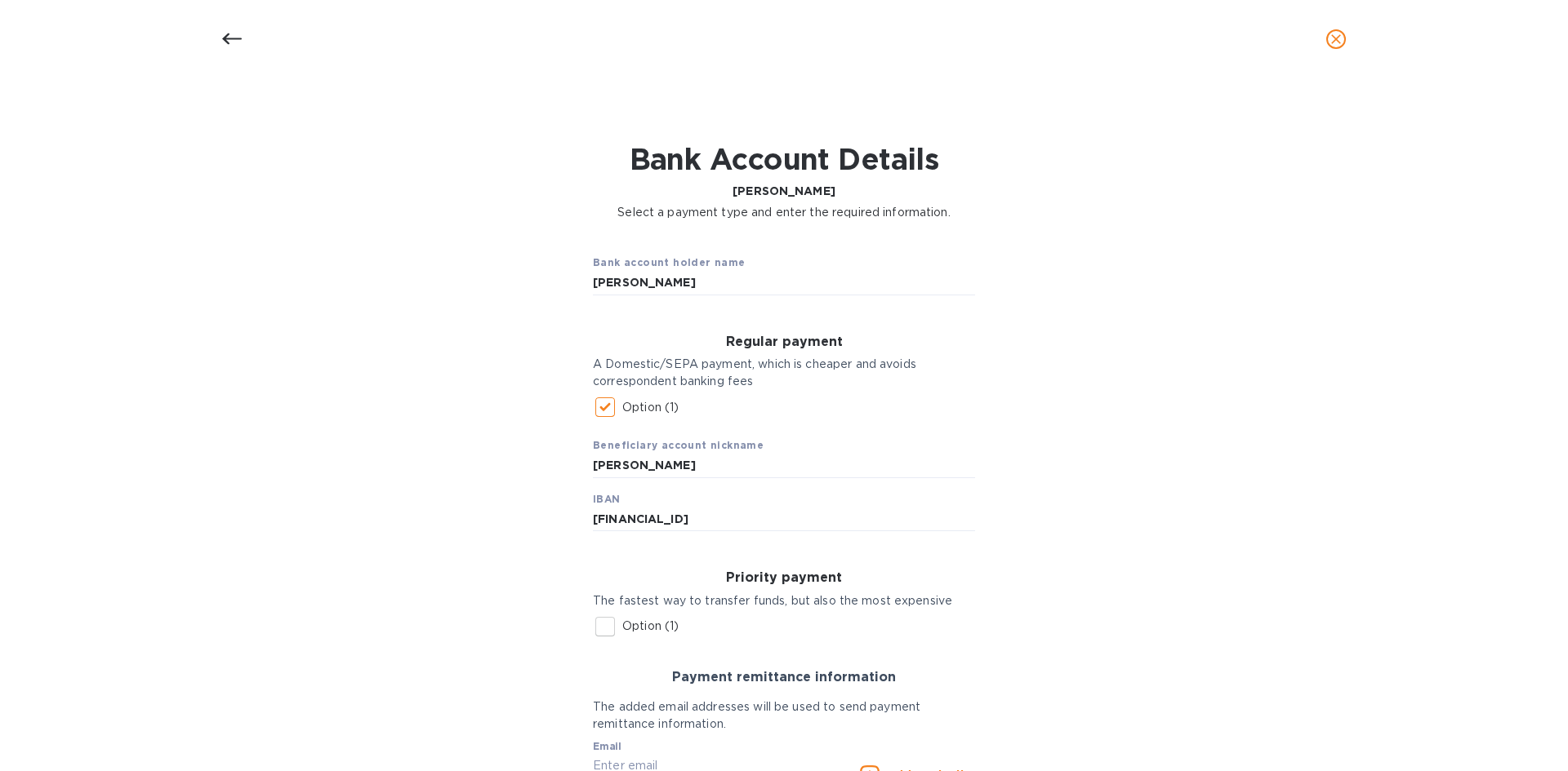
scroll to position [220, 0]
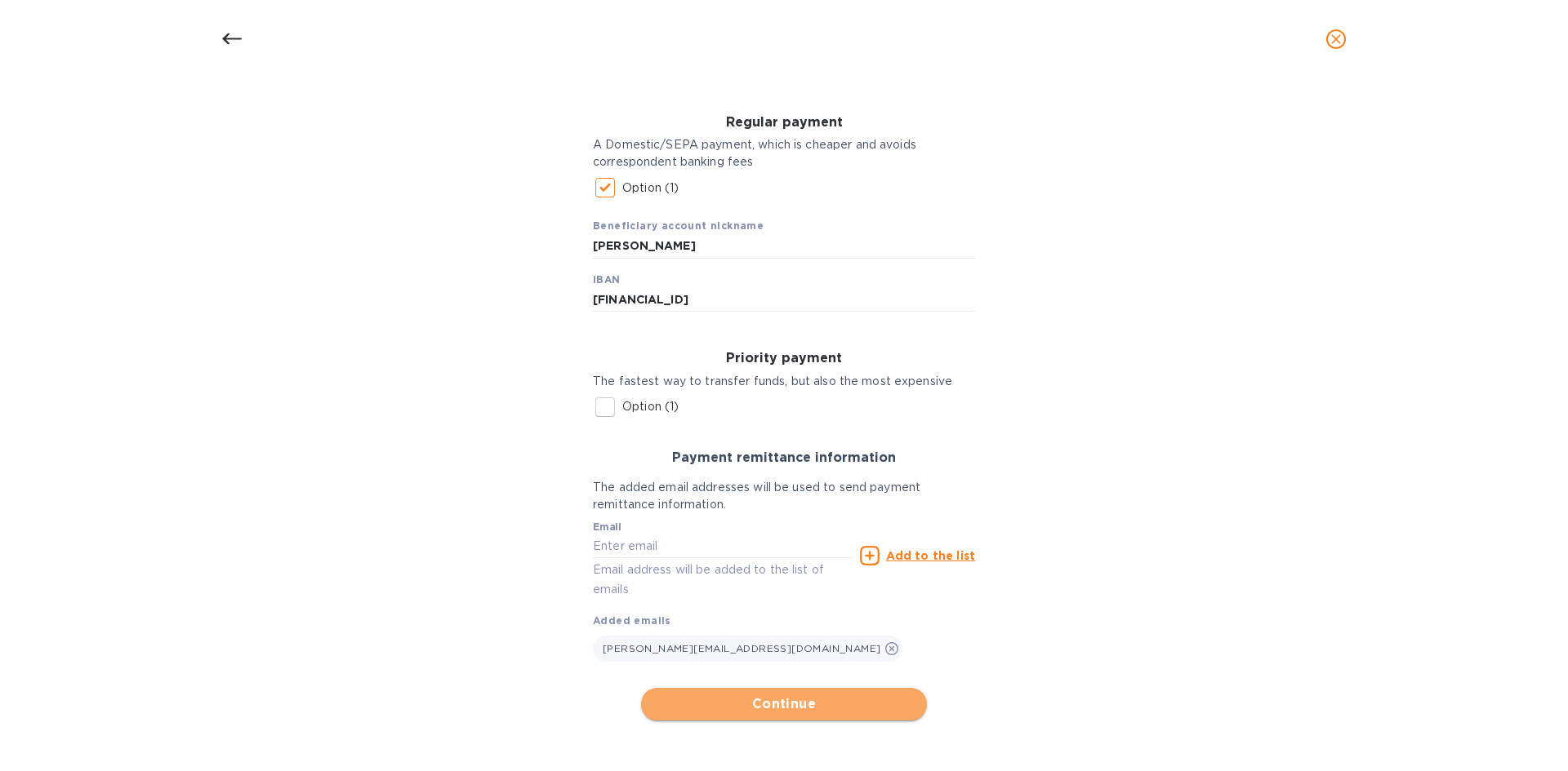
click at [792, 709] on span "Continue" at bounding box center [784, 704] width 259 height 20
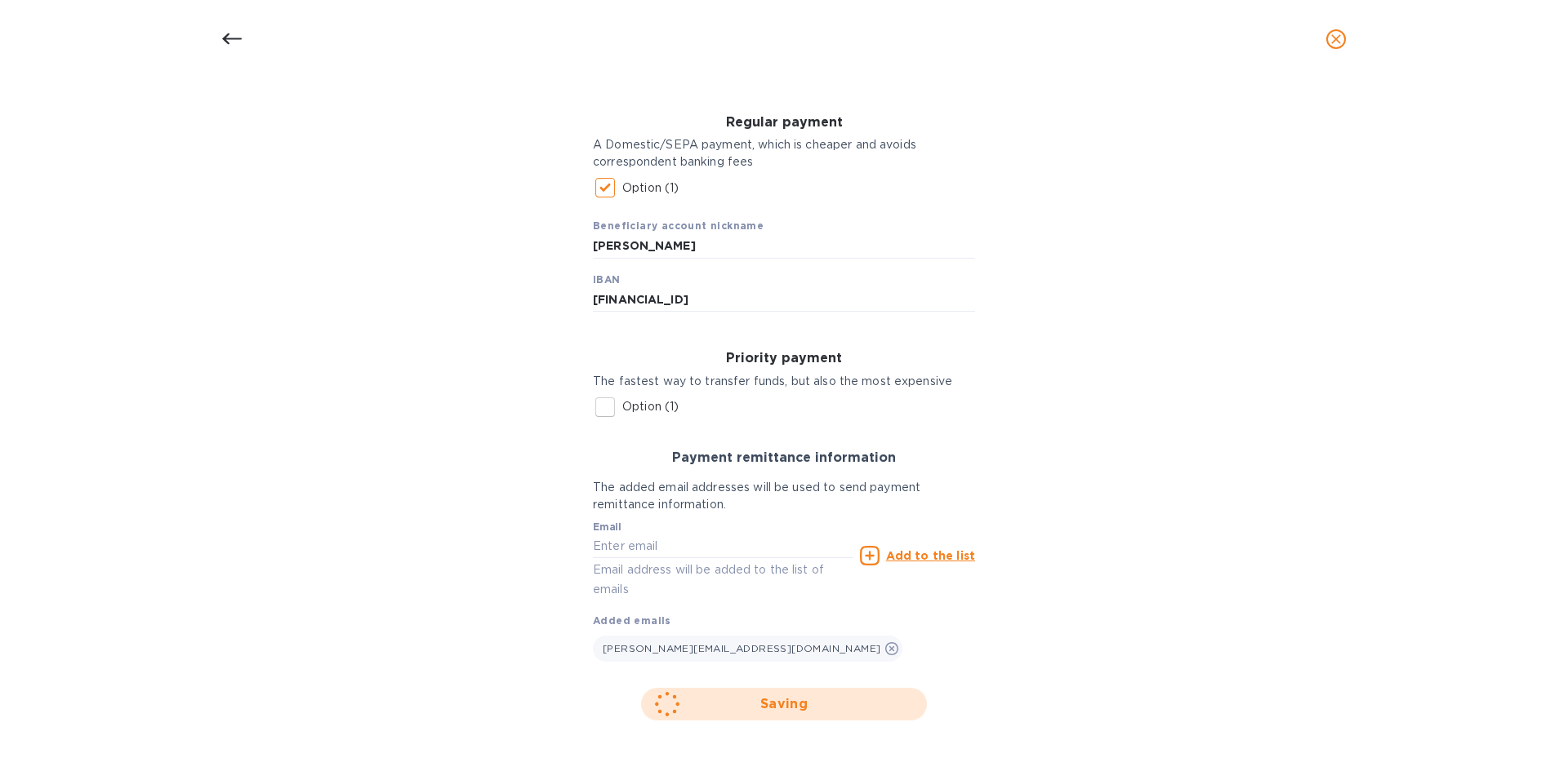
scroll to position [0, 0]
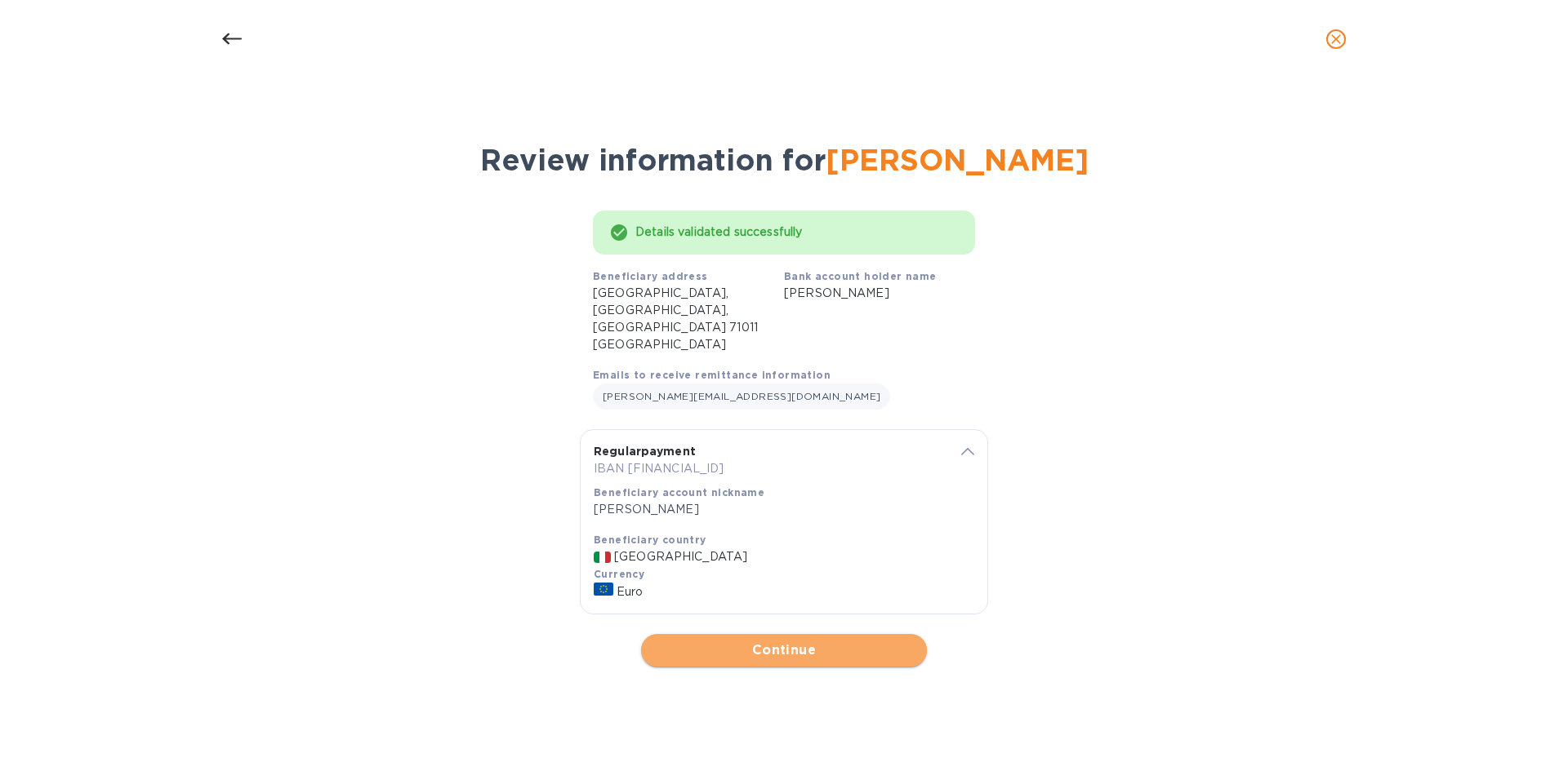
click at [825, 640] on span "Continue" at bounding box center [784, 650] width 259 height 20
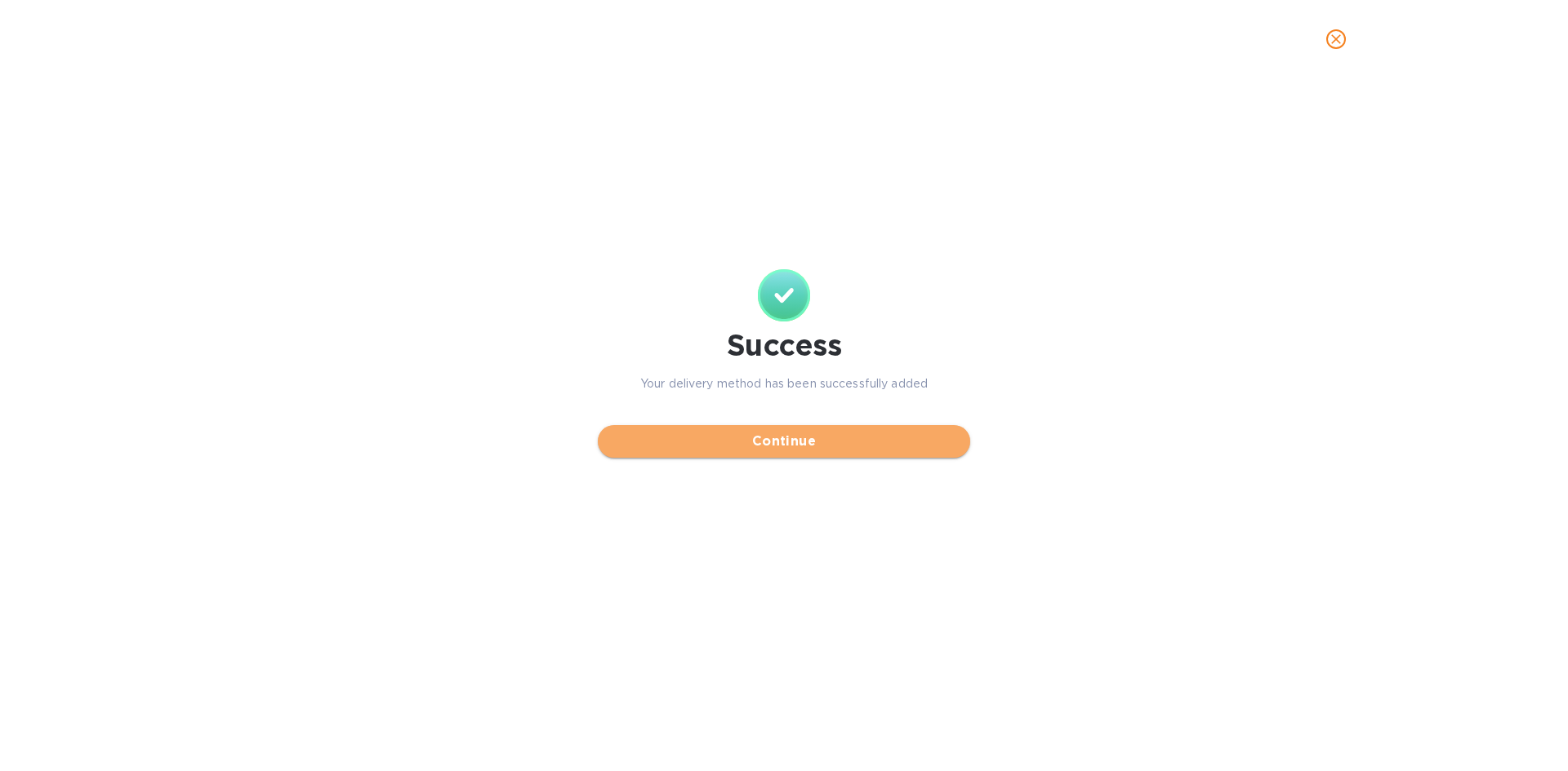
click at [828, 454] on button "Continue" at bounding box center [783, 441] width 372 height 32
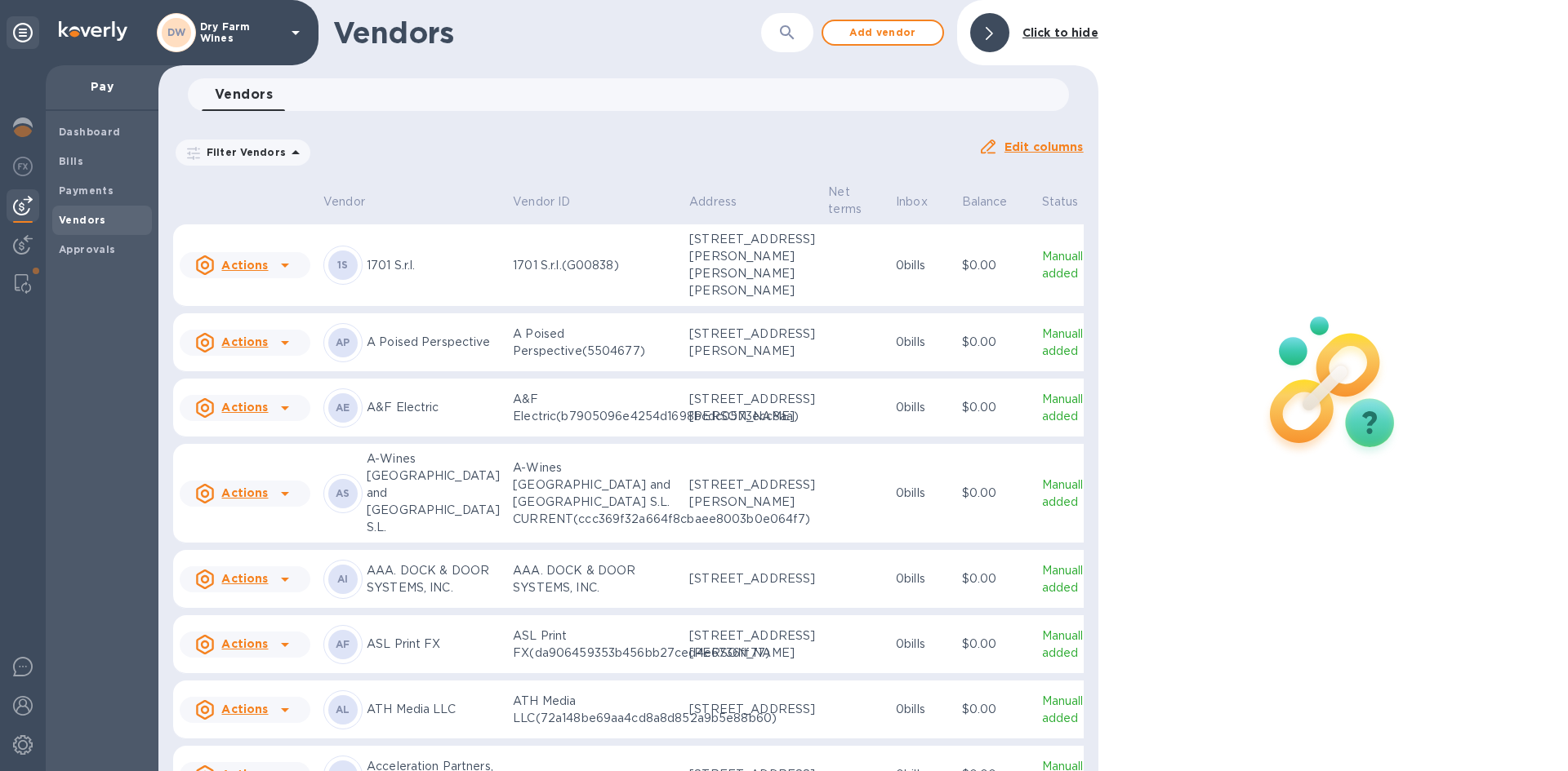
click at [6, 273] on div at bounding box center [23, 417] width 46 height 706
click at [24, 292] on img at bounding box center [23, 284] width 17 height 20
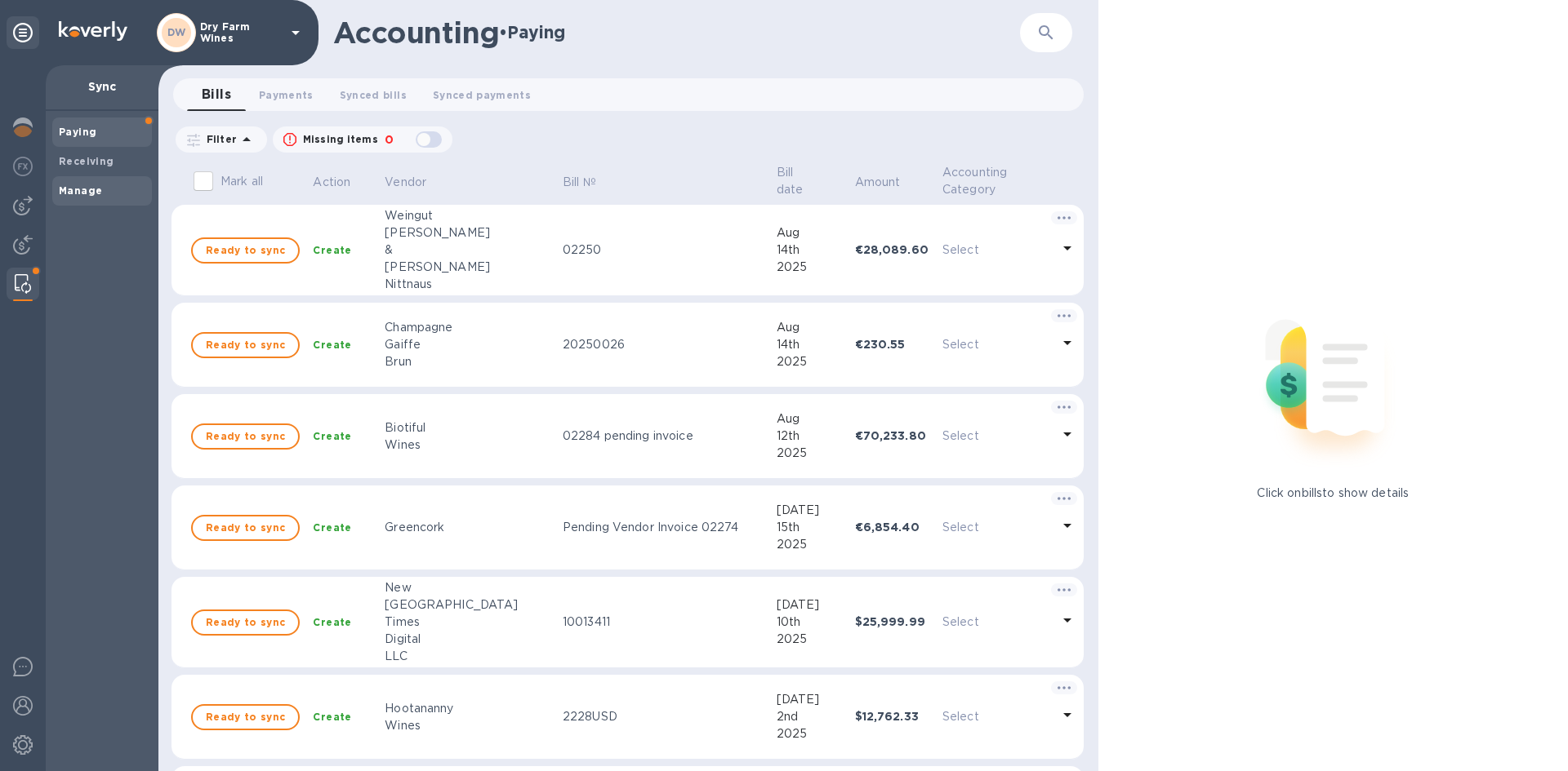
click at [97, 195] on b "Manage" at bounding box center [81, 191] width 43 height 12
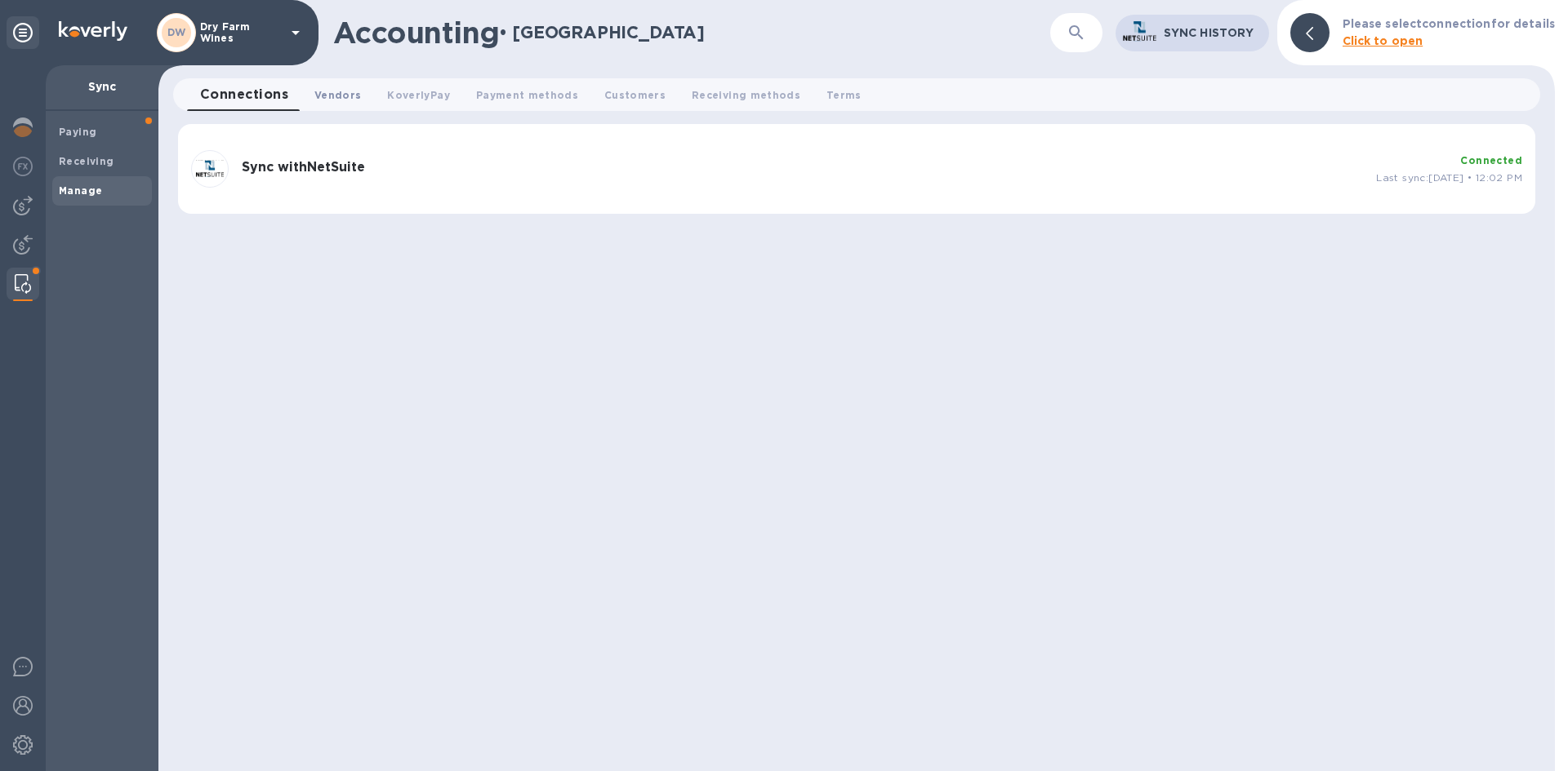
click at [345, 90] on span "Vendors 0" at bounding box center [337, 94] width 46 height 17
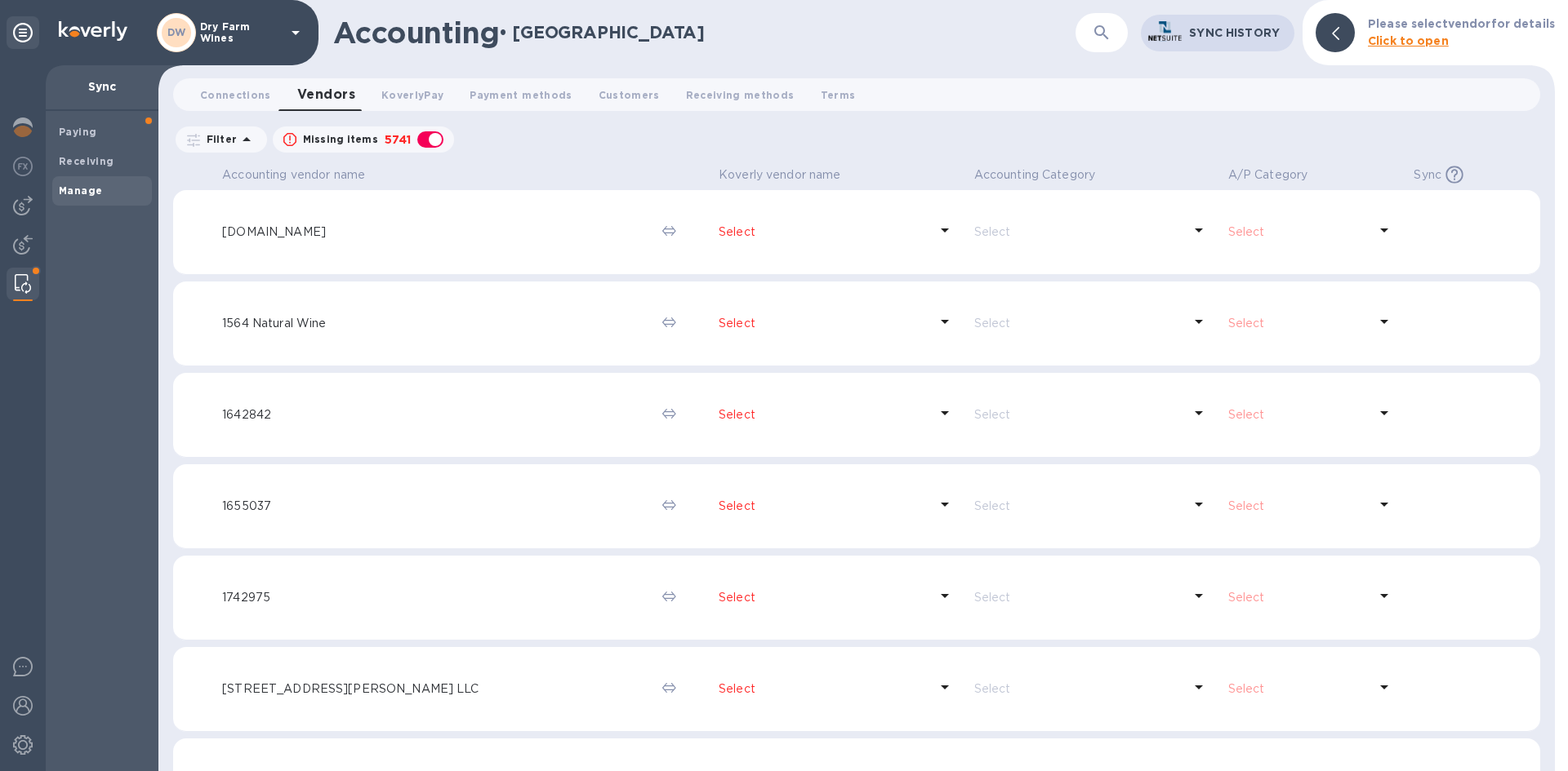
click at [1089, 36] on button "button" at bounding box center [1101, 32] width 39 height 39
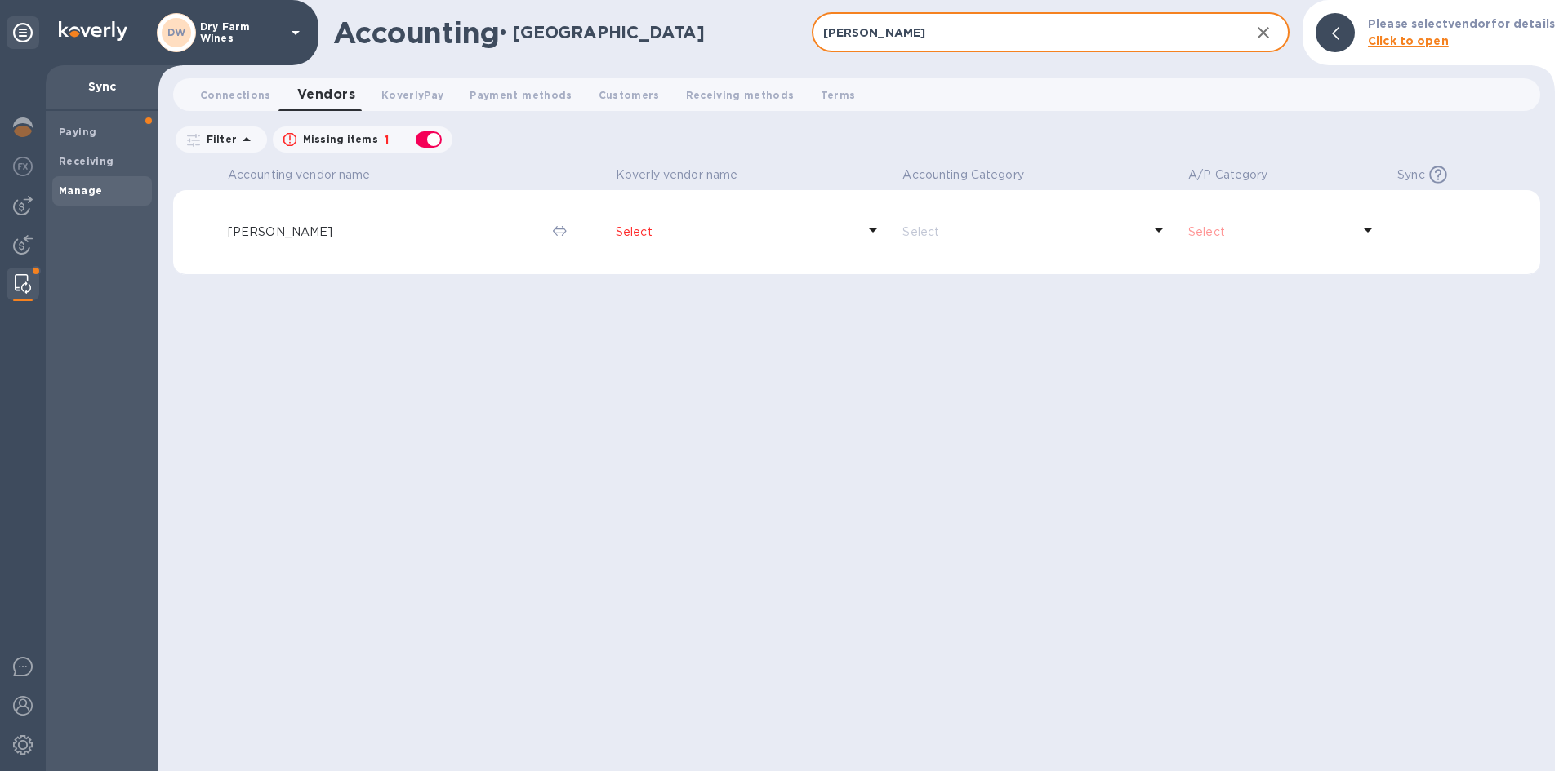
type input "[PERSON_NAME]"
click at [641, 228] on p "Select" at bounding box center [737, 232] width 242 height 17
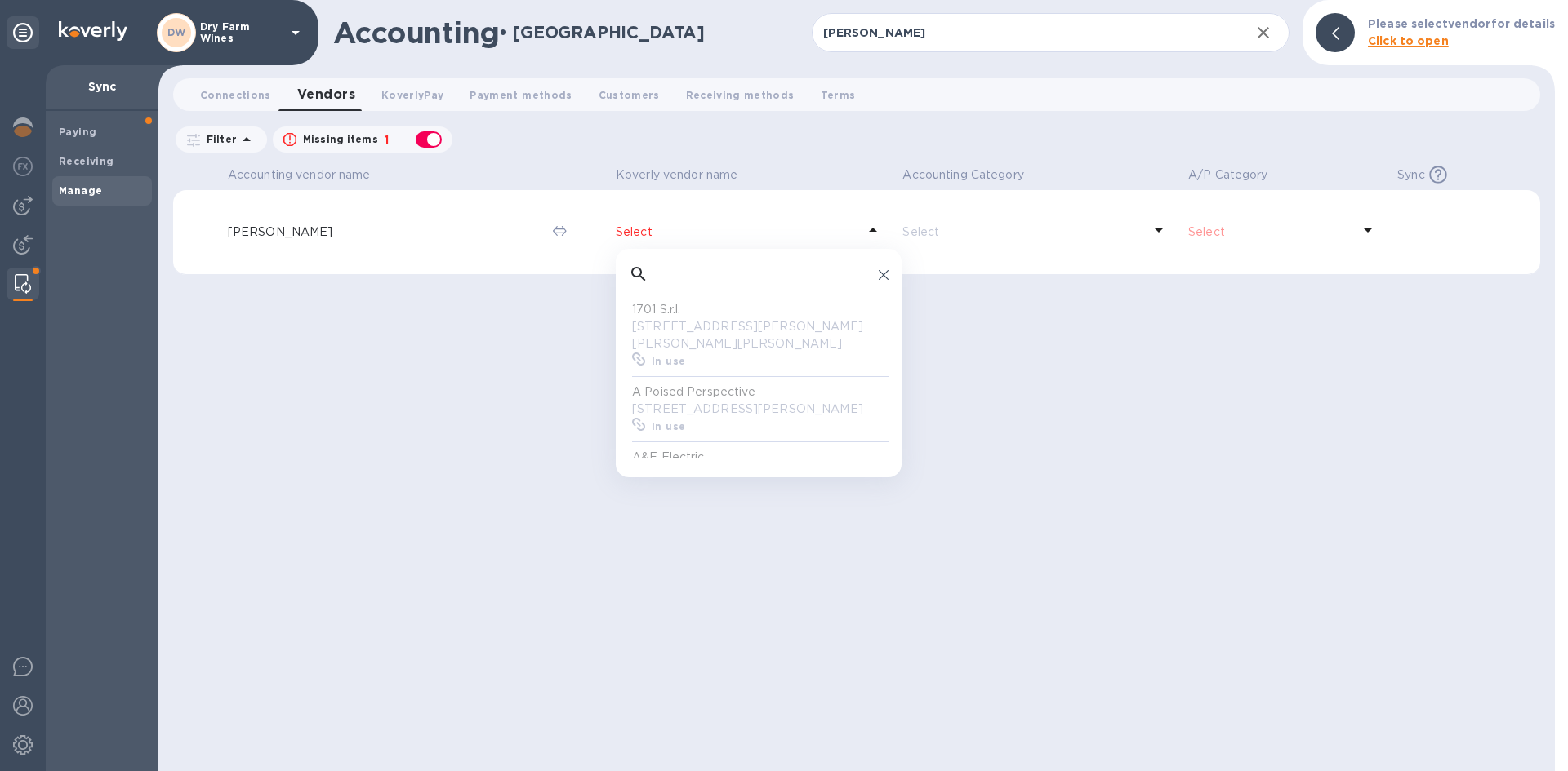
scroll to position [151, 253]
click at [672, 281] on input "text" at bounding box center [763, 274] width 217 height 25
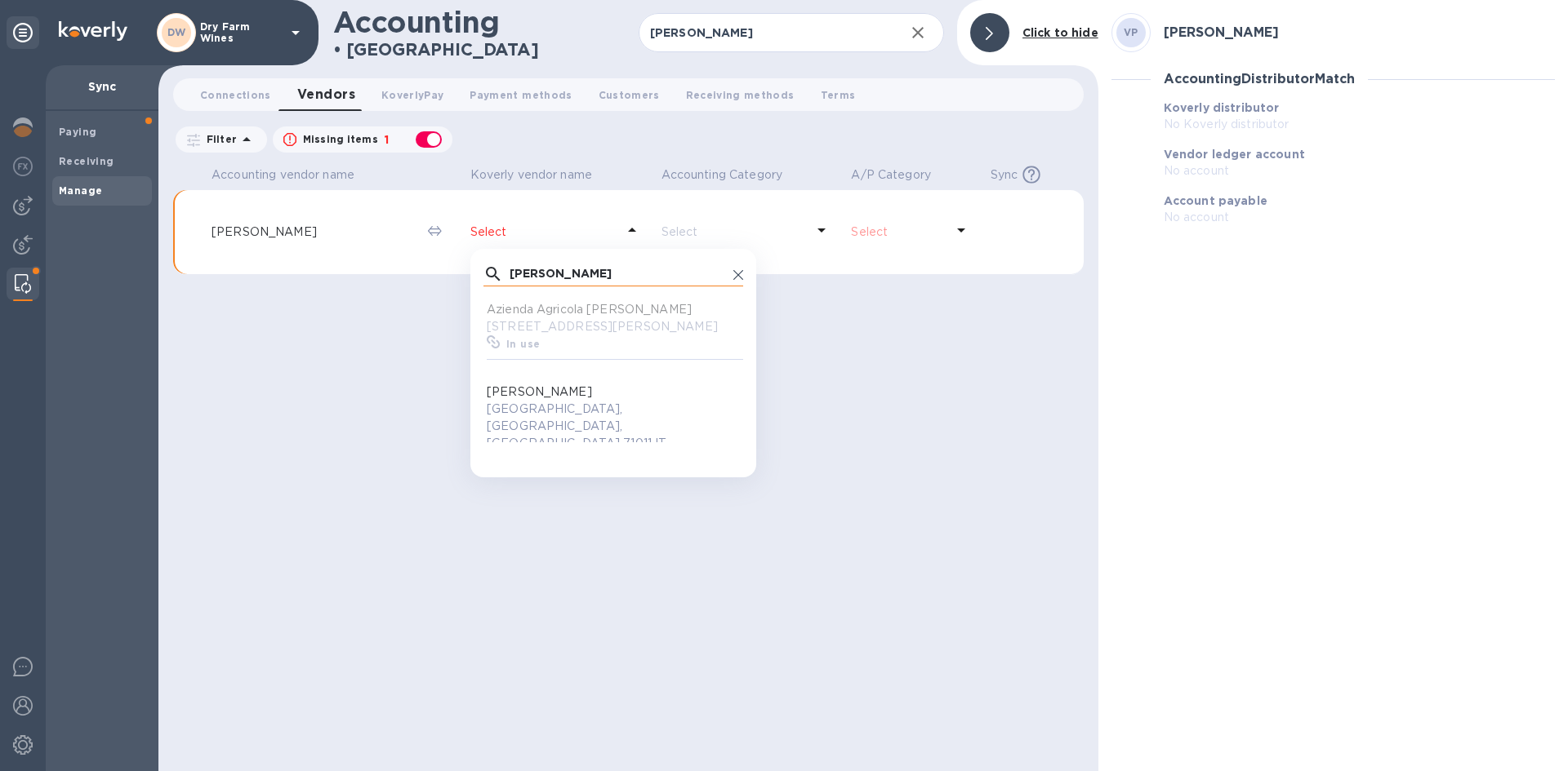
scroll to position [151, 253]
type input "[PERSON_NAME]"
click at [617, 407] on p "[GEOGRAPHIC_DATA], [GEOGRAPHIC_DATA], [GEOGRAPHIC_DATA] 71011 IT" at bounding box center [616, 426] width 259 height 51
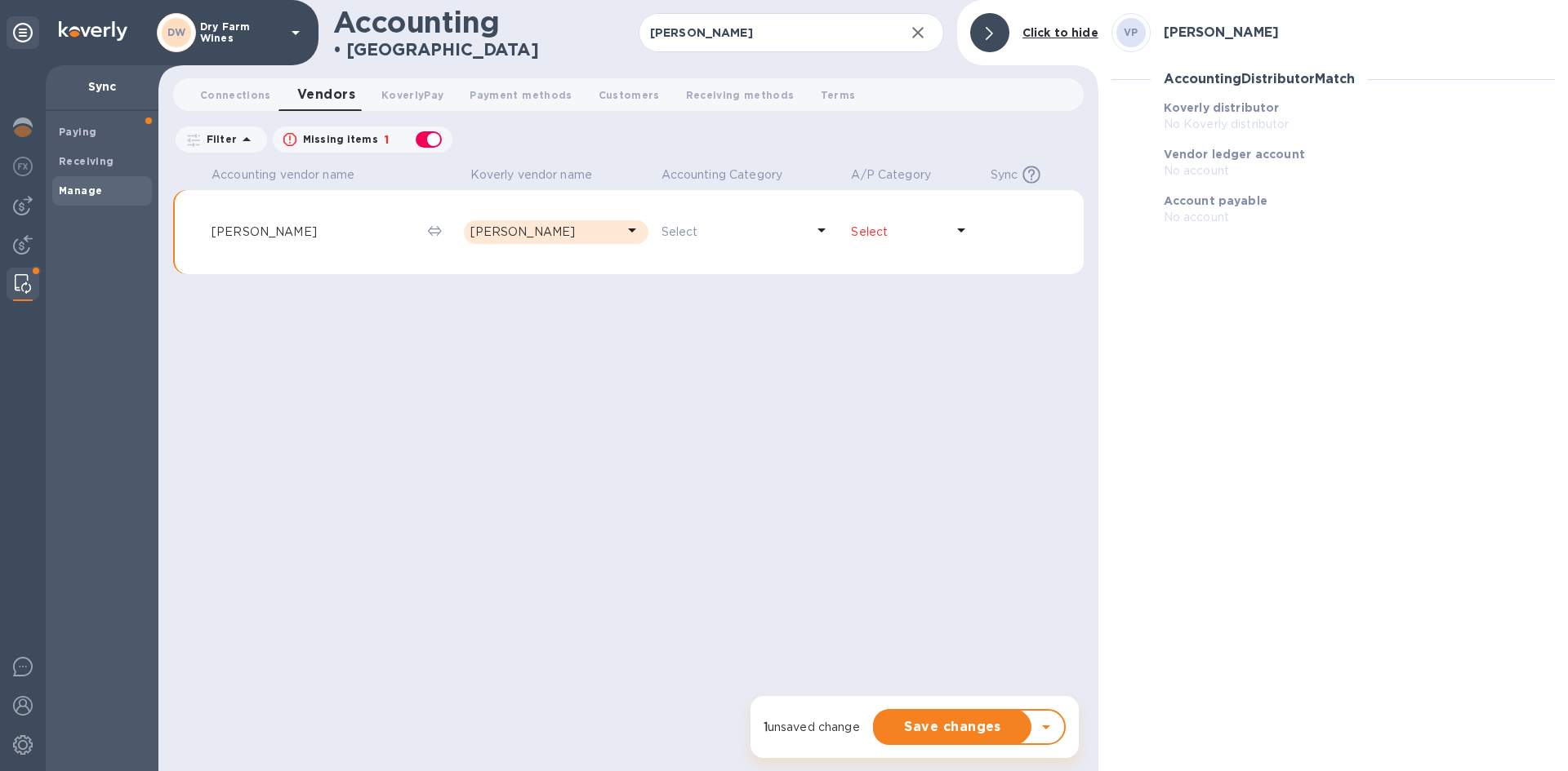
click at [885, 228] on p "Select" at bounding box center [898, 232] width 94 height 17
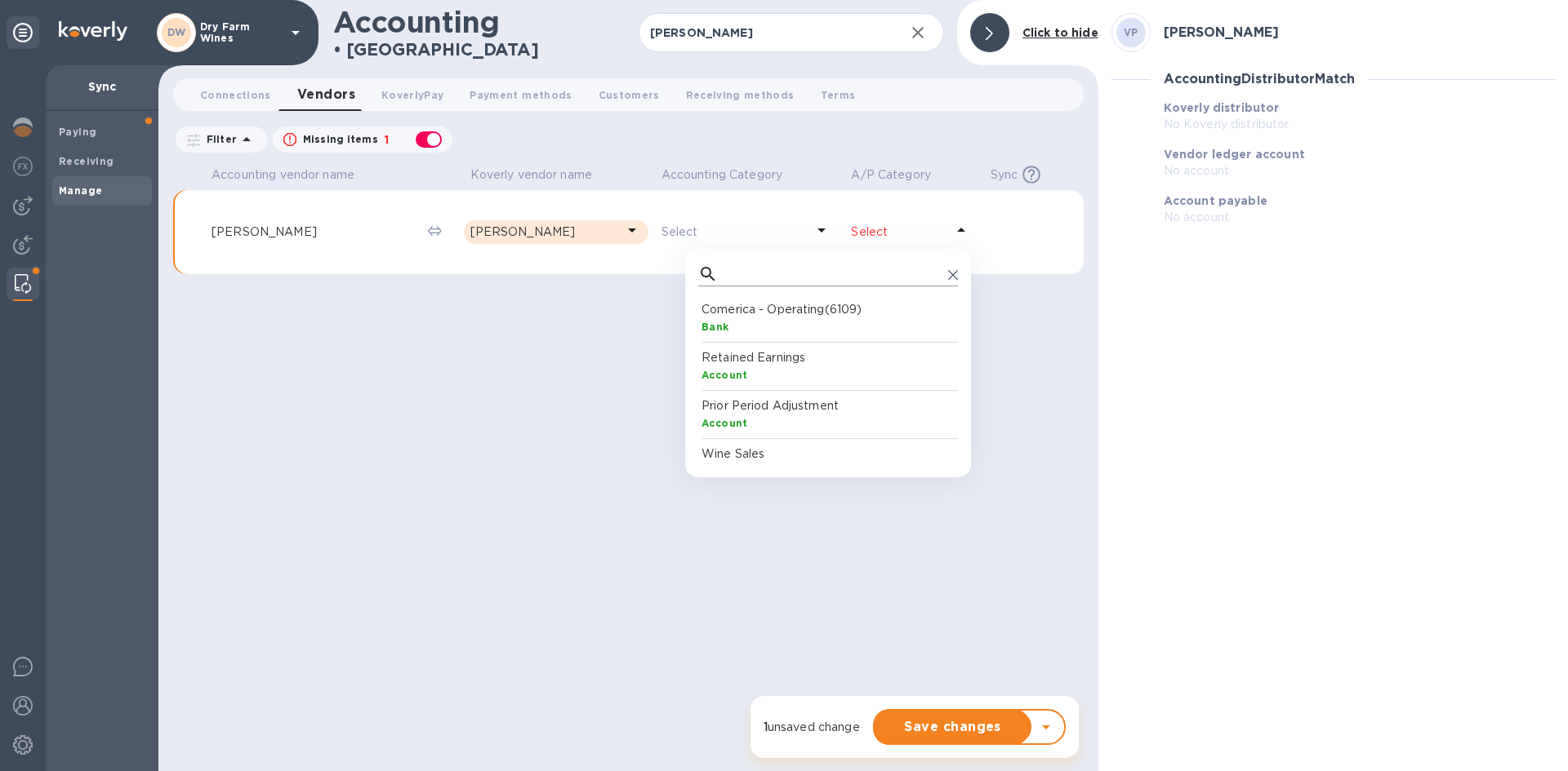
click at [854, 270] on input "text" at bounding box center [832, 274] width 217 height 25
type input "account"
click at [769, 317] on p "Accounts Payable" at bounding box center [831, 309] width 259 height 17
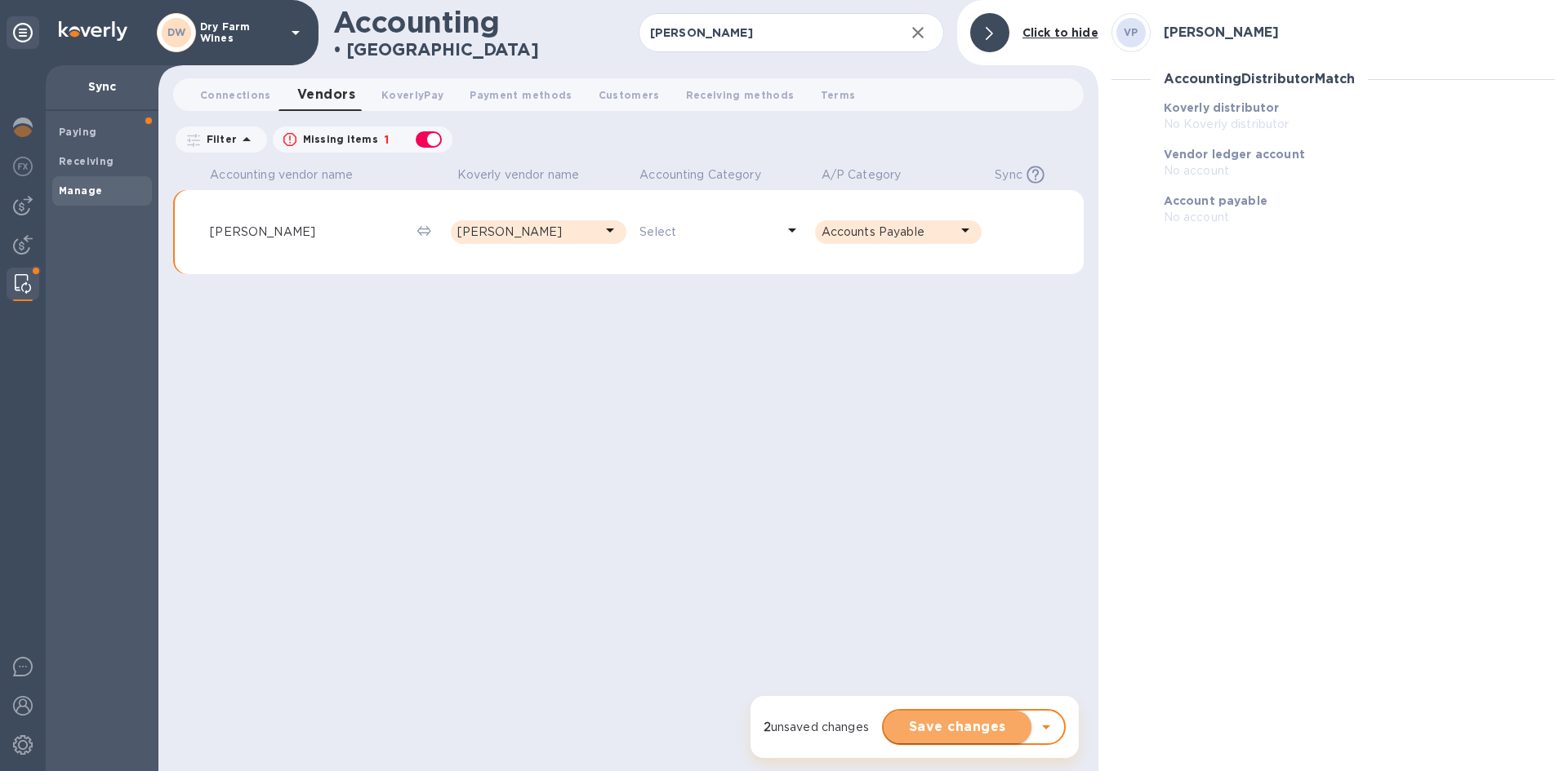
click at [964, 716] on button "Save changes" at bounding box center [957, 727] width 147 height 32
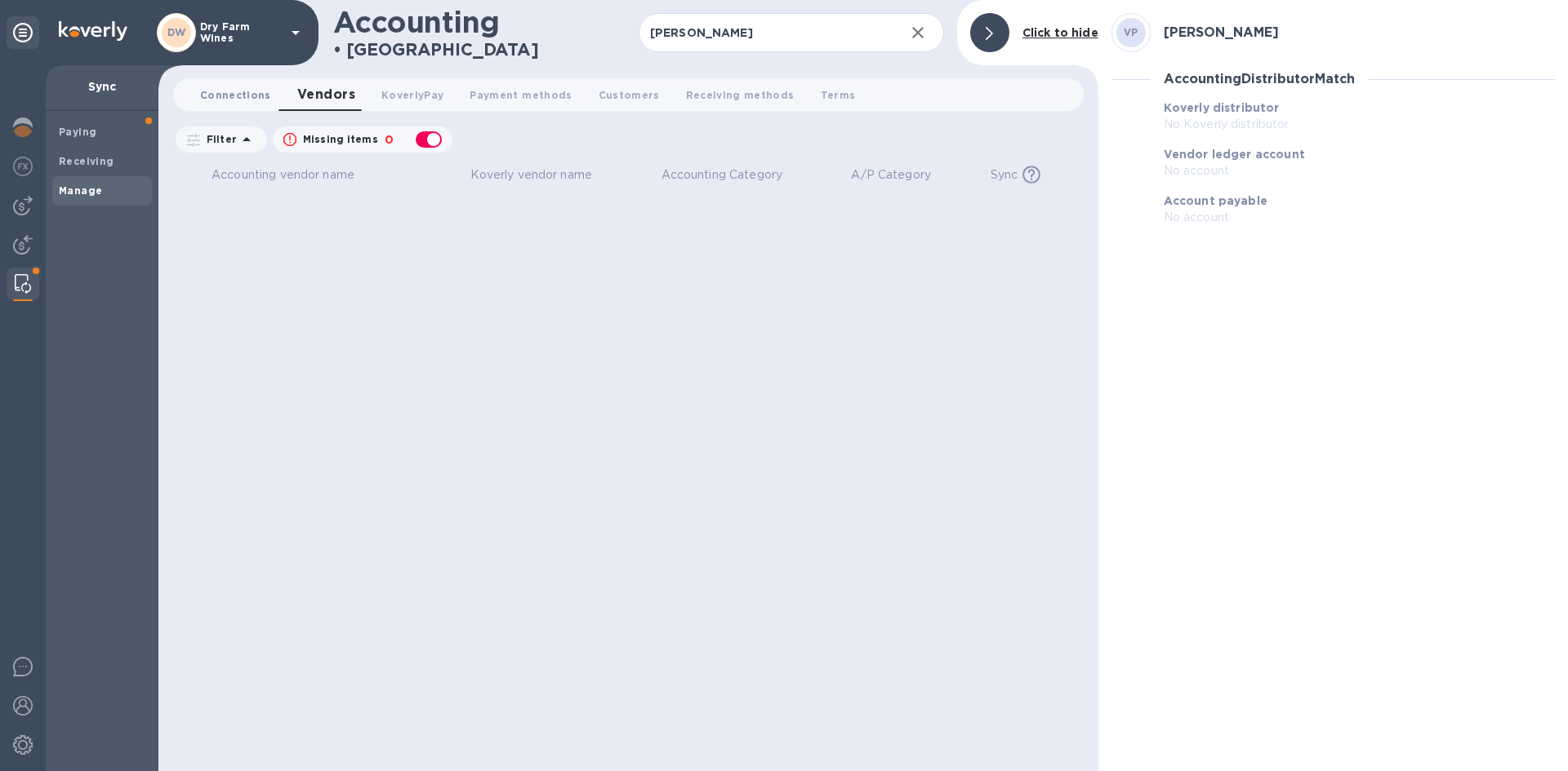
click at [196, 94] on button "Connections 0" at bounding box center [235, 94] width 97 height 32
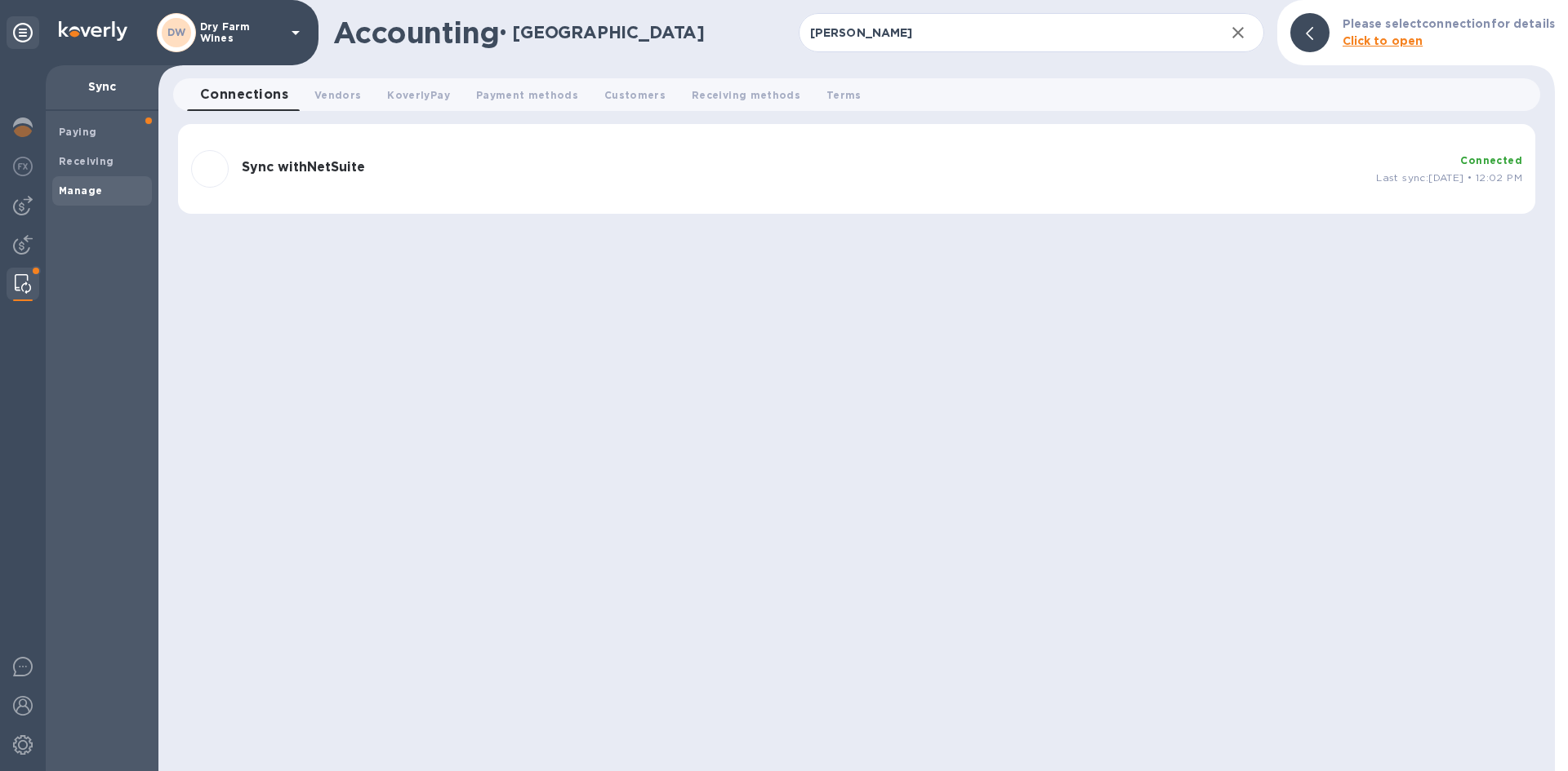
click at [486, 191] on div "Sync with NetSuite Connected Last sync: [DATE] • 12:02 PM" at bounding box center [857, 169] width 1344 height 51
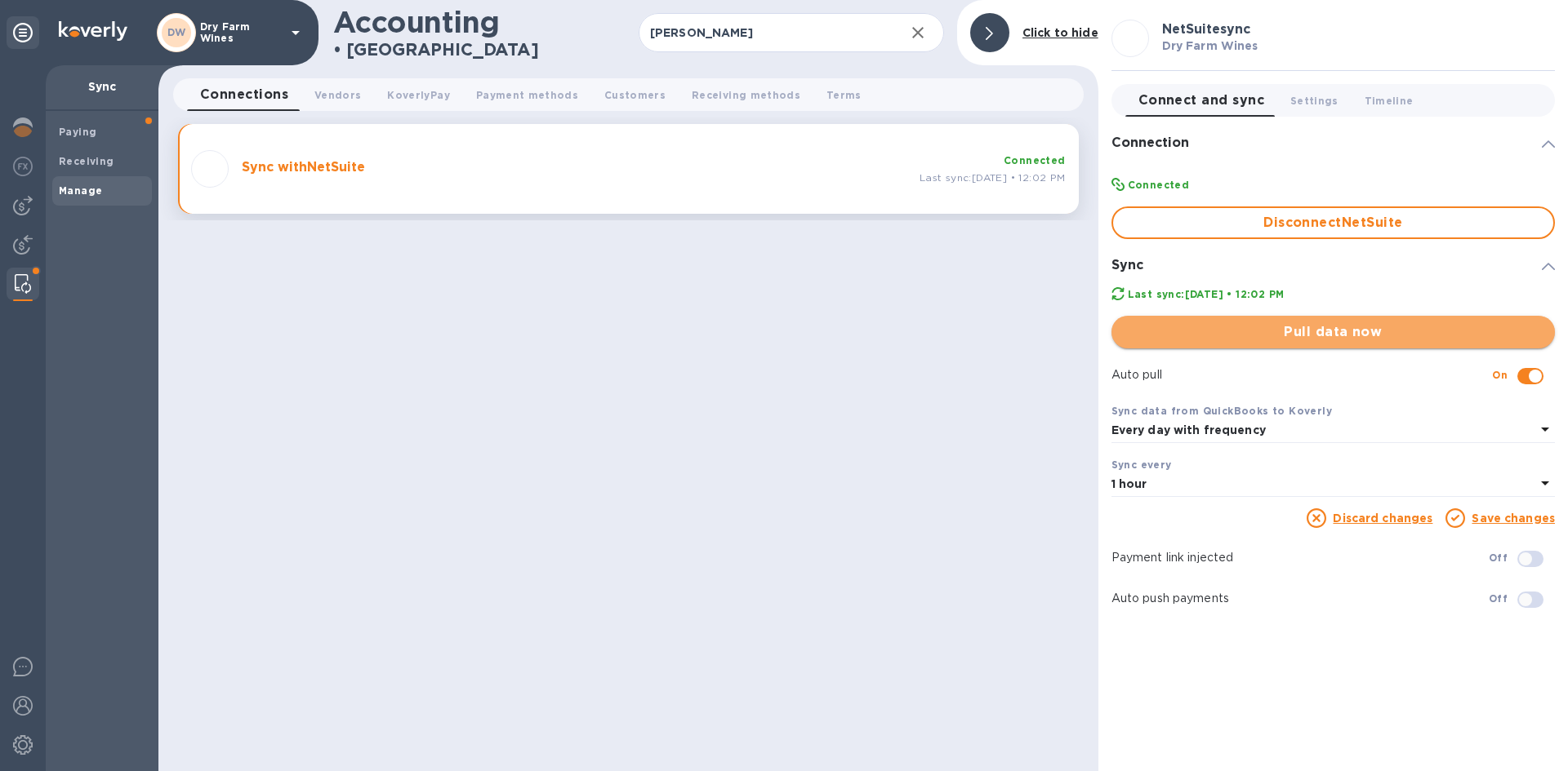
click at [1232, 342] on button "Pull data now" at bounding box center [1332, 332] width 443 height 32
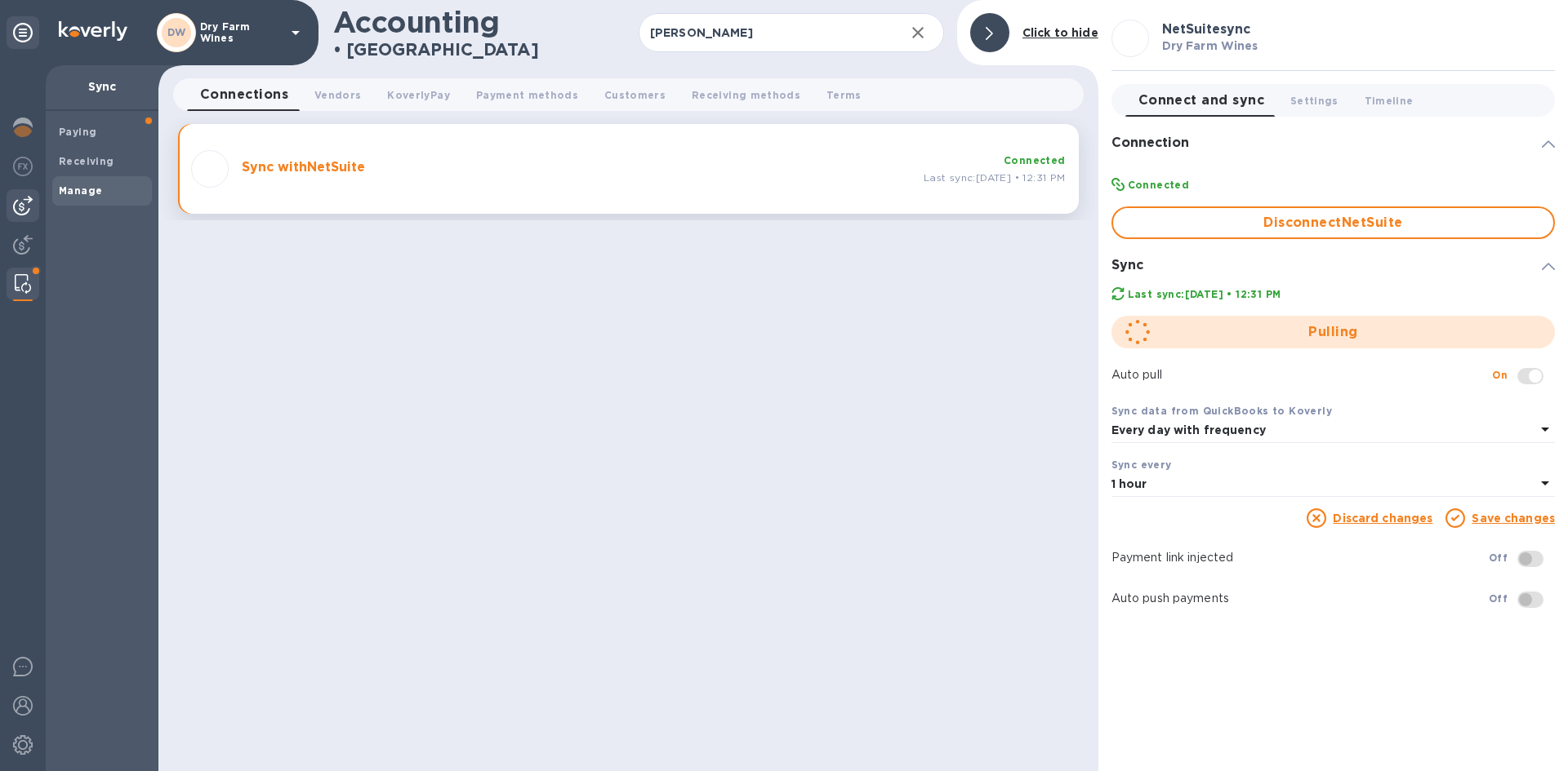
click at [26, 191] on div at bounding box center [23, 205] width 32 height 32
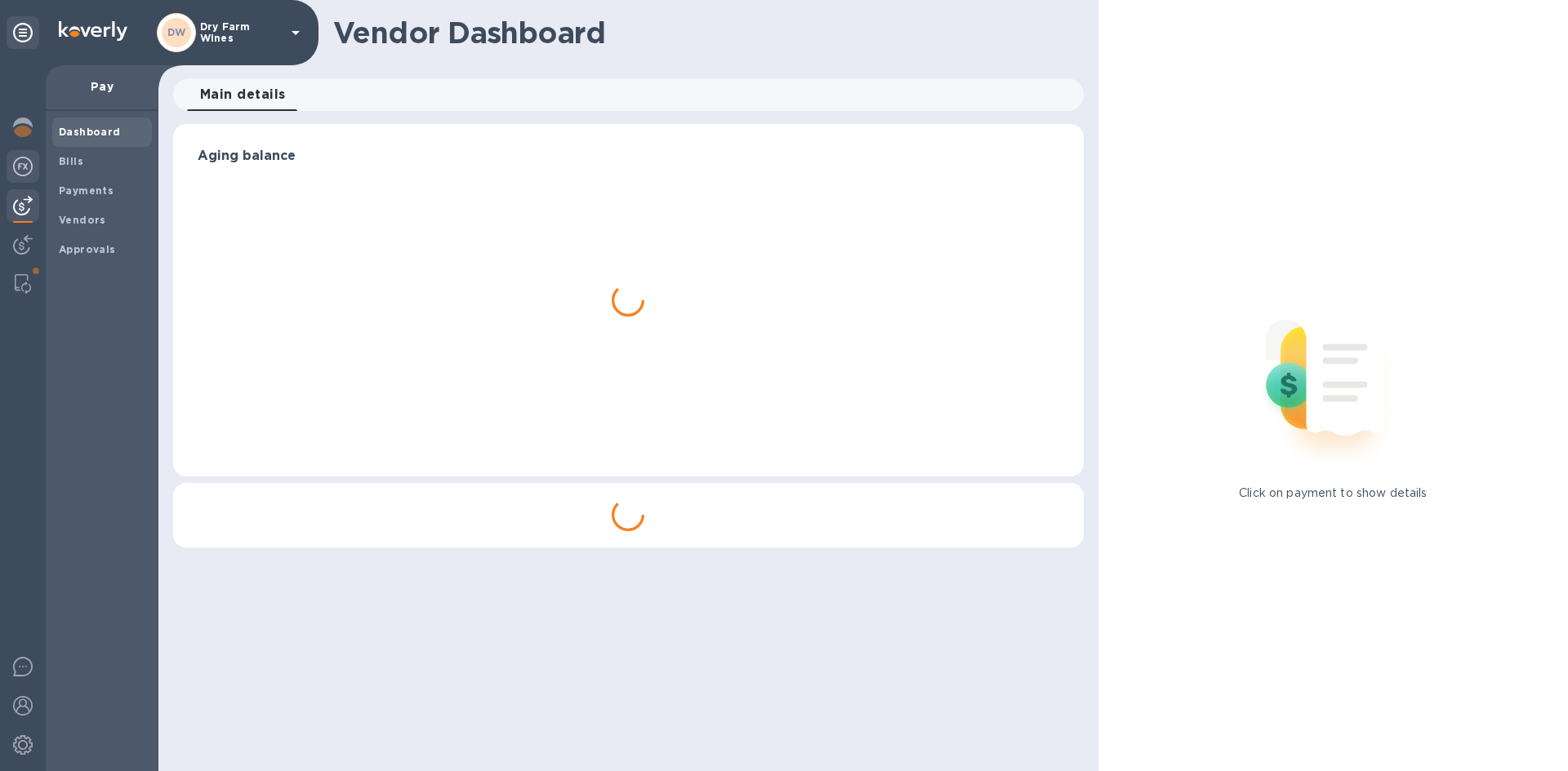
click at [22, 170] on img at bounding box center [23, 167] width 20 height 20
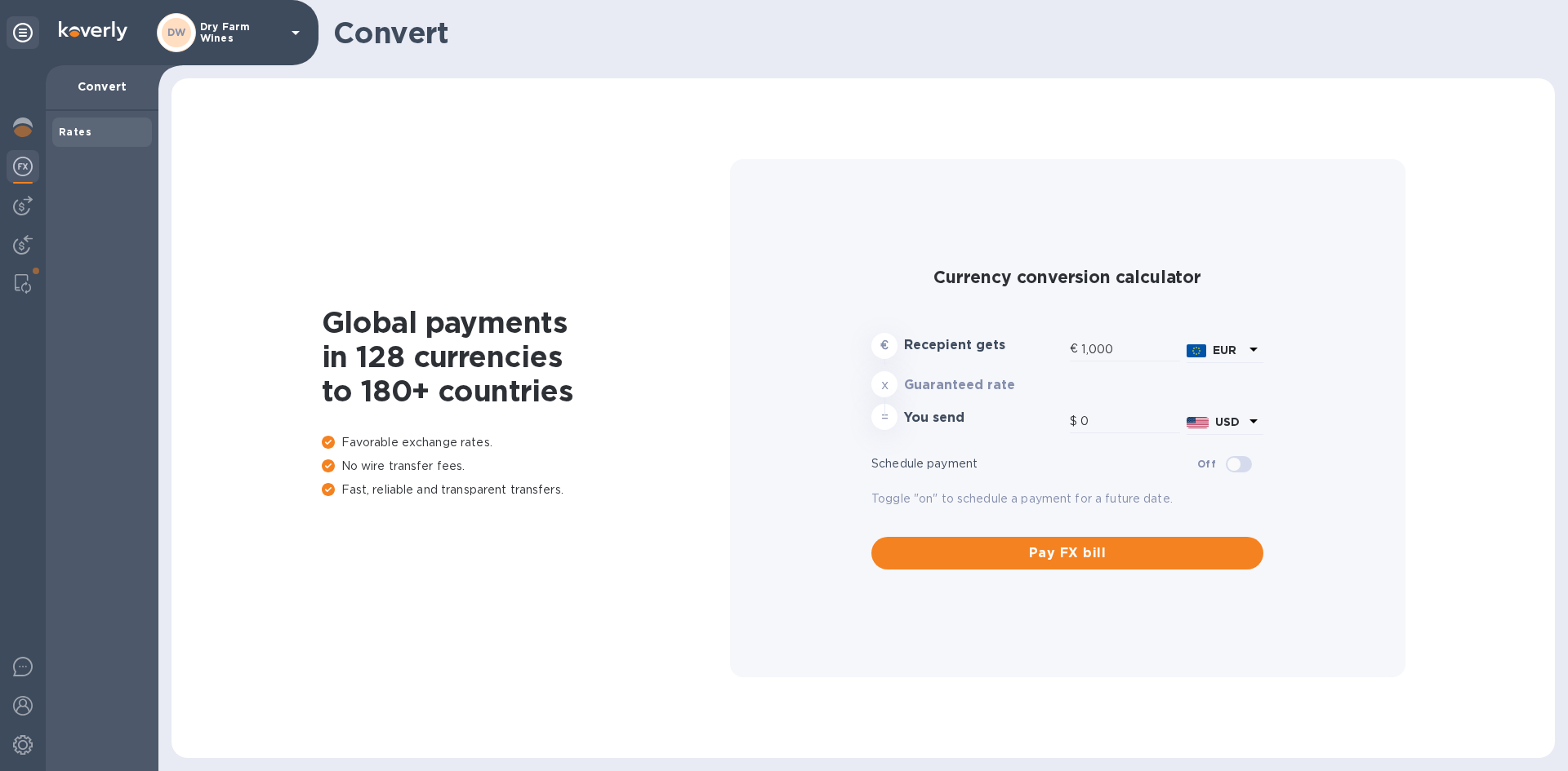
drag, startPoint x: 35, startPoint y: 167, endPoint x: 61, endPoint y: 163, distance: 26.3
click at [37, 166] on div at bounding box center [23, 168] width 32 height 36
drag, startPoint x: 40, startPoint y: 201, endPoint x: 33, endPoint y: 195, distance: 9.2
click at [39, 200] on div at bounding box center [23, 417] width 46 height 706
type input "1,167.33"
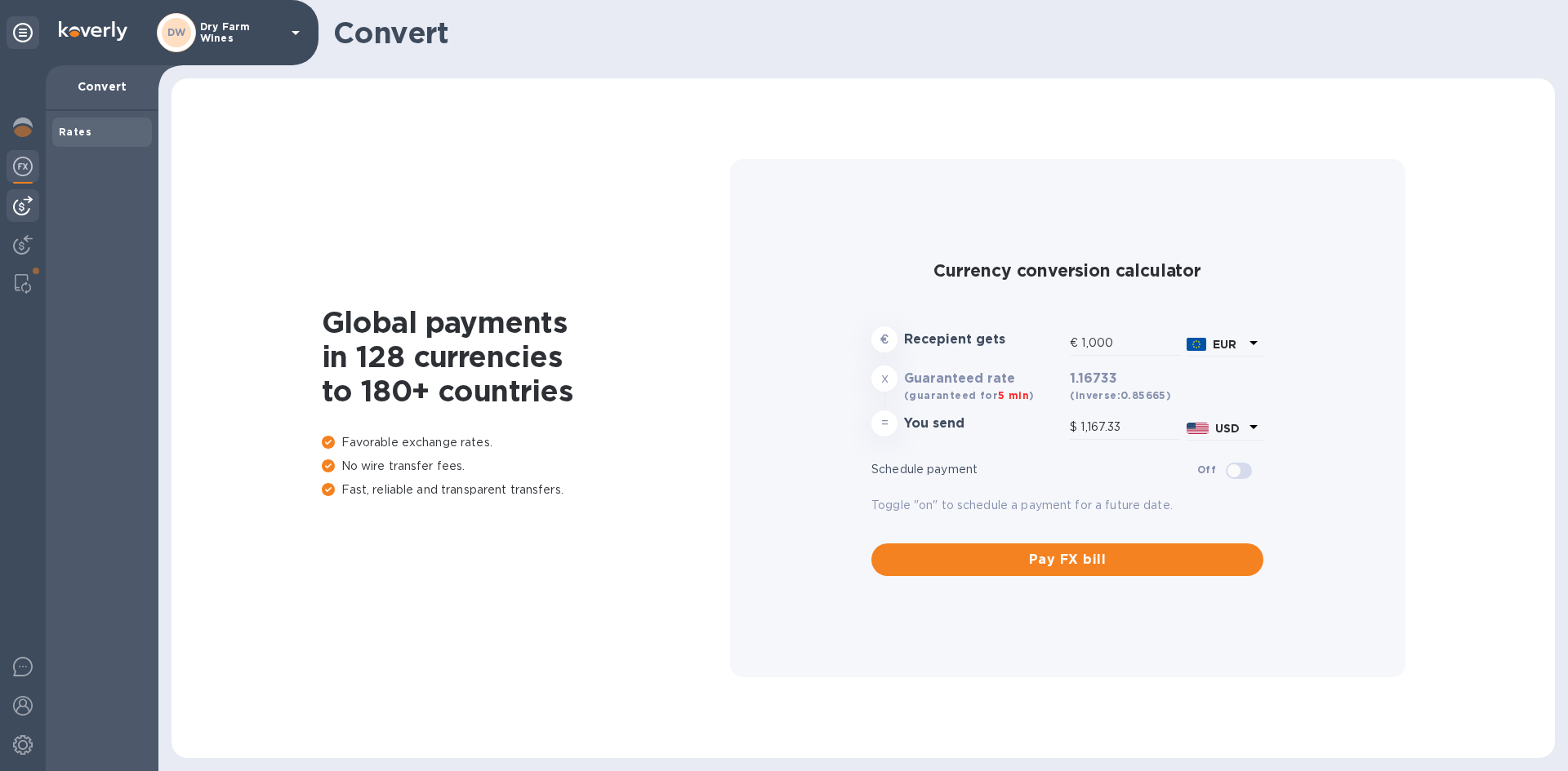
click at [28, 195] on img at bounding box center [23, 205] width 20 height 20
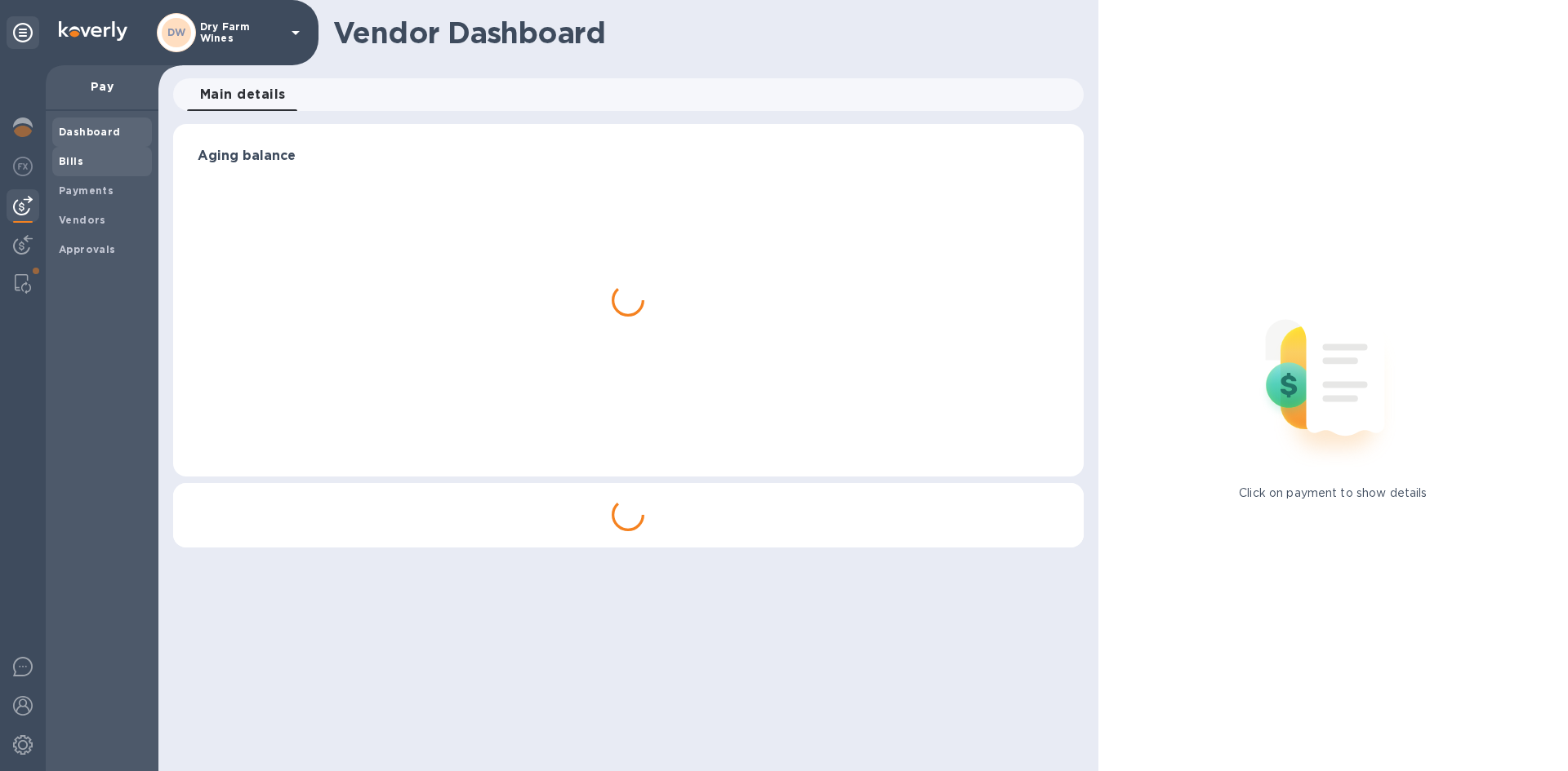
click at [80, 167] on span "Bills" at bounding box center [71, 161] width 25 height 17
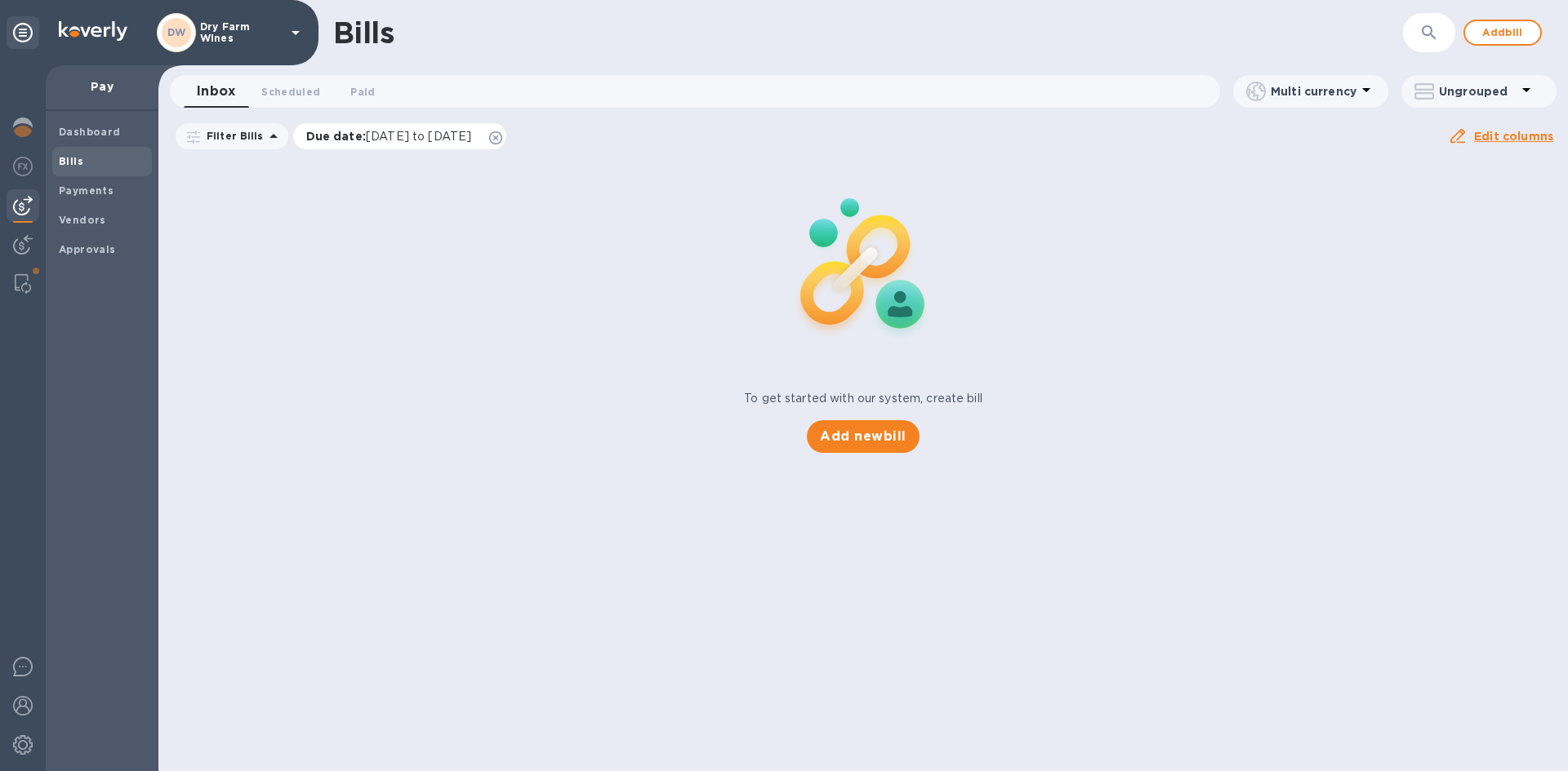
click at [502, 138] on icon at bounding box center [495, 138] width 13 height 13
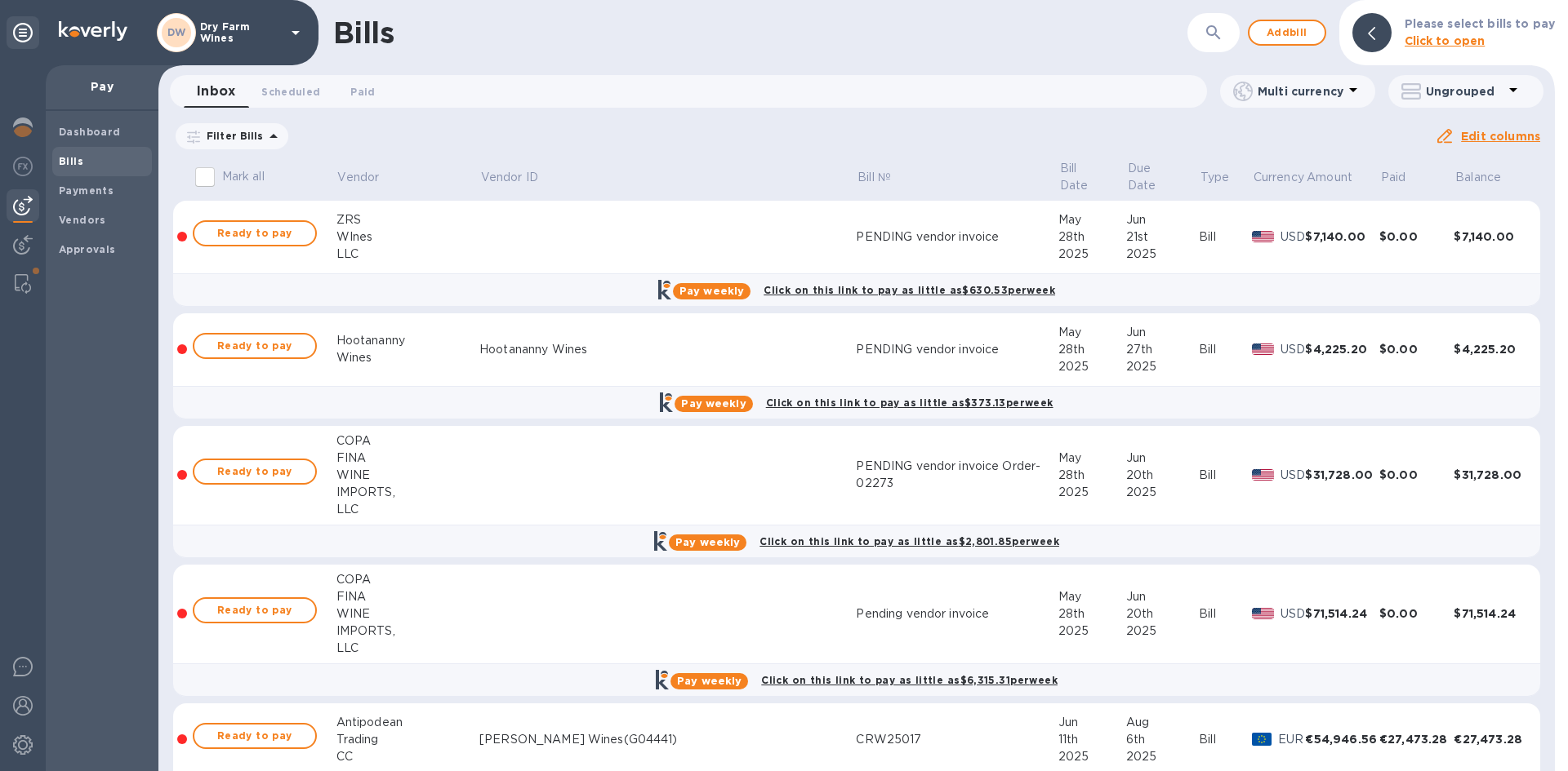
click at [1223, 41] on icon "button" at bounding box center [1213, 32] width 20 height 20
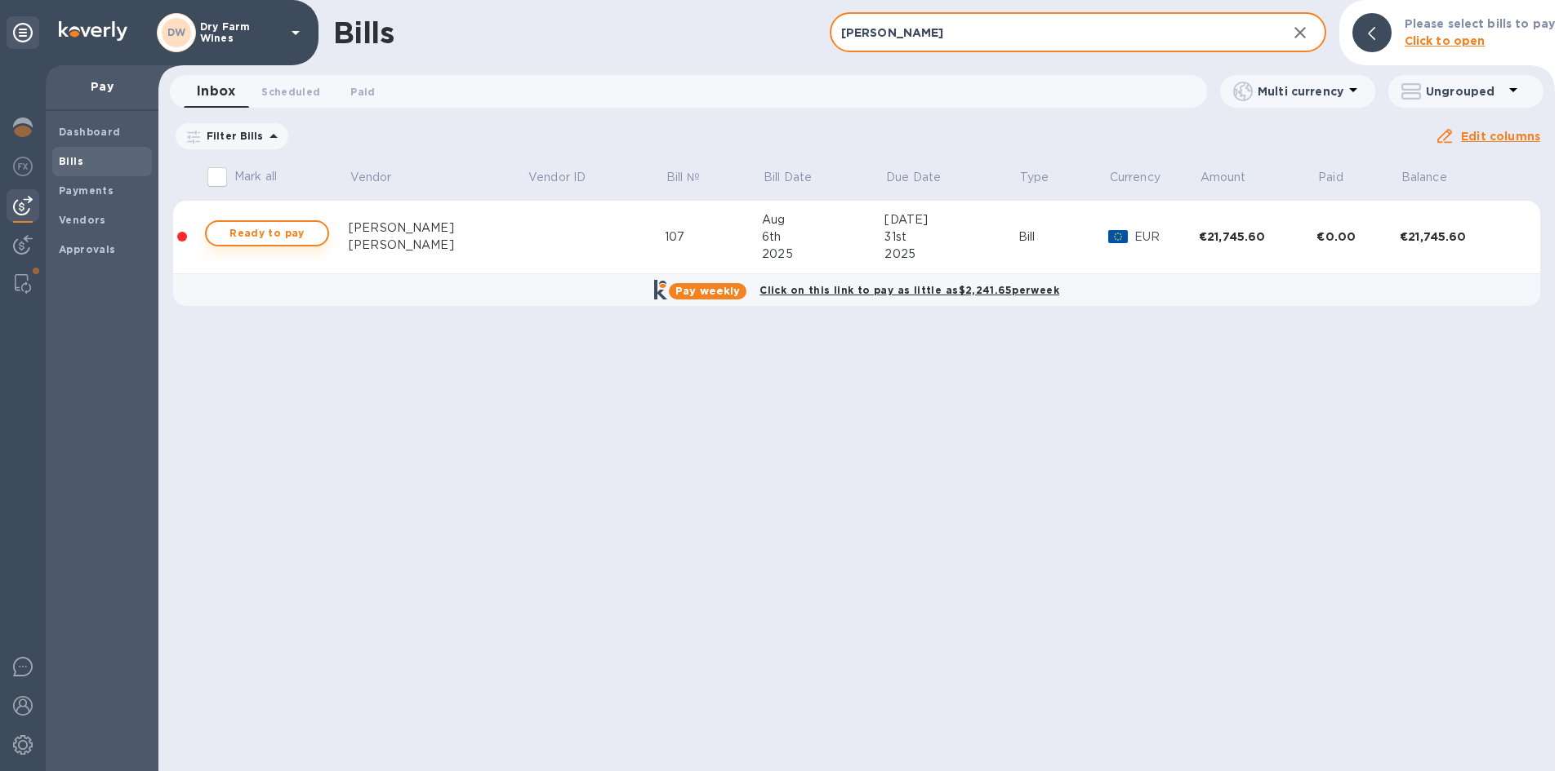
type input "[PERSON_NAME]"
click at [241, 233] on span "Ready to pay" at bounding box center [267, 234] width 94 height 20
checkbox input "true"
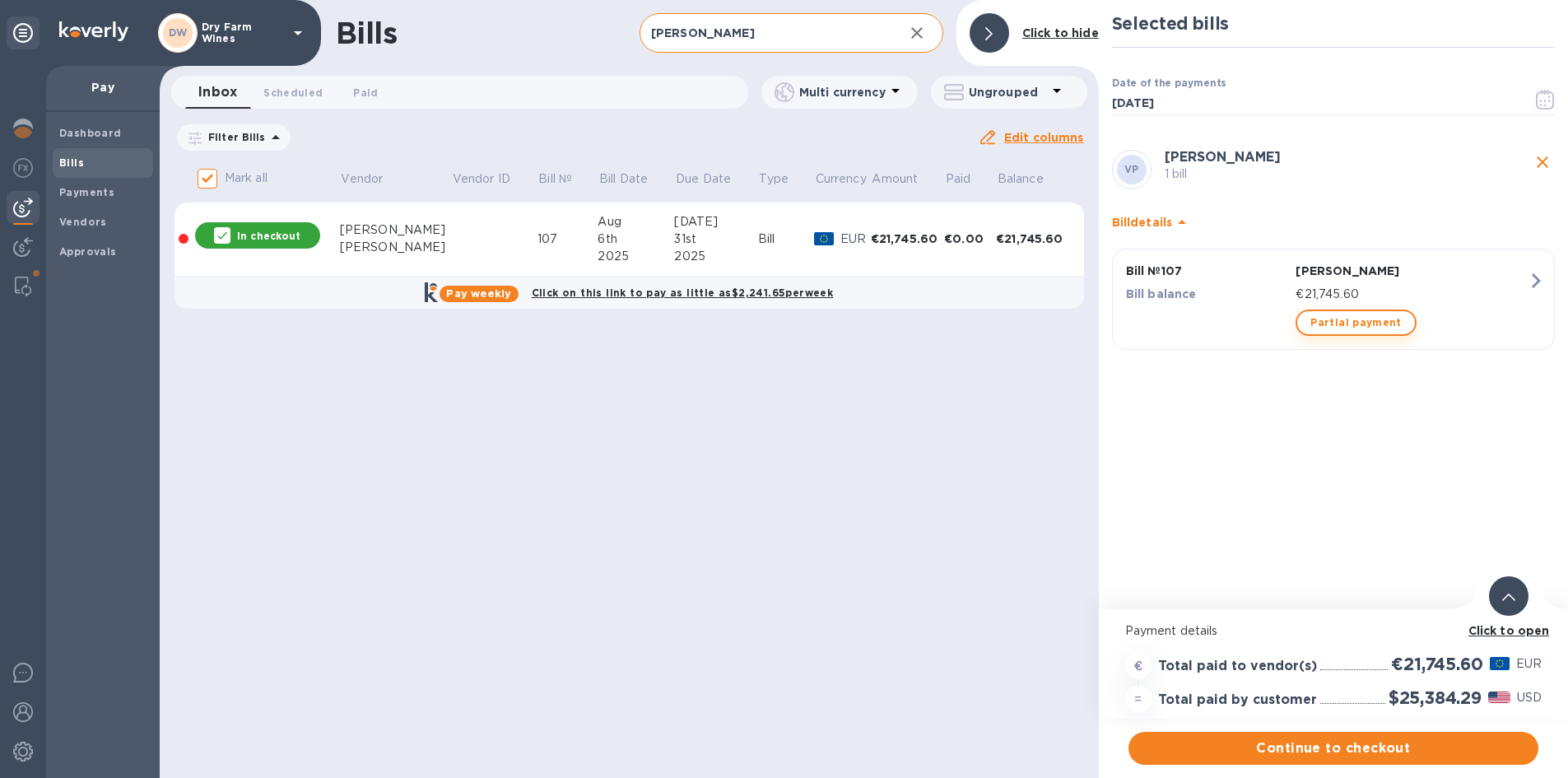
click at [1388, 325] on span "Partial payment" at bounding box center [1355, 323] width 90 height 20
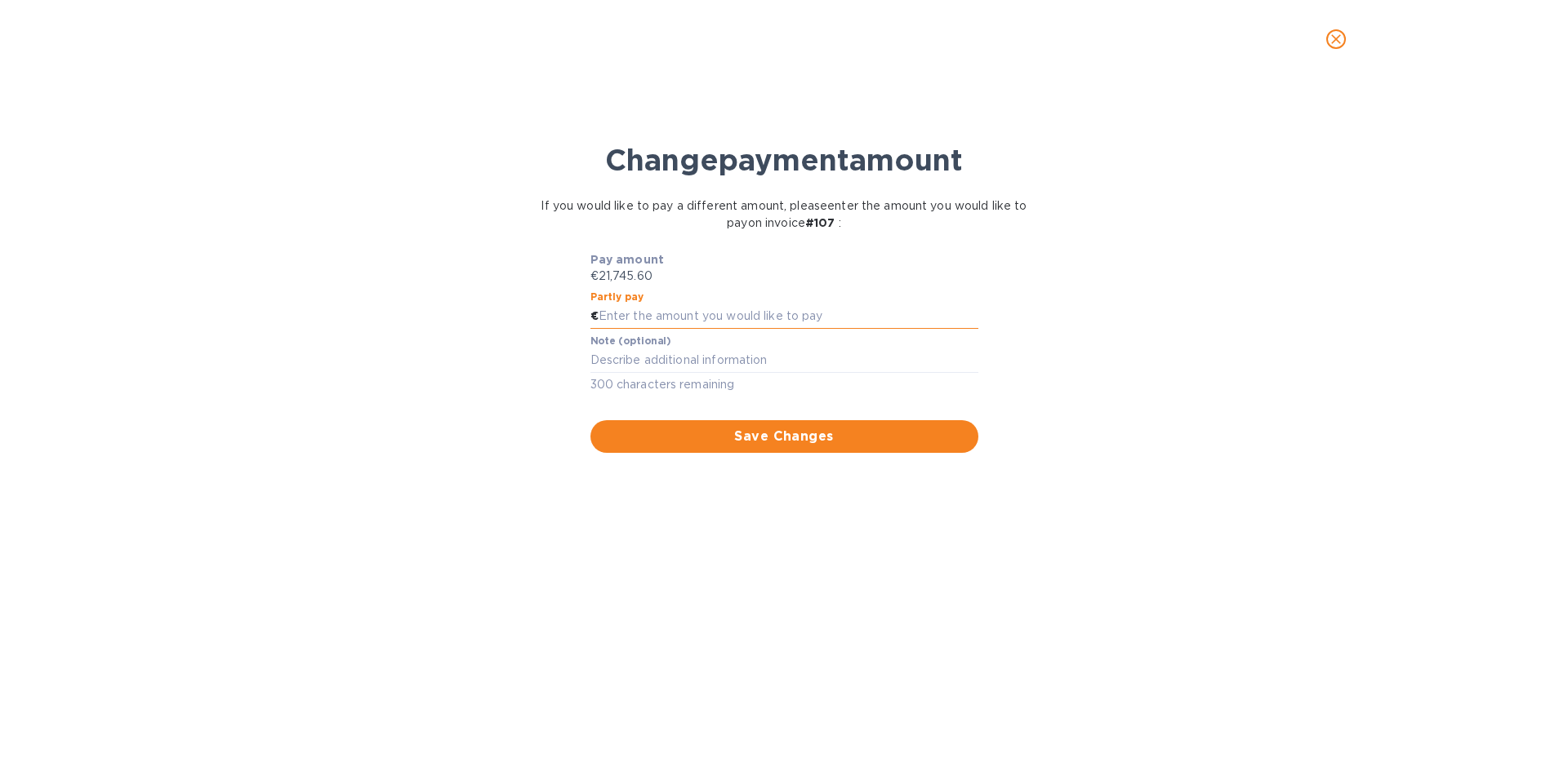
click at [796, 312] on input "text" at bounding box center [788, 316] width 380 height 25
paste input "10,872.80"
type input "10,872.80"
click at [766, 367] on div "x" at bounding box center [784, 360] width 388 height 25
type textarea "First Half Payment"
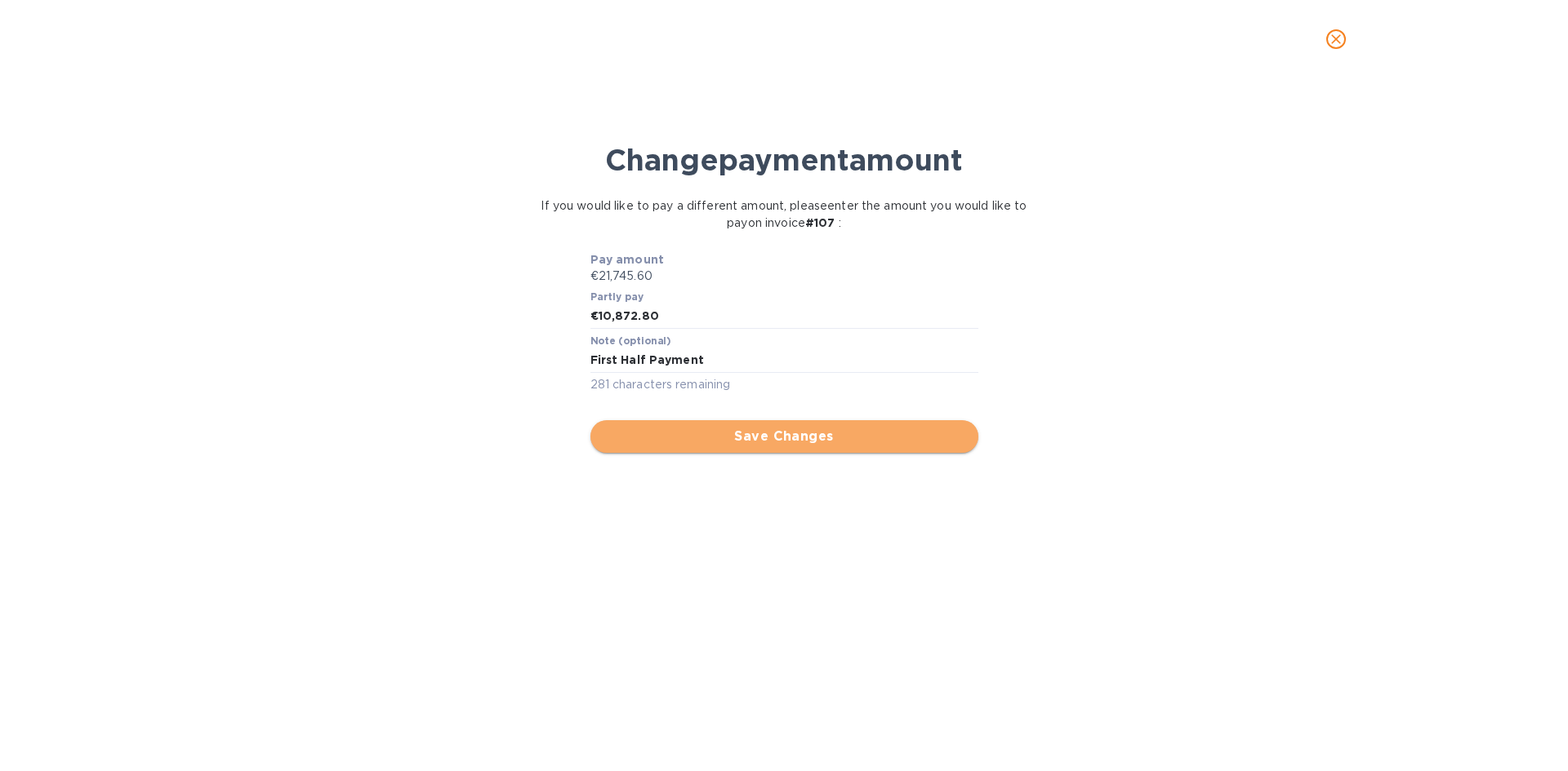
click at [781, 426] on button "Save Changes" at bounding box center [784, 436] width 388 height 32
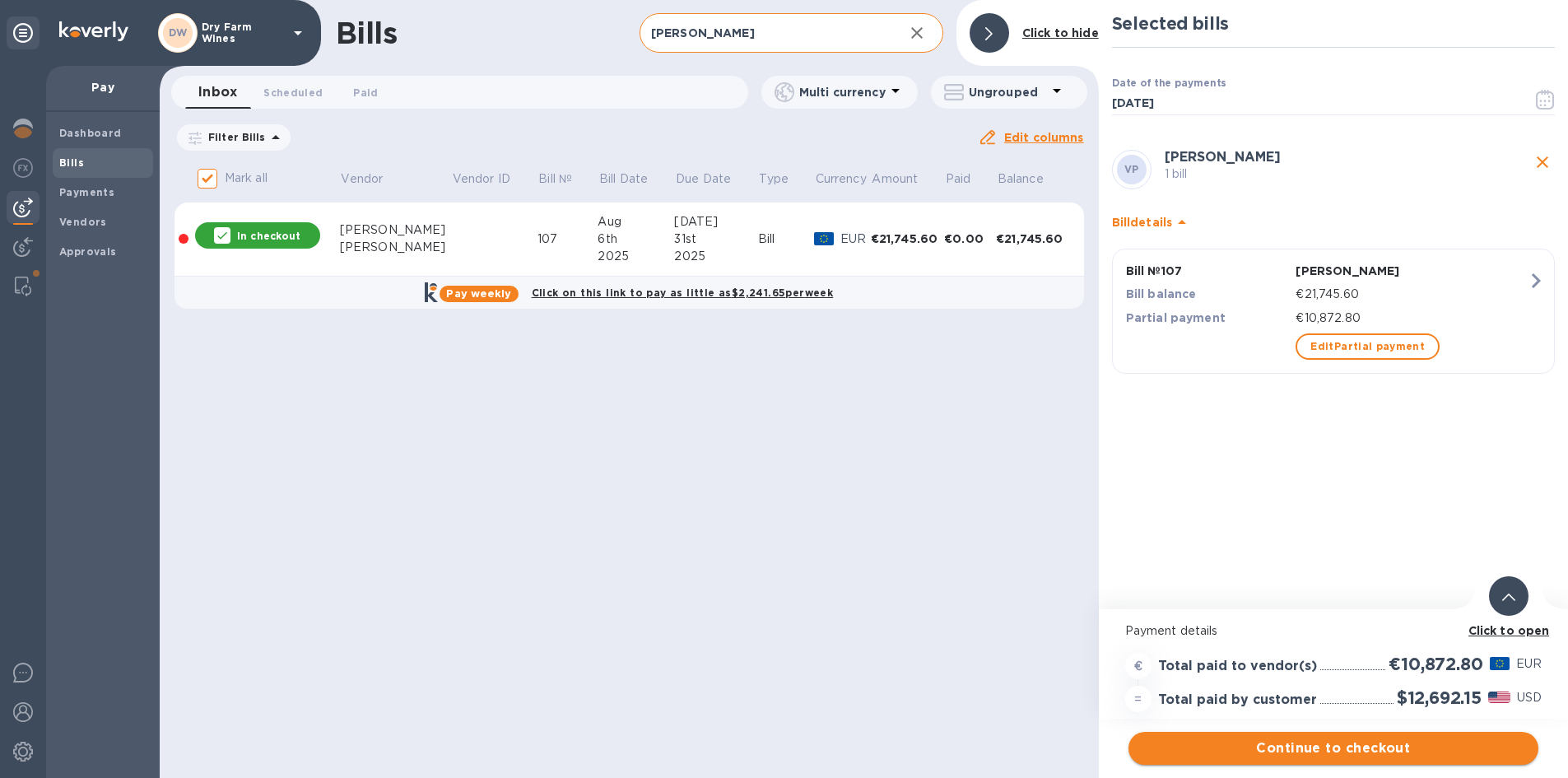
click at [1320, 739] on span "Continue to checkout" at bounding box center [1333, 749] width 383 height 20
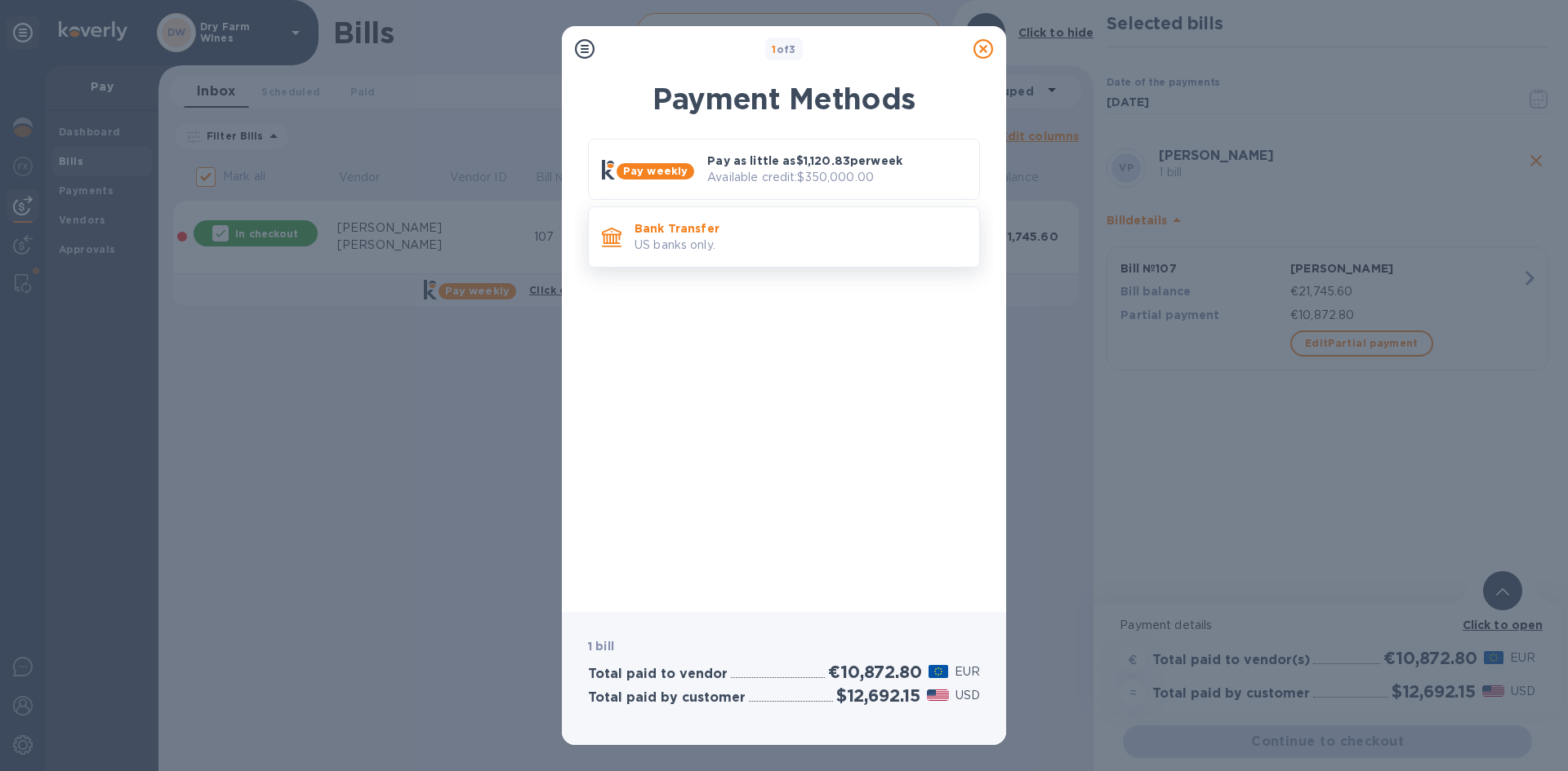
click at [914, 236] on p "Bank Transfer" at bounding box center [800, 228] width 331 height 17
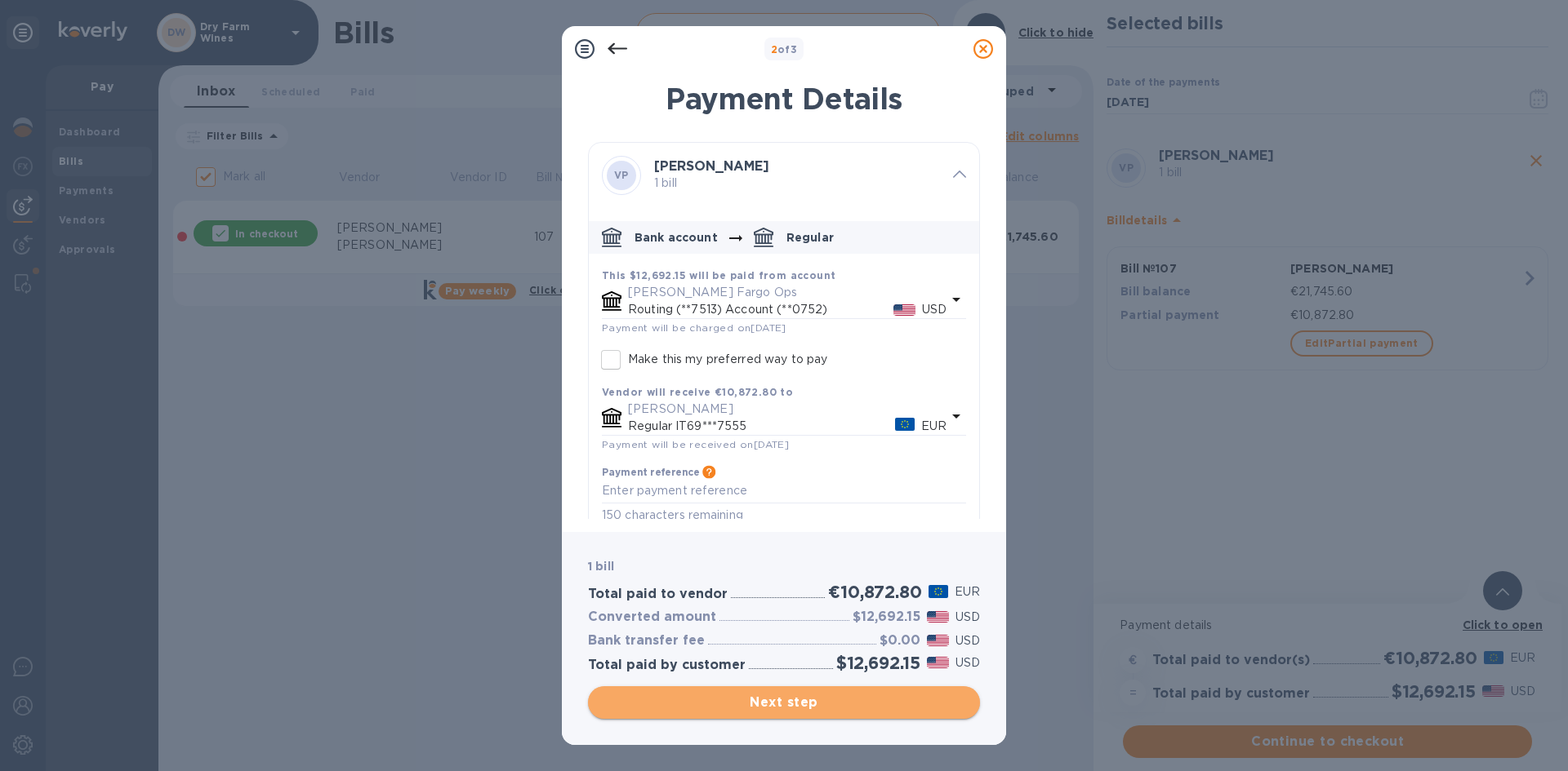
click at [848, 716] on button "Next step" at bounding box center [783, 702] width 392 height 32
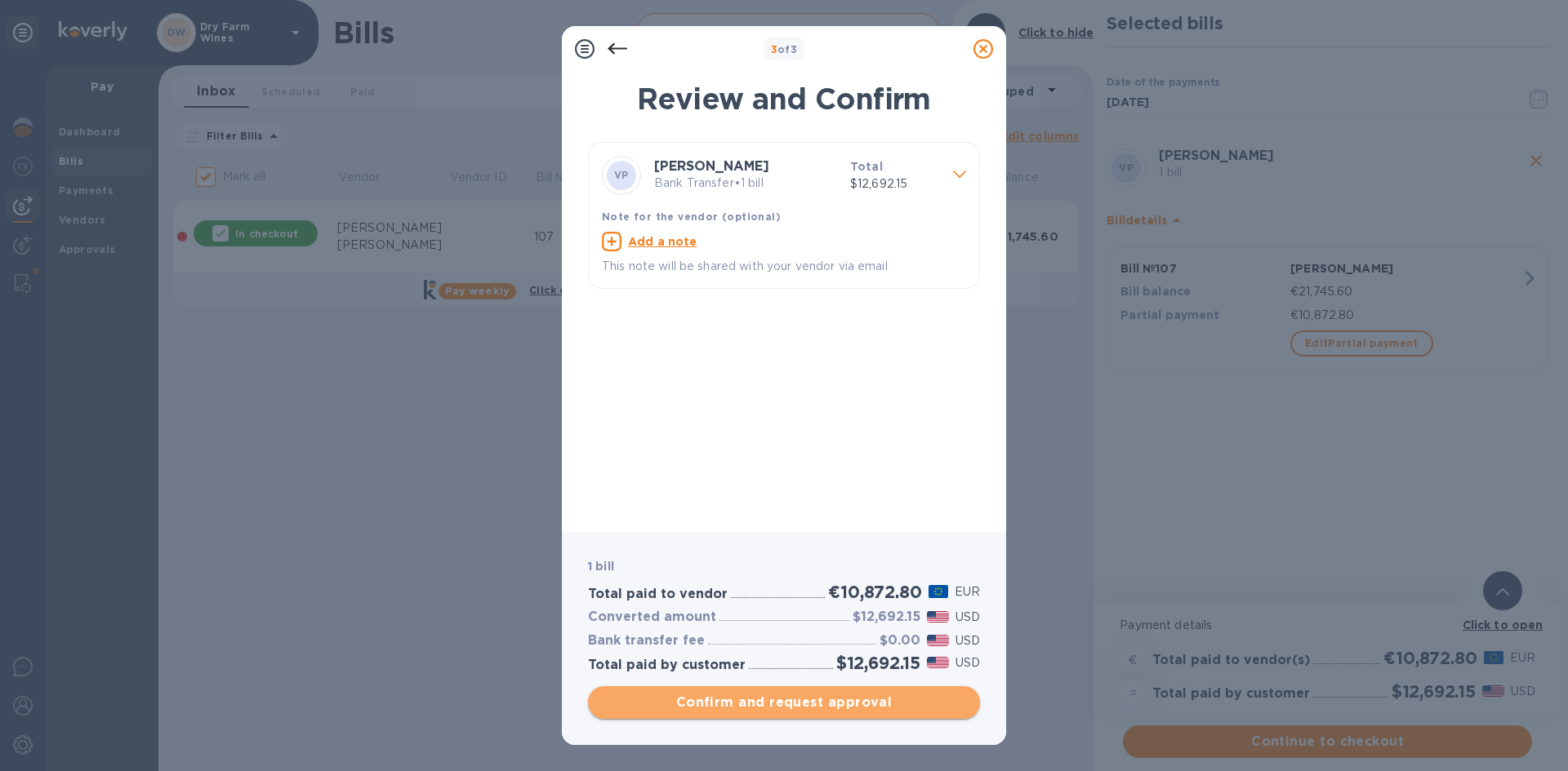
click at [829, 696] on span "Confirm and request approval" at bounding box center [784, 703] width 365 height 20
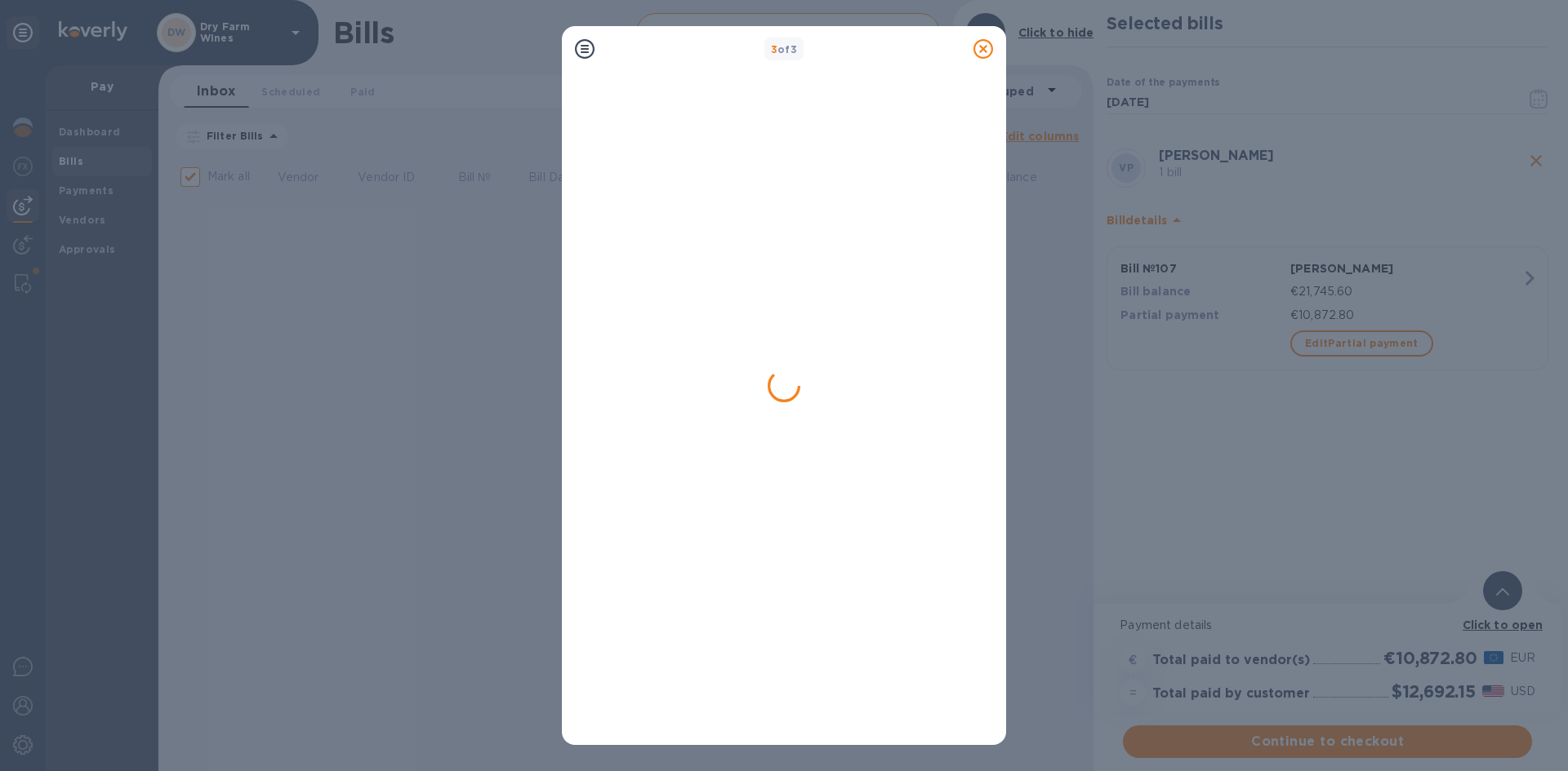
checkbox input "false"
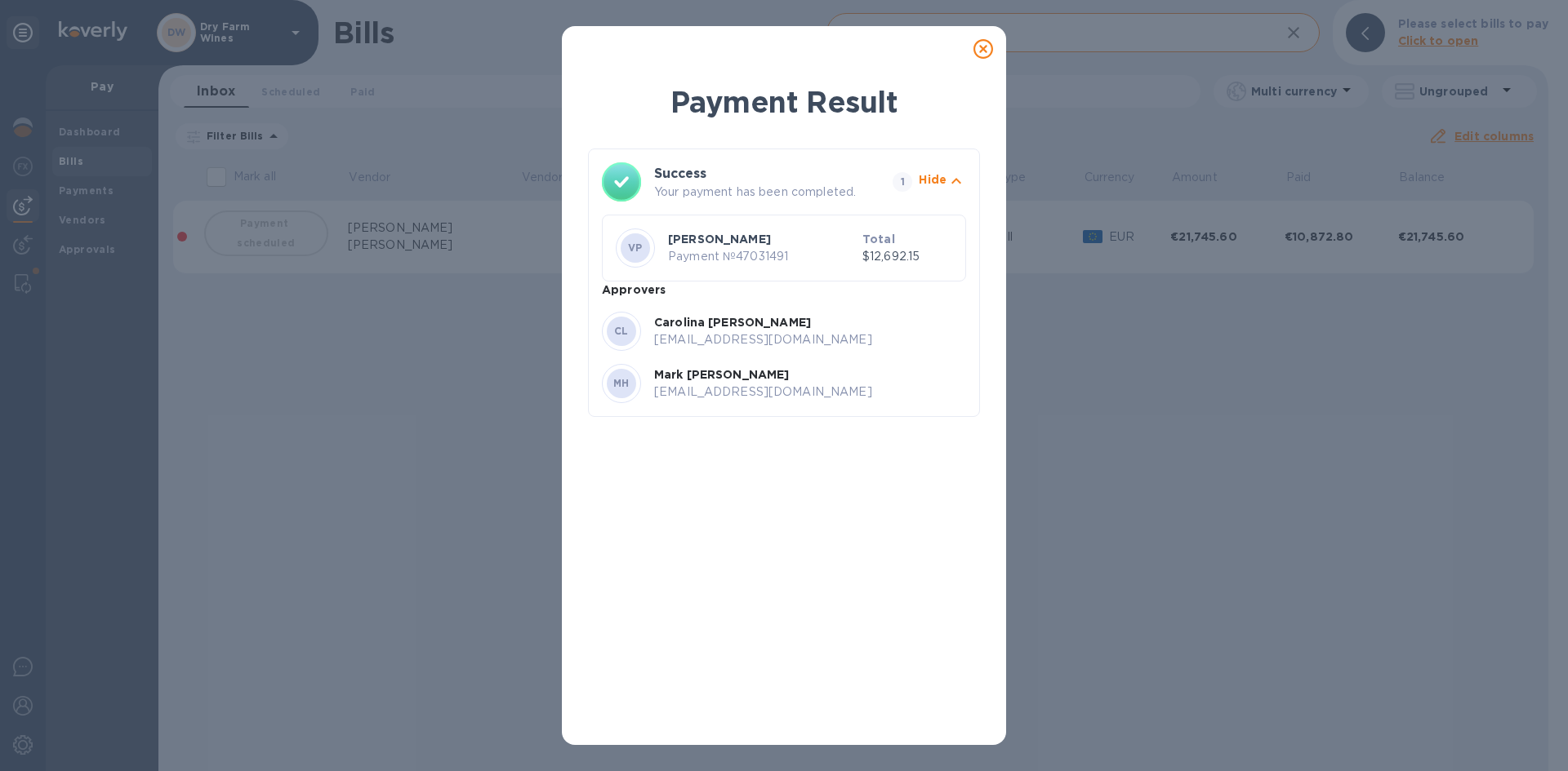
click at [984, 51] on icon at bounding box center [983, 49] width 20 height 20
